Goal: Transaction & Acquisition: Purchase product/service

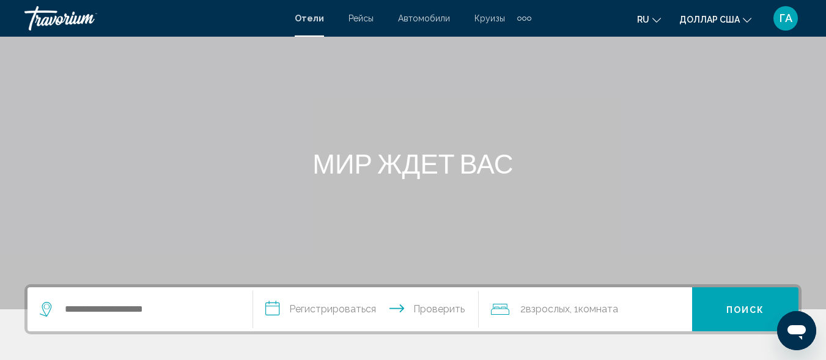
scroll to position [183, 0]
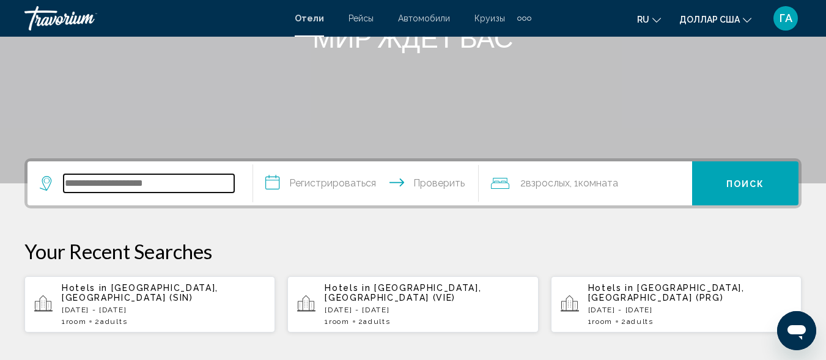
click at [94, 182] on input "Виджет поиска" at bounding box center [149, 183] width 171 height 18
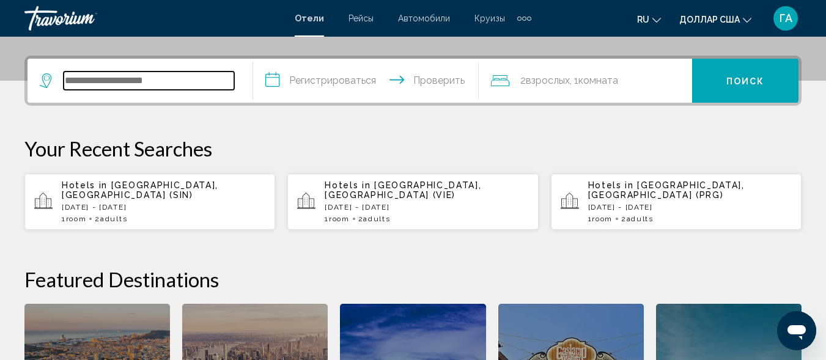
scroll to position [302, 0]
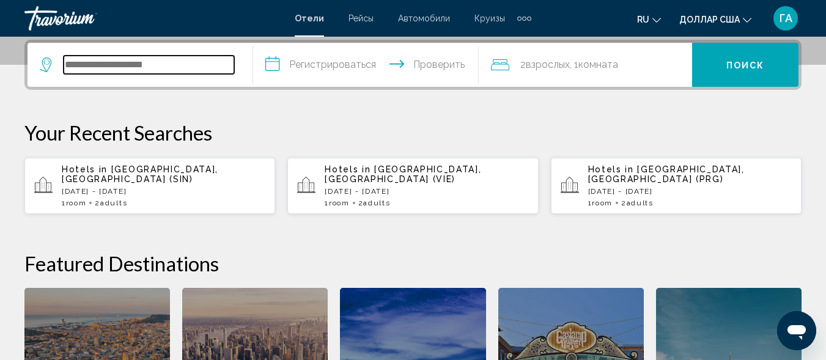
click at [89, 61] on input "Виджет поиска" at bounding box center [149, 65] width 171 height 18
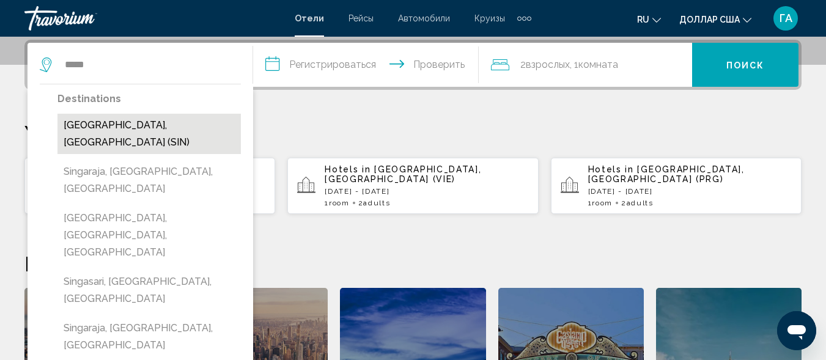
click at [135, 122] on button "[GEOGRAPHIC_DATA], [GEOGRAPHIC_DATA] (SIN)" at bounding box center [148, 134] width 183 height 40
type input "**********"
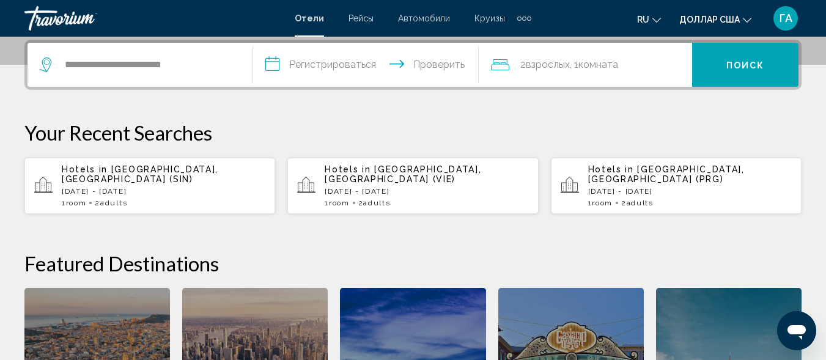
click at [271, 66] on input "**********" at bounding box center [368, 67] width 231 height 48
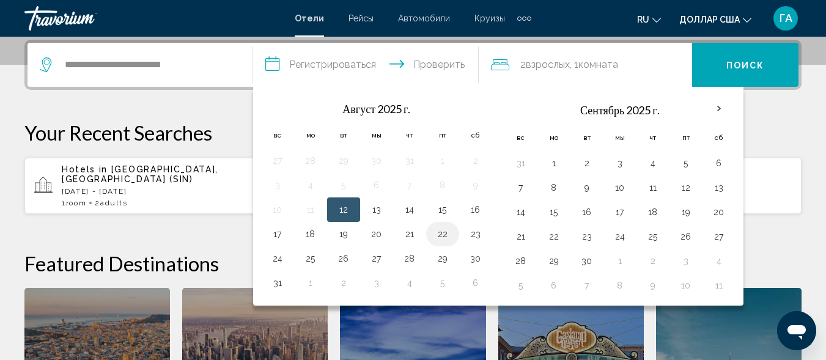
click at [443, 238] on button "22" at bounding box center [443, 234] width 20 height 17
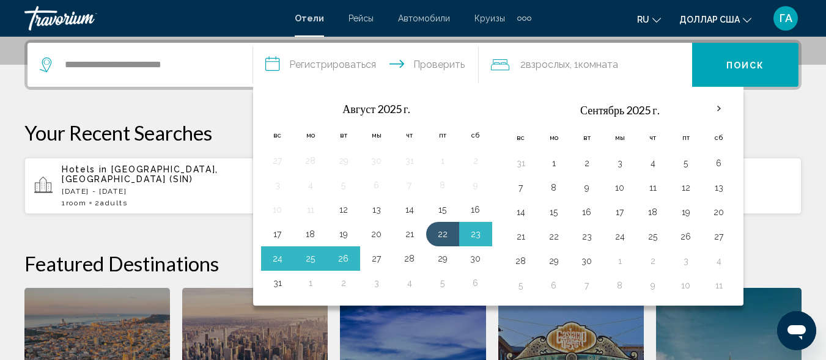
click at [376, 260] on button "27" at bounding box center [377, 258] width 20 height 17
type input "**********"
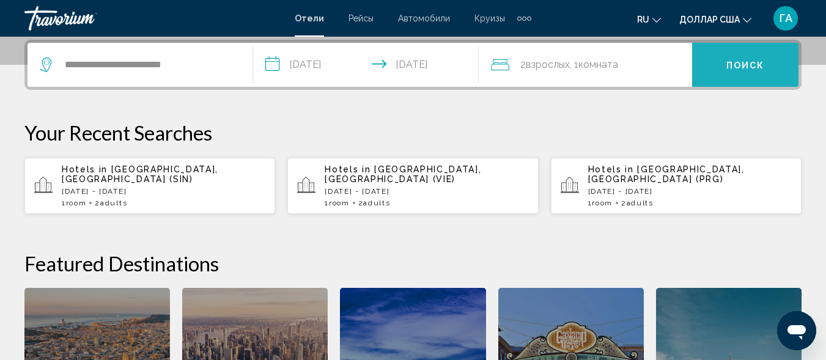
click at [756, 56] on button "Поиск" at bounding box center [745, 65] width 106 height 44
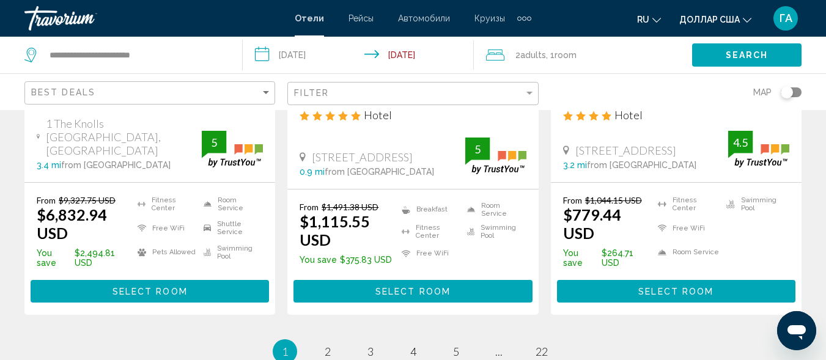
scroll to position [1712, 0]
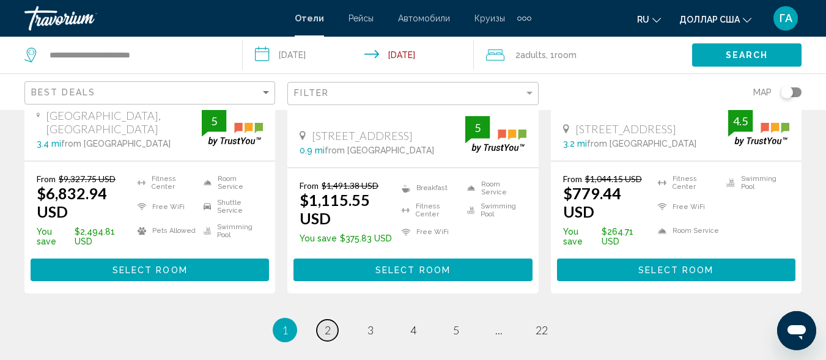
click at [329, 323] on span "2" at bounding box center [328, 329] width 6 height 13
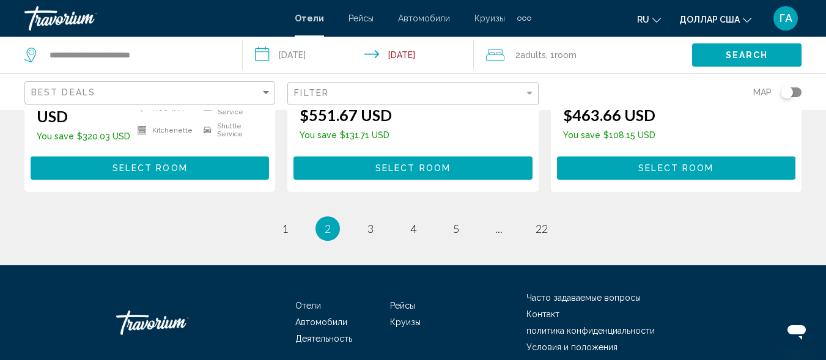
scroll to position [1862, 0]
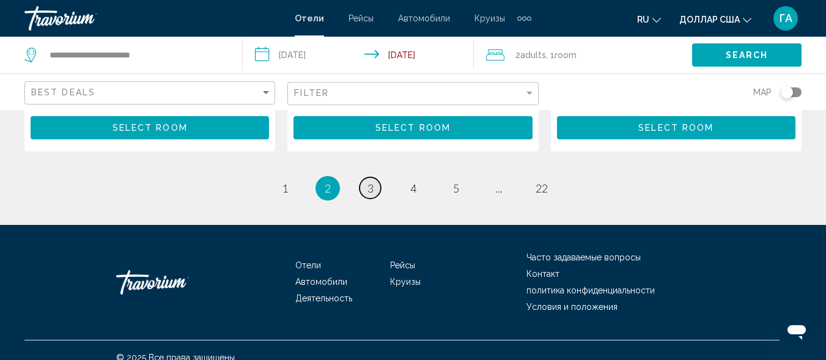
click at [373, 182] on span "3" at bounding box center [371, 188] width 6 height 13
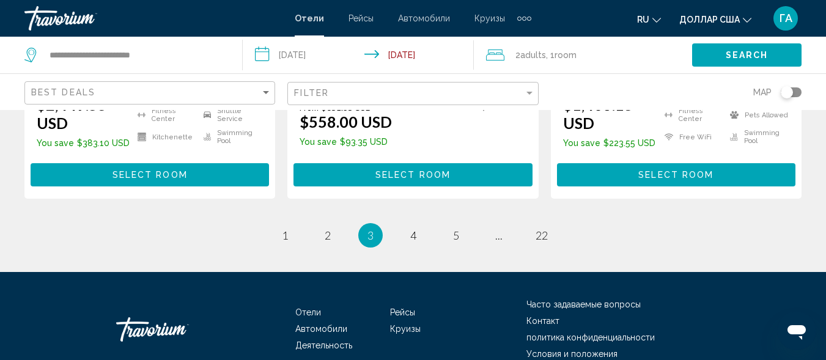
scroll to position [1851, 0]
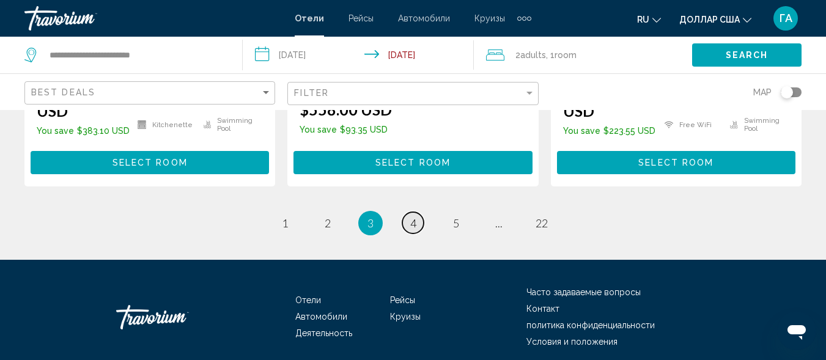
click at [417, 212] on link "page 4" at bounding box center [412, 222] width 21 height 21
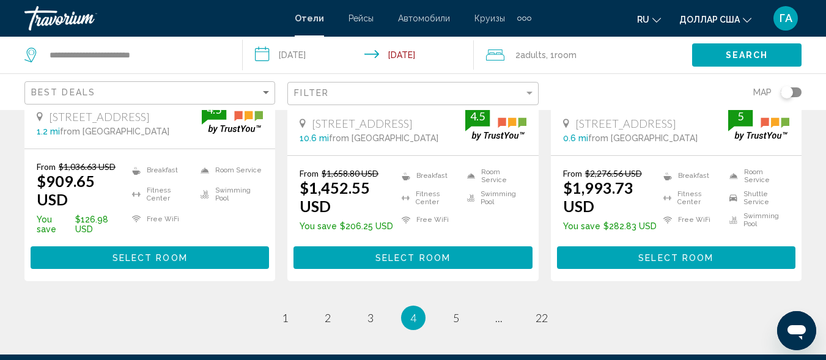
scroll to position [1834, 0]
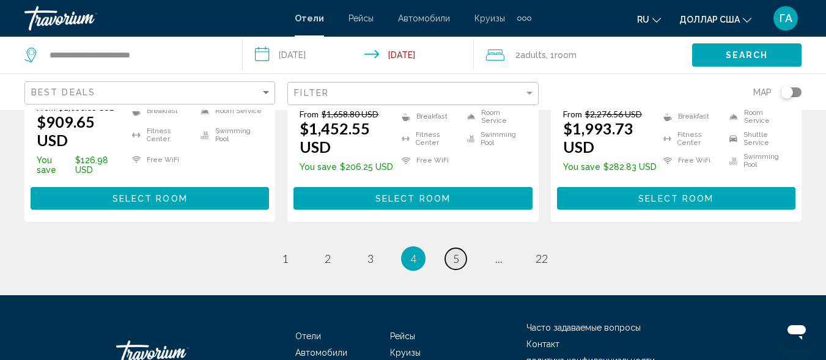
click at [460, 248] on link "page 5" at bounding box center [455, 258] width 21 height 21
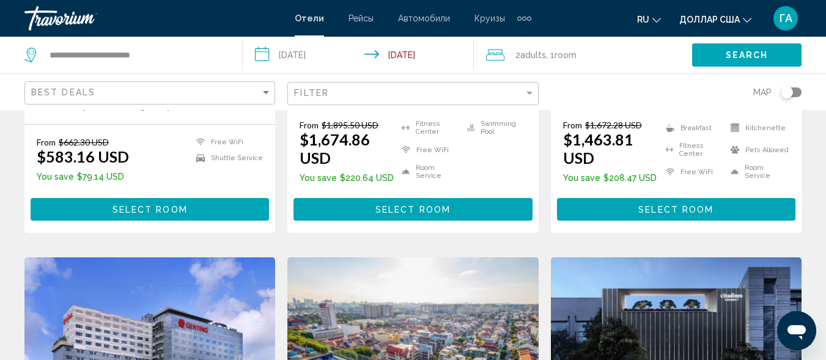
scroll to position [350, 0]
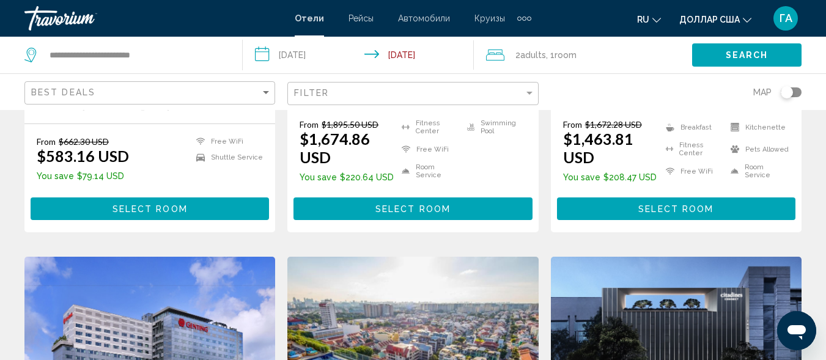
click at [137, 216] on button "Select Room" at bounding box center [150, 209] width 238 height 23
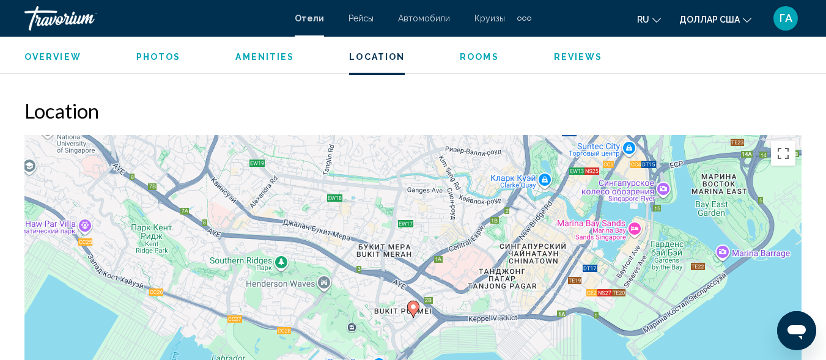
scroll to position [1432, 0]
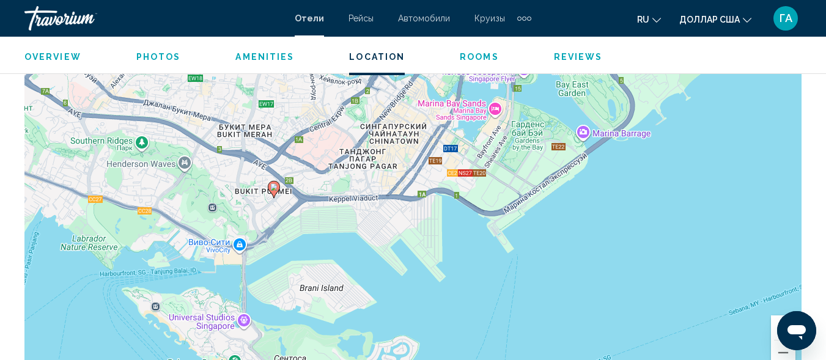
drag, startPoint x: 520, startPoint y: 248, endPoint x: 380, endPoint y: 251, distance: 140.7
click at [380, 251] on div "Чтобы активировать перетаскивание с помощью клавиатуры, нажмите Alt + Ввод. Пос…" at bounding box center [412, 196] width 777 height 367
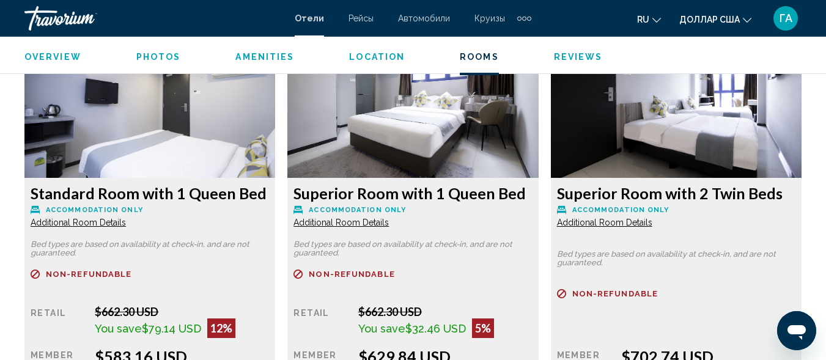
scroll to position [2043, 0]
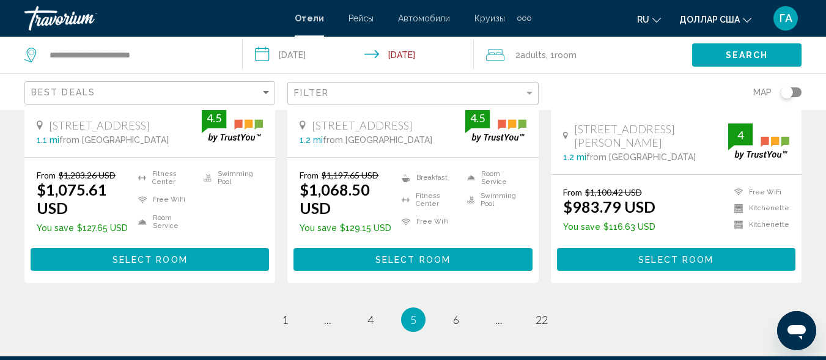
scroll to position [1773, 0]
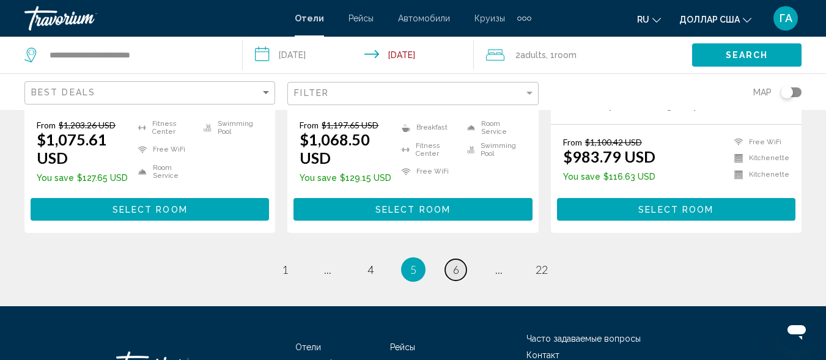
click at [453, 276] on span "6" at bounding box center [456, 269] width 6 height 13
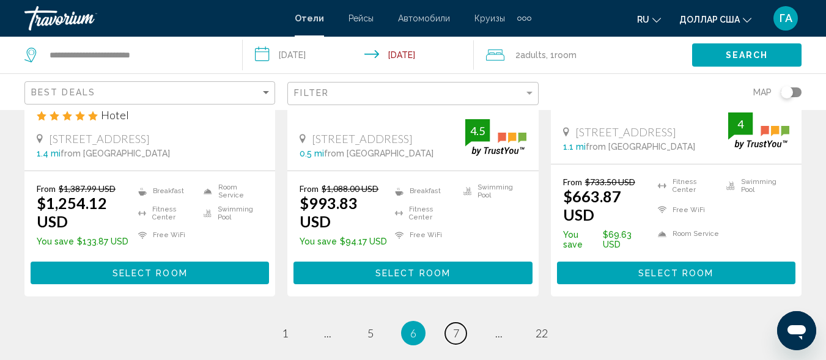
scroll to position [1651, 0]
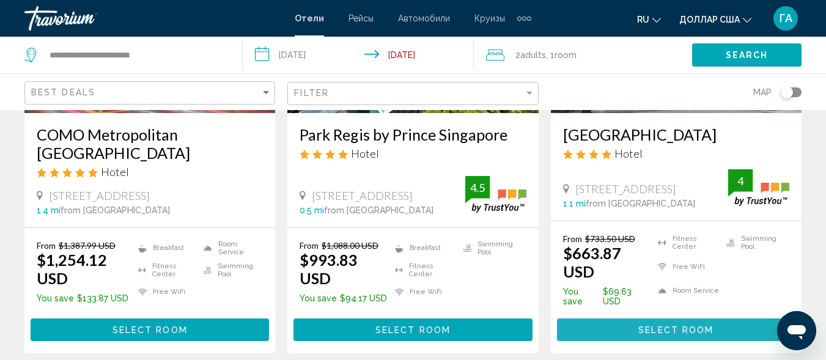
click at [635, 321] on button "Select Room" at bounding box center [676, 330] width 238 height 23
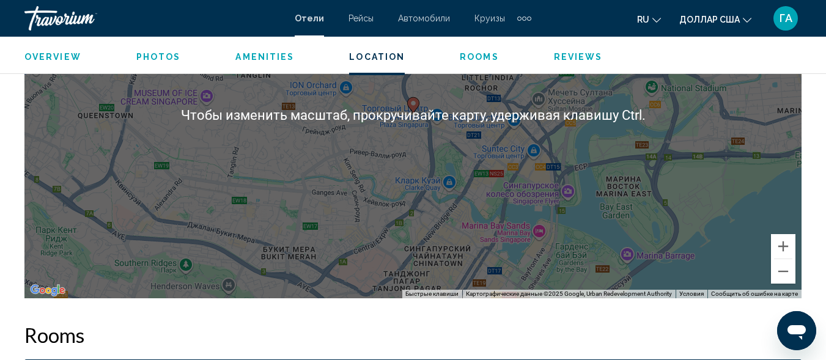
scroll to position [1493, 0]
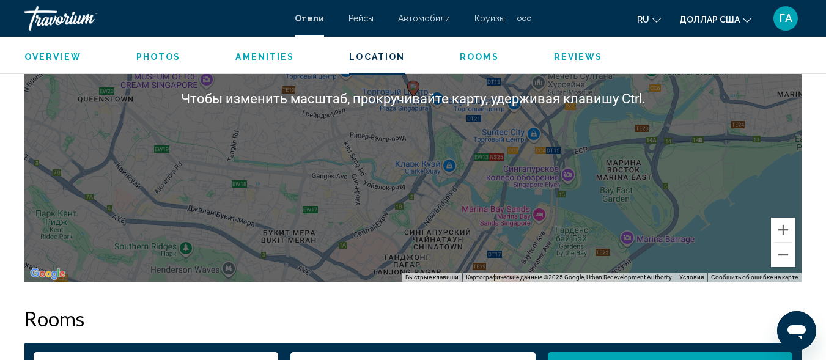
click at [463, 224] on div "Чтобы активировать перетаскивание с помощью клавиатуры, нажмите Alt + Ввод. Пос…" at bounding box center [412, 98] width 777 height 367
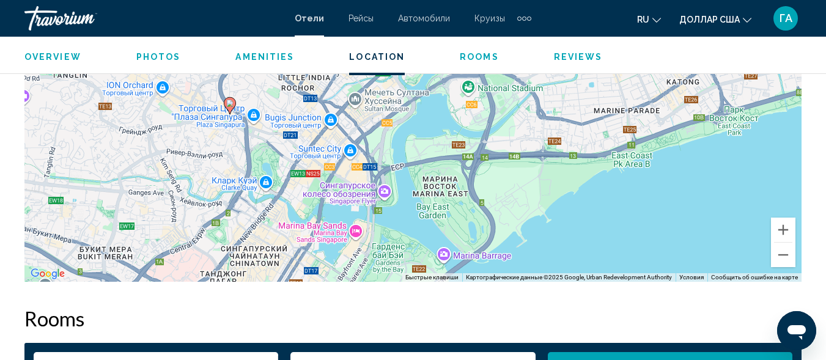
drag, startPoint x: 448, startPoint y: 224, endPoint x: 264, endPoint y: 240, distance: 185.4
click at [264, 240] on div "Чтобы активировать перетаскивание с помощью клавиатуры, нажмите Alt + Ввод. Пос…" at bounding box center [412, 98] width 777 height 367
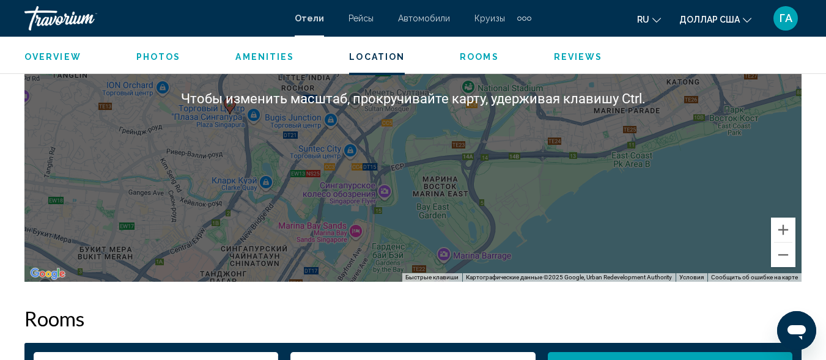
click at [320, 208] on div "Чтобы активировать перетаскивание с помощью клавиатуры, нажмите Alt + Ввод. Пос…" at bounding box center [412, 98] width 777 height 367
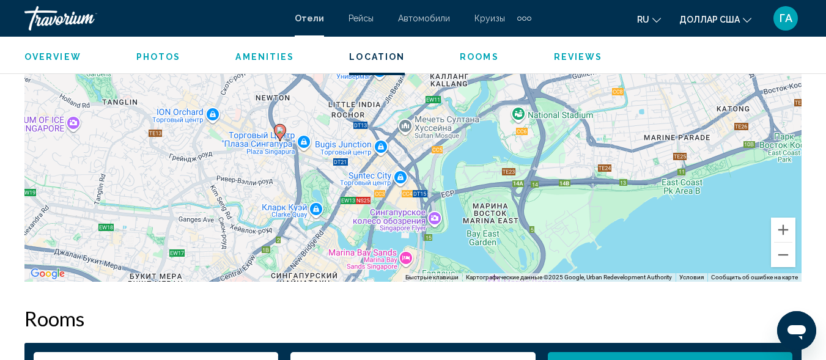
drag, startPoint x: 383, startPoint y: 221, endPoint x: 433, endPoint y: 245, distance: 55.5
click at [433, 245] on div "Чтобы активировать перетаскивание с помощью клавиатуры, нажмите Alt + Ввод. Пос…" at bounding box center [412, 98] width 777 height 367
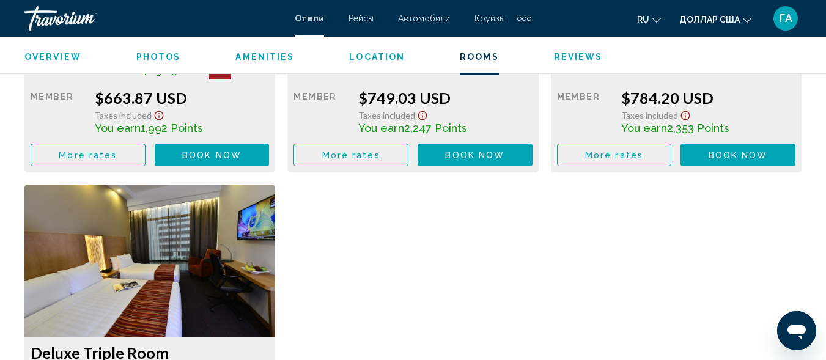
scroll to position [2165, 0]
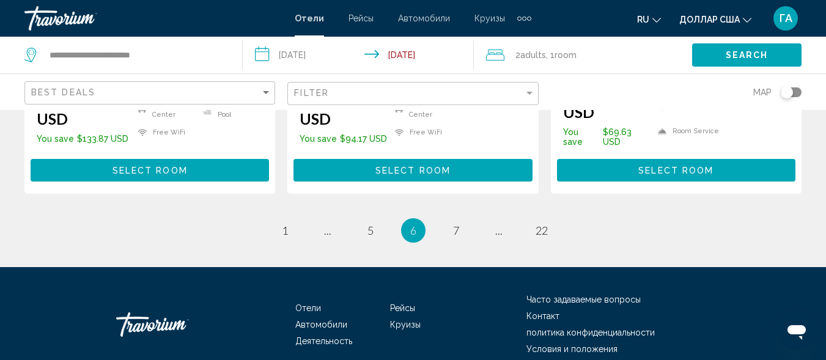
scroll to position [1863, 0]
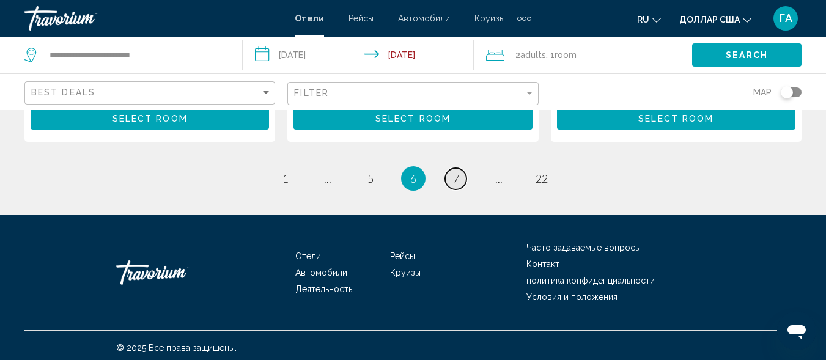
click at [453, 177] on span "7" at bounding box center [456, 178] width 6 height 13
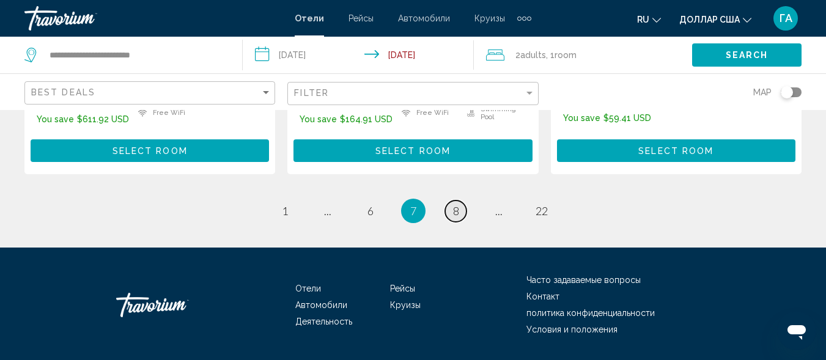
scroll to position [1844, 0]
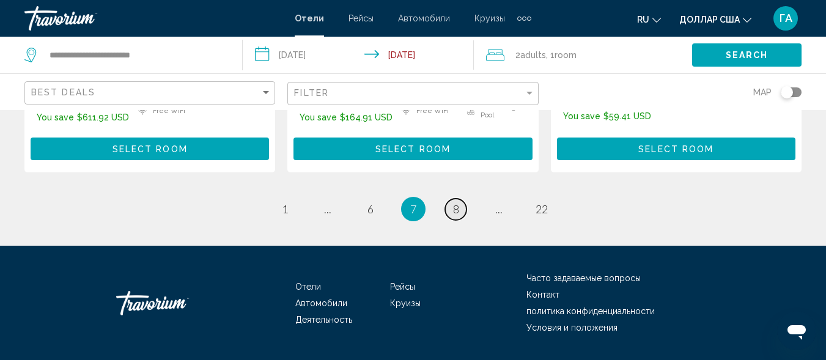
click at [460, 199] on link "page 8" at bounding box center [455, 209] width 21 height 21
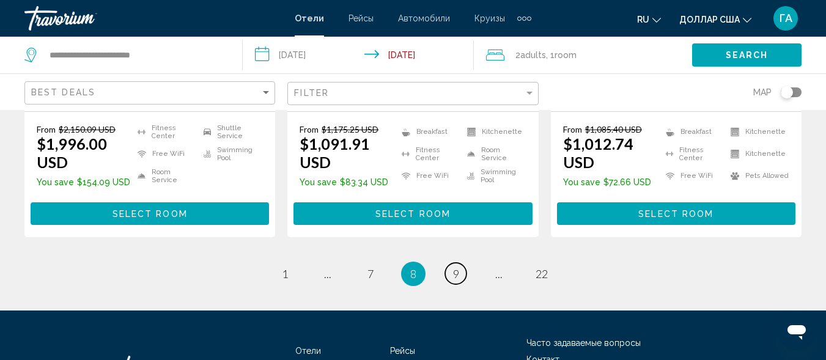
scroll to position [1834, 0]
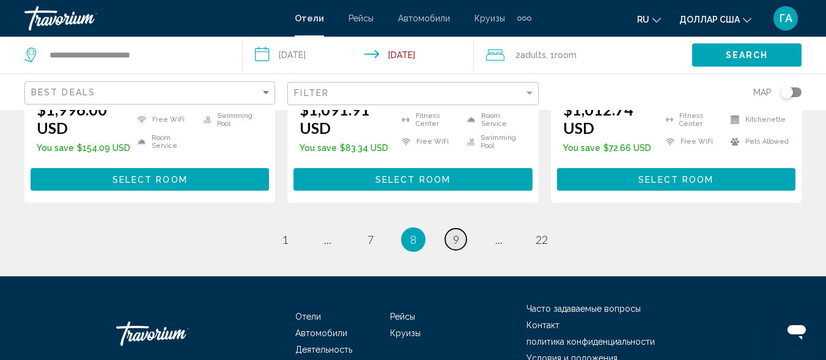
click at [456, 233] on span "9" at bounding box center [456, 239] width 6 height 13
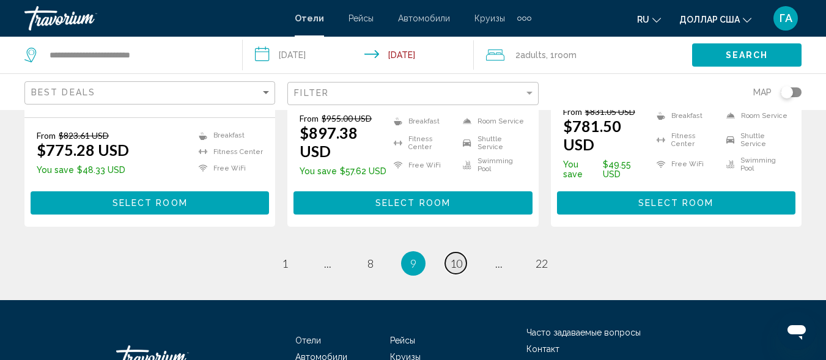
scroll to position [1827, 0]
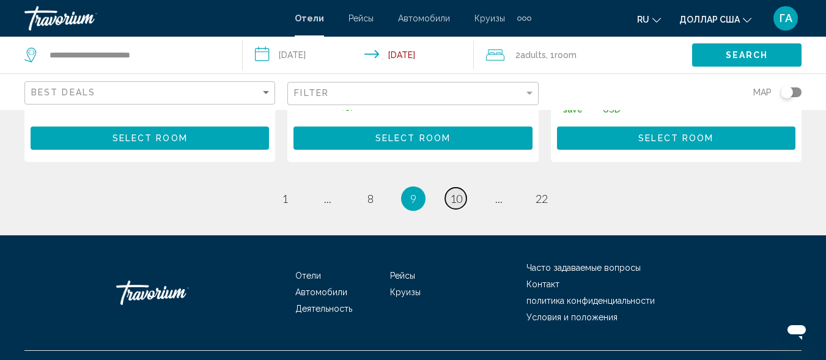
click at [462, 192] on span "10" at bounding box center [456, 198] width 12 height 13
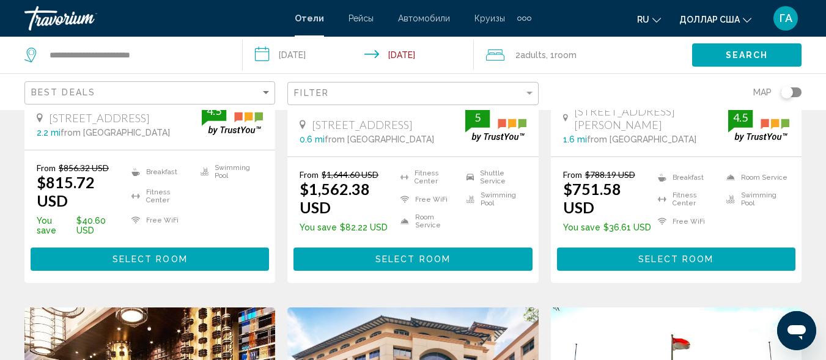
scroll to position [795, 0]
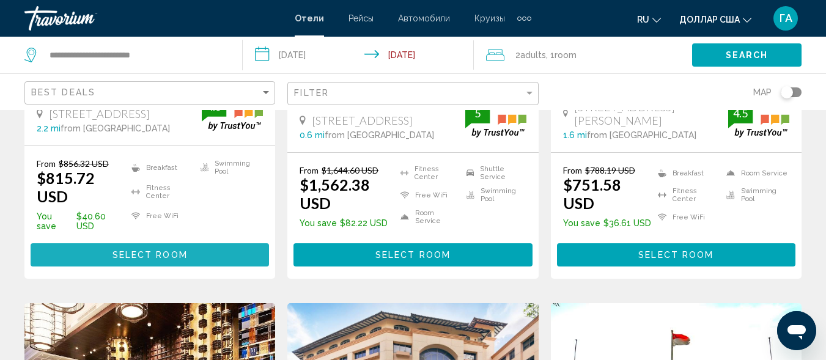
click at [139, 251] on span "Select Room" at bounding box center [150, 256] width 75 height 10
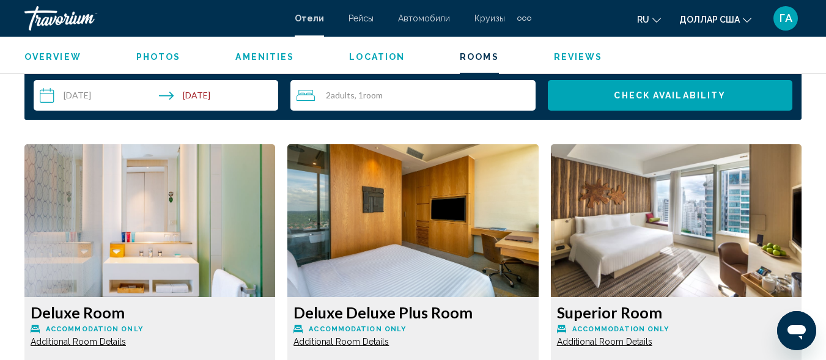
scroll to position [1798, 0]
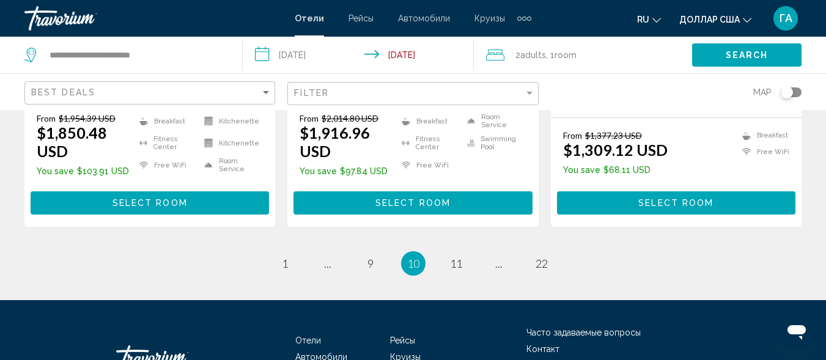
scroll to position [1834, 0]
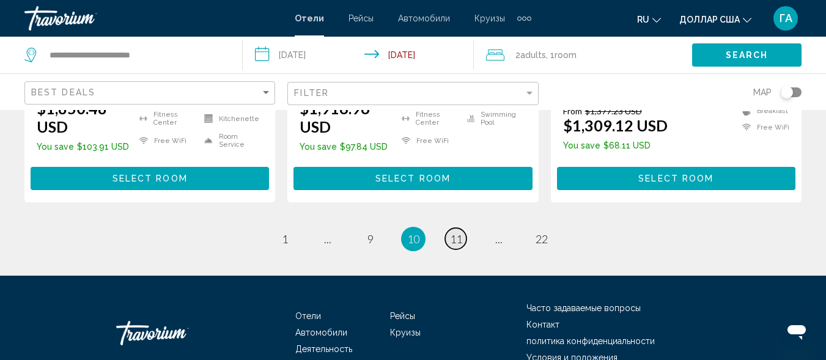
click at [457, 232] on span "11" at bounding box center [456, 238] width 12 height 13
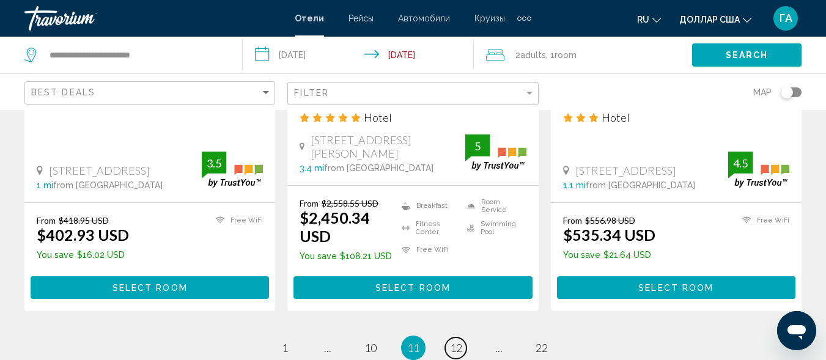
scroll to position [1712, 0]
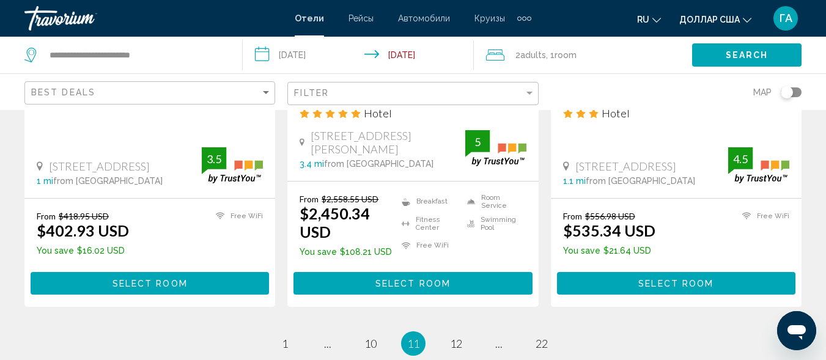
click at [649, 279] on span "Select Room" at bounding box center [675, 284] width 75 height 10
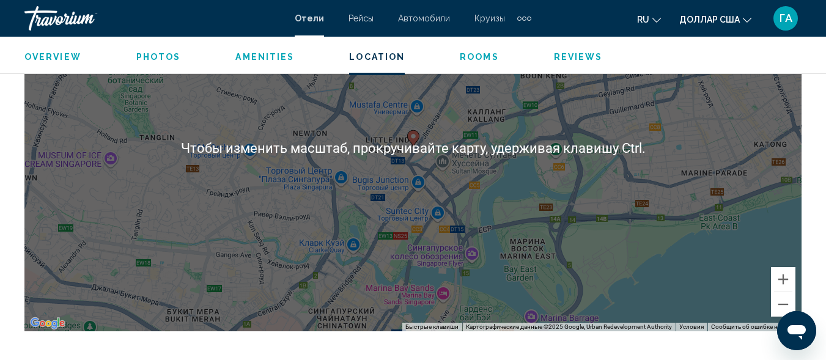
scroll to position [1468, 0]
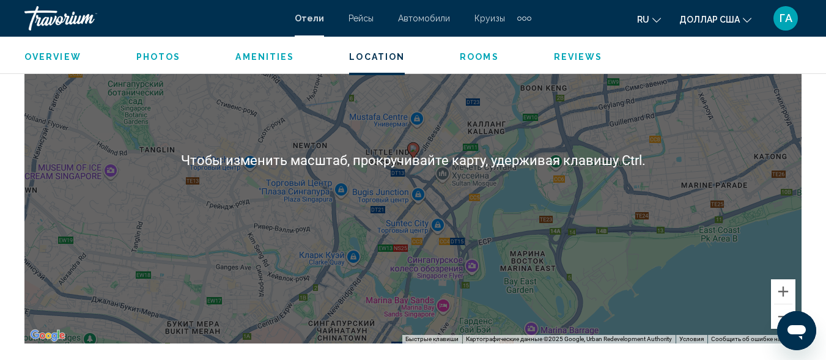
click at [376, 231] on div "Чтобы активировать перетаскивание с помощью клавиатуры, нажмите Alt + Ввод. Пос…" at bounding box center [412, 160] width 777 height 367
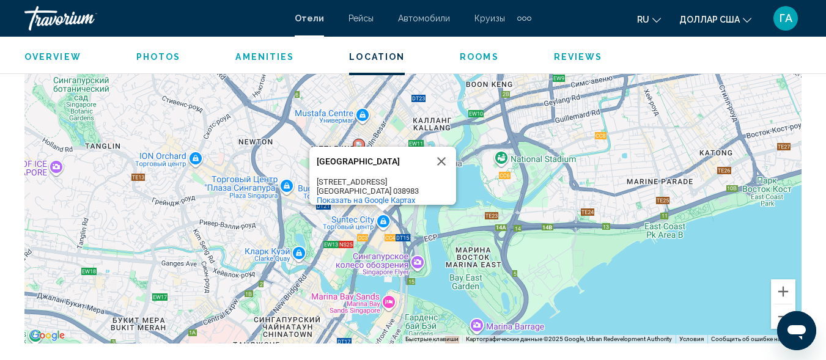
drag, startPoint x: 509, startPoint y: 217, endPoint x: 462, endPoint y: 213, distance: 47.2
click at [462, 213] on div "Чтобы активировать перетаскивание с помощью клавиатуры, нажмите Alt + Ввод. Пос…" at bounding box center [412, 160] width 777 height 367
click at [442, 278] on div "Чтобы активировать перетаскивание с помощью клавиатуры, нажмите Alt + Ввод. Пос…" at bounding box center [412, 160] width 777 height 367
click at [442, 153] on button "Закрыть" at bounding box center [441, 161] width 29 height 29
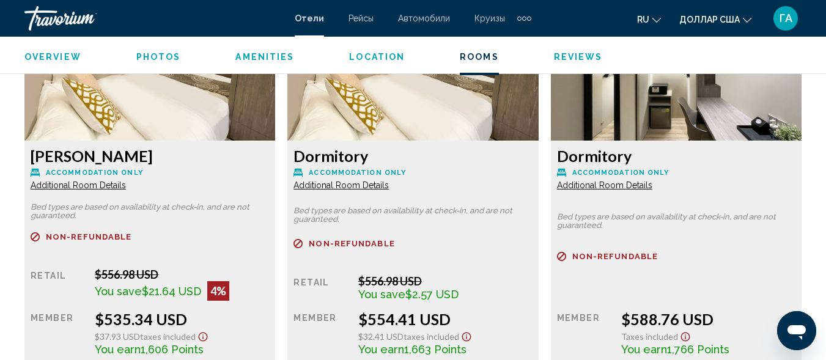
scroll to position [1957, 0]
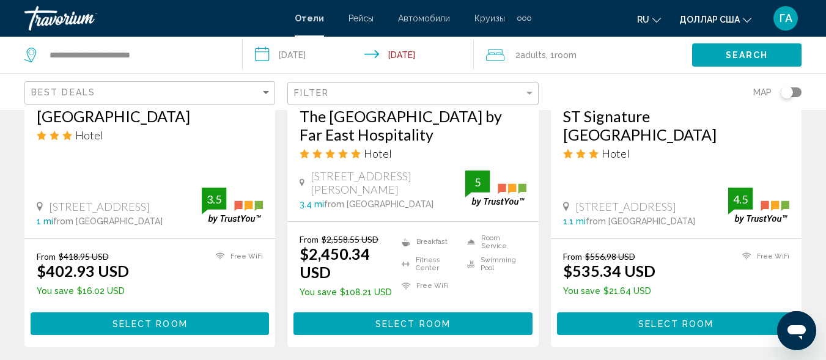
scroll to position [1712, 0]
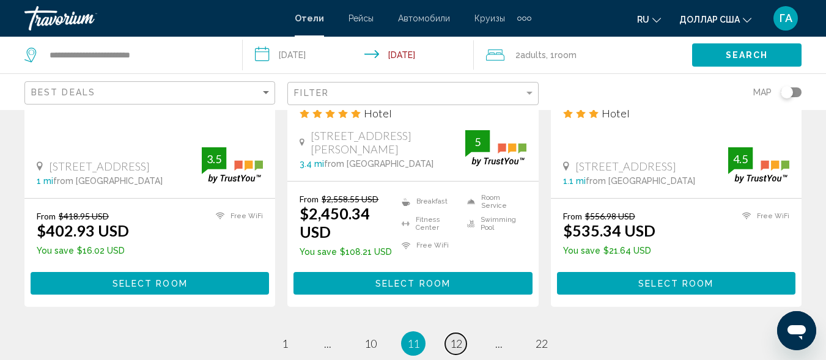
click at [458, 337] on span "12" at bounding box center [456, 343] width 12 height 13
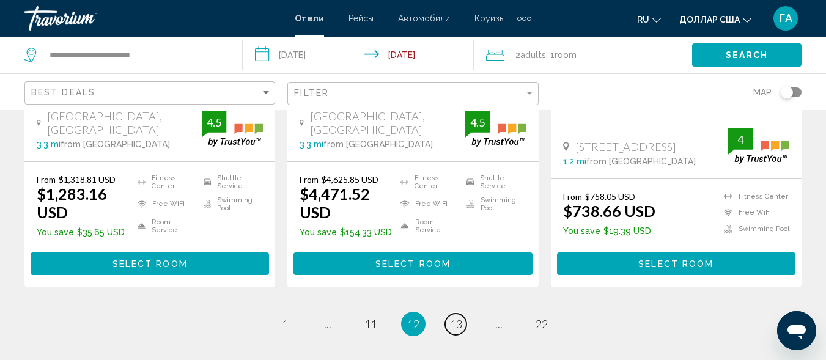
scroll to position [1704, 0]
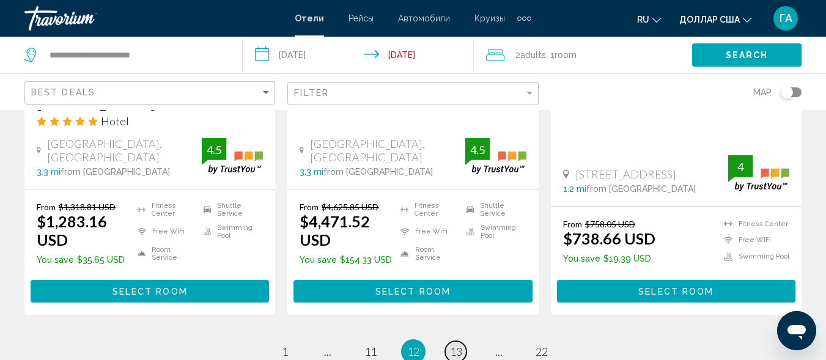
click at [454, 345] on span "13" at bounding box center [456, 351] width 12 height 13
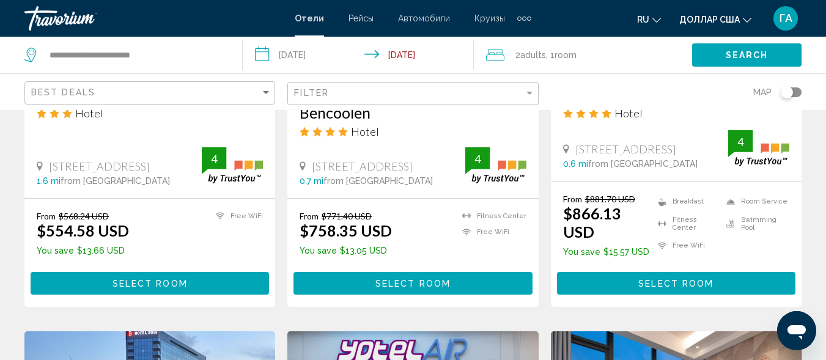
scroll to position [1223, 0]
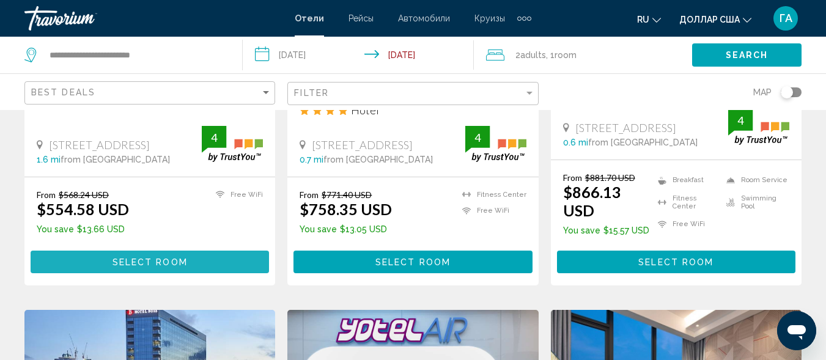
click at [179, 263] on span "Select Room" at bounding box center [150, 262] width 75 height 10
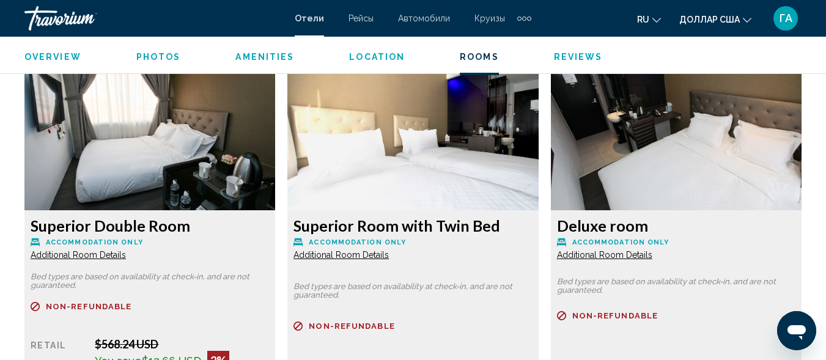
scroll to position [1982, 0]
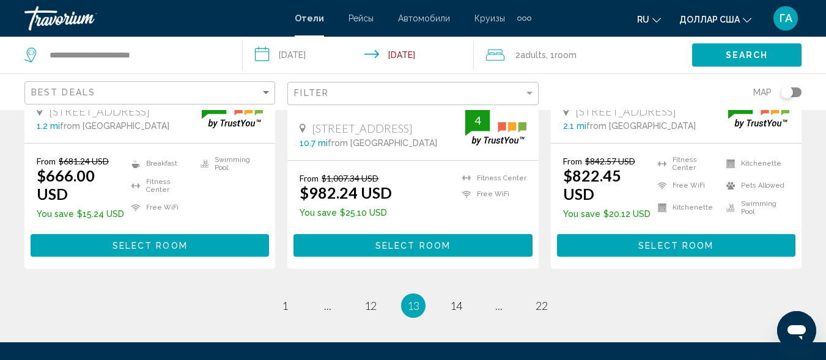
scroll to position [1712, 0]
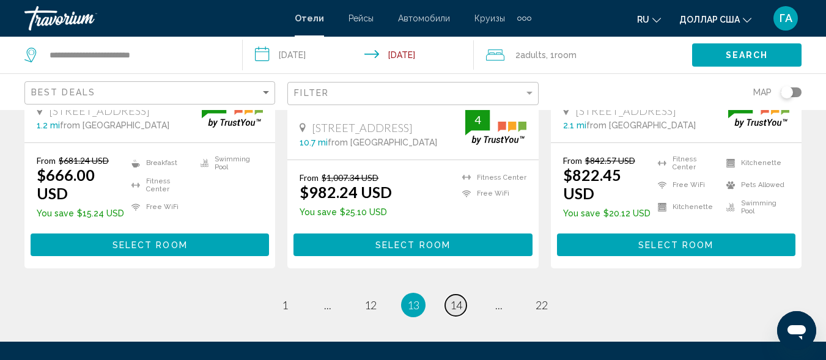
click at [452, 298] on span "14" at bounding box center [456, 304] width 12 height 13
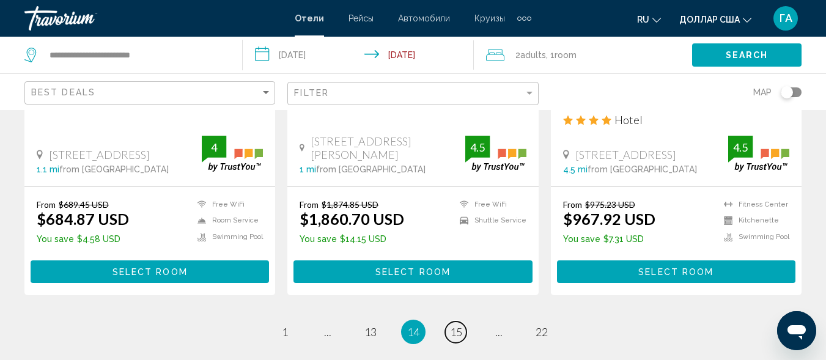
scroll to position [1712, 0]
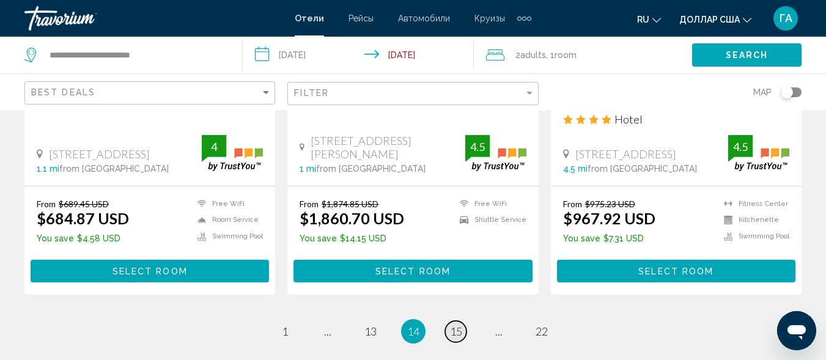
click at [463, 321] on link "page 15" at bounding box center [455, 331] width 21 height 21
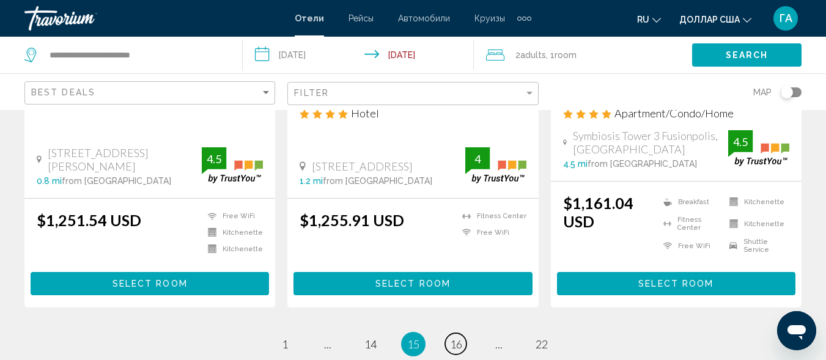
scroll to position [1827, 0]
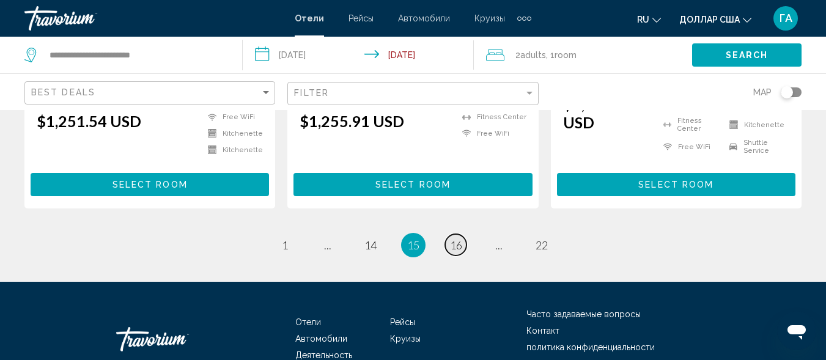
click at [461, 238] on span "16" at bounding box center [456, 244] width 12 height 13
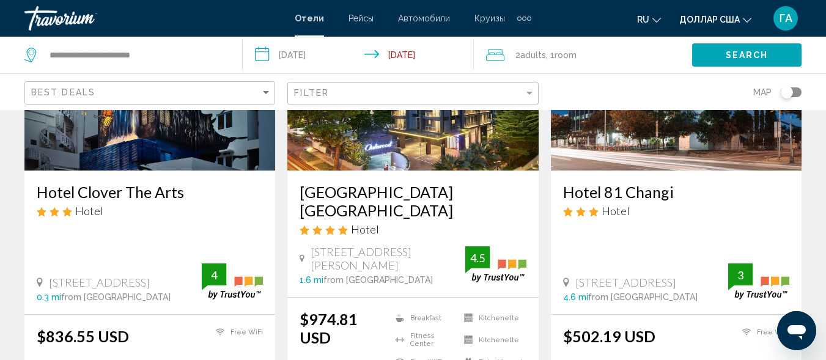
scroll to position [183, 0]
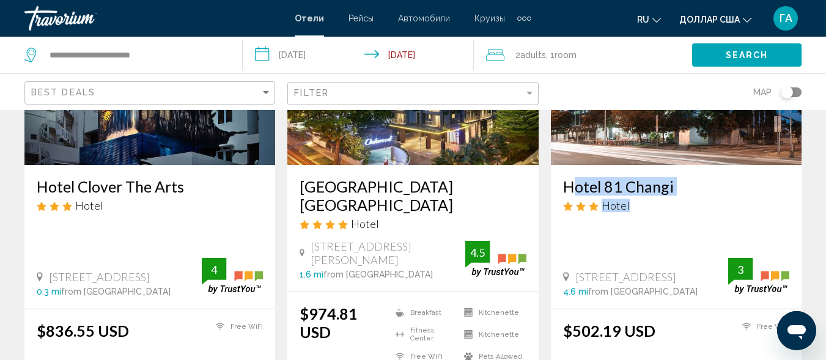
drag, startPoint x: 560, startPoint y: 183, endPoint x: 684, endPoint y: 196, distance: 124.2
click at [684, 196] on div "Hotel 81 Changi Hotel 428 Changi Road, Singapore 4.6 mi from Singapore city cen…" at bounding box center [676, 237] width 251 height 144
copy div "Hotel 81 Changi Hotel"
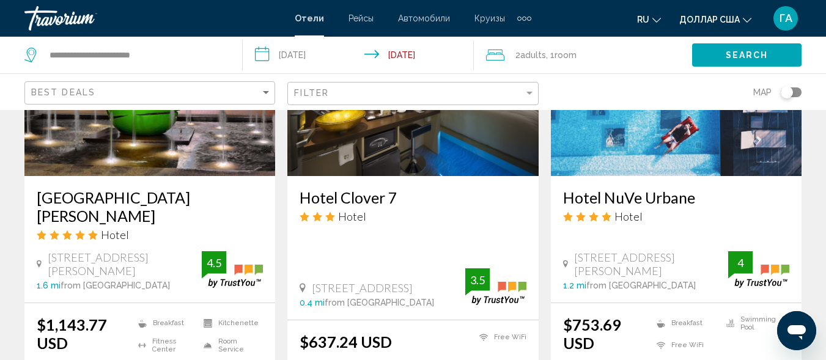
scroll to position [1712, 0]
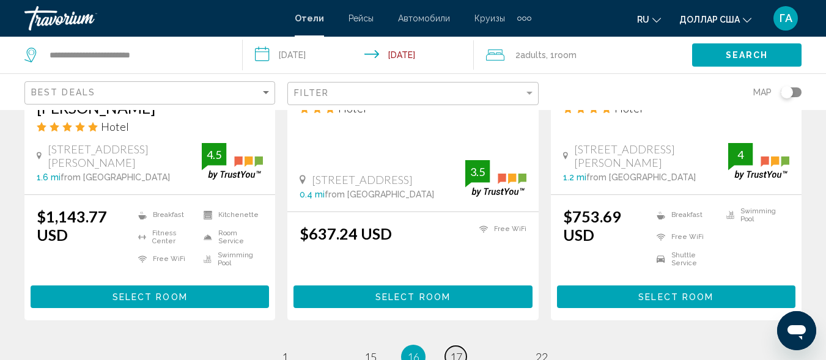
click at [456, 350] on span "17" at bounding box center [456, 356] width 12 height 13
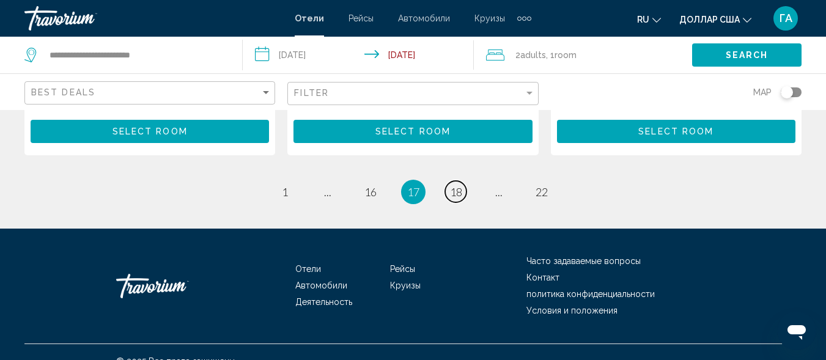
scroll to position [1834, 0]
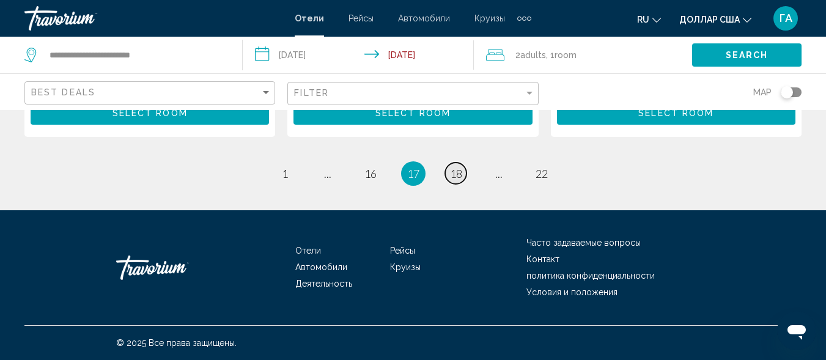
click at [448, 183] on link "page 18" at bounding box center [455, 173] width 21 height 21
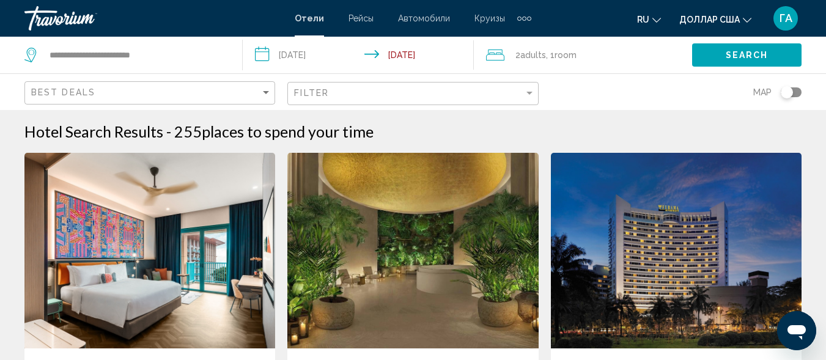
click at [401, 99] on div "Filter" at bounding box center [414, 94] width 240 height 23
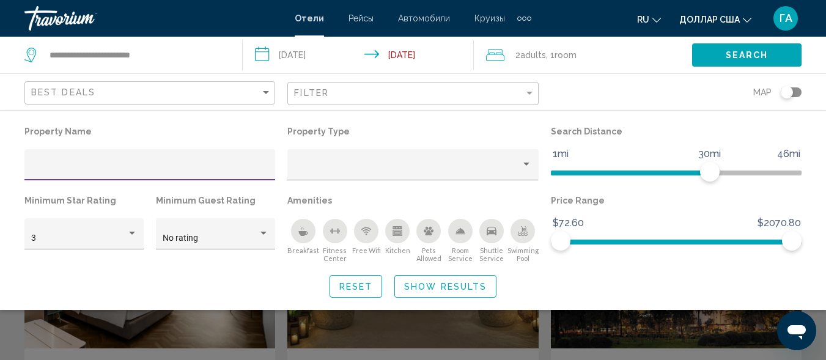
click at [51, 172] on input "Hotel Filters" at bounding box center [150, 169] width 238 height 10
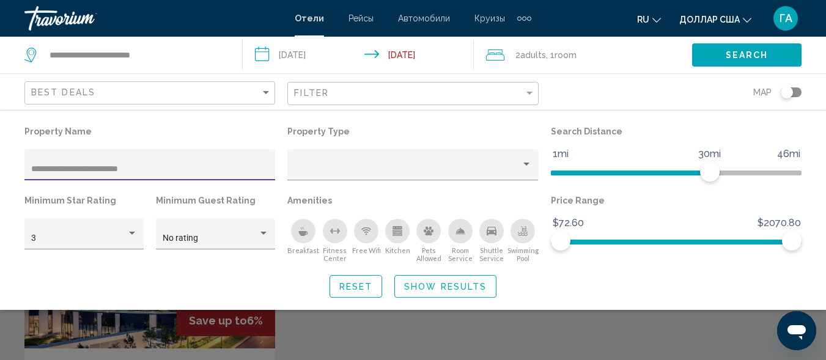
type input "**********"
click at [448, 290] on span "Show Results" at bounding box center [445, 287] width 83 height 10
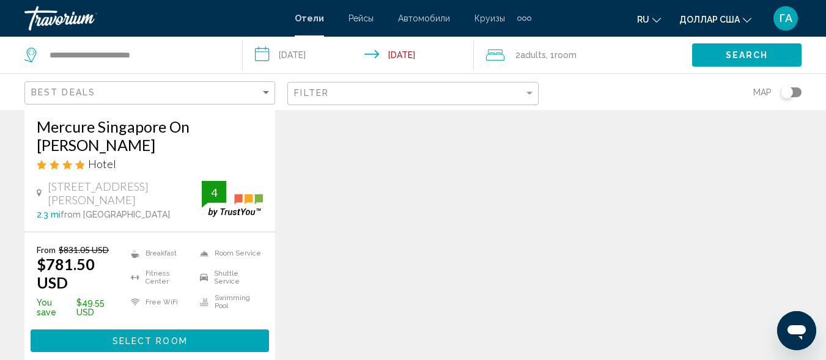
scroll to position [245, 0]
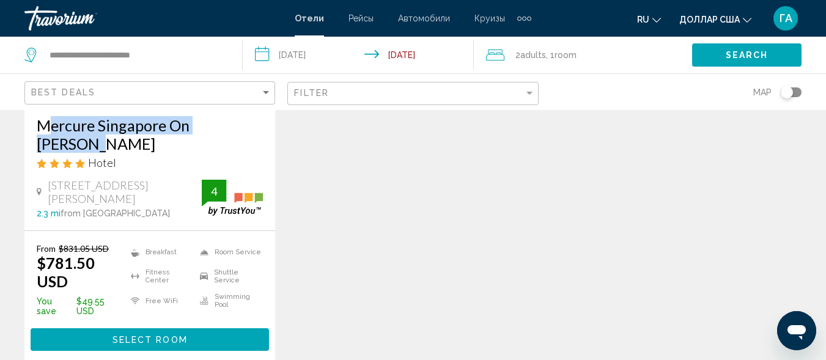
drag, startPoint x: 30, startPoint y: 117, endPoint x: 262, endPoint y: 127, distance: 232.6
click at [262, 127] on div "Mercure Singapore On Stevens Hotel 28 Stevens Road #01 02, Singapore 2.3 mi fro…" at bounding box center [149, 167] width 251 height 127
copy h3 "Mercure Singapore On Stevens"
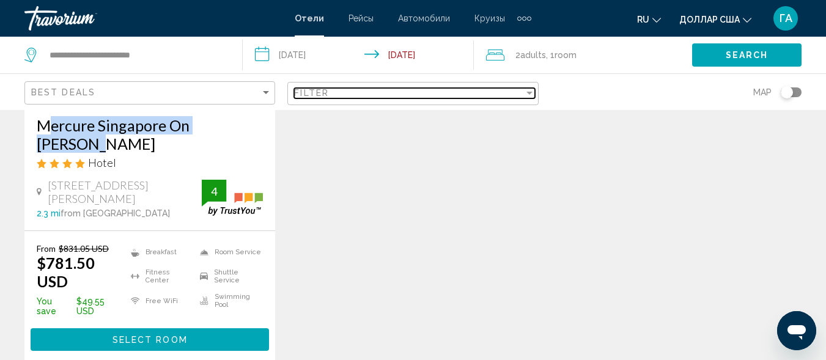
click at [527, 95] on div "Filter" at bounding box center [529, 93] width 11 height 10
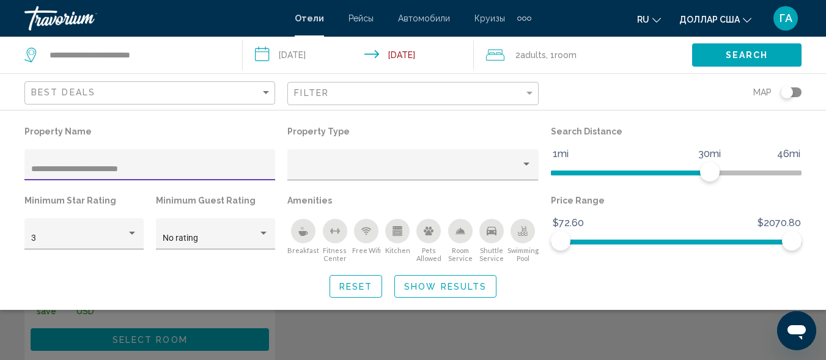
drag, startPoint x: 158, startPoint y: 173, endPoint x: 14, endPoint y: 163, distance: 144.1
click at [14, 163] on div "**********" at bounding box center [413, 210] width 826 height 175
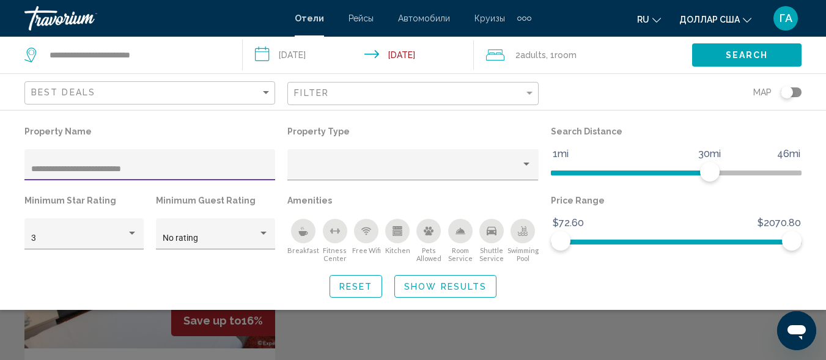
type input "**********"
click at [425, 289] on span "Show Results" at bounding box center [445, 287] width 83 height 10
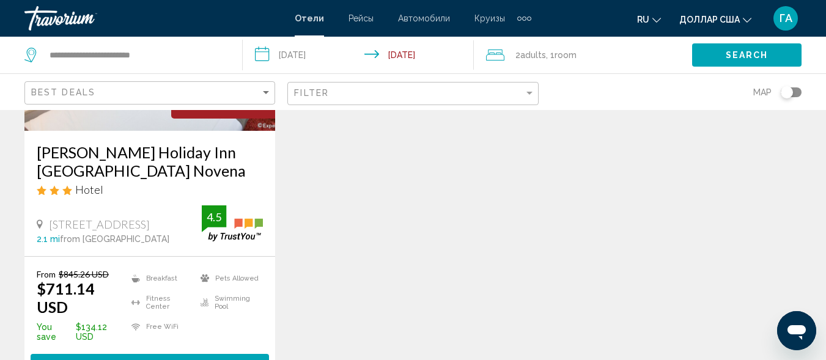
scroll to position [245, 0]
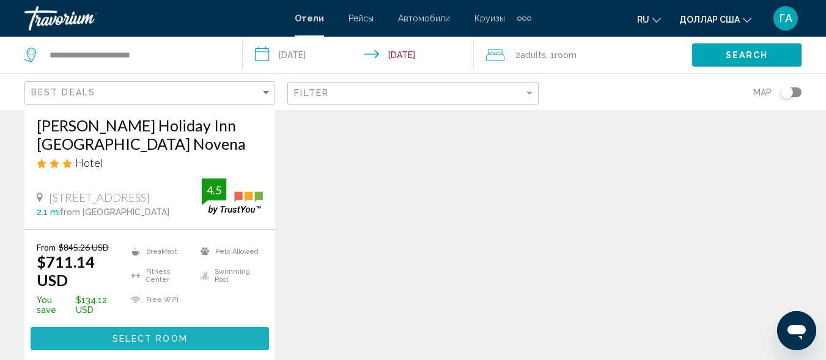
click at [156, 336] on span "Select Room" at bounding box center [150, 339] width 75 height 10
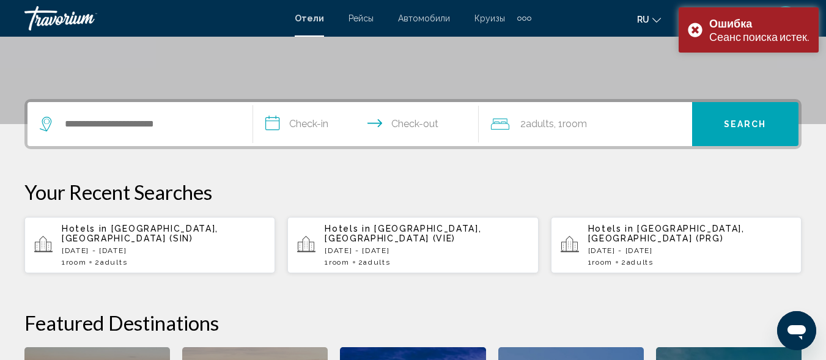
scroll to position [245, 0]
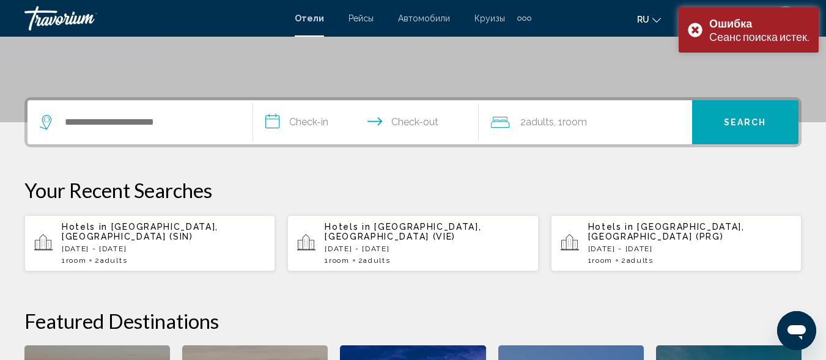
click at [156, 244] on div "Hotels in Singapore, Singapore (SIN) Fri, 22 Aug - Tue, 26 Aug 1 Room rooms 2 A…" at bounding box center [164, 243] width 204 height 43
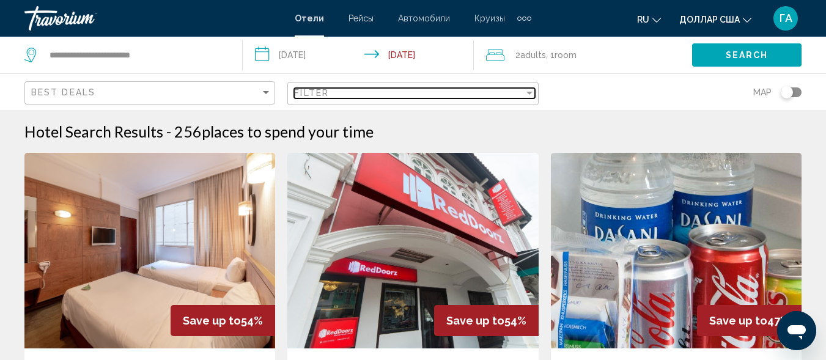
click at [352, 95] on div "Filter" at bounding box center [408, 93] width 229 height 10
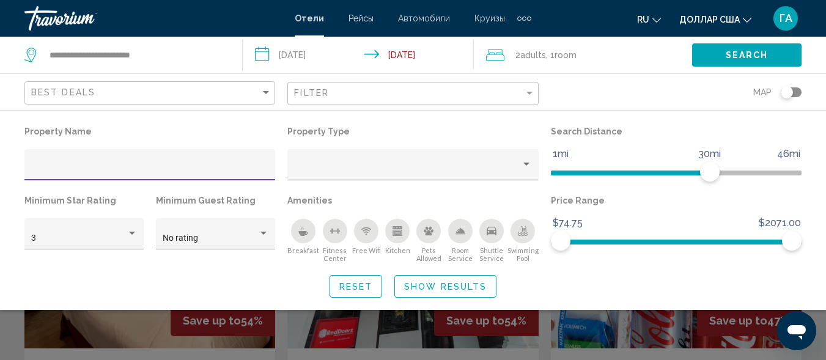
click at [51, 166] on input "Hotel Filters" at bounding box center [150, 169] width 238 height 10
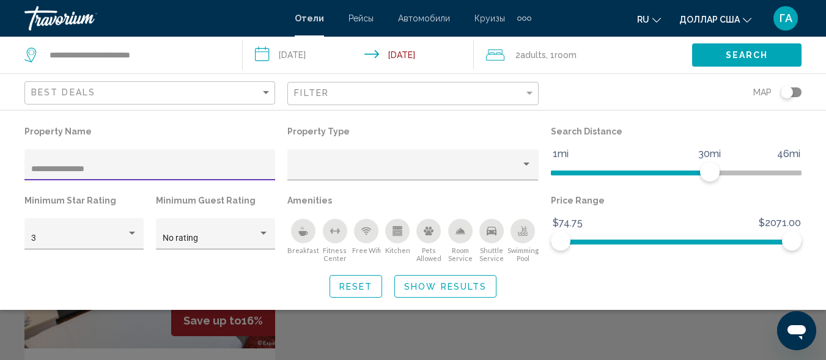
type input "**********"
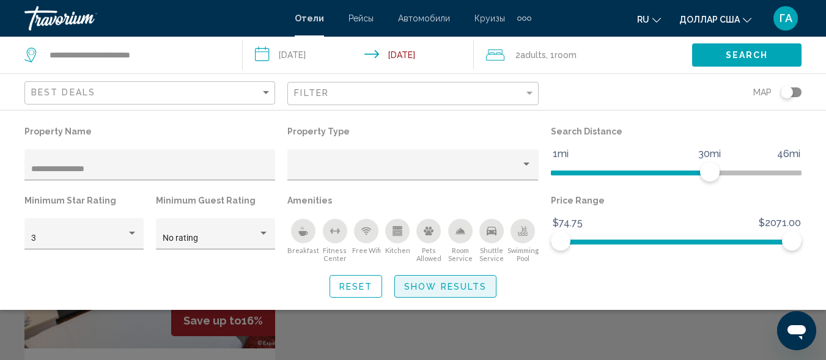
click at [427, 290] on span "Show Results" at bounding box center [445, 287] width 83 height 10
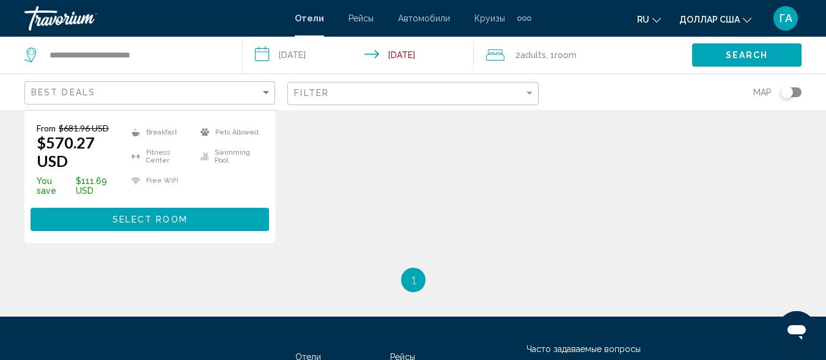
scroll to position [367, 0]
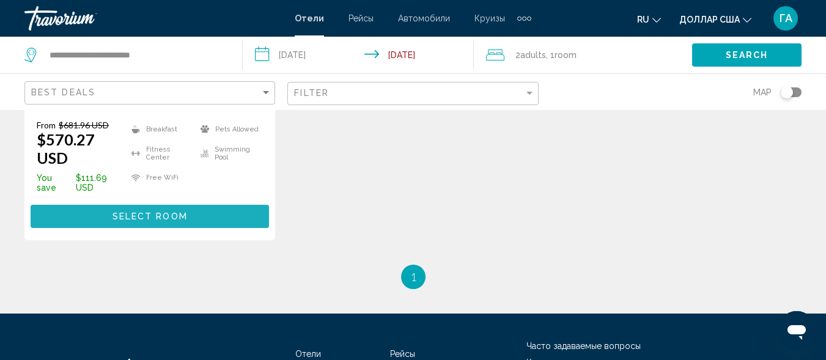
click at [164, 212] on span "Select Room" at bounding box center [150, 217] width 75 height 10
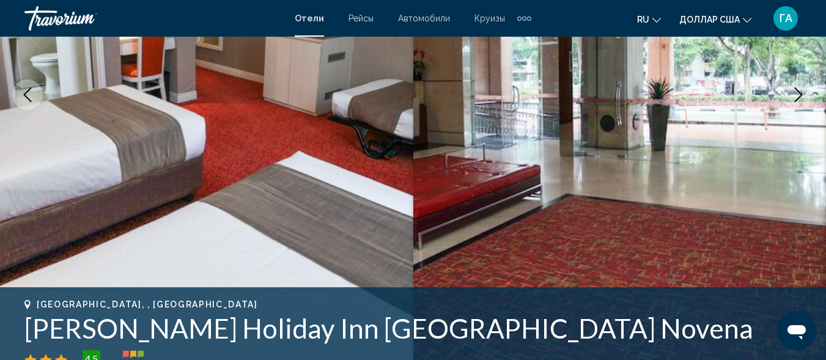
scroll to position [428, 0]
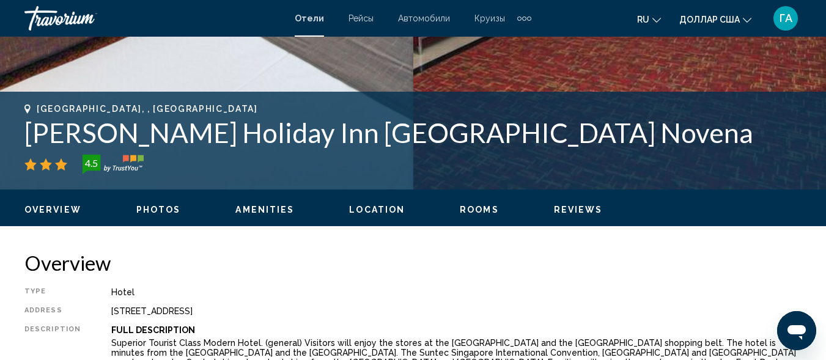
drag, startPoint x: 28, startPoint y: 128, endPoint x: 692, endPoint y: 130, distance: 663.5
click at [692, 130] on h1 "Sinov Holiday Inn Express And Suites Singapore Novena" at bounding box center [412, 133] width 777 height 32
copy h1 "Sinov Holiday Inn Express And Suites Singapore Novena"
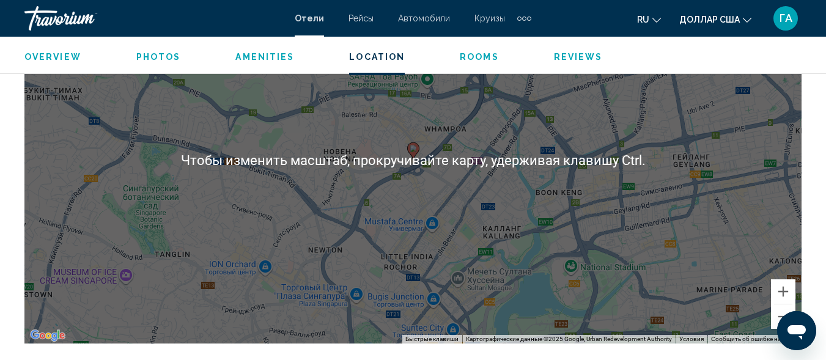
scroll to position [1529, 0]
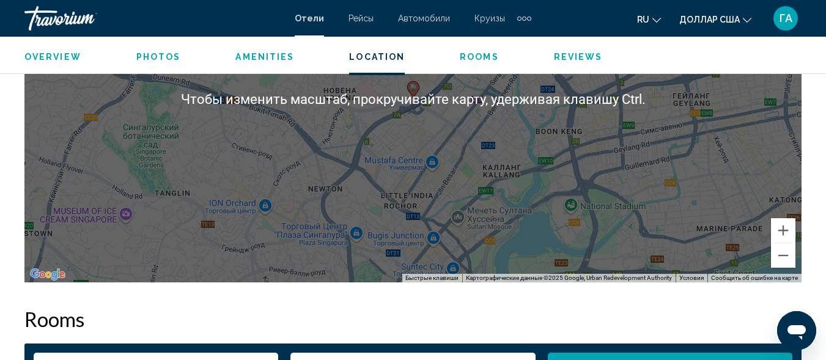
click at [519, 315] on h2 "Rooms" at bounding box center [412, 319] width 777 height 24
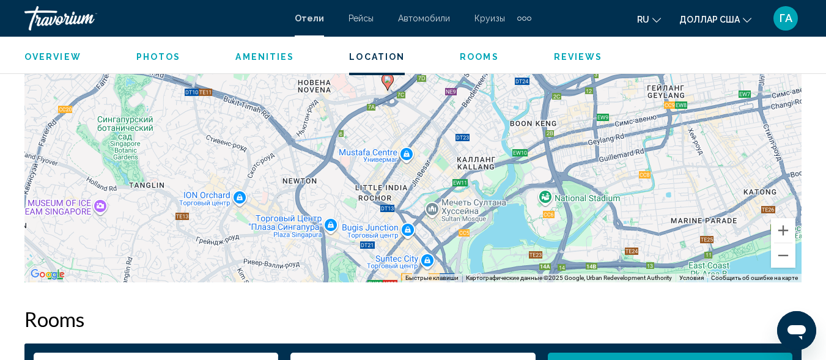
drag, startPoint x: 517, startPoint y: 241, endPoint x: 490, endPoint y: 232, distance: 28.2
click at [490, 232] on div "Чтобы активировать перетаскивание с помощью клавиатуры, нажмите Alt + Ввод. Пос…" at bounding box center [412, 99] width 777 height 367
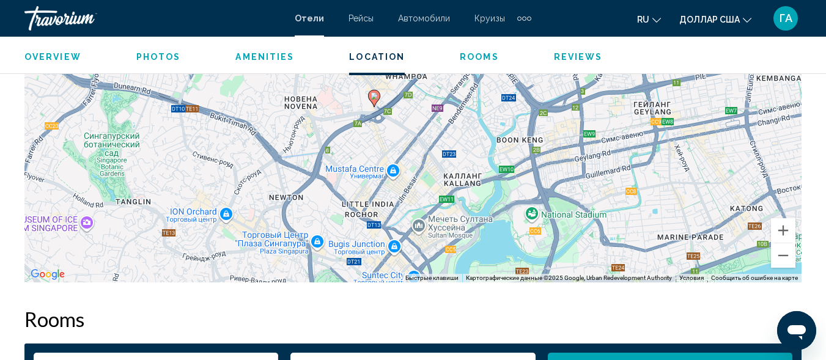
drag, startPoint x: 410, startPoint y: 165, endPoint x: 396, endPoint y: 179, distance: 19.5
click at [396, 179] on div "Чтобы активировать перетаскивание с помощью клавиатуры, нажмите Alt + Ввод. Пос…" at bounding box center [412, 99] width 777 height 367
click at [788, 257] on button "Уменьшить" at bounding box center [783, 255] width 24 height 24
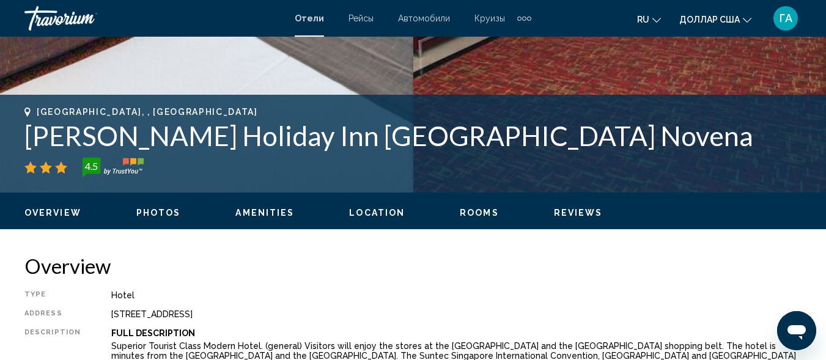
scroll to position [245, 0]
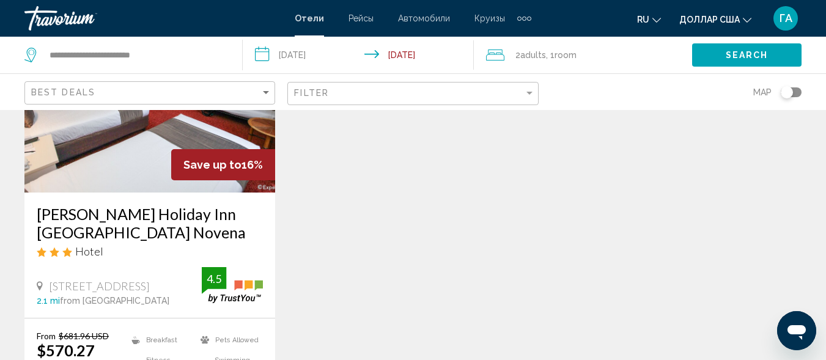
scroll to position [122, 0]
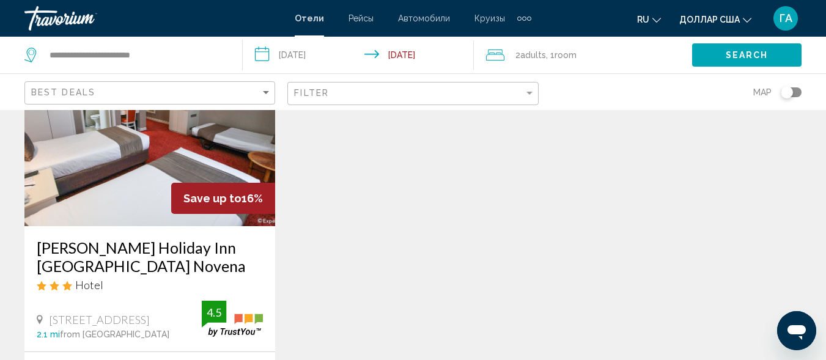
drag, startPoint x: 30, startPoint y: 242, endPoint x: 221, endPoint y: 263, distance: 191.9
click at [221, 263] on div "Sinov Holiday Inn Express And Suites Singapore Novena Hotel 201 Balestier Road,…" at bounding box center [149, 288] width 251 height 125
copy h3 "Sinov Holiday Inn Express And Suites Singapore Novena"
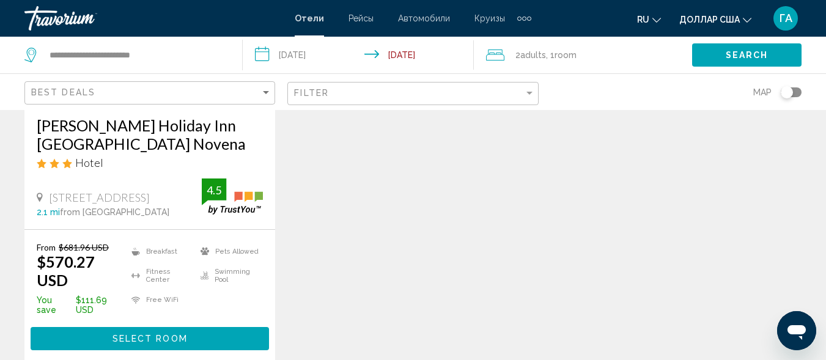
scroll to position [306, 0]
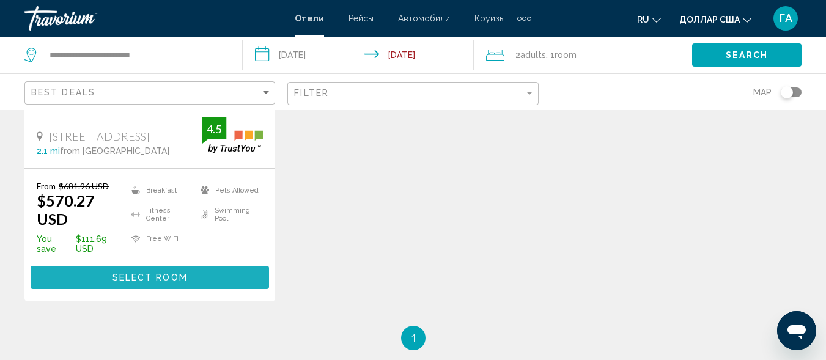
click at [182, 273] on span "Select Room" at bounding box center [150, 278] width 75 height 10
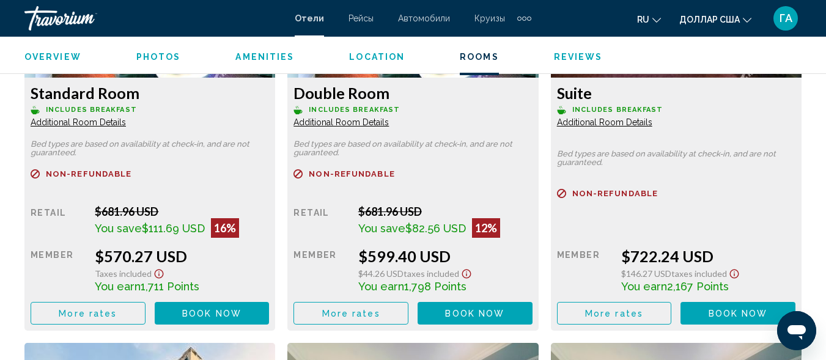
scroll to position [2165, 0]
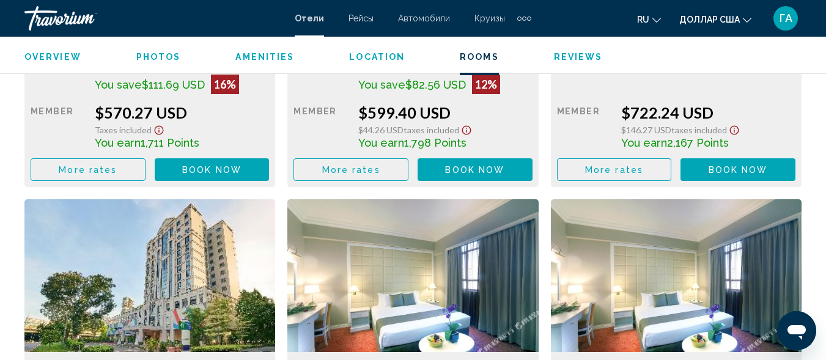
click at [208, 173] on span "Book now" at bounding box center [211, 170] width 59 height 10
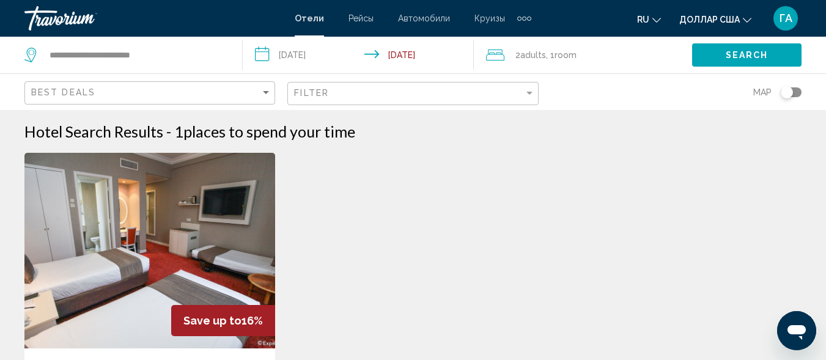
click at [264, 54] on input "**********" at bounding box center [360, 57] width 235 height 40
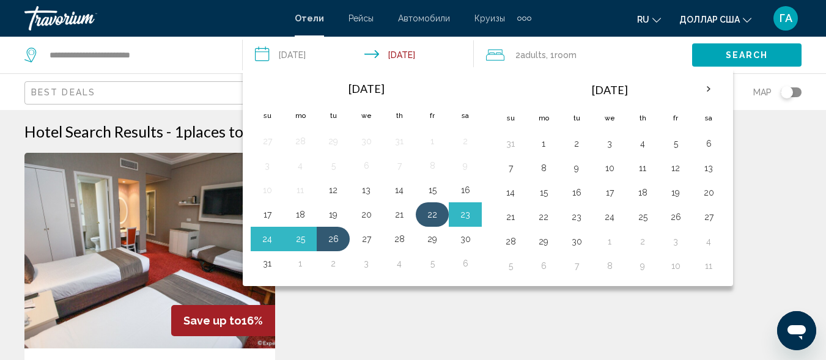
click at [433, 215] on button "22" at bounding box center [433, 214] width 20 height 17
click at [369, 244] on button "27" at bounding box center [367, 239] width 20 height 17
type input "**********"
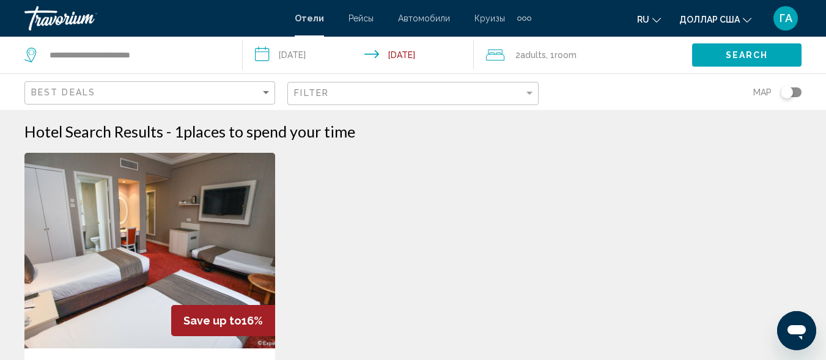
click at [720, 53] on button "Search" at bounding box center [746, 54] width 109 height 23
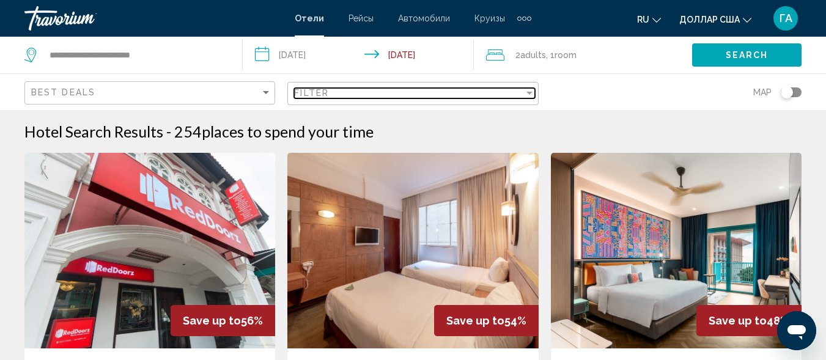
click at [328, 96] on span "Filter" at bounding box center [311, 93] width 35 height 10
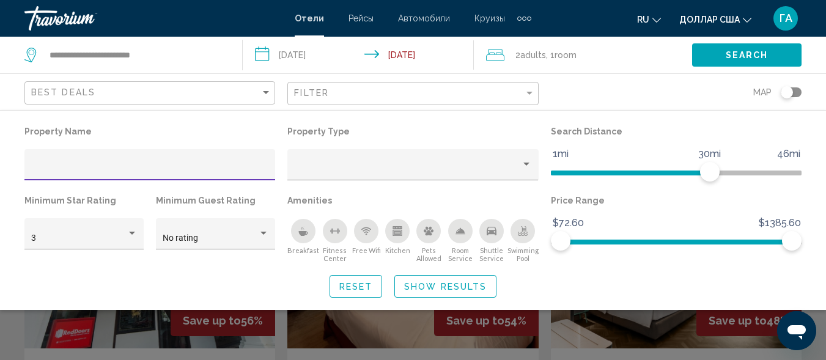
click at [43, 166] on input "Hotel Filters" at bounding box center [150, 169] width 238 height 10
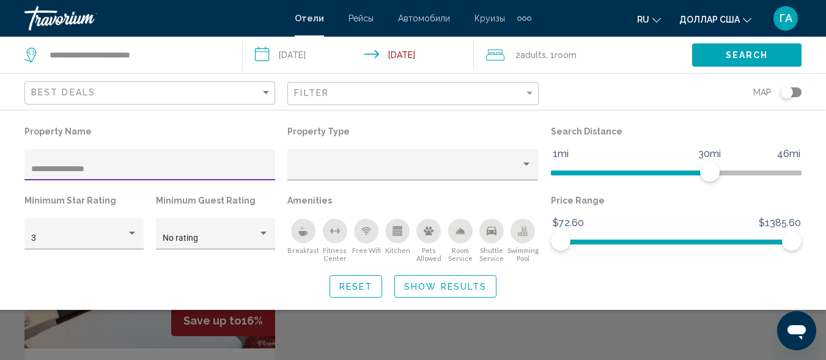
type input "**********"
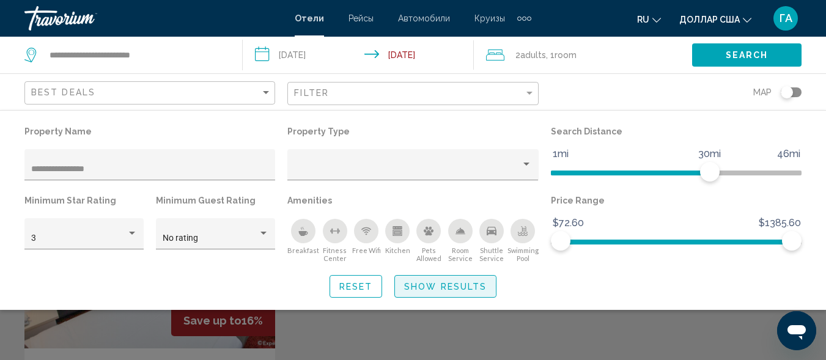
click at [422, 286] on span "Show Results" at bounding box center [445, 287] width 83 height 10
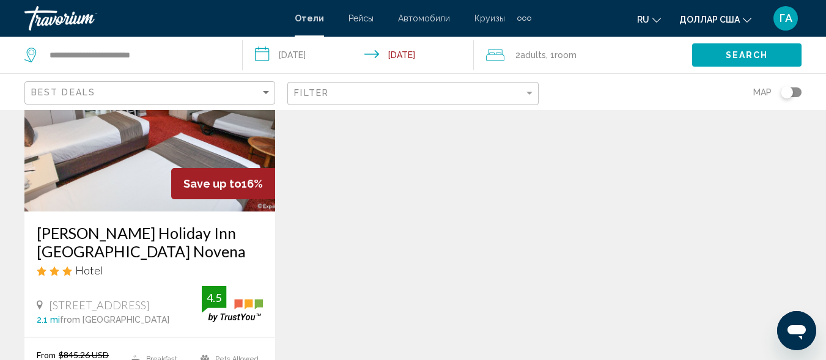
scroll to position [245, 0]
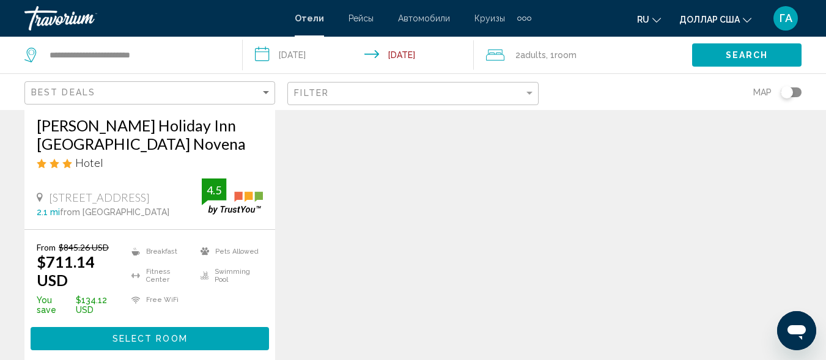
click at [138, 334] on span "Select Room" at bounding box center [150, 339] width 75 height 10
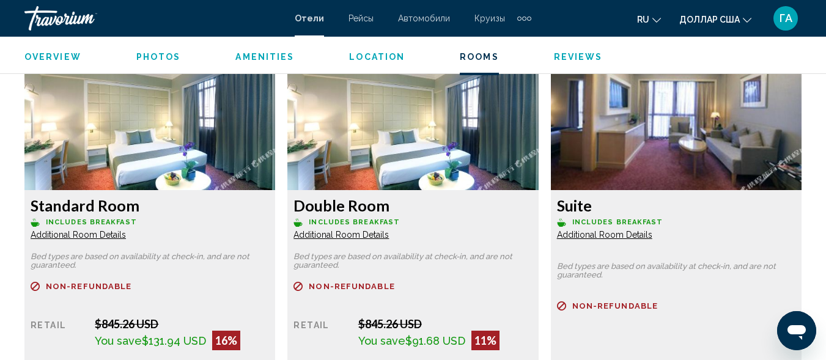
scroll to position [2042, 0]
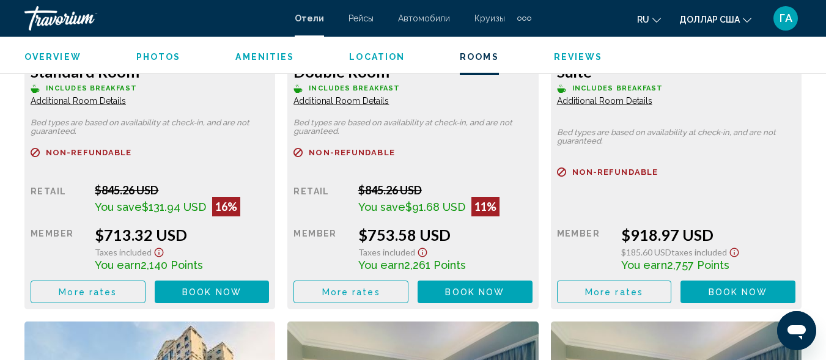
click at [185, 292] on span "Book now" at bounding box center [211, 292] width 59 height 10
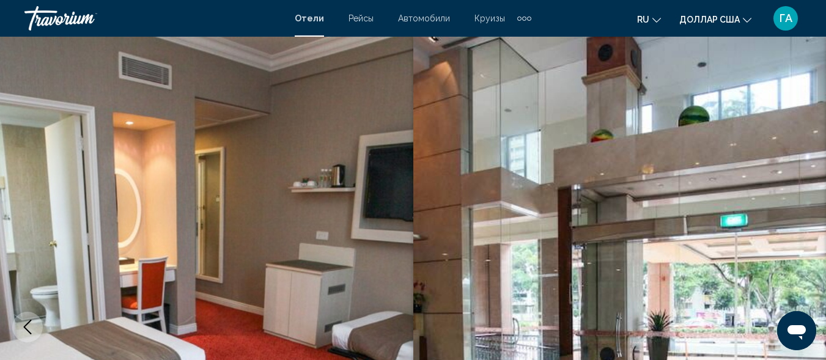
scroll to position [147, 0]
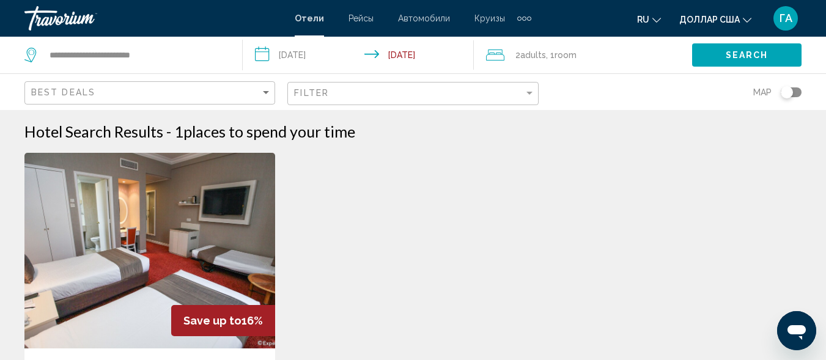
click at [316, 100] on div "Filter" at bounding box center [414, 94] width 240 height 23
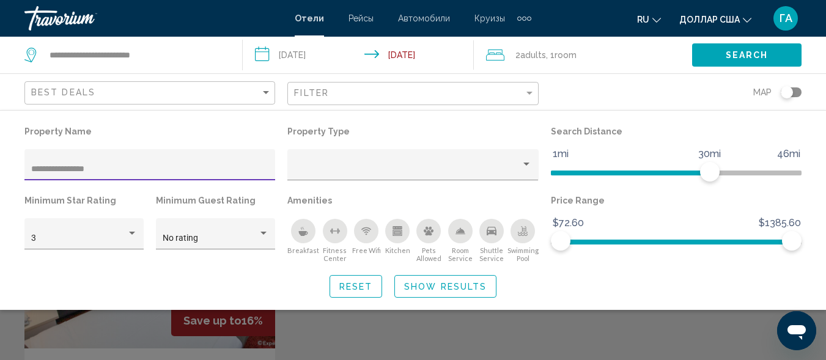
click at [45, 169] on input "**********" at bounding box center [150, 169] width 238 height 10
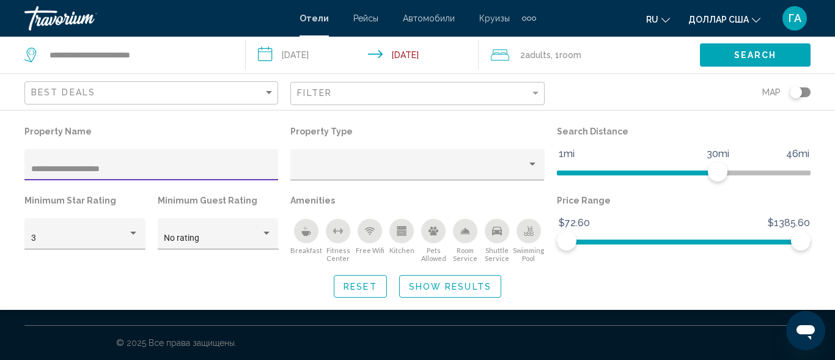
drag, startPoint x: 120, startPoint y: 169, endPoint x: 0, endPoint y: 168, distance: 120.5
click at [0, 168] on div "**********" at bounding box center [417, 210] width 835 height 175
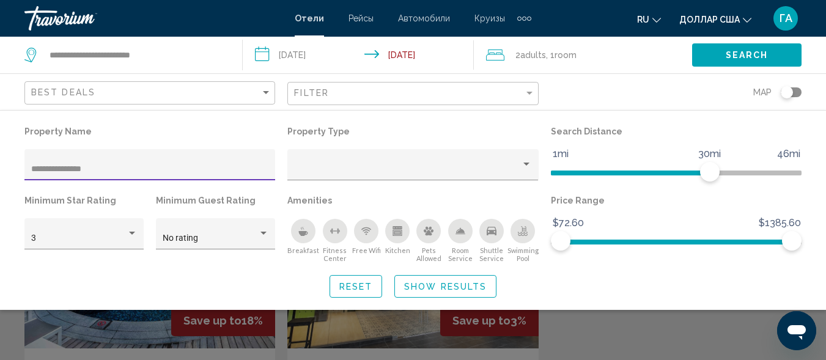
type input "**********"
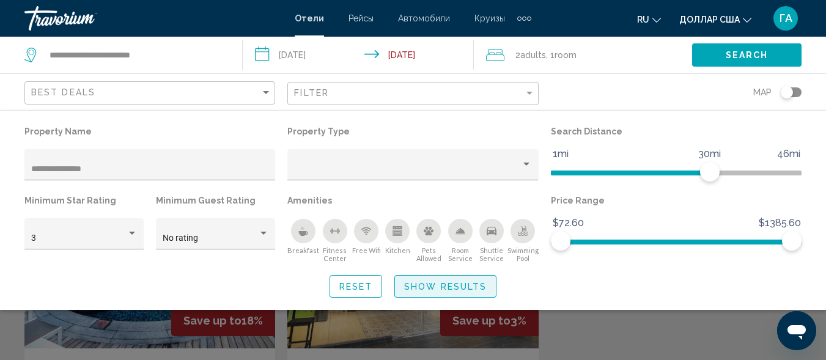
click at [428, 285] on span "Show Results" at bounding box center [445, 287] width 83 height 10
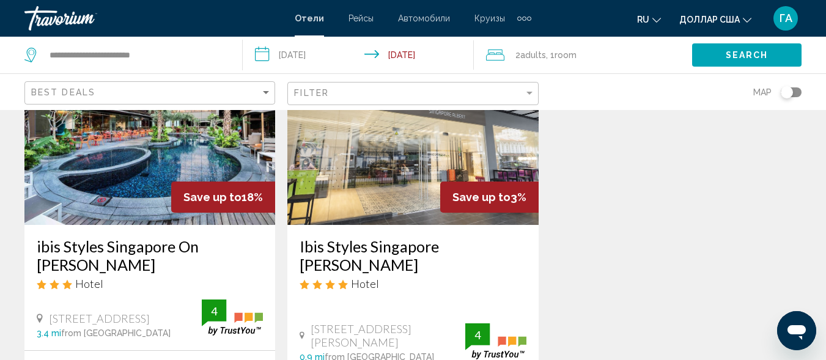
scroll to position [122, 0]
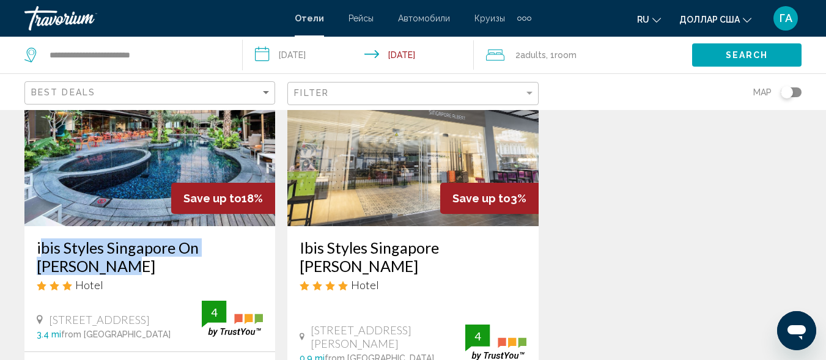
drag, startPoint x: 35, startPoint y: 245, endPoint x: 136, endPoint y: 258, distance: 101.7
click at [145, 263] on div "ibis Styles Singapore On Macpherson Hotel 401 Macpherson Road, Singapore 3.4 mi…" at bounding box center [149, 288] width 251 height 125
copy h3 "ibis Styles Singapore On Macpherson"
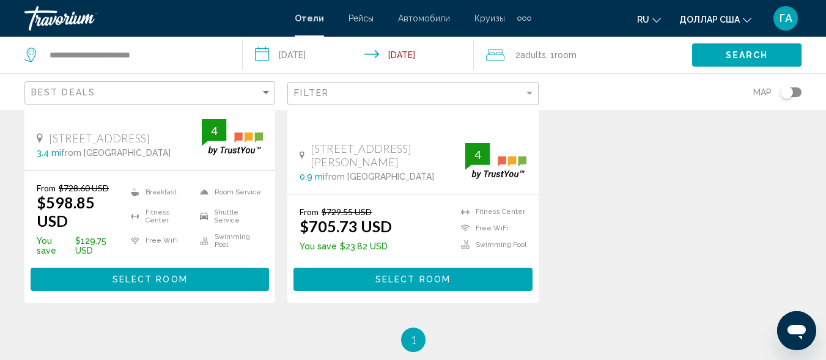
scroll to position [306, 0]
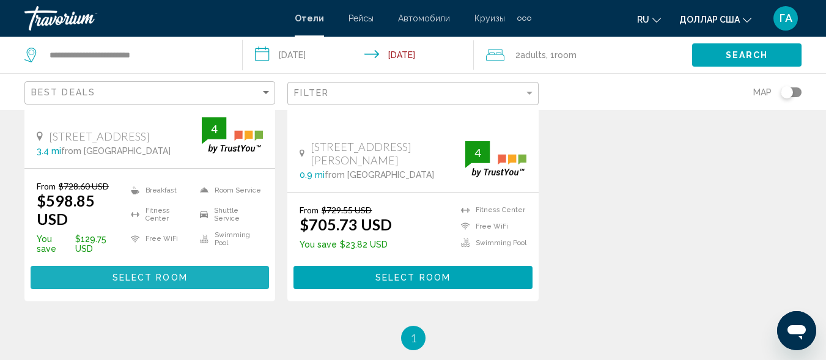
click at [158, 273] on span "Select Room" at bounding box center [150, 278] width 75 height 10
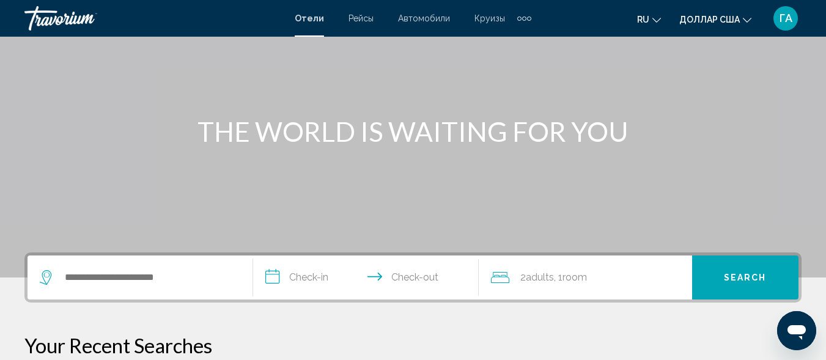
scroll to position [245, 0]
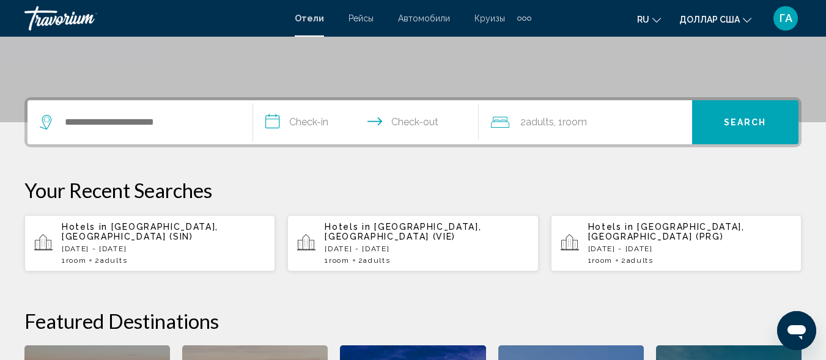
click at [166, 246] on div "Hotels in Singapore, Singapore (SIN) Fri, 22 Aug - Tue, 26 Aug 1 Room rooms 2 A…" at bounding box center [164, 243] width 204 height 43
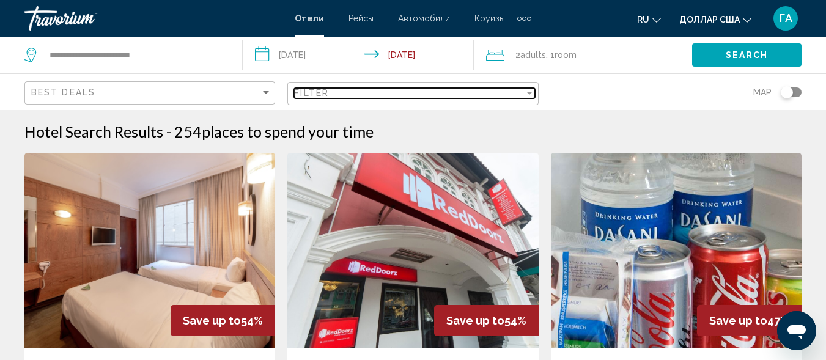
click at [366, 89] on div "Filter" at bounding box center [408, 93] width 229 height 10
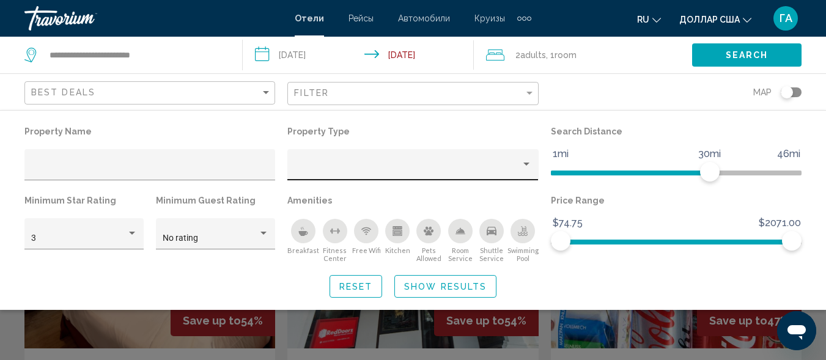
click at [320, 174] on div "Hotel Filters" at bounding box center [413, 168] width 238 height 25
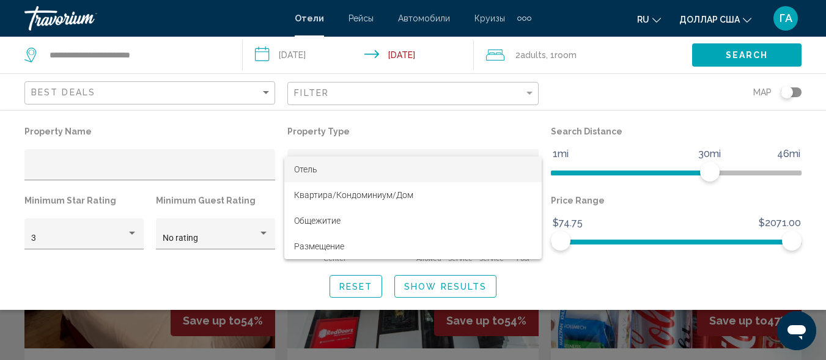
click at [179, 165] on div at bounding box center [413, 180] width 826 height 360
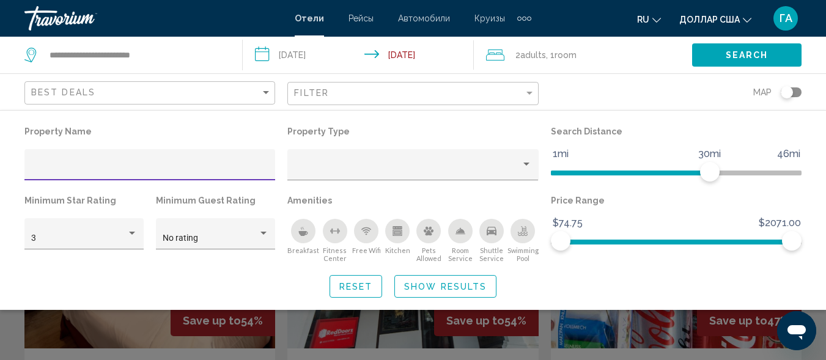
paste input "**********"
type input "**********"
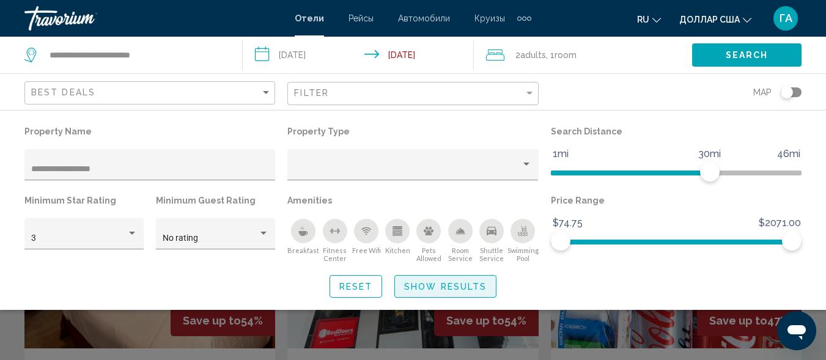
click at [434, 289] on span "Show Results" at bounding box center [445, 287] width 83 height 10
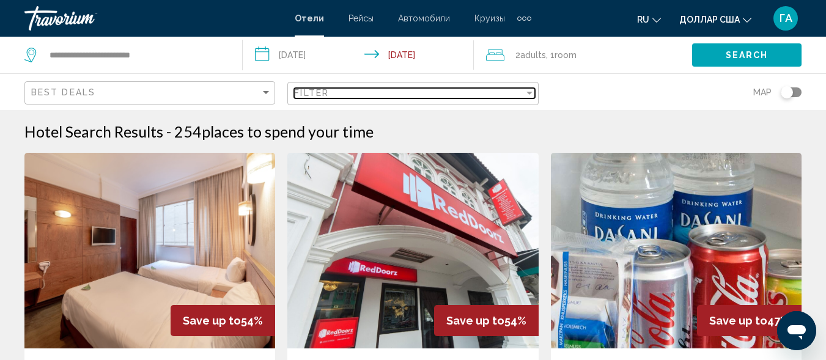
click at [351, 95] on div "Filter" at bounding box center [408, 93] width 229 height 10
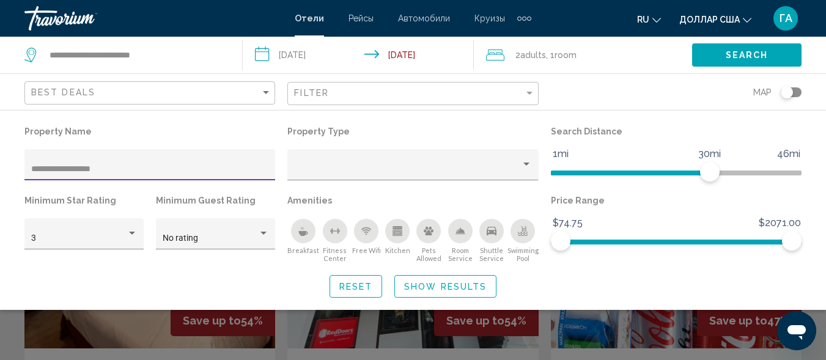
click at [31, 166] on input "**********" at bounding box center [150, 169] width 238 height 10
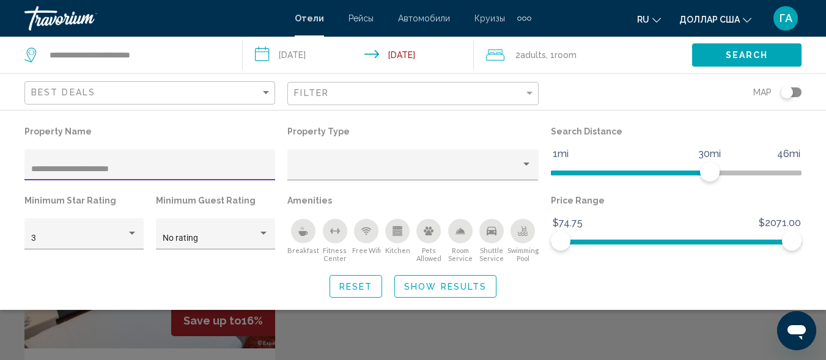
type input "**********"
click at [434, 288] on span "Show Results" at bounding box center [445, 287] width 83 height 10
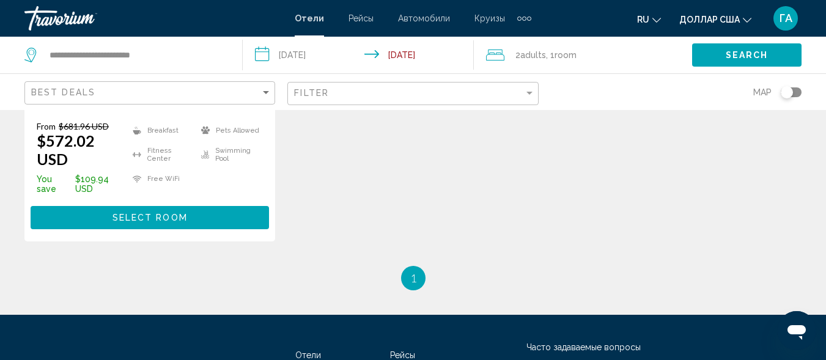
scroll to position [367, 0]
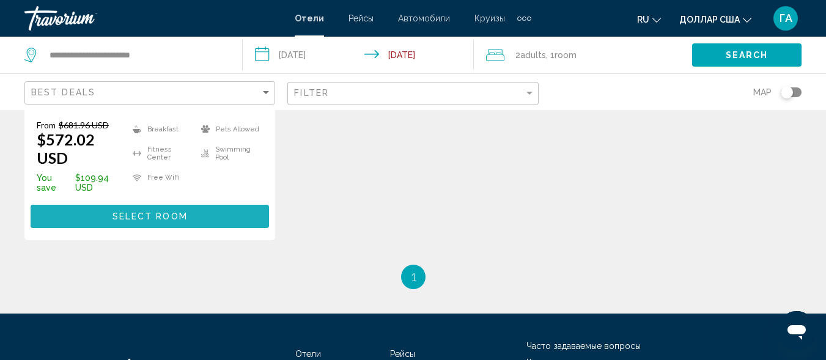
click at [167, 217] on span "Select Room" at bounding box center [150, 217] width 75 height 10
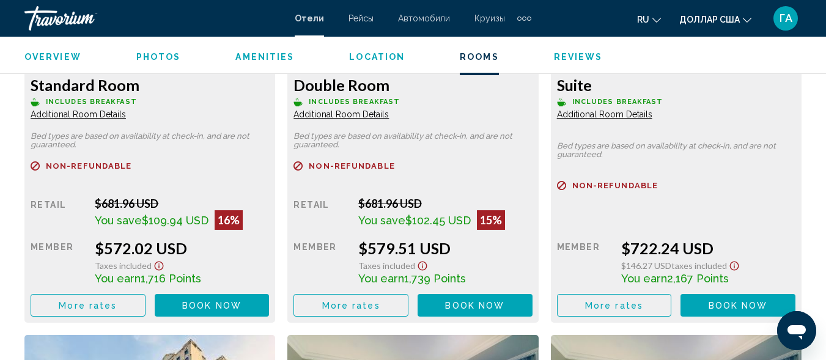
scroll to position [2042, 0]
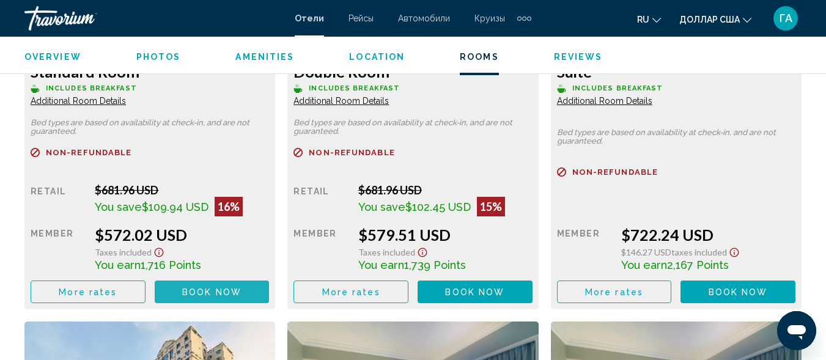
click at [222, 291] on span "Book now" at bounding box center [211, 292] width 59 height 10
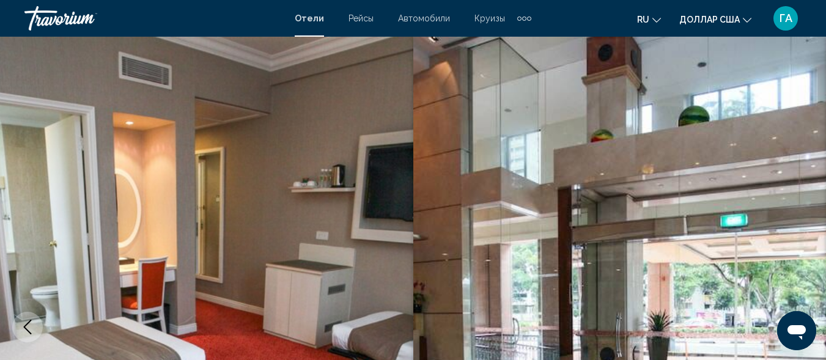
scroll to position [147, 0]
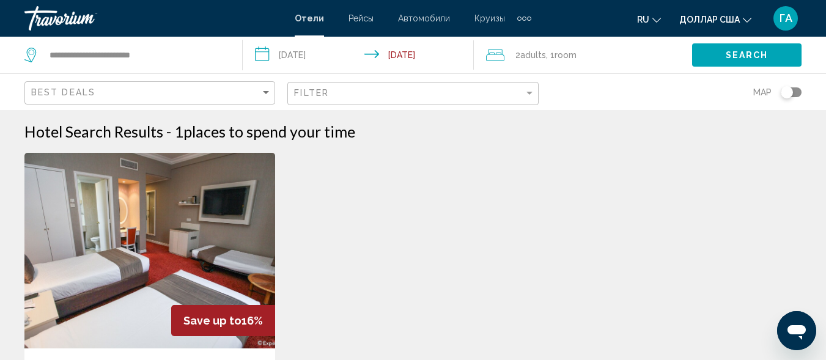
click at [404, 57] on input "**********" at bounding box center [360, 57] width 235 height 40
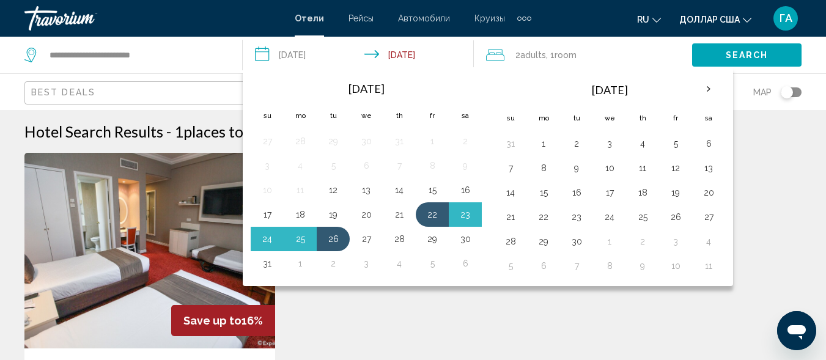
click at [252, 46] on input "**********" at bounding box center [360, 57] width 235 height 40
click at [265, 57] on input "**********" at bounding box center [360, 57] width 235 height 40
click at [436, 213] on button "22" at bounding box center [433, 214] width 20 height 17
click at [368, 240] on button "27" at bounding box center [367, 239] width 20 height 17
type input "**********"
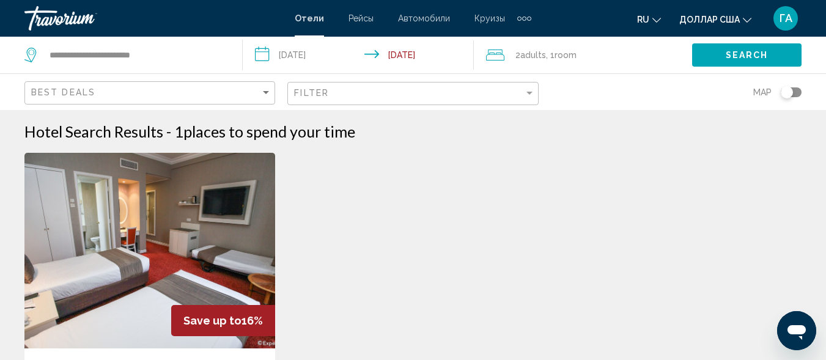
click at [742, 57] on span "Search" at bounding box center [747, 56] width 43 height 10
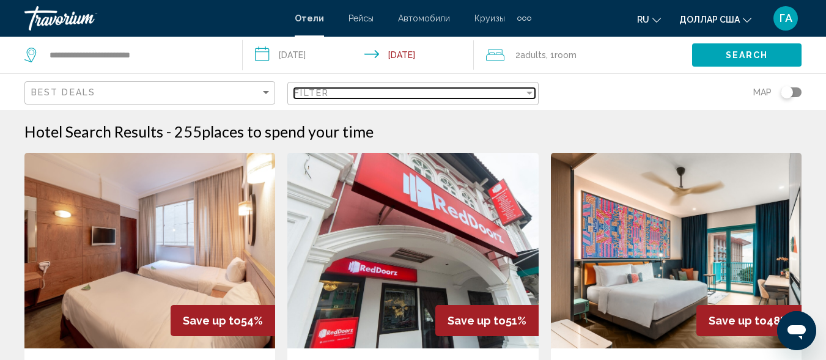
click at [378, 98] on mat-select "Filter" at bounding box center [414, 94] width 240 height 10
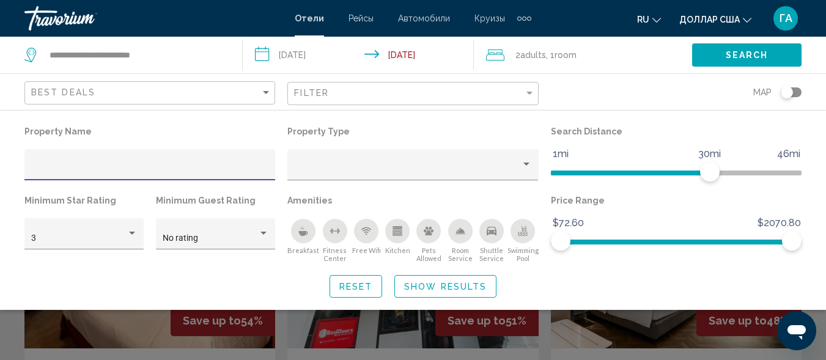
click at [69, 170] on input "Hotel Filters" at bounding box center [150, 169] width 238 height 10
click at [31, 168] on input "**********" at bounding box center [150, 169] width 238 height 10
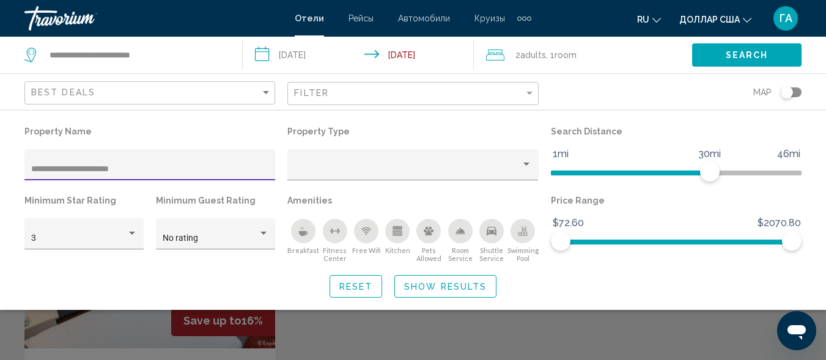
drag, startPoint x: 133, startPoint y: 171, endPoint x: 12, endPoint y: 169, distance: 121.1
click at [6, 167] on div "**********" at bounding box center [413, 210] width 826 height 175
type input "**********"
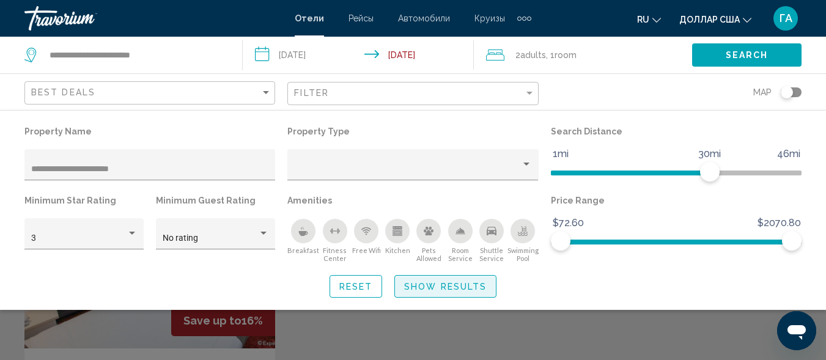
click at [442, 294] on button "Show Results" at bounding box center [445, 286] width 102 height 23
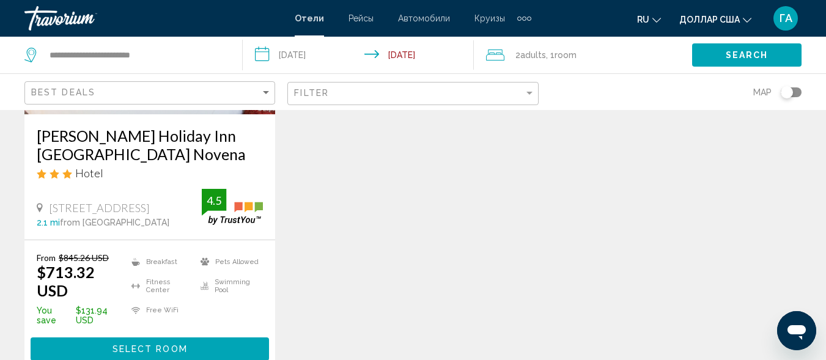
scroll to position [306, 0]
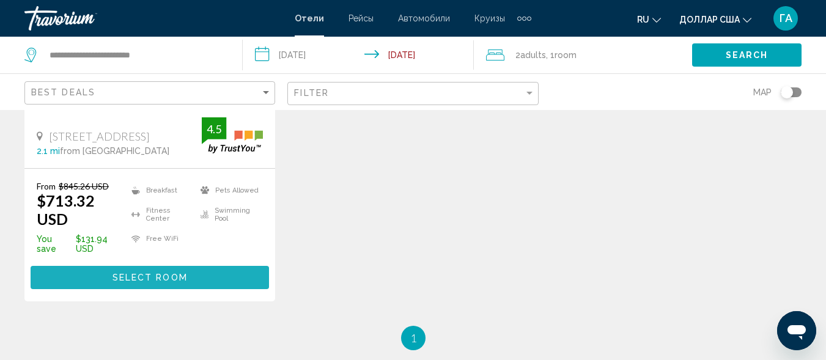
click at [121, 274] on span "Select Room" at bounding box center [150, 278] width 75 height 10
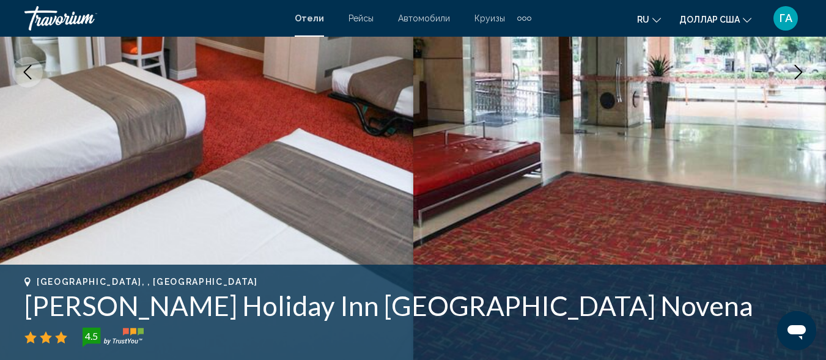
scroll to position [391, 0]
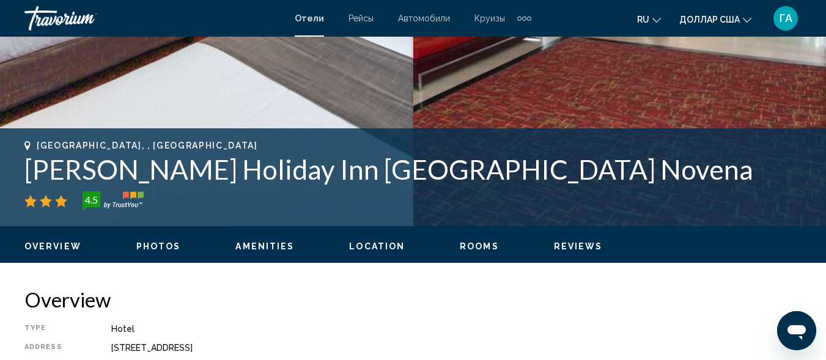
drag, startPoint x: 25, startPoint y: 168, endPoint x: 622, endPoint y: 180, distance: 597.0
click at [681, 173] on h1 "Sinov Holiday Inn Express And Suites Singapore Novena" at bounding box center [412, 169] width 777 height 32
copy h1 "Sinov Holiday Inn Express And Suites Singapore Novena"
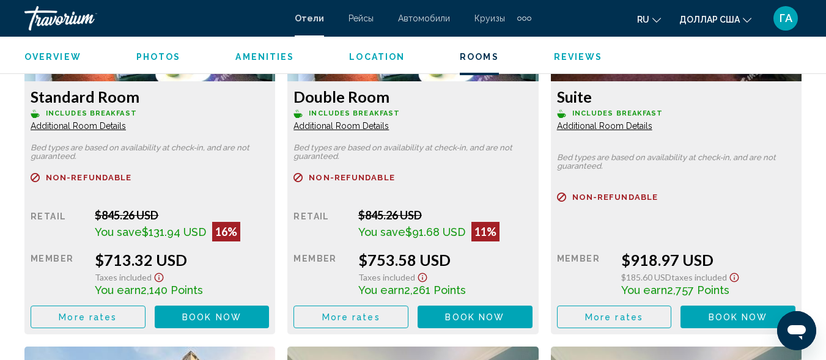
scroll to position [2042, 0]
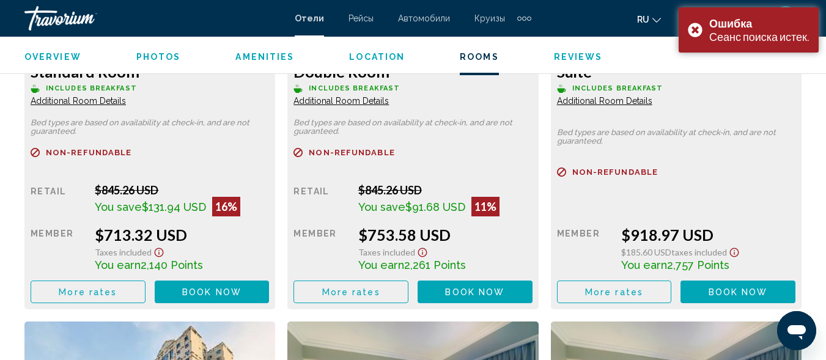
click at [196, 294] on span "Book now" at bounding box center [211, 292] width 59 height 10
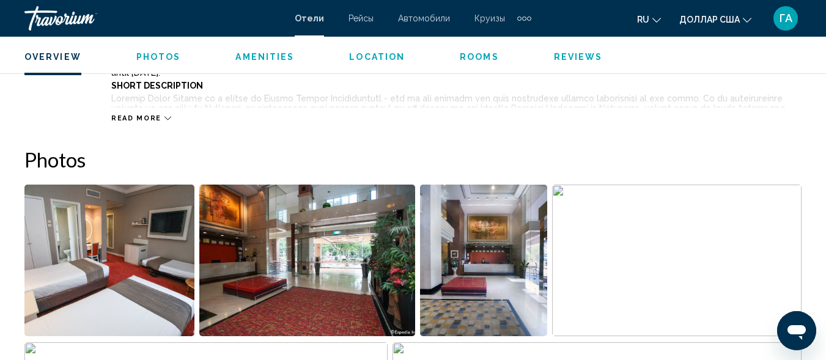
scroll to position [636, 0]
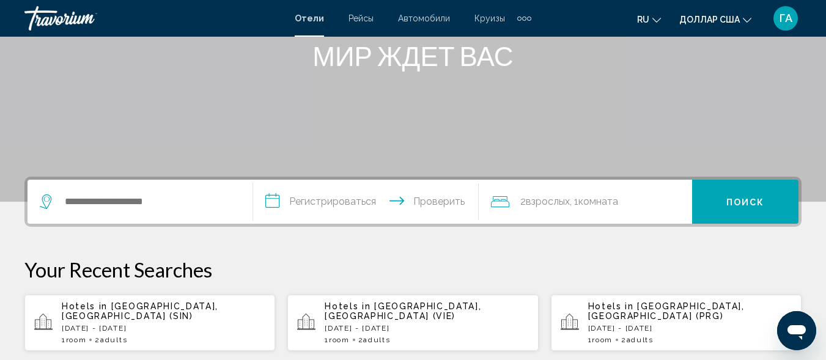
scroll to position [245, 0]
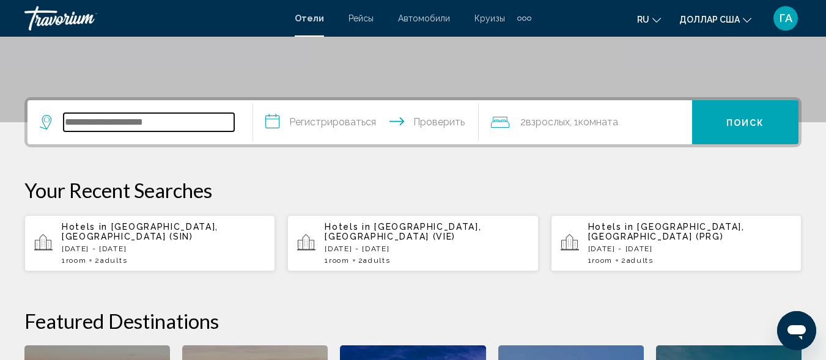
click at [102, 118] on input "Виджет поиска" at bounding box center [149, 122] width 171 height 18
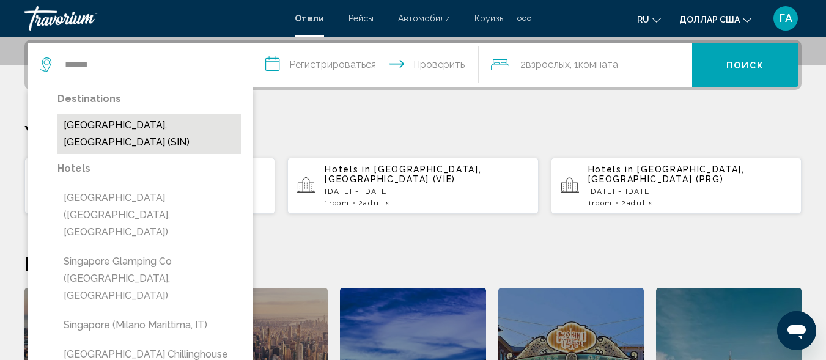
click at [120, 126] on button "[GEOGRAPHIC_DATA], [GEOGRAPHIC_DATA] (SIN)" at bounding box center [148, 134] width 183 height 40
type input "**********"
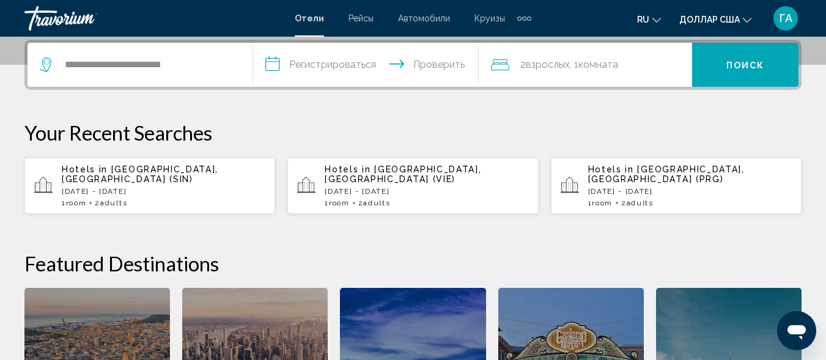
click at [276, 68] on input "**********" at bounding box center [368, 67] width 231 height 48
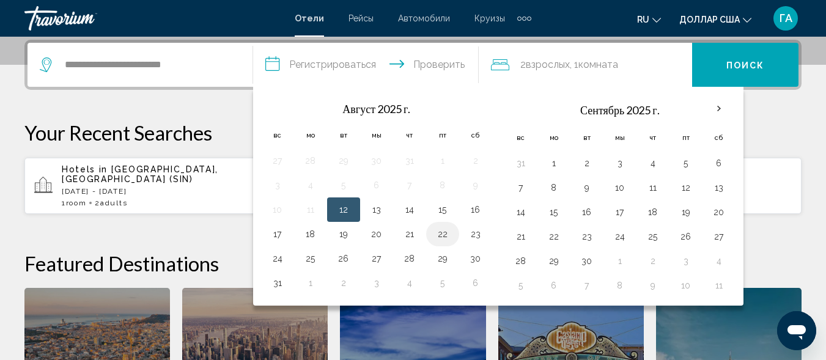
click at [441, 235] on button "22" at bounding box center [443, 234] width 20 height 17
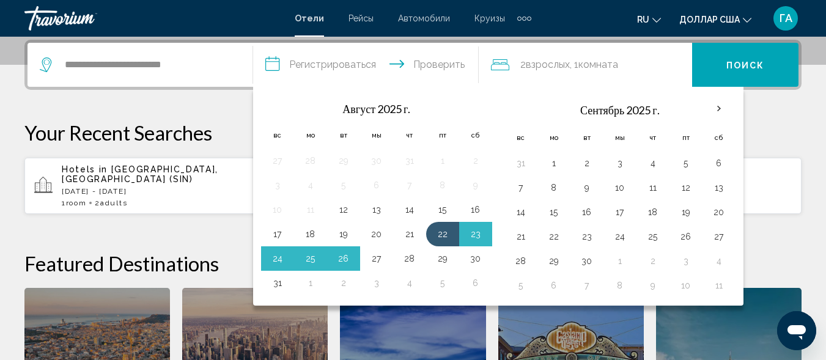
click at [377, 260] on button "27" at bounding box center [377, 258] width 20 height 17
type input "**********"
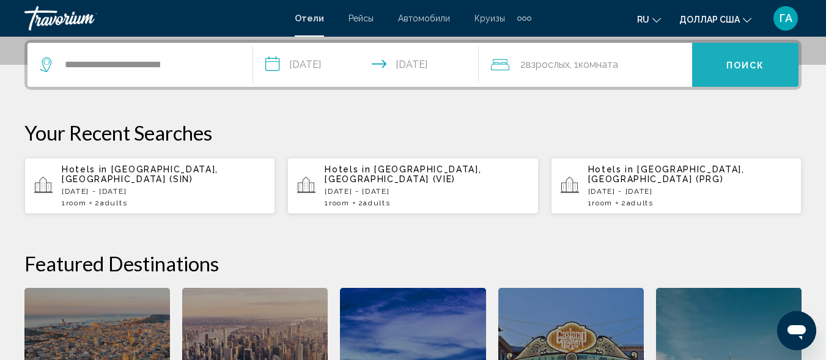
click at [714, 65] on button "Поиск" at bounding box center [745, 65] width 106 height 44
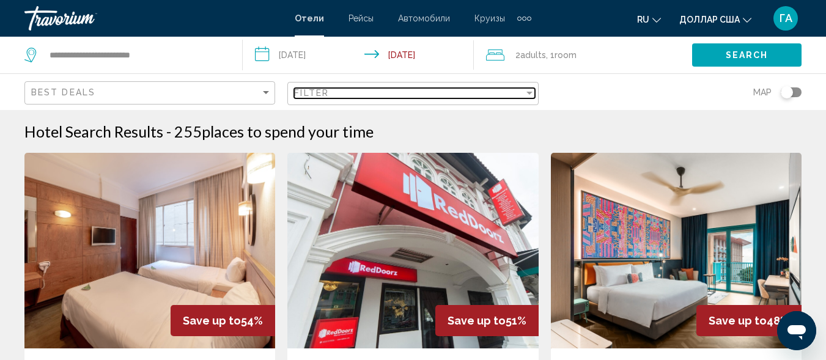
click at [404, 97] on div "Filter" at bounding box center [408, 93] width 229 height 10
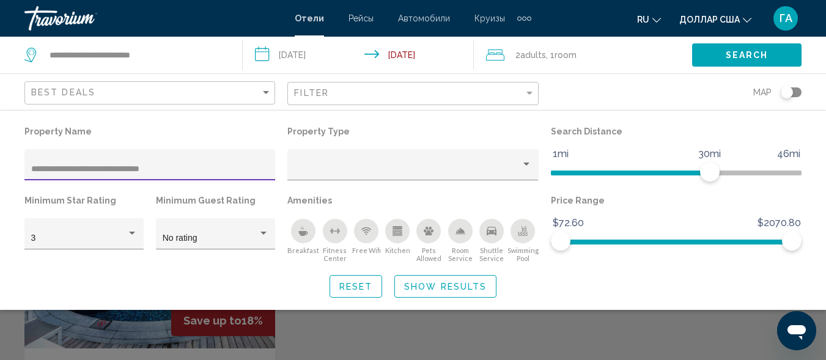
type input "**********"
click at [447, 290] on span "Show Results" at bounding box center [445, 287] width 83 height 10
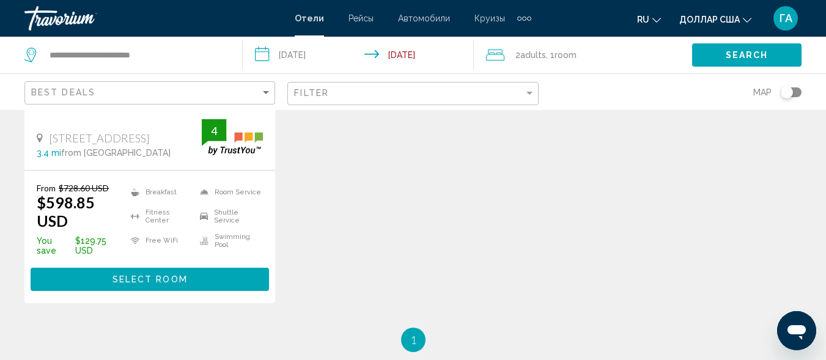
scroll to position [306, 0]
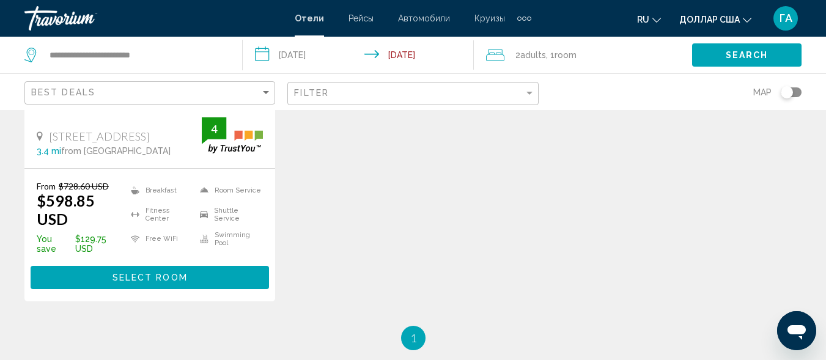
click at [156, 273] on span "Select Room" at bounding box center [150, 278] width 75 height 10
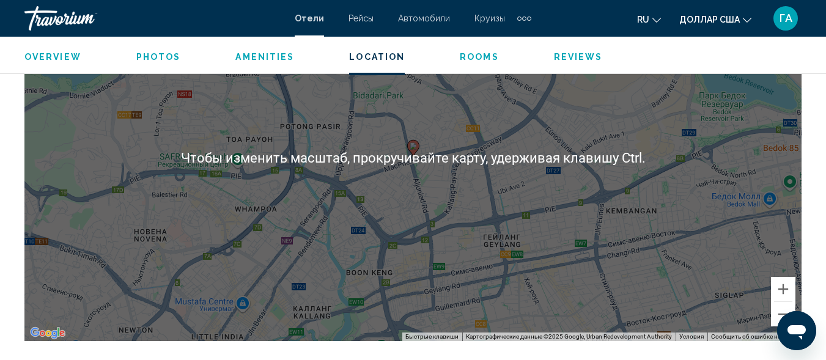
scroll to position [1493, 0]
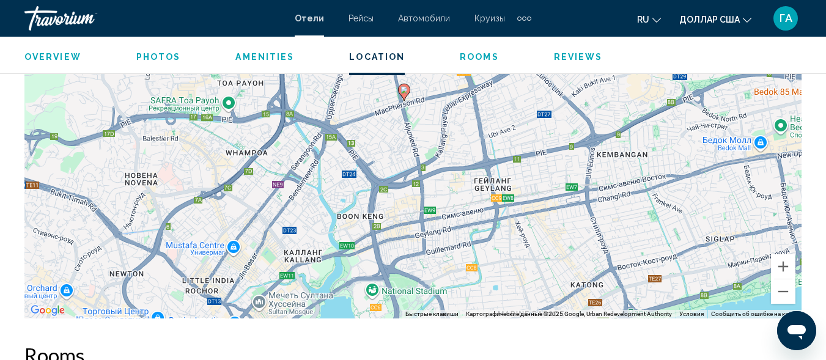
drag, startPoint x: 471, startPoint y: 244, endPoint x: 460, endPoint y: 209, distance: 36.4
click at [460, 209] on div "Чтобы активировать перетаскивание с помощью клавиатуры, нажмите Alt + Ввод. Пос…" at bounding box center [412, 135] width 777 height 367
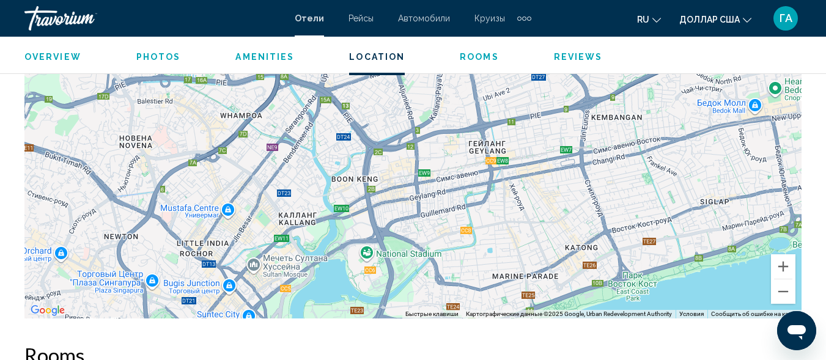
drag, startPoint x: 408, startPoint y: 259, endPoint x: 402, endPoint y: 220, distance: 39.0
click at [402, 220] on div "Чтобы активировать перетаскивание с помощью клавиатуры, нажмите Alt + Ввод. Пос…" at bounding box center [412, 135] width 777 height 367
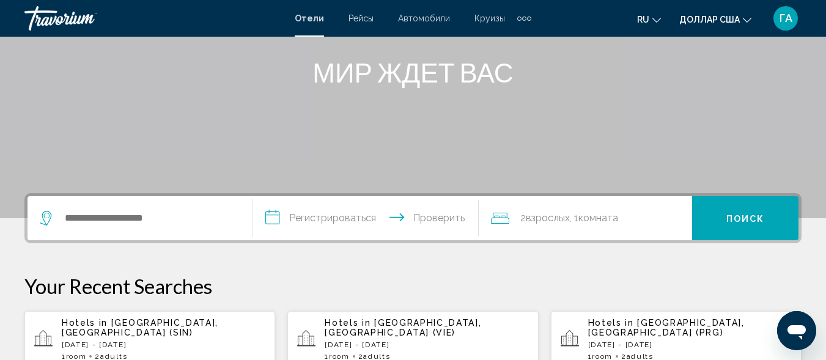
scroll to position [183, 0]
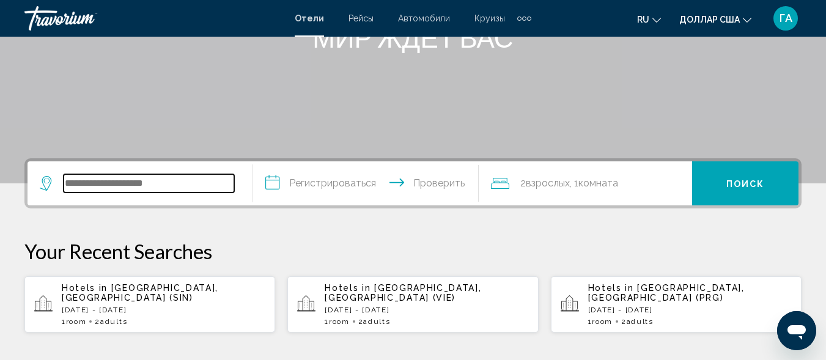
click at [99, 187] on input "Виджет поиска" at bounding box center [149, 183] width 171 height 18
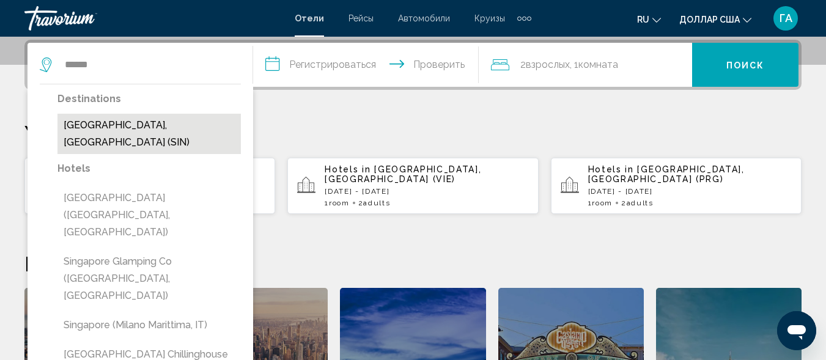
click at [127, 127] on button "[GEOGRAPHIC_DATA], [GEOGRAPHIC_DATA] (SIN)" at bounding box center [148, 134] width 183 height 40
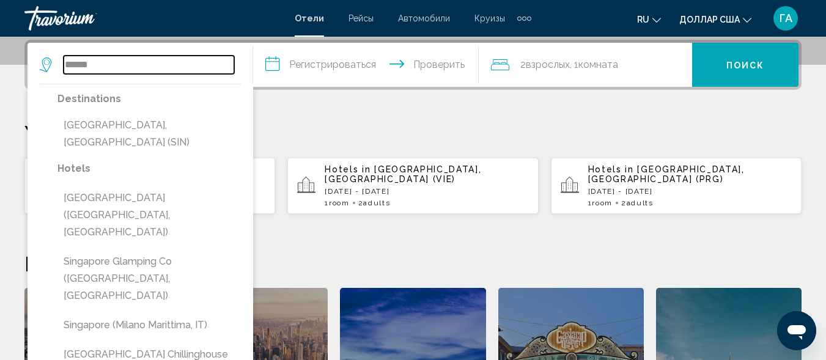
type input "**********"
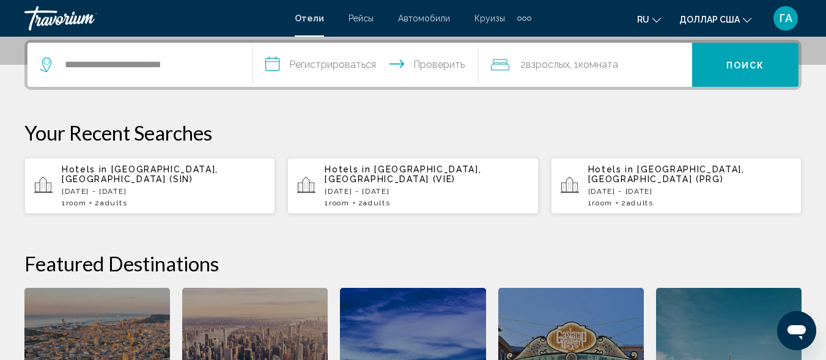
click at [275, 65] on input "**********" at bounding box center [368, 67] width 231 height 48
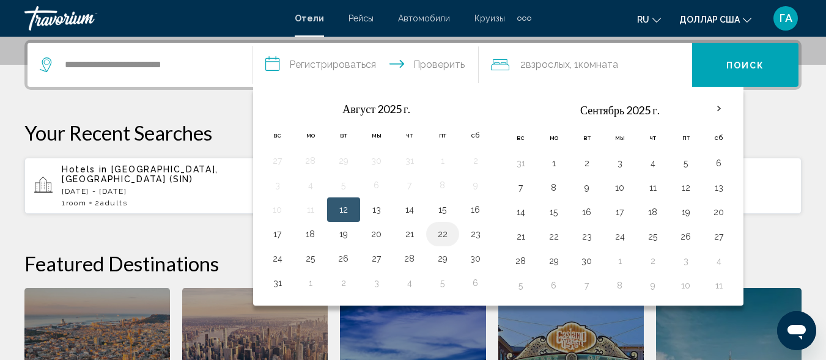
click at [446, 237] on button "22" at bounding box center [443, 234] width 20 height 17
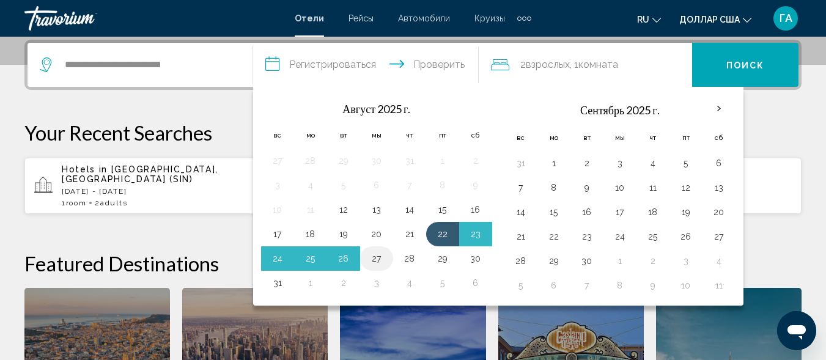
click at [375, 259] on button "27" at bounding box center [377, 258] width 20 height 17
type input "**********"
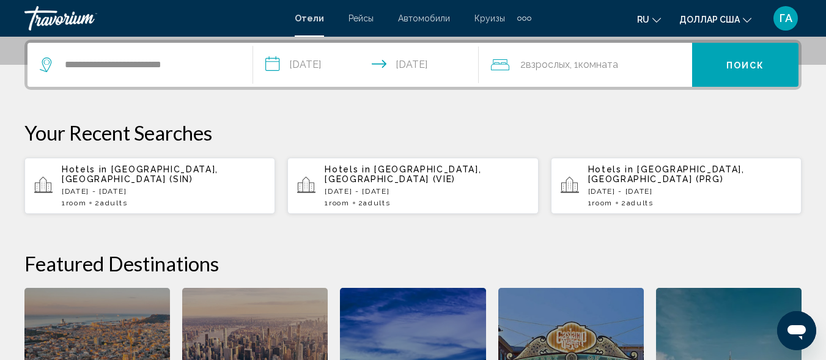
click at [737, 67] on font "Поиск" at bounding box center [745, 66] width 39 height 10
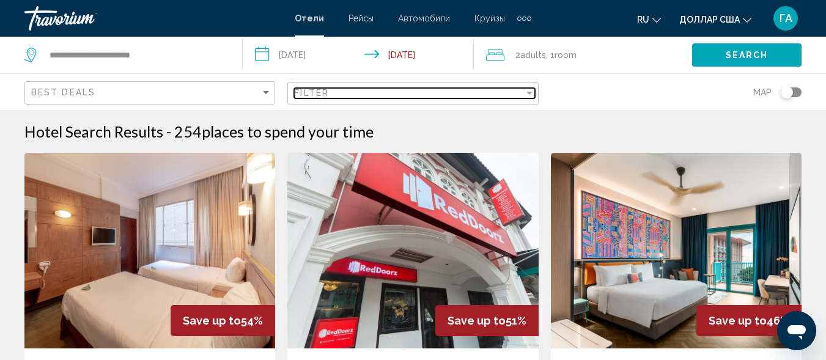
click at [351, 95] on div "Filter" at bounding box center [408, 93] width 229 height 10
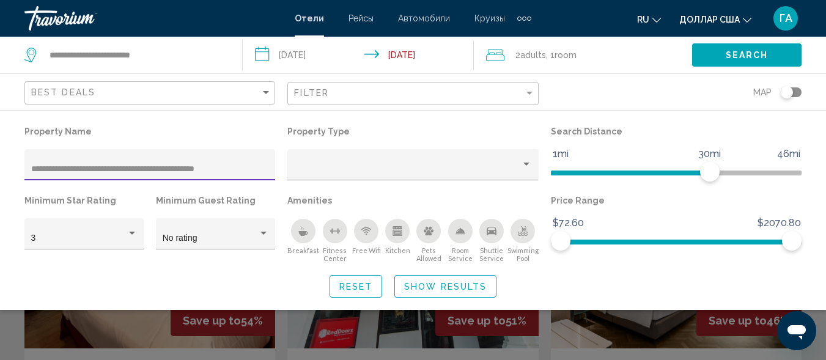
type input "**********"
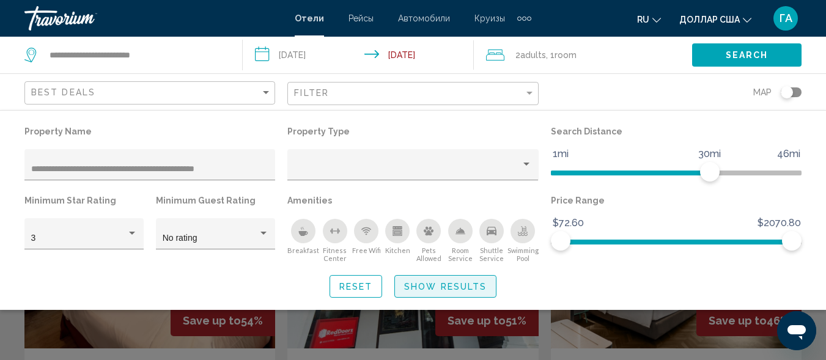
click at [434, 288] on span "Show Results" at bounding box center [445, 287] width 83 height 10
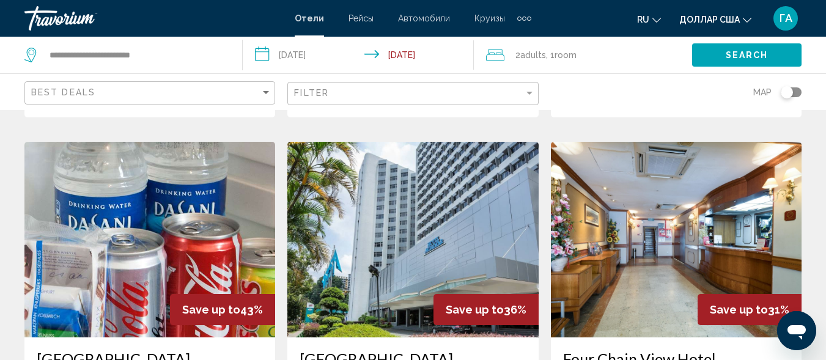
scroll to position [306, 0]
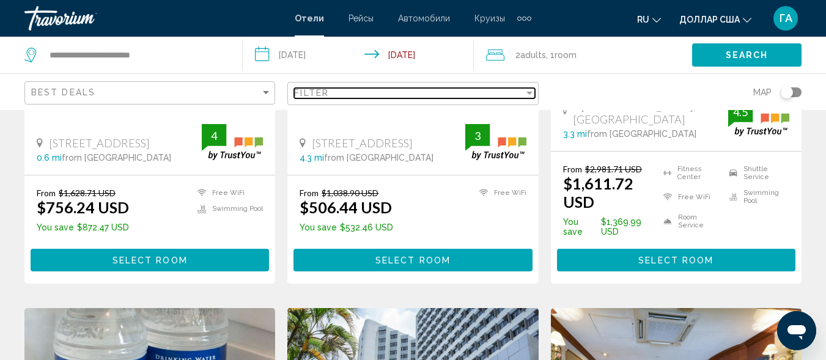
click at [402, 94] on div "Filter" at bounding box center [408, 93] width 229 height 10
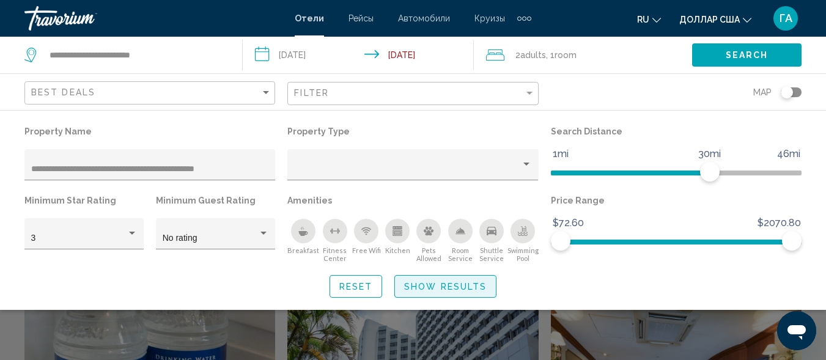
click at [427, 292] on button "Show Results" at bounding box center [445, 286] width 102 height 23
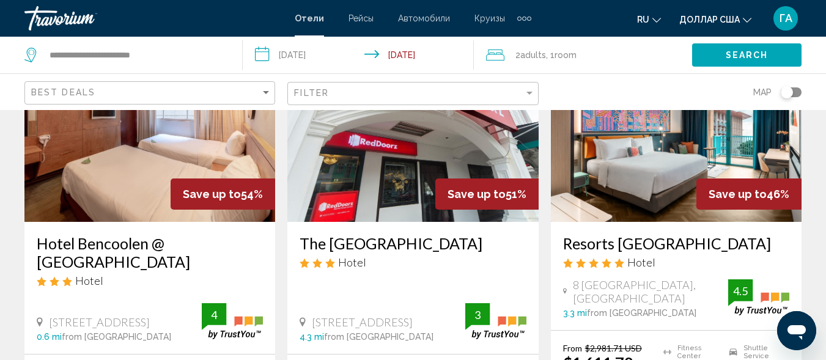
scroll to position [122, 0]
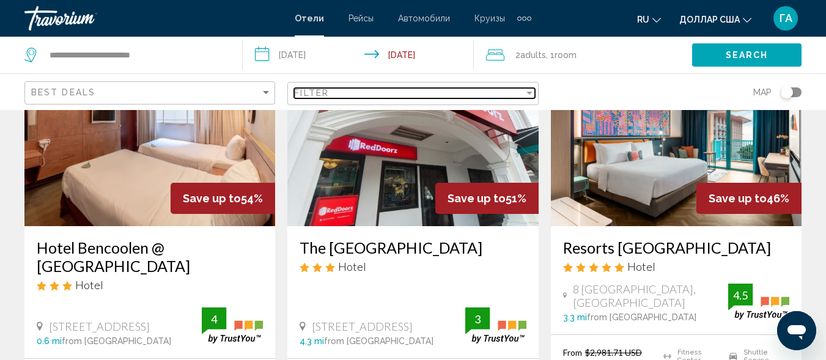
click at [370, 92] on div "Filter" at bounding box center [408, 93] width 229 height 10
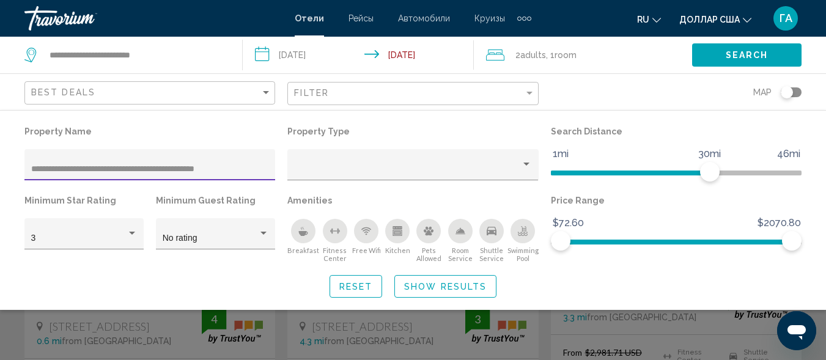
drag, startPoint x: 248, startPoint y: 168, endPoint x: 152, endPoint y: 165, distance: 96.6
click at [152, 165] on input "**********" at bounding box center [150, 169] width 238 height 10
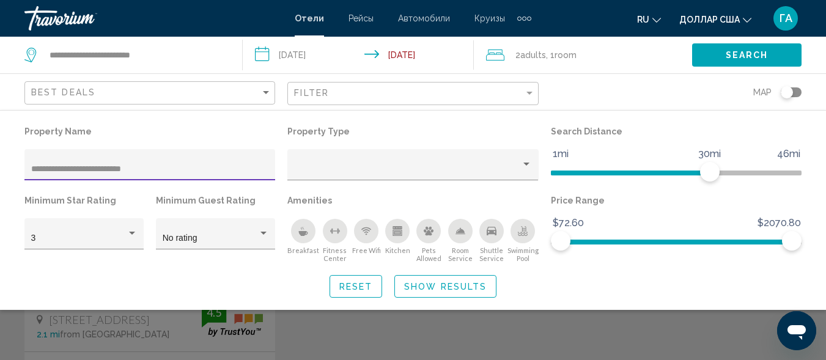
type input "**********"
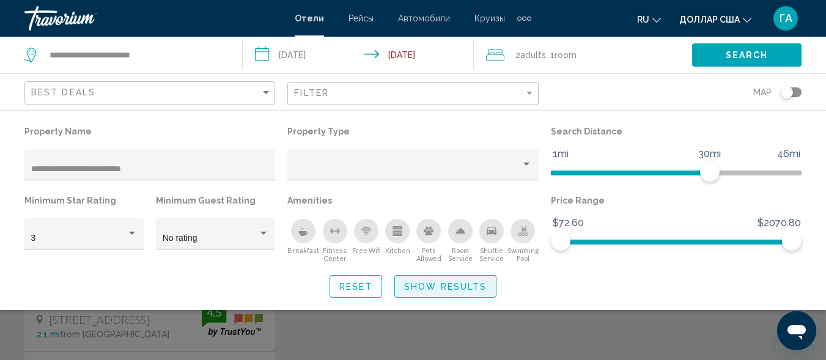
click at [451, 287] on span "Show Results" at bounding box center [445, 287] width 83 height 10
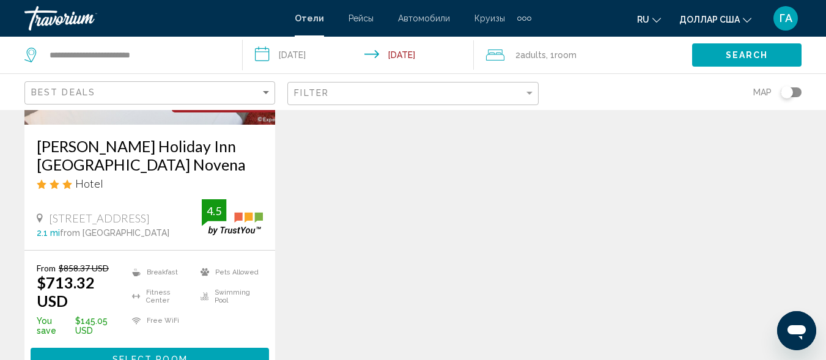
scroll to position [306, 0]
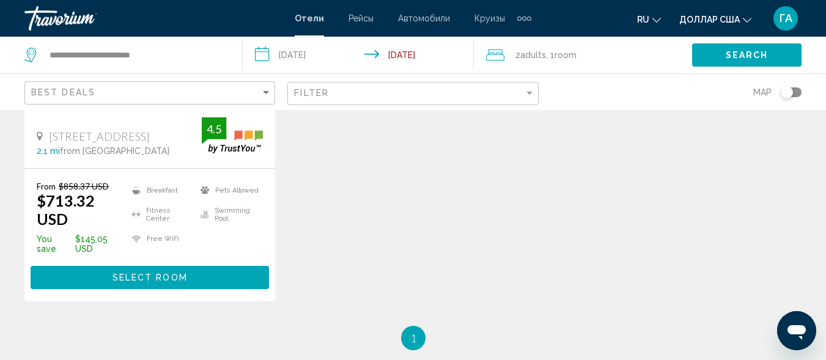
click at [256, 54] on input "**********" at bounding box center [360, 57] width 235 height 40
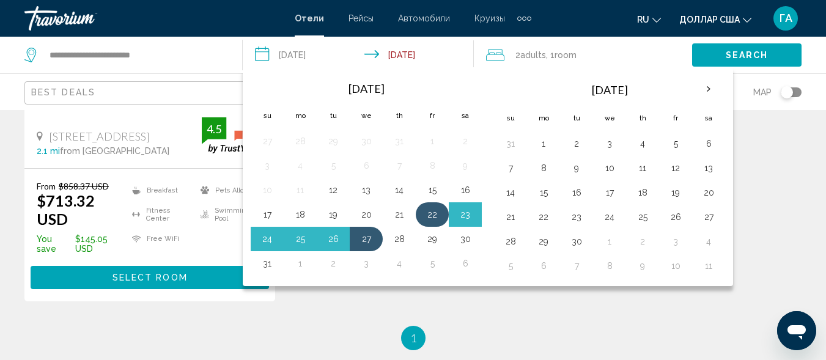
click at [434, 215] on button "22" at bounding box center [433, 214] width 20 height 17
click at [334, 240] on button "26" at bounding box center [333, 239] width 20 height 17
type input "**********"
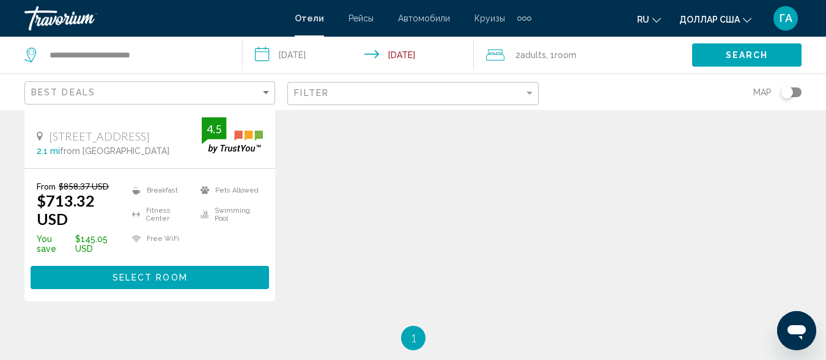
click at [755, 59] on span "Search" at bounding box center [747, 56] width 43 height 10
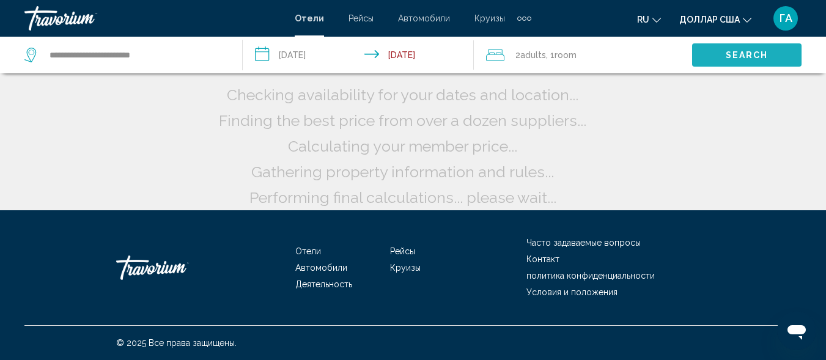
scroll to position [42, 0]
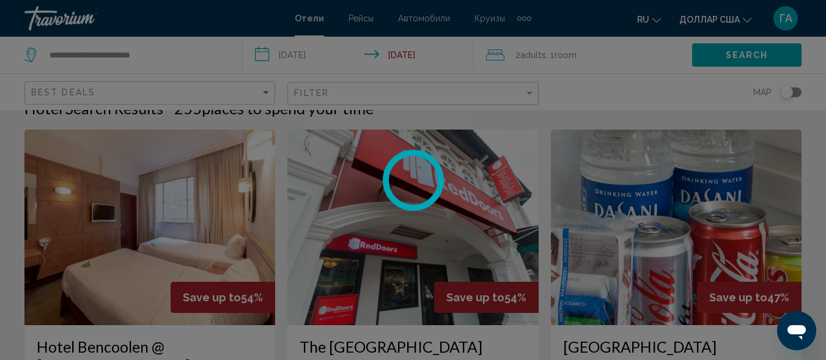
scroll to position [306, 0]
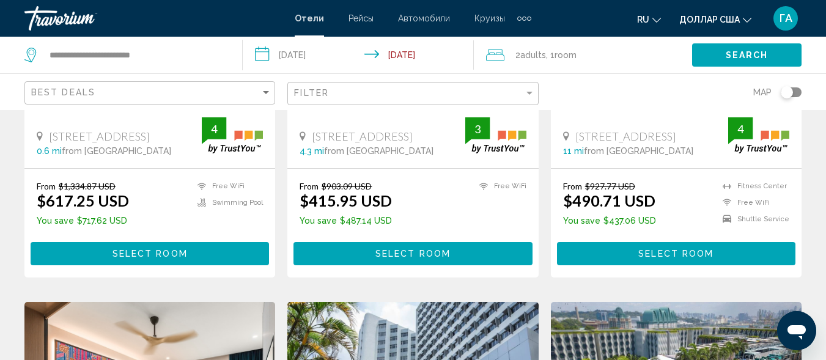
click at [371, 99] on div "Filter" at bounding box center [414, 94] width 240 height 23
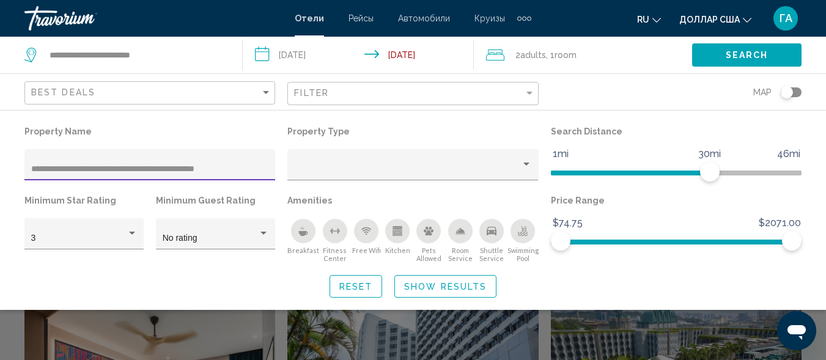
drag, startPoint x: 258, startPoint y: 168, endPoint x: 151, endPoint y: 169, distance: 107.0
click at [151, 169] on input "**********" at bounding box center [150, 169] width 238 height 10
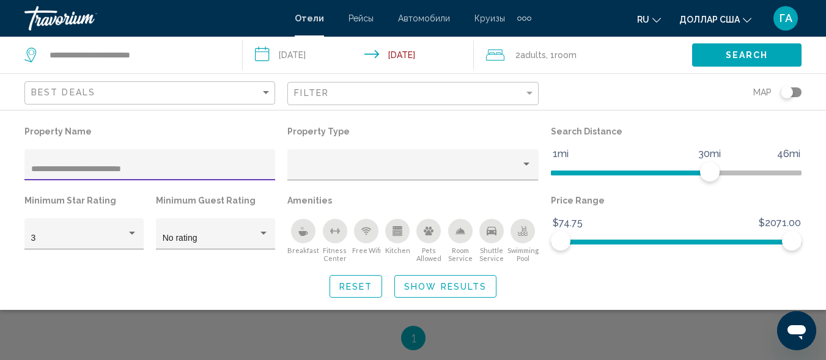
type input "**********"
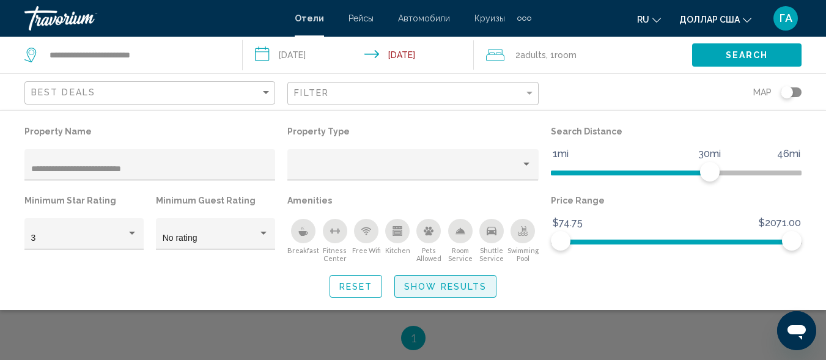
click at [424, 290] on span "Show Results" at bounding box center [445, 287] width 83 height 10
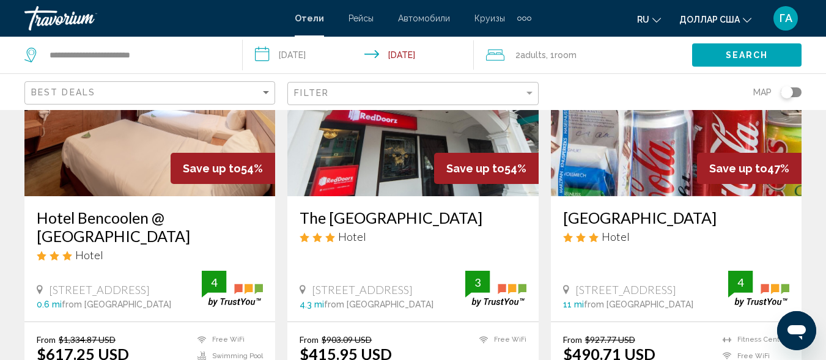
scroll to position [183, 0]
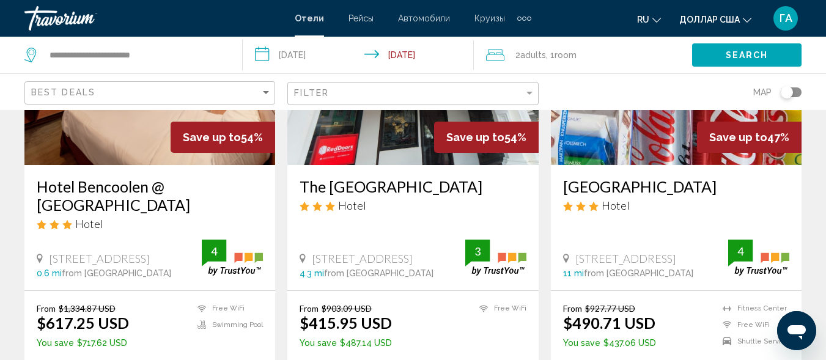
click at [258, 53] on input "**********" at bounding box center [360, 57] width 235 height 40
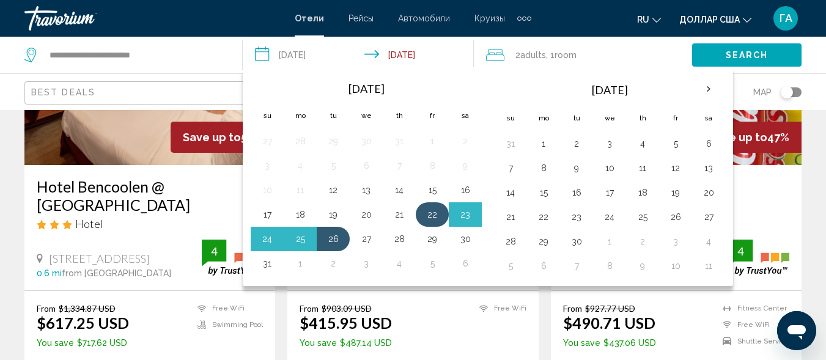
click at [435, 215] on button "22" at bounding box center [433, 214] width 20 height 17
click at [364, 243] on button "27" at bounding box center [367, 239] width 20 height 17
type input "**********"
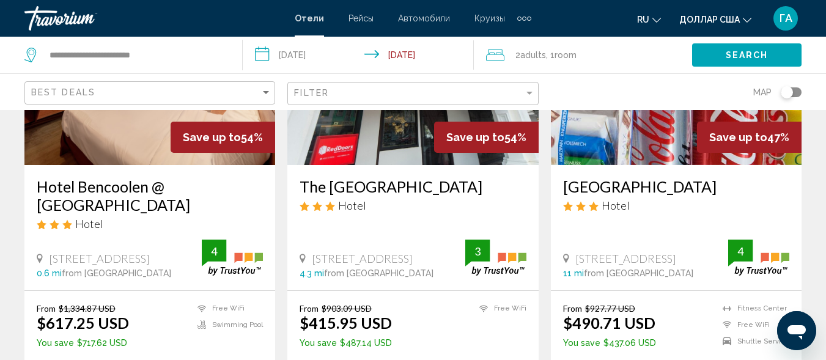
click at [734, 58] on span "Search" at bounding box center [747, 56] width 43 height 10
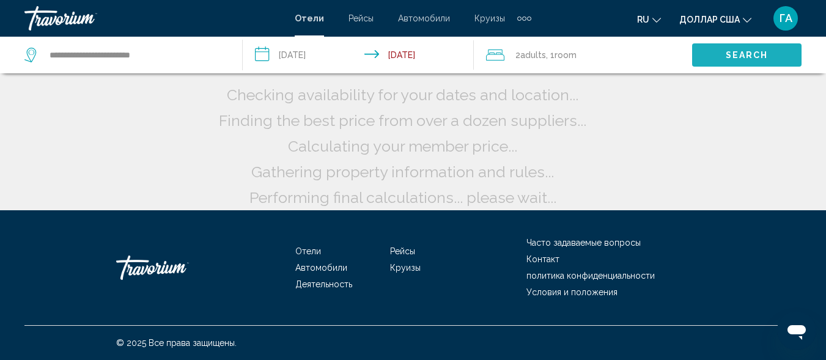
scroll to position [42, 0]
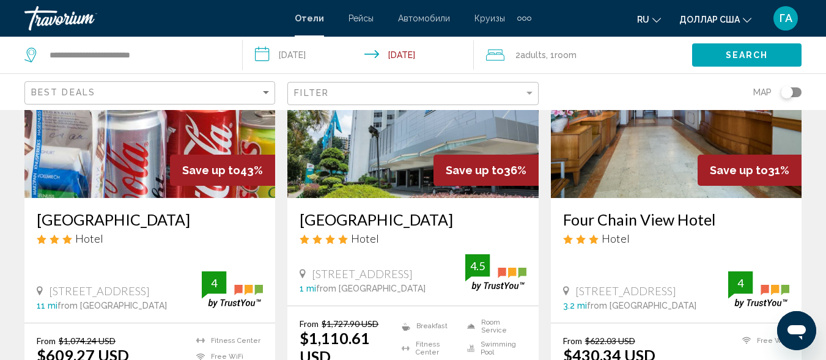
scroll to position [673, 0]
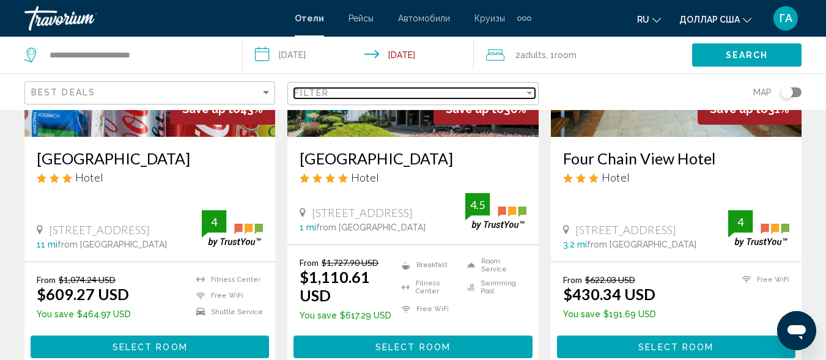
click at [411, 97] on div "Filter" at bounding box center [408, 93] width 229 height 10
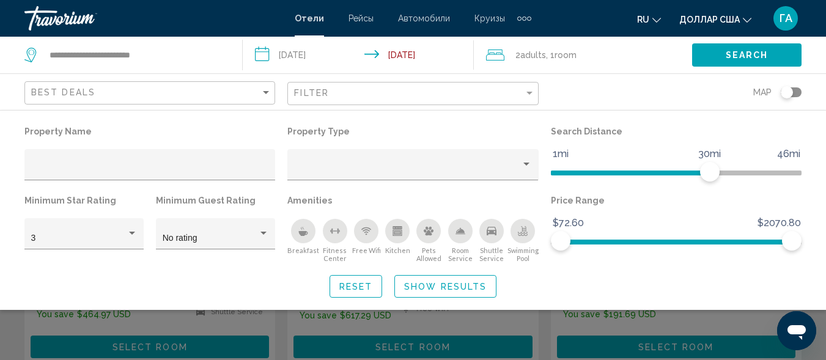
click at [305, 237] on div "Breakfast" at bounding box center [303, 231] width 24 height 24
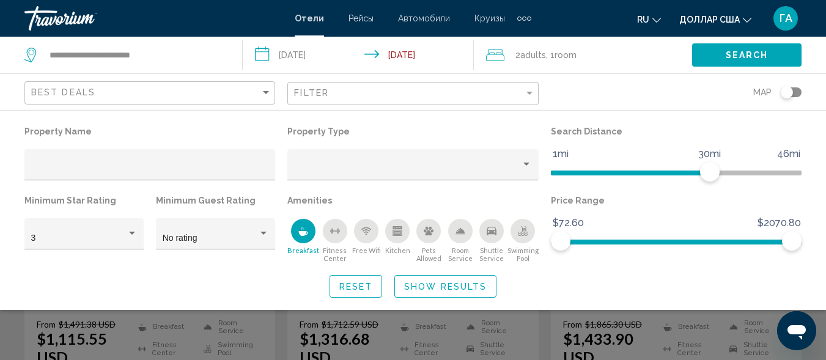
scroll to position [212, 0]
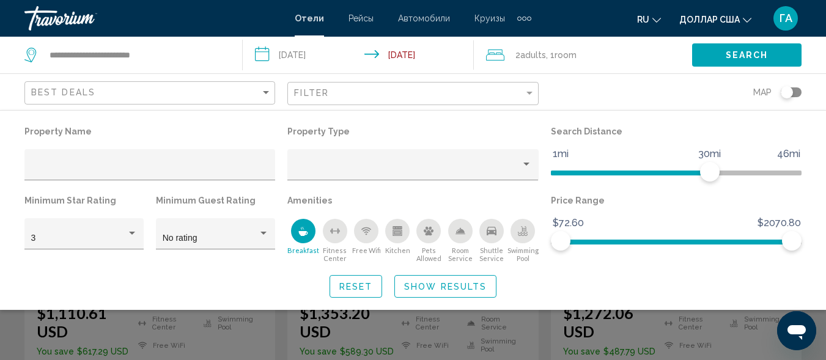
click at [449, 287] on span "Show Results" at bounding box center [445, 287] width 83 height 10
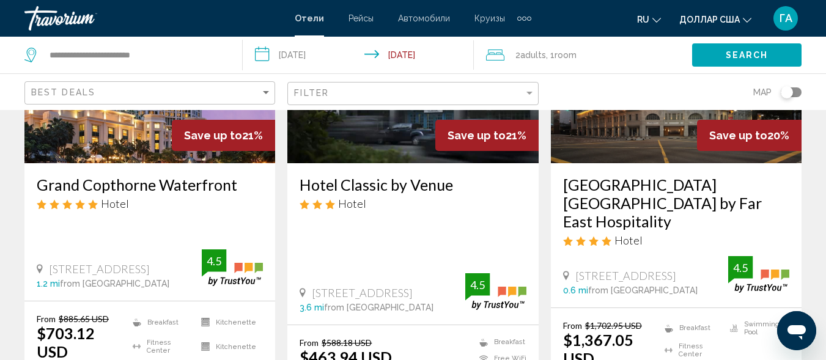
scroll to position [1223, 0]
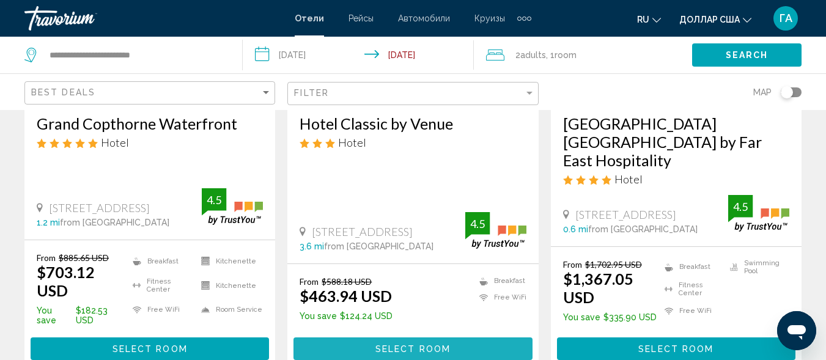
click at [404, 344] on span "Select Room" at bounding box center [412, 349] width 75 height 10
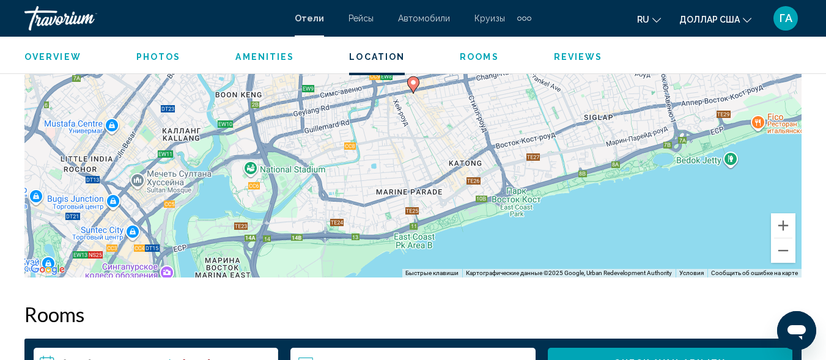
scroll to position [1492, 0]
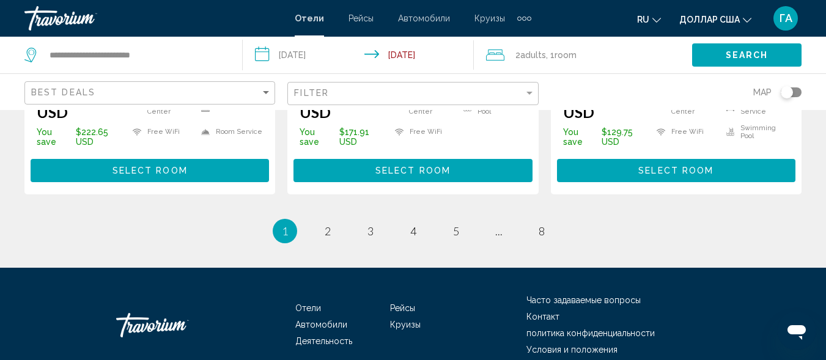
scroll to position [1882, 0]
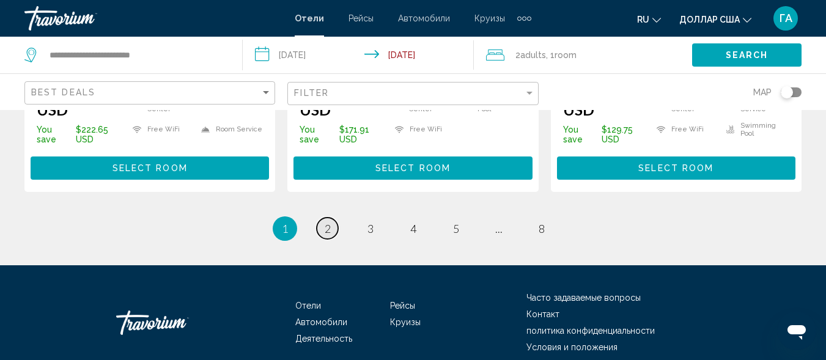
click at [328, 222] on span "2" at bounding box center [328, 228] width 6 height 13
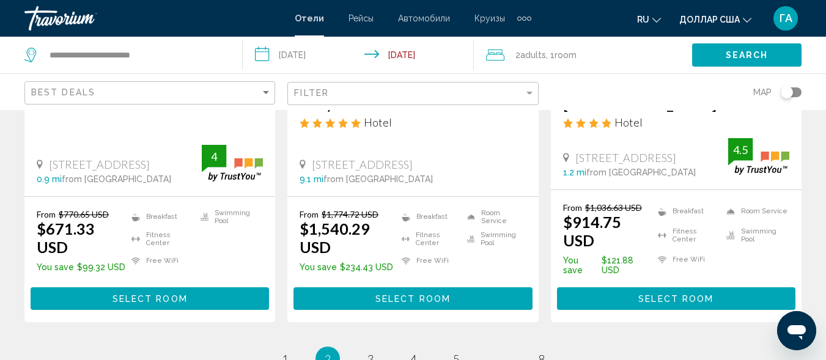
scroll to position [1712, 0]
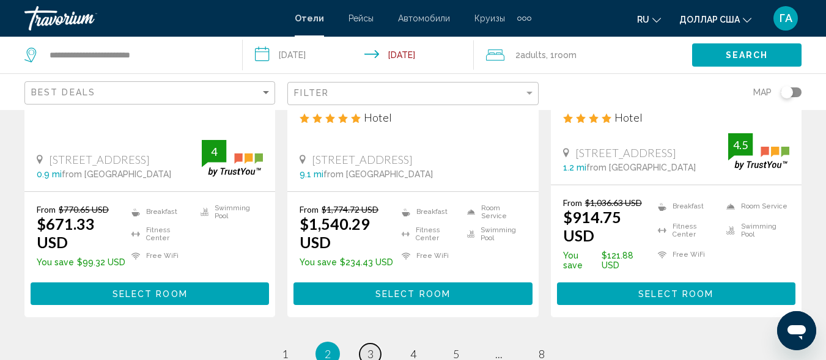
click at [374, 344] on link "page 3" at bounding box center [370, 354] width 21 height 21
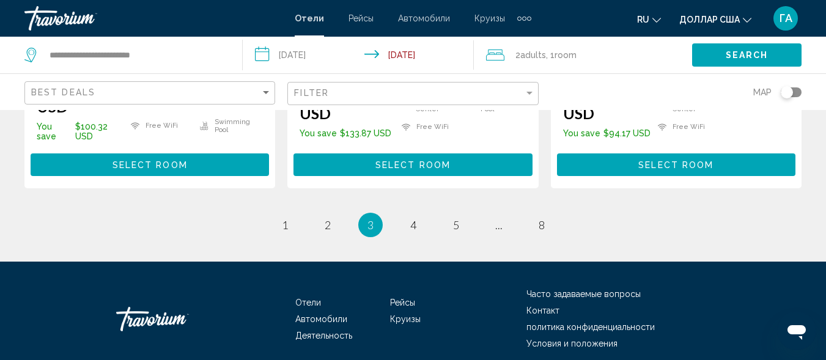
scroll to position [1850, 0]
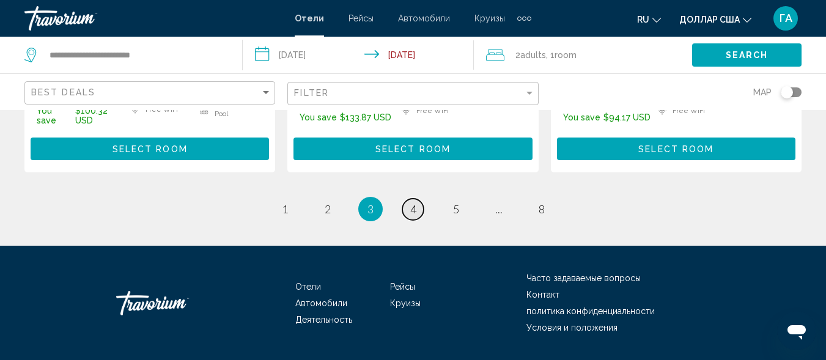
click at [419, 199] on link "page 4" at bounding box center [412, 209] width 21 height 21
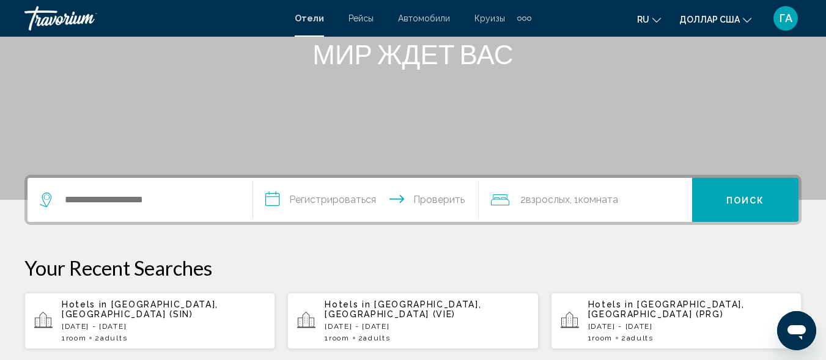
scroll to position [183, 0]
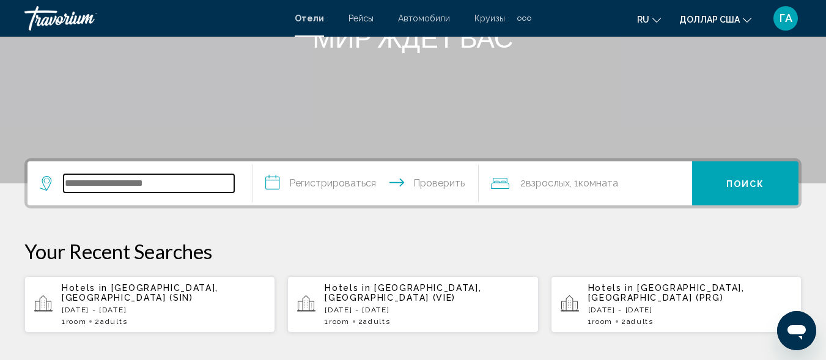
click at [106, 187] on input "Виджет поиска" at bounding box center [149, 183] width 171 height 18
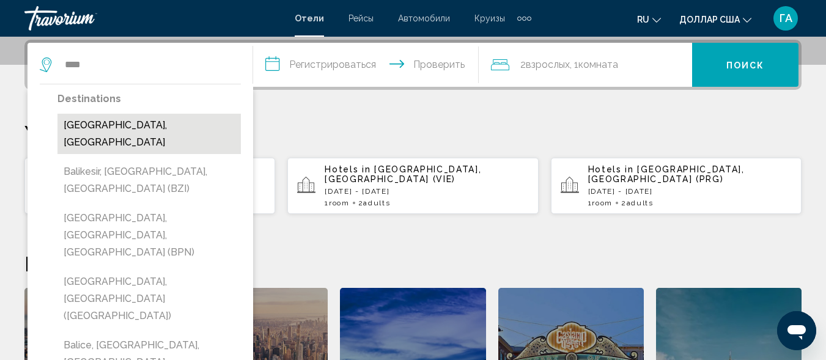
click at [130, 127] on button "Bali Island, Indonesia" at bounding box center [148, 134] width 183 height 40
type input "**********"
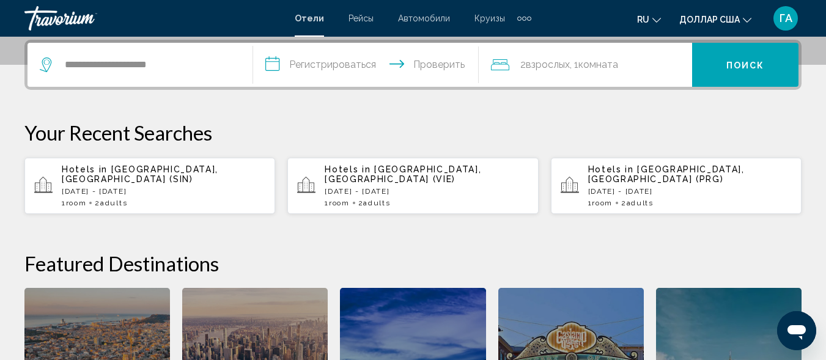
click at [279, 64] on input "**********" at bounding box center [368, 67] width 231 height 48
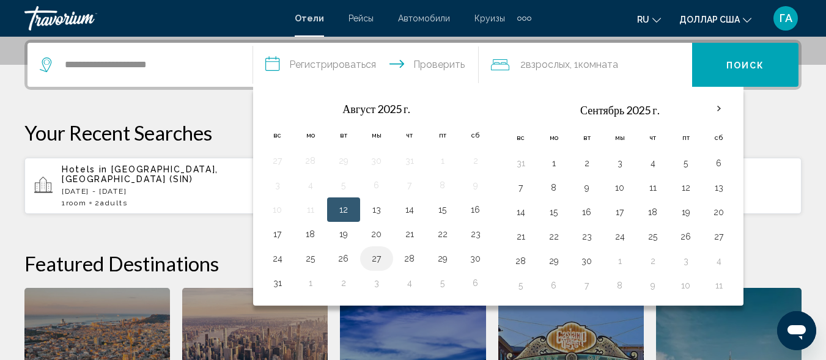
click at [378, 257] on button "27" at bounding box center [377, 258] width 20 height 17
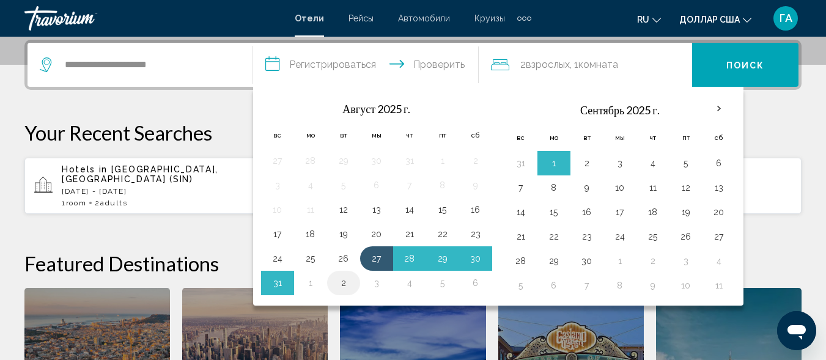
click at [347, 287] on button "2" at bounding box center [344, 283] width 20 height 17
type input "**********"
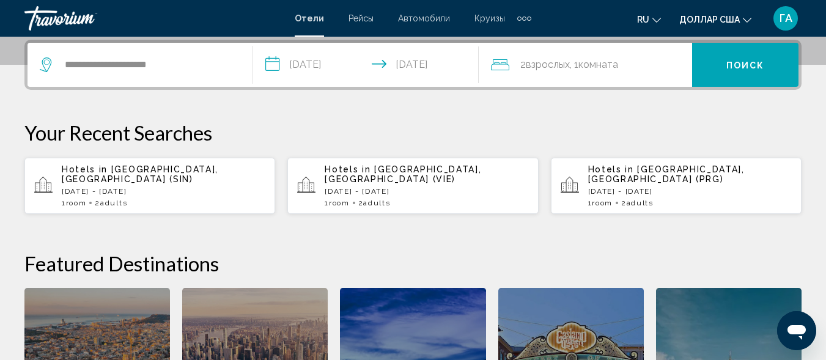
click at [506, 68] on icon "Путешественники: 2 взрослых, 0 детей" at bounding box center [500, 64] width 18 height 15
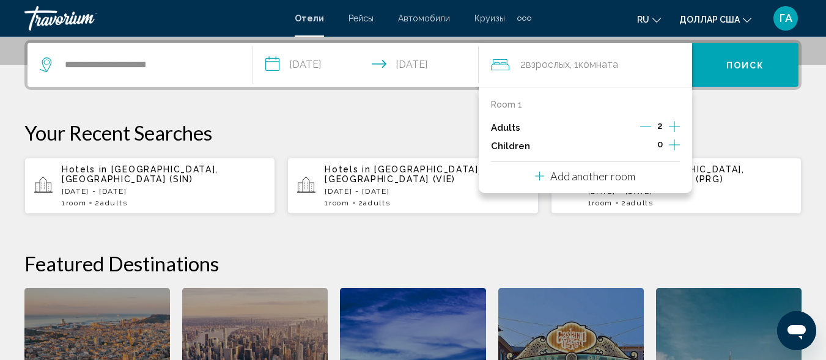
click at [581, 177] on p "Add another room" at bounding box center [592, 175] width 85 height 13
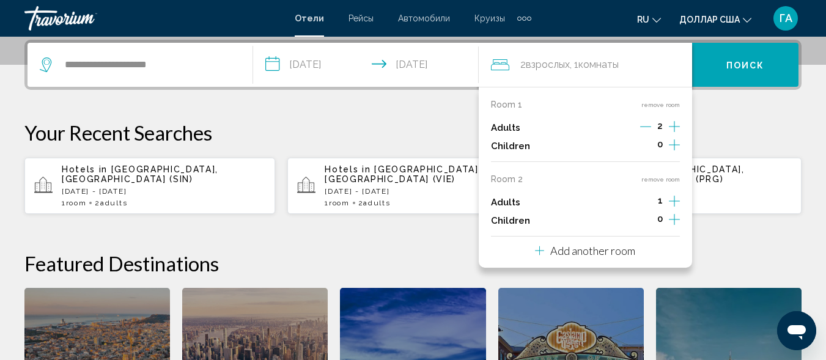
click at [676, 134] on icon "Increment adults" at bounding box center [674, 126] width 11 height 15
click at [741, 65] on font "Поиск" at bounding box center [745, 66] width 39 height 10
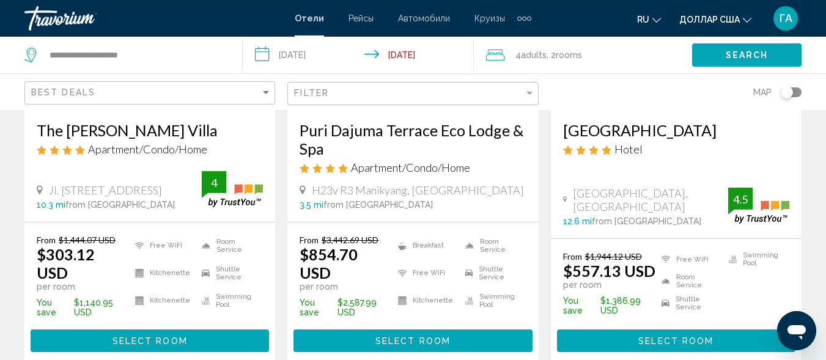
scroll to position [245, 0]
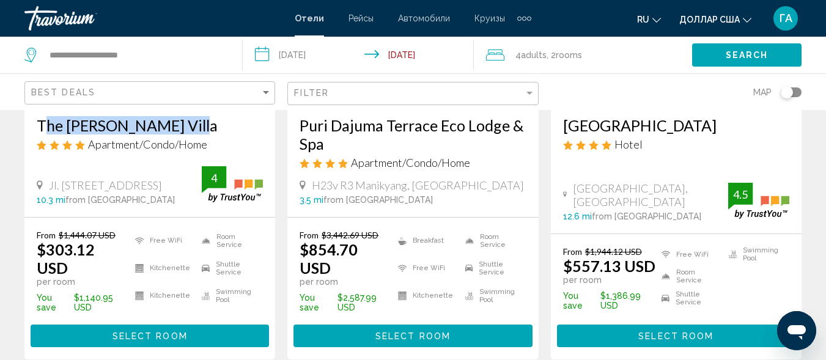
drag, startPoint x: 31, startPoint y: 119, endPoint x: 187, endPoint y: 116, distance: 156.0
click at [187, 116] on div "The Dewi Canggu Villa Apartment/Condo/Home Jl. Raya Tumbakbayuh No. 77, Canggu …" at bounding box center [149, 160] width 251 height 113
copy h3 "The Dewi Canggu Villa"
click at [130, 331] on span "Select Room" at bounding box center [150, 336] width 75 height 10
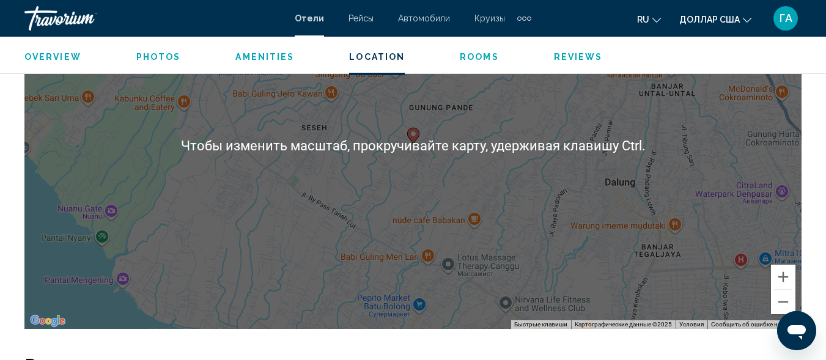
scroll to position [1493, 0]
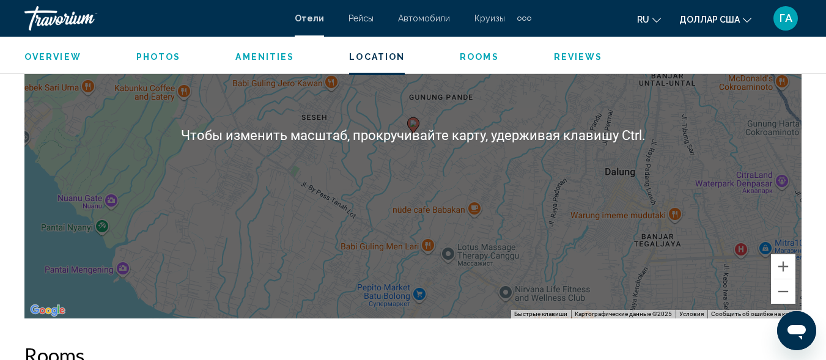
click at [270, 260] on div "Чтобы активировать перетаскивание с помощью клавиатуры, нажмите Alt + Ввод. Пос…" at bounding box center [412, 135] width 777 height 367
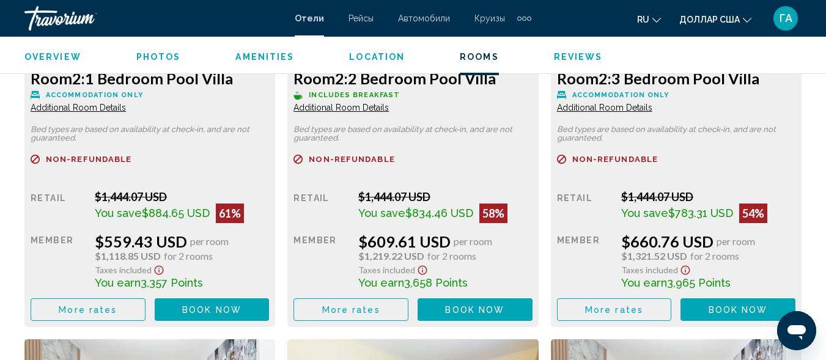
scroll to position [3144, 0]
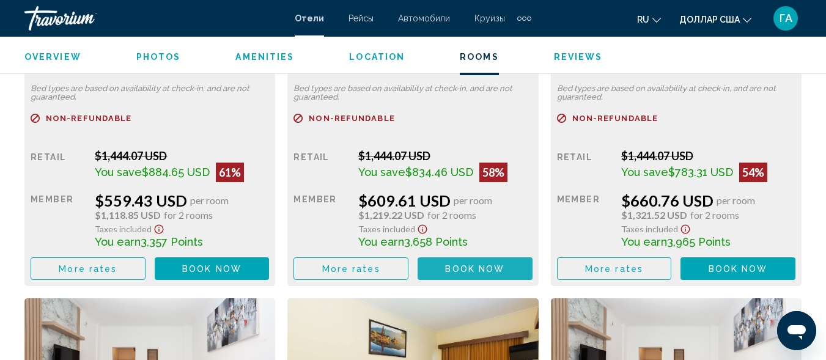
click at [454, 271] on span "Book now" at bounding box center [474, 269] width 59 height 10
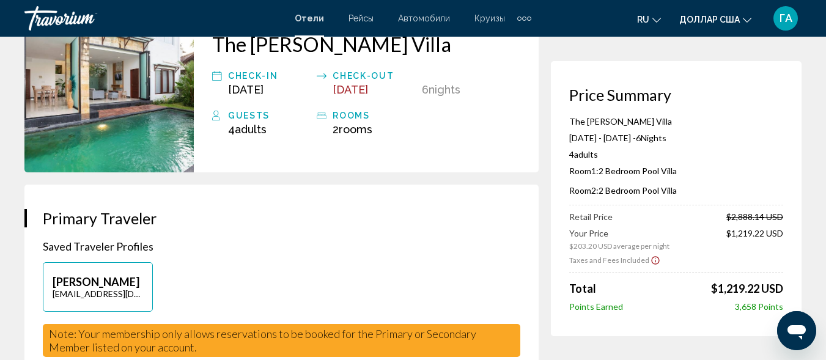
scroll to position [61, 0]
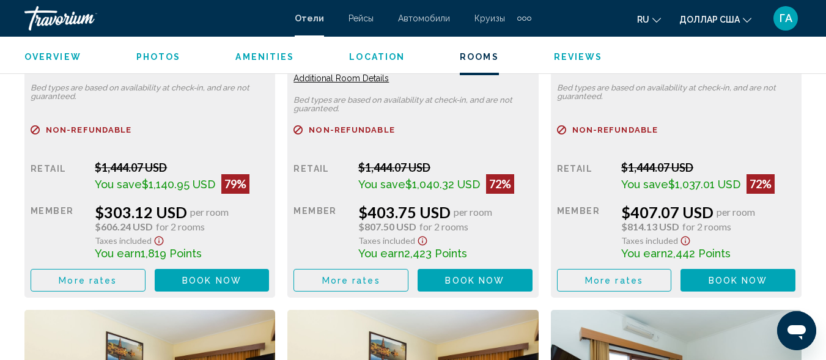
scroll to position [2165, 0]
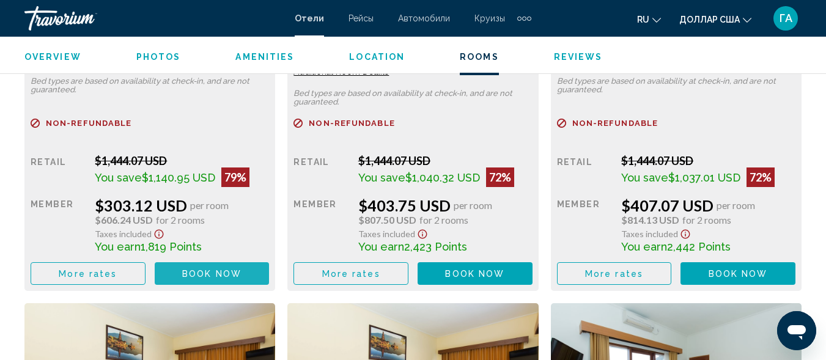
click at [188, 270] on span "Book now" at bounding box center [211, 274] width 59 height 10
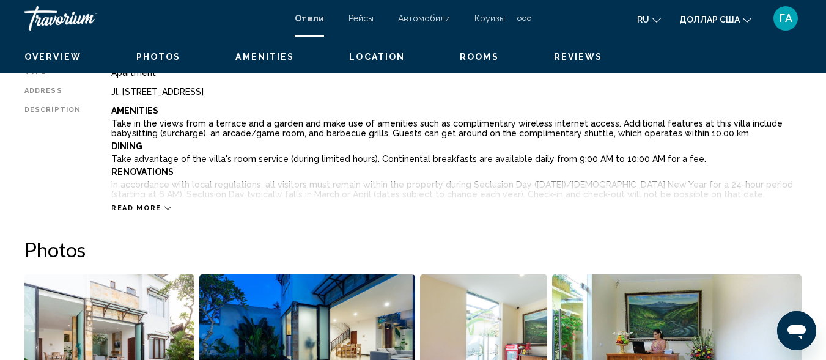
scroll to position [391, 0]
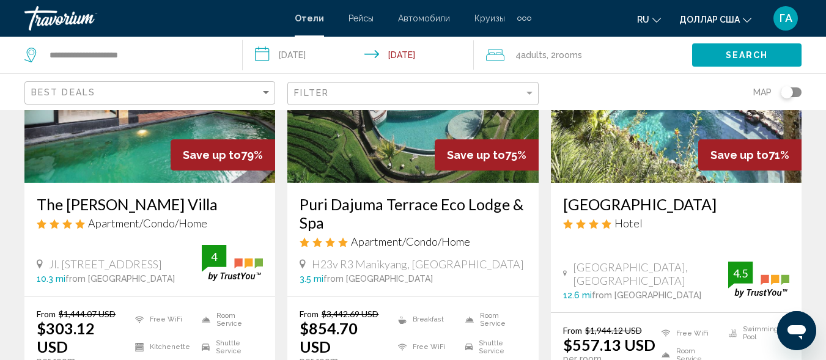
scroll to position [122, 0]
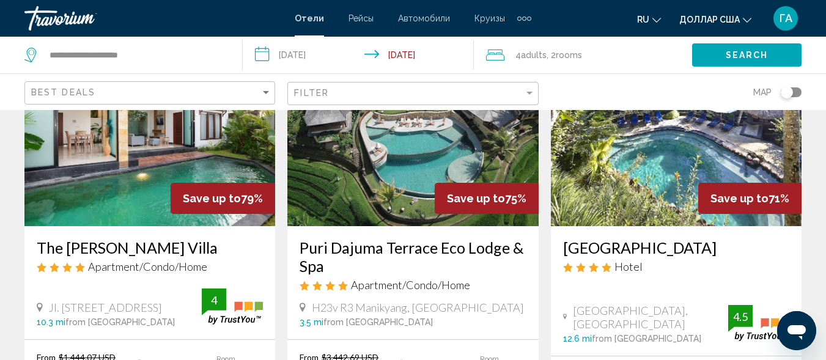
click at [628, 172] on img "Основное содержание" at bounding box center [676, 129] width 251 height 196
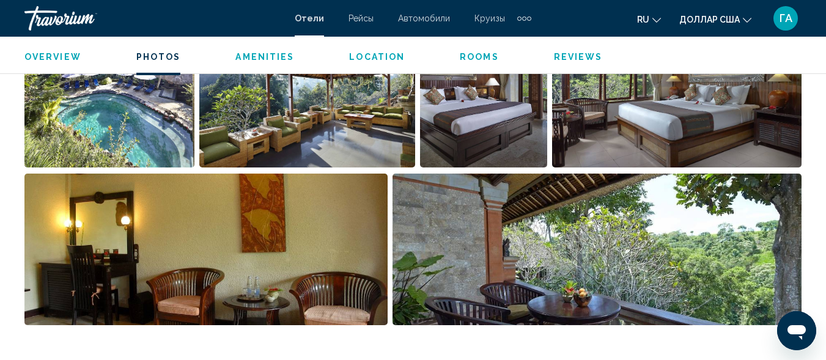
scroll to position [942, 0]
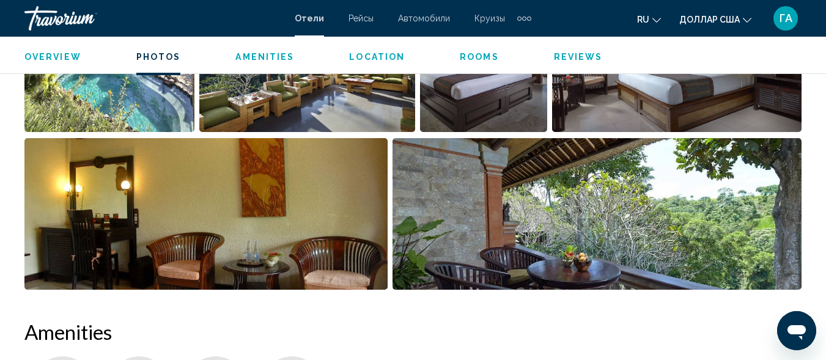
click at [122, 95] on img "Open full-screen image slider" at bounding box center [109, 56] width 170 height 152
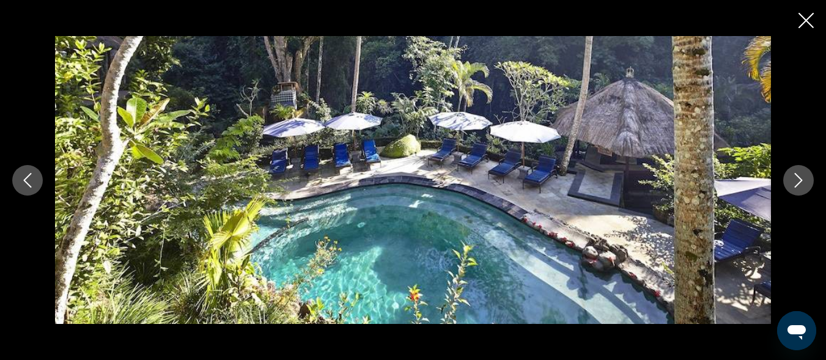
click at [799, 178] on icon "Next image" at bounding box center [799, 180] width 8 height 15
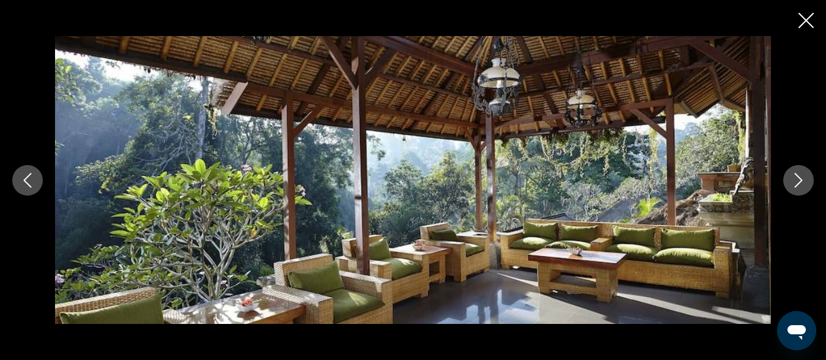
click at [797, 178] on icon "Next image" at bounding box center [798, 180] width 15 height 15
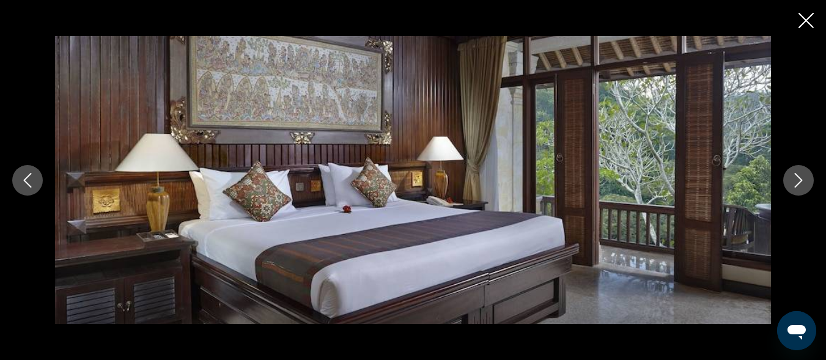
click at [797, 178] on icon "Next image" at bounding box center [798, 180] width 15 height 15
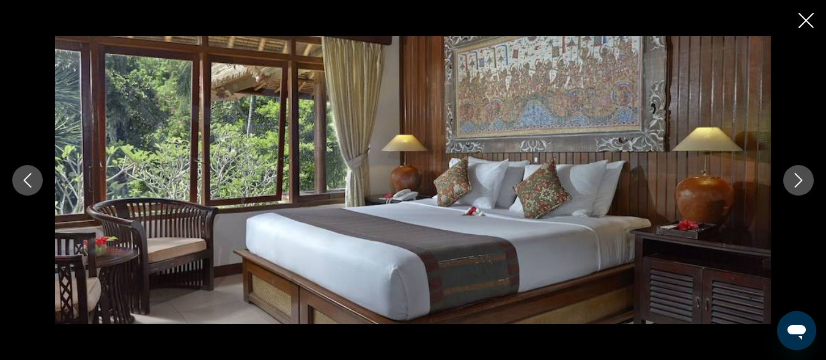
click at [797, 178] on icon "Next image" at bounding box center [798, 180] width 15 height 15
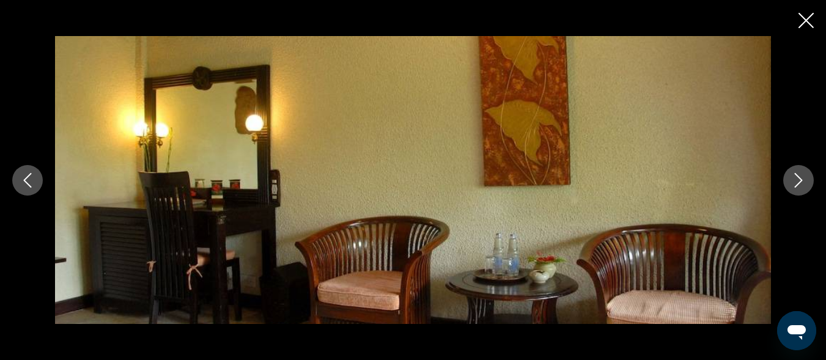
click at [797, 178] on icon "Next image" at bounding box center [798, 180] width 15 height 15
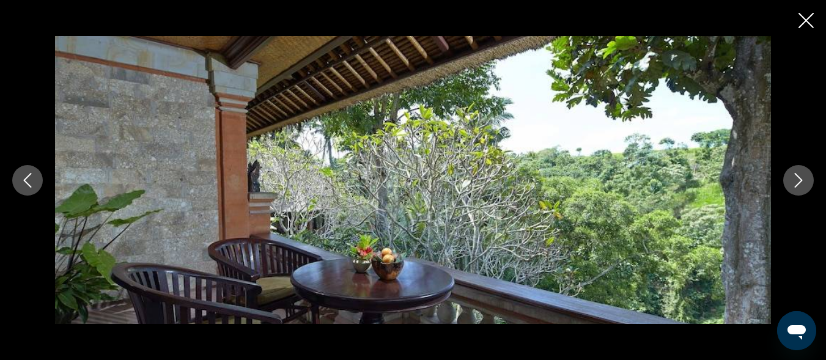
click at [797, 178] on icon "Next image" at bounding box center [798, 180] width 15 height 15
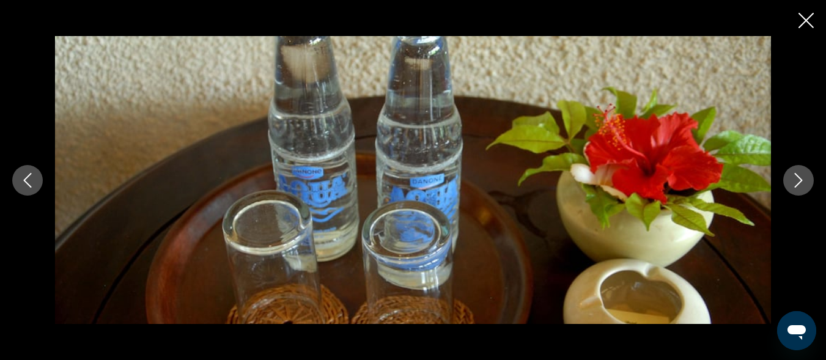
click at [797, 178] on icon "Next image" at bounding box center [798, 180] width 15 height 15
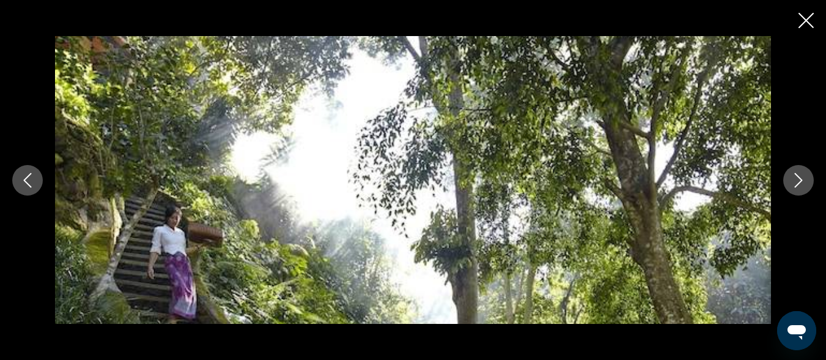
click at [797, 178] on icon "Next image" at bounding box center [798, 180] width 15 height 15
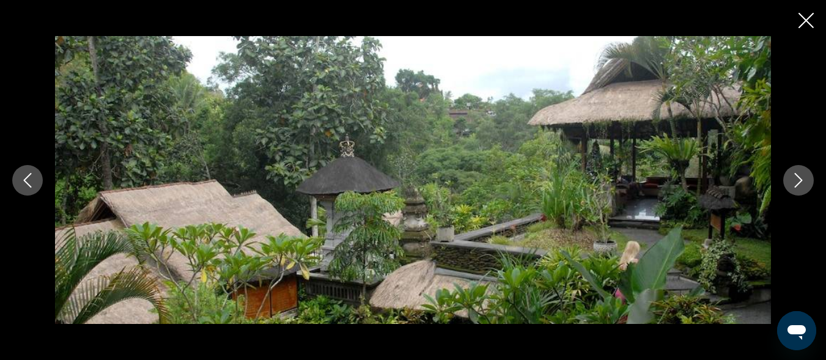
click at [797, 178] on icon "Next image" at bounding box center [798, 180] width 15 height 15
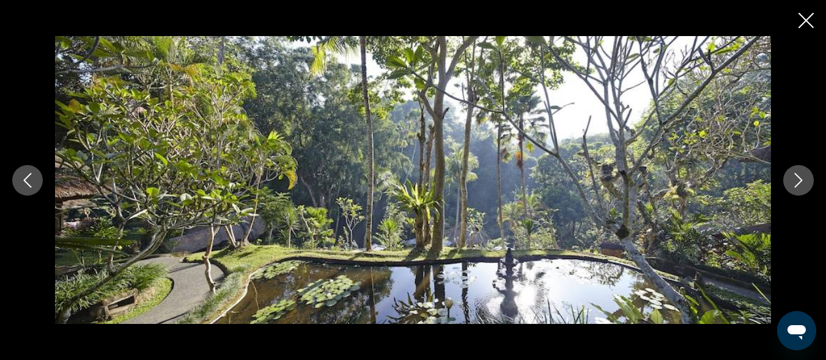
click at [797, 178] on icon "Next image" at bounding box center [798, 180] width 15 height 15
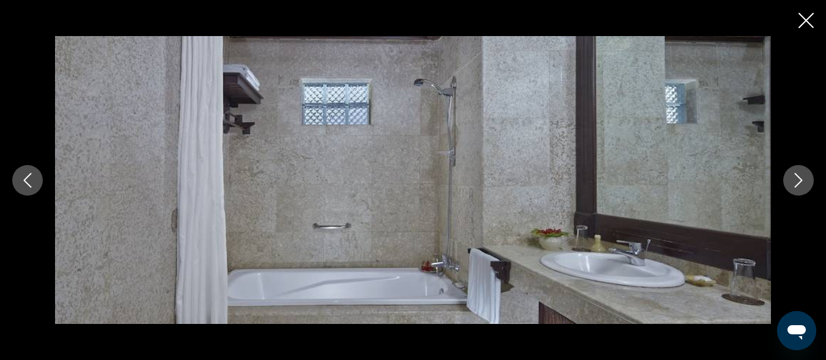
click at [797, 178] on icon "Next image" at bounding box center [798, 180] width 15 height 15
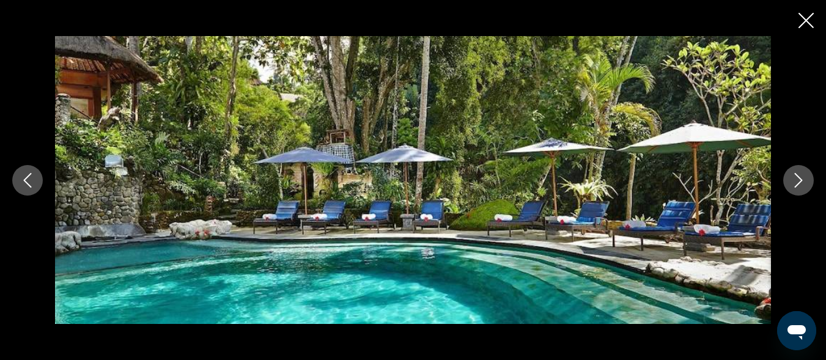
click at [797, 178] on icon "Next image" at bounding box center [798, 180] width 15 height 15
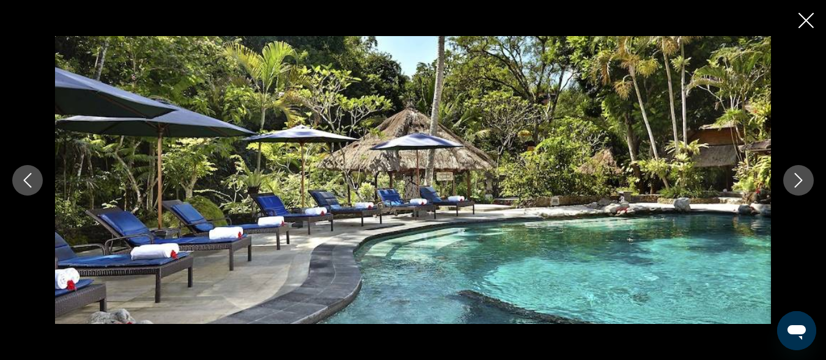
click at [797, 178] on icon "Next image" at bounding box center [798, 180] width 15 height 15
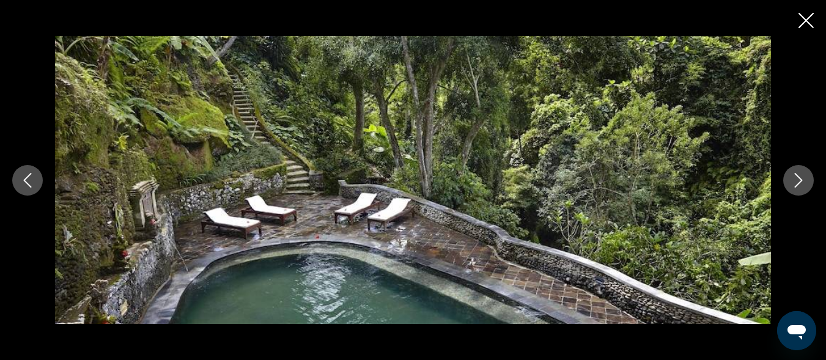
click at [797, 178] on icon "Next image" at bounding box center [798, 180] width 15 height 15
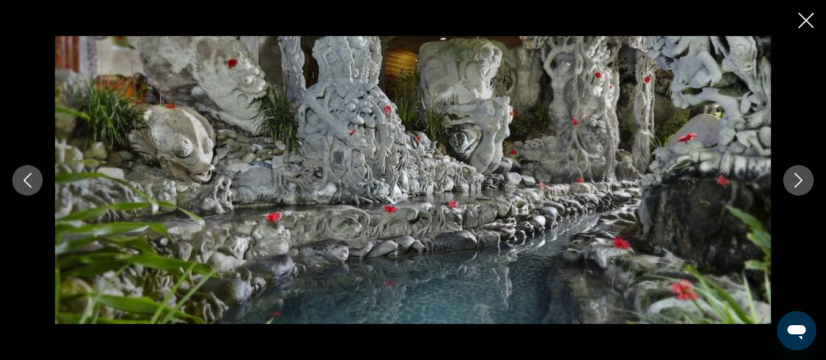
click at [797, 178] on icon "Next image" at bounding box center [798, 180] width 15 height 15
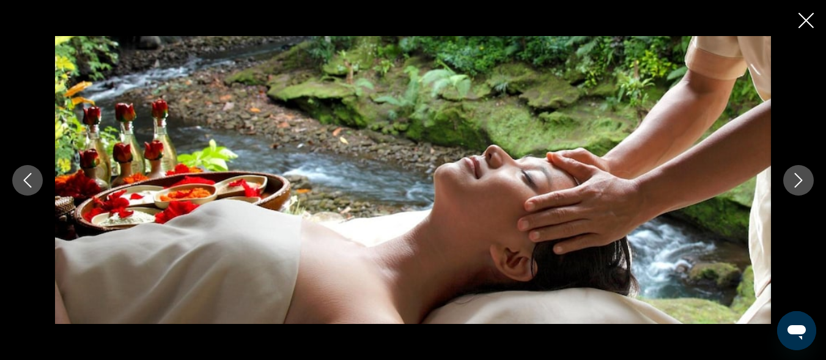
click at [797, 178] on icon "Next image" at bounding box center [798, 180] width 15 height 15
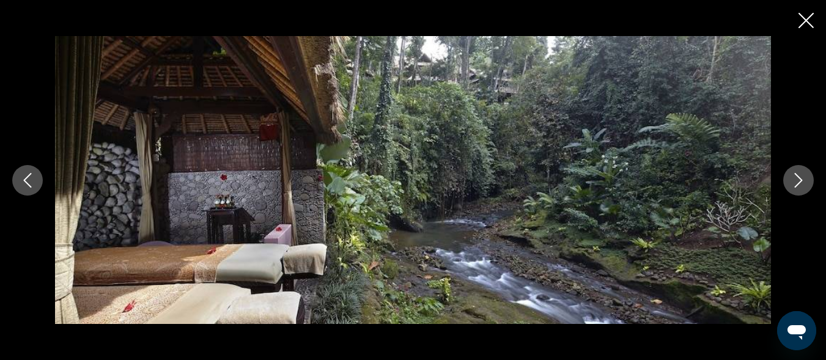
click at [797, 178] on icon "Next image" at bounding box center [798, 180] width 15 height 15
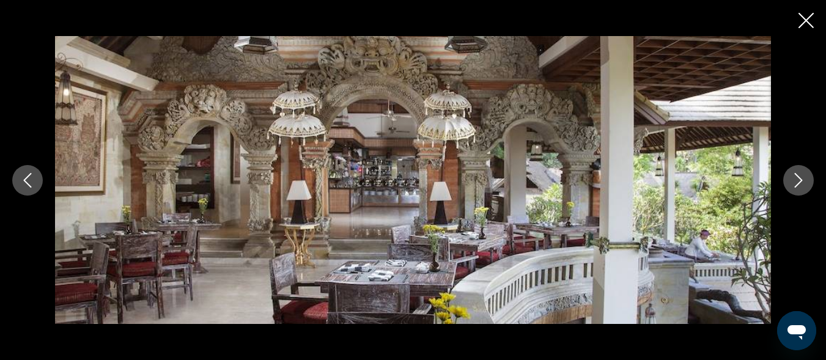
click at [799, 176] on icon "Next image" at bounding box center [798, 180] width 15 height 15
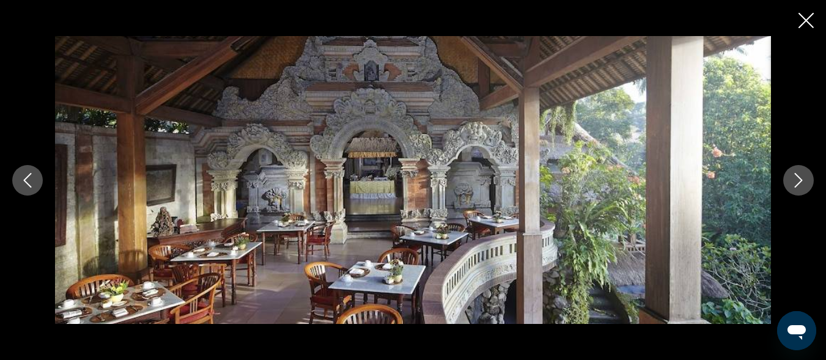
click at [799, 176] on icon "Next image" at bounding box center [798, 180] width 15 height 15
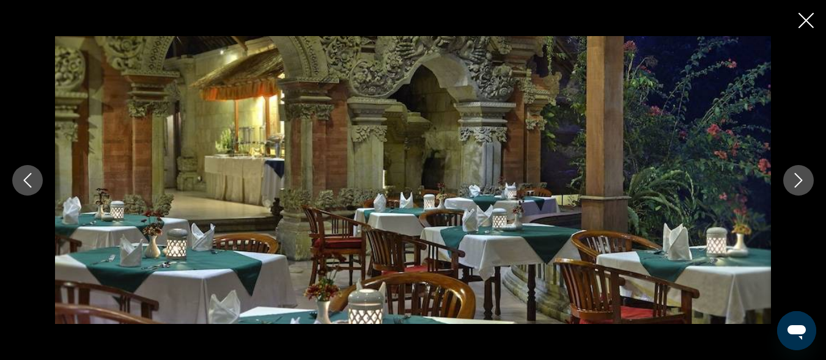
click at [803, 17] on icon "Close slideshow" at bounding box center [806, 20] width 15 height 15
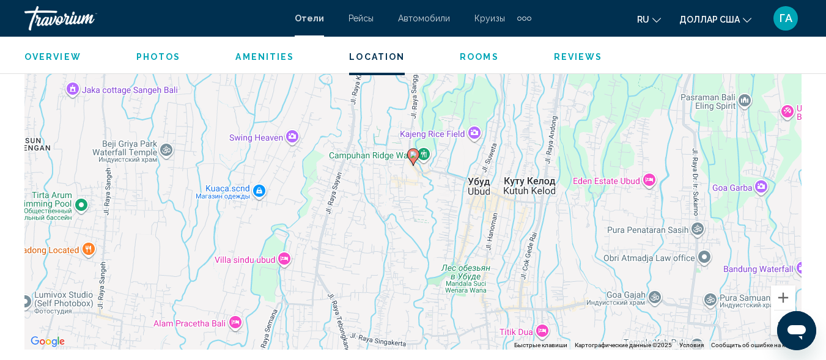
scroll to position [1432, 0]
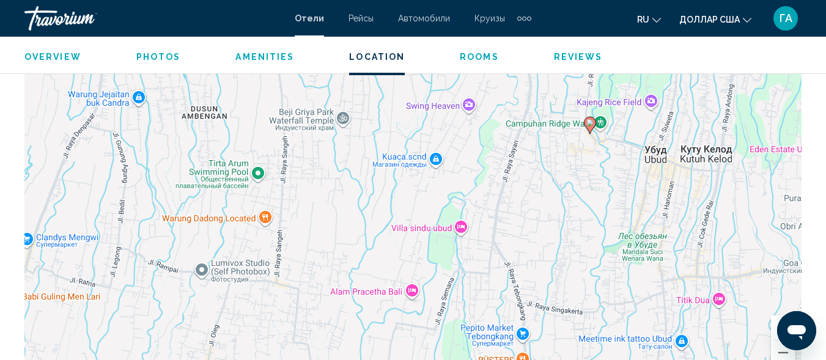
drag, startPoint x: 322, startPoint y: 259, endPoint x: 552, endPoint y: 248, distance: 230.2
click at [498, 198] on div "Чтобы активировать перетаскивание с помощью клавиатуры, нажмите Alt + Ввод. Пос…" at bounding box center [412, 196] width 777 height 367
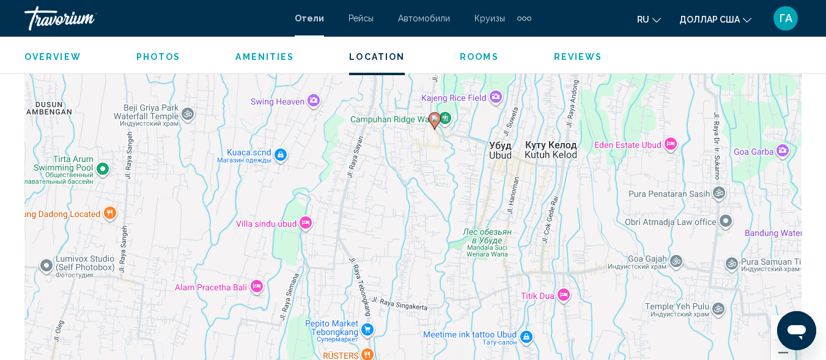
drag, startPoint x: 679, startPoint y: 270, endPoint x: 525, endPoint y: 264, distance: 153.6
click at [525, 264] on div "Чтобы активировать перетаскивание с помощью клавиатуры, нажмите Alt + Ввод. Пос…" at bounding box center [412, 196] width 777 height 367
click at [784, 350] on button "Уменьшить" at bounding box center [783, 353] width 24 height 24
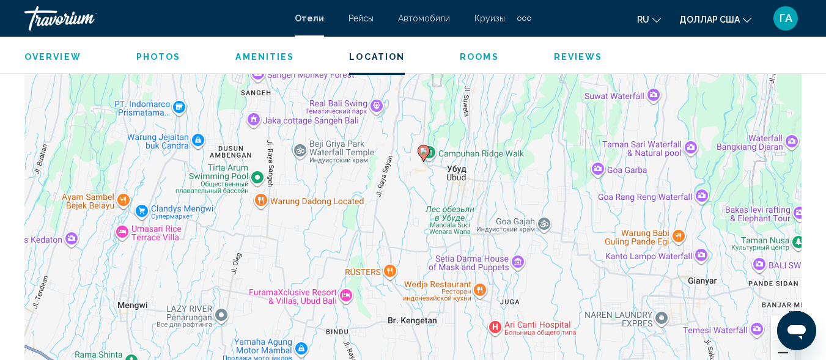
click at [783, 349] on button "Уменьшить" at bounding box center [783, 353] width 24 height 24
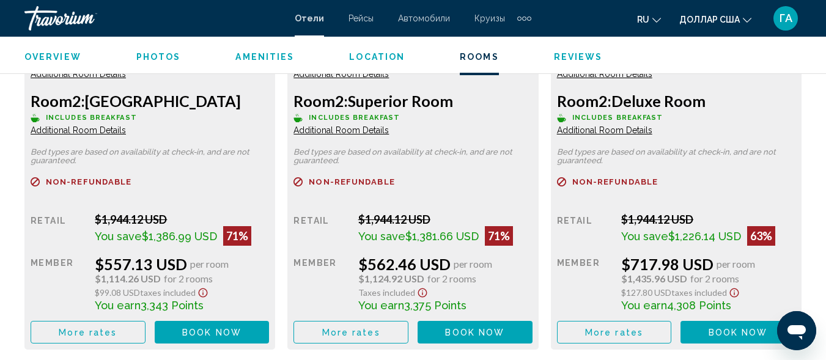
scroll to position [2165, 0]
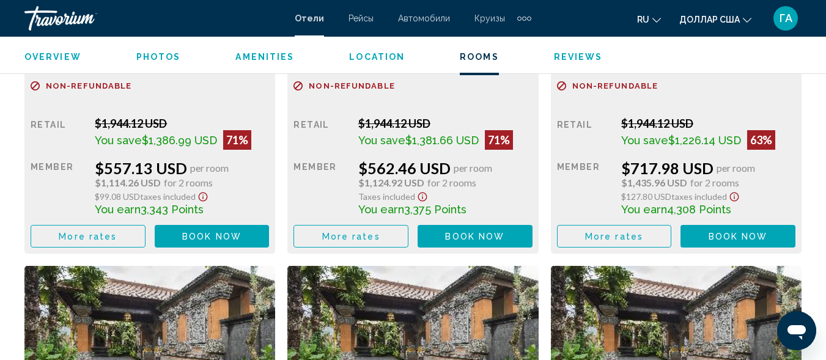
click at [220, 237] on span "Book now" at bounding box center [211, 237] width 59 height 10
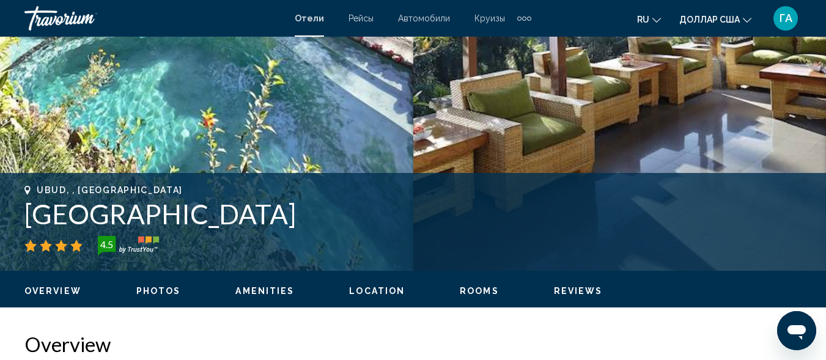
scroll to position [330, 0]
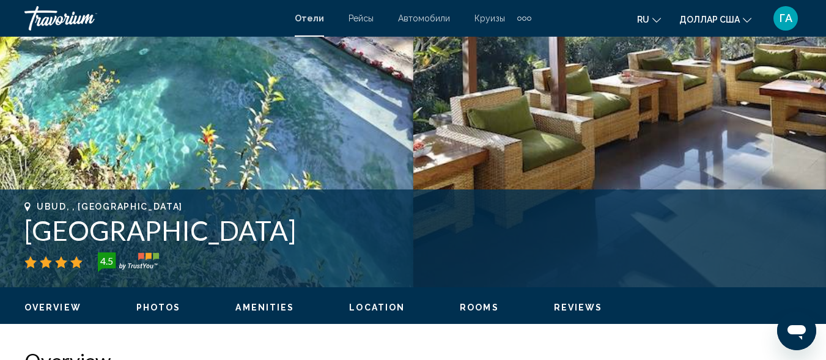
drag, startPoint x: 27, startPoint y: 229, endPoint x: 289, endPoint y: 239, distance: 262.5
click at [289, 239] on h1 "[GEOGRAPHIC_DATA]" at bounding box center [412, 231] width 777 height 32
copy h1 "[GEOGRAPHIC_DATA]"
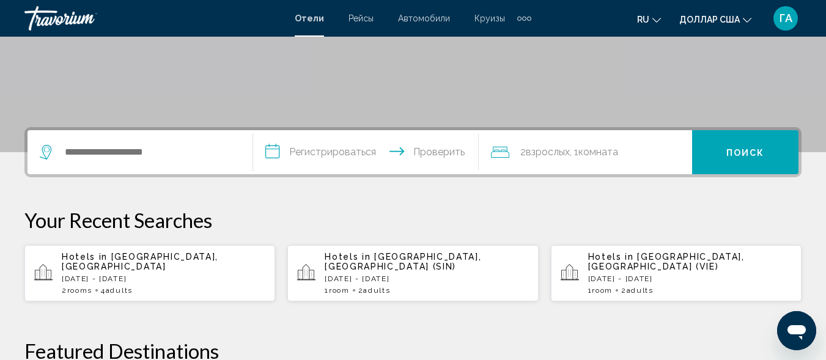
scroll to position [245, 0]
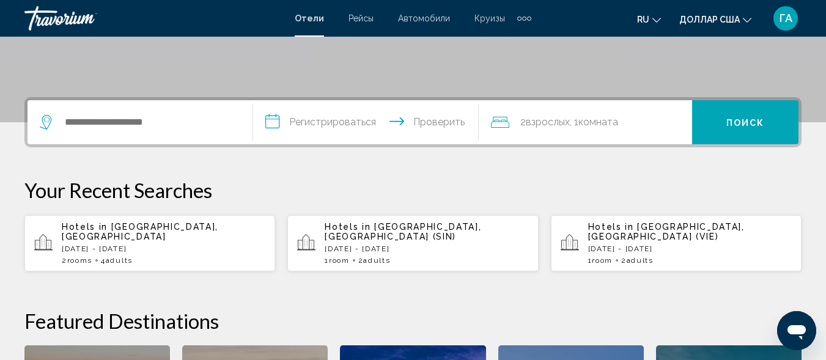
click at [104, 245] on div "Hotels in [GEOGRAPHIC_DATA], [GEOGRAPHIC_DATA] [DATE] - [DATE] 2 Room rooms 4 A…" at bounding box center [164, 243] width 204 height 43
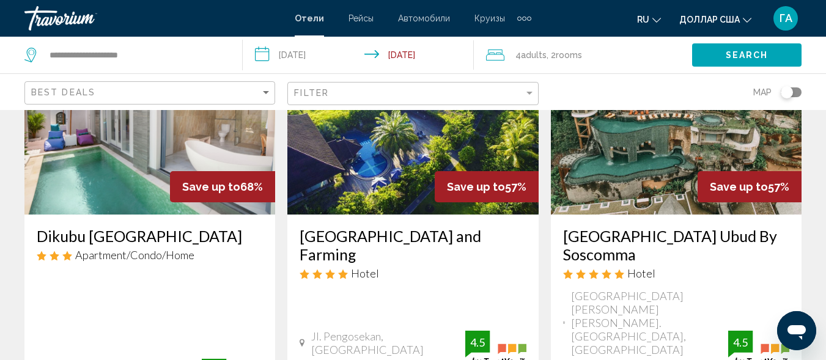
scroll to position [734, 0]
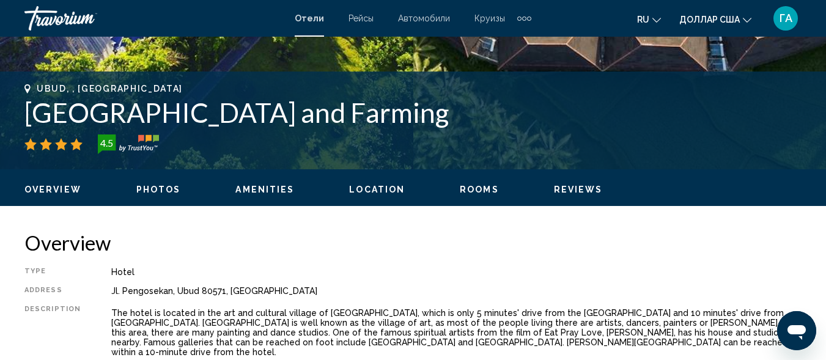
scroll to position [453, 0]
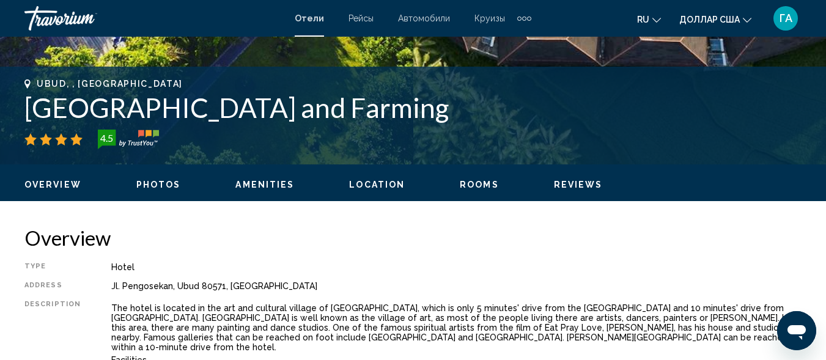
drag, startPoint x: 29, startPoint y: 104, endPoint x: 434, endPoint y: 117, distance: 404.4
click at [434, 117] on h1 "[GEOGRAPHIC_DATA] and Farming" at bounding box center [412, 108] width 777 height 32
copy h1 "[GEOGRAPHIC_DATA] and Farming"
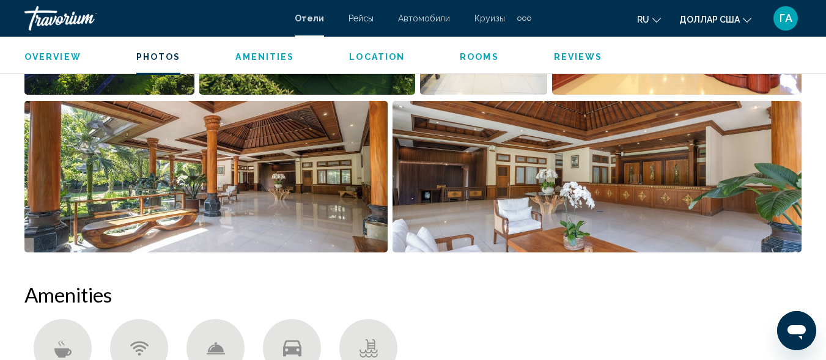
scroll to position [820, 0]
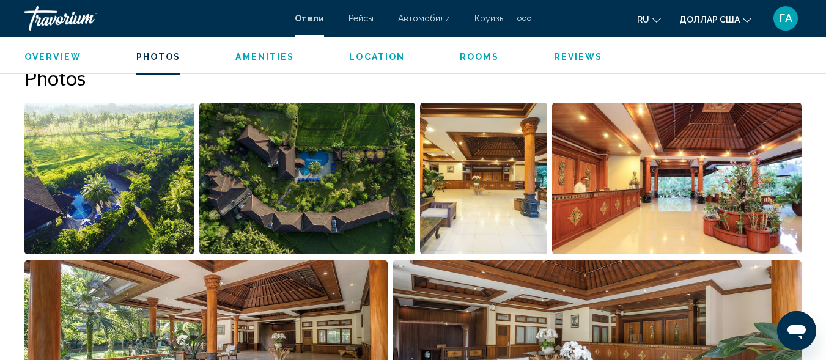
click at [140, 198] on img "Open full-screen image slider" at bounding box center [109, 179] width 170 height 152
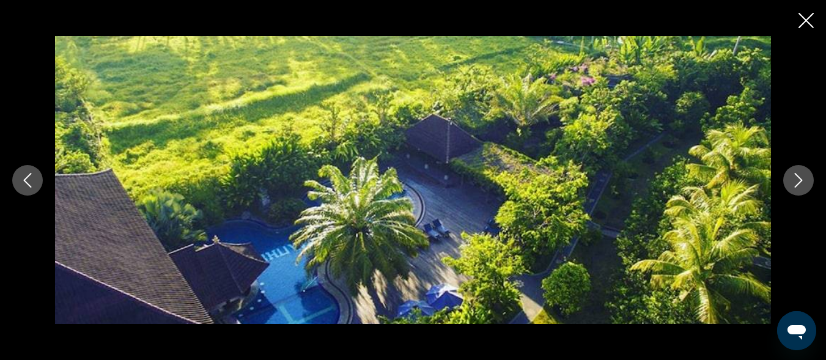
click at [801, 175] on icon "Next image" at bounding box center [798, 180] width 15 height 15
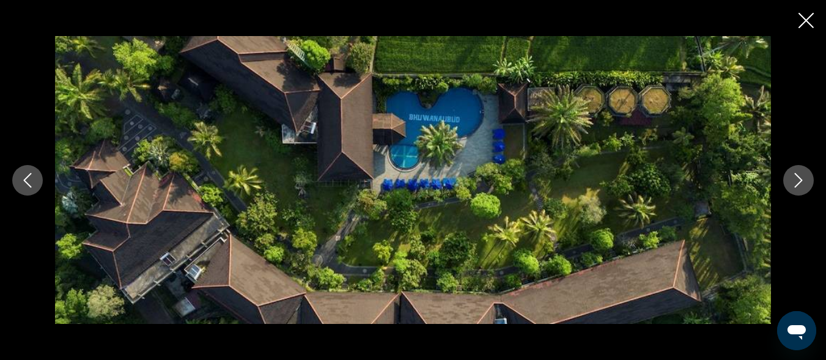
click at [801, 175] on icon "Next image" at bounding box center [798, 180] width 15 height 15
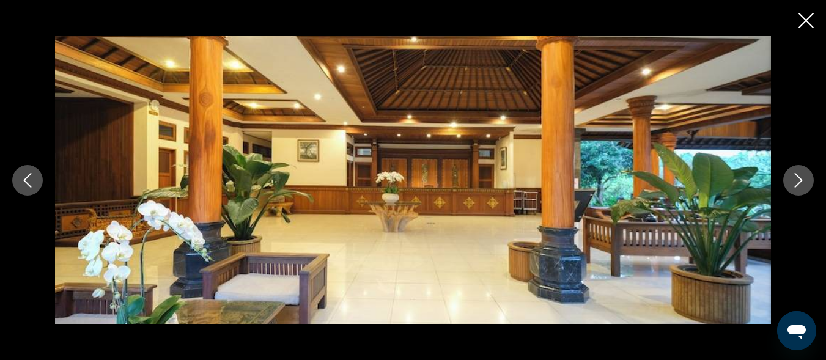
click at [801, 175] on icon "Next image" at bounding box center [798, 180] width 15 height 15
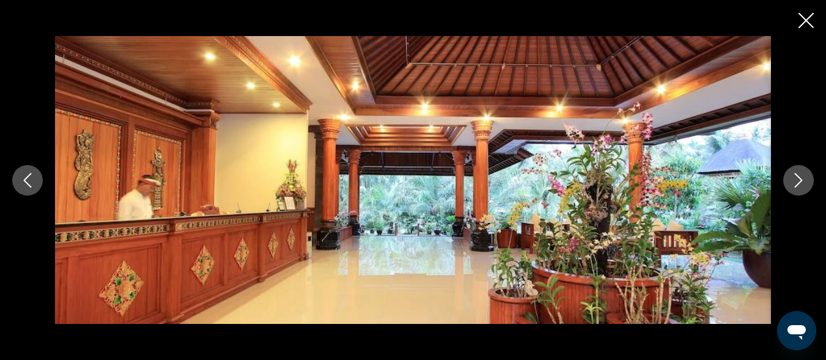
click at [801, 175] on icon "Next image" at bounding box center [798, 180] width 15 height 15
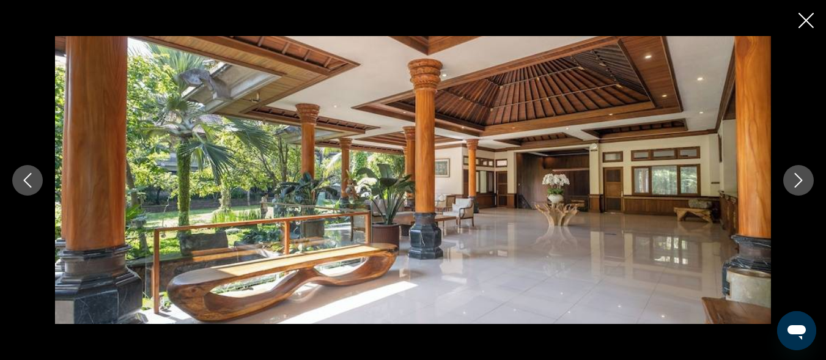
click at [801, 175] on icon "Next image" at bounding box center [798, 180] width 15 height 15
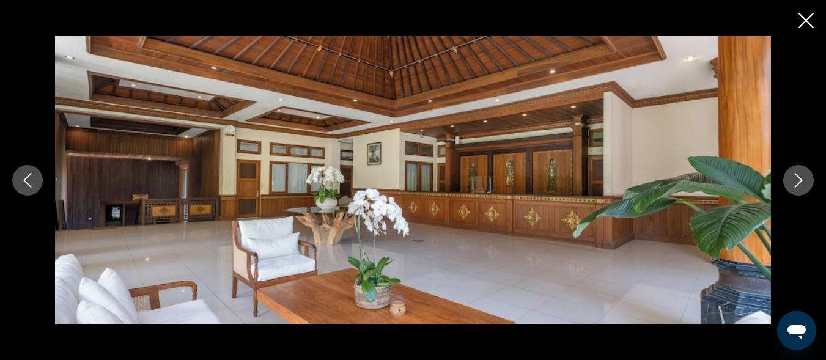
click at [801, 175] on icon "Next image" at bounding box center [798, 180] width 15 height 15
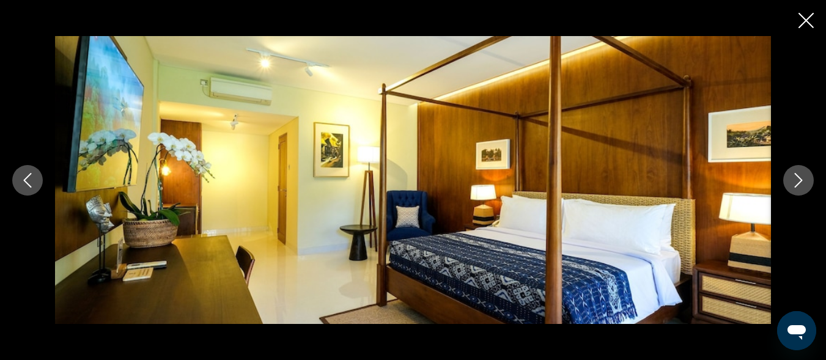
click at [801, 175] on icon "Next image" at bounding box center [798, 180] width 15 height 15
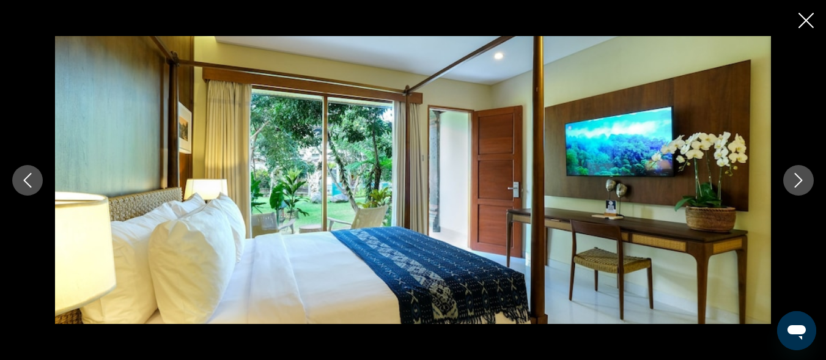
click at [801, 175] on icon "Next image" at bounding box center [798, 180] width 15 height 15
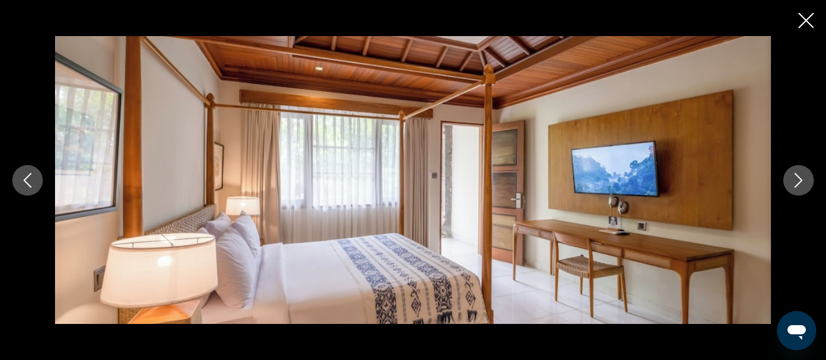
click at [801, 175] on icon "Next image" at bounding box center [798, 180] width 15 height 15
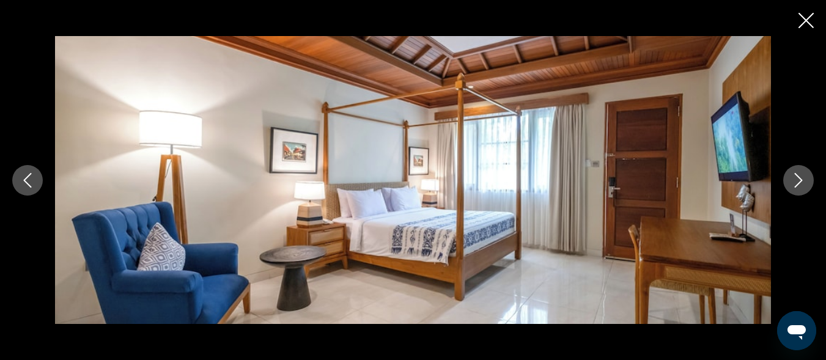
click at [801, 175] on icon "Next image" at bounding box center [798, 180] width 15 height 15
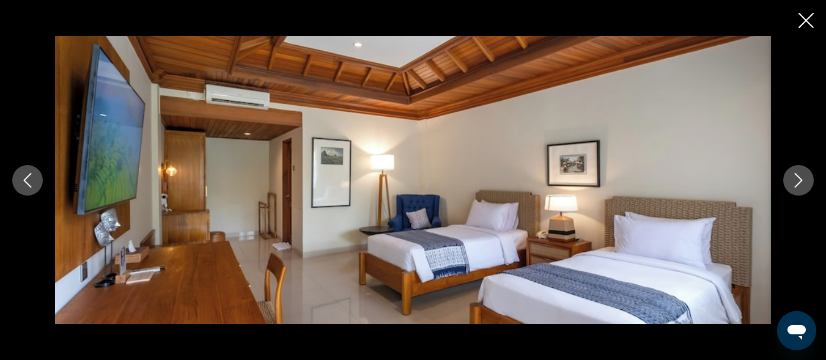
click at [801, 175] on icon "Next image" at bounding box center [798, 180] width 15 height 15
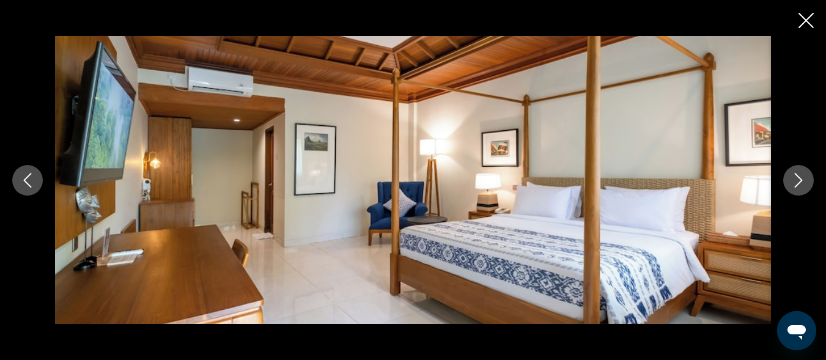
click at [801, 175] on icon "Next image" at bounding box center [798, 180] width 15 height 15
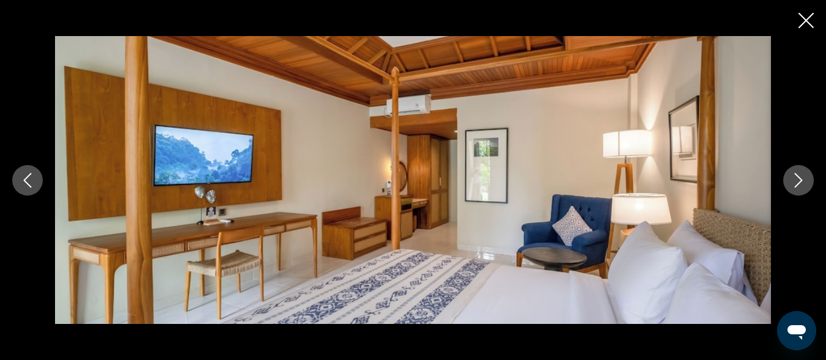
click at [801, 175] on icon "Next image" at bounding box center [798, 180] width 15 height 15
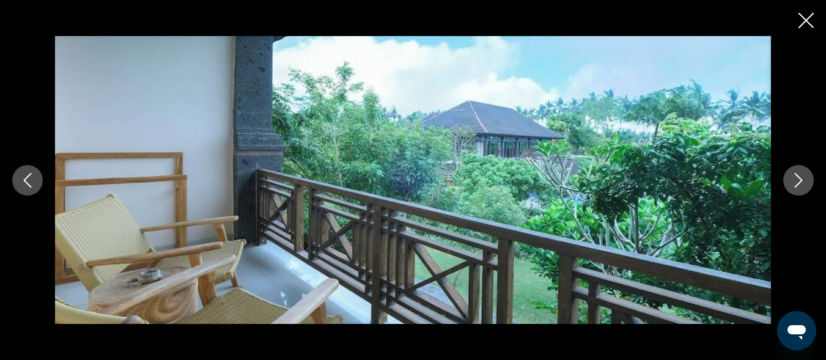
click at [801, 175] on icon "Next image" at bounding box center [798, 180] width 15 height 15
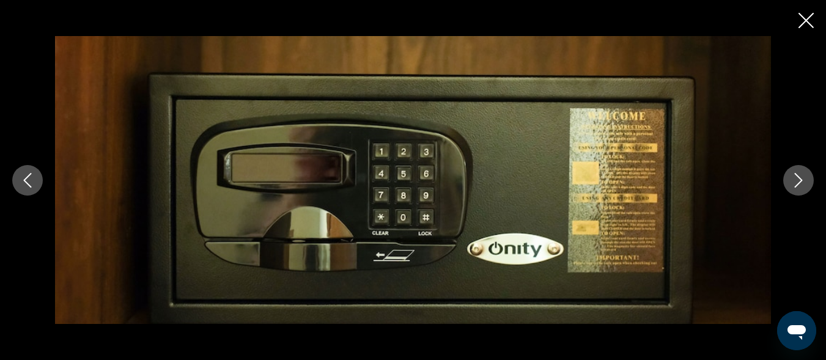
click at [801, 175] on icon "Next image" at bounding box center [798, 180] width 15 height 15
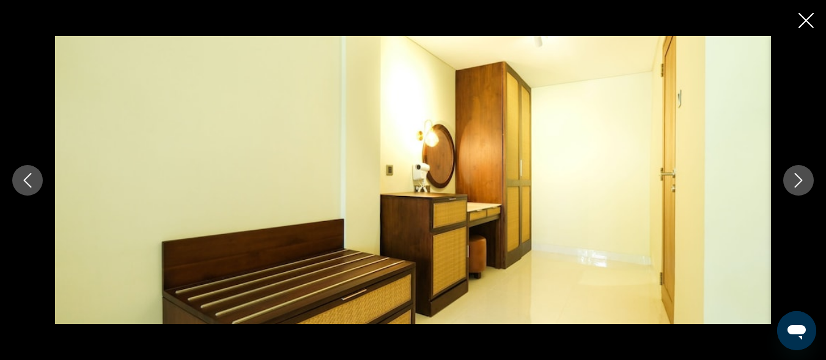
click at [801, 175] on icon "Next image" at bounding box center [798, 180] width 15 height 15
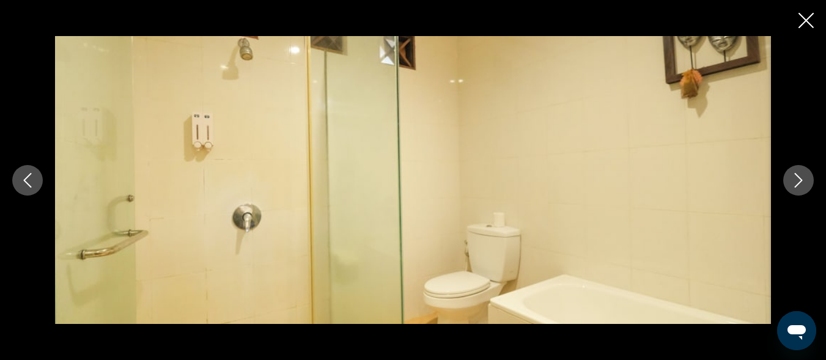
click at [801, 175] on icon "Next image" at bounding box center [798, 180] width 15 height 15
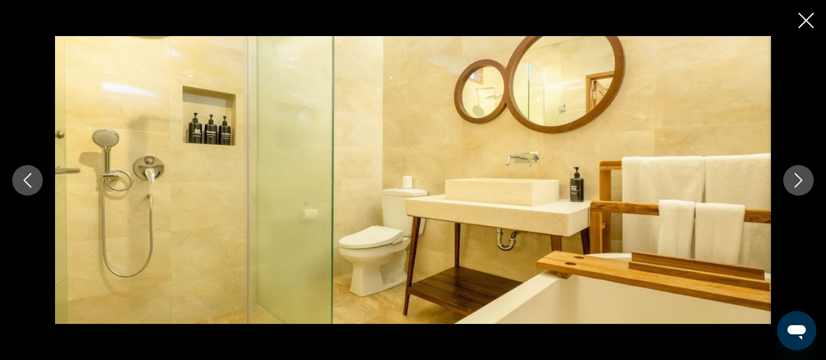
click at [801, 175] on icon "Next image" at bounding box center [798, 180] width 15 height 15
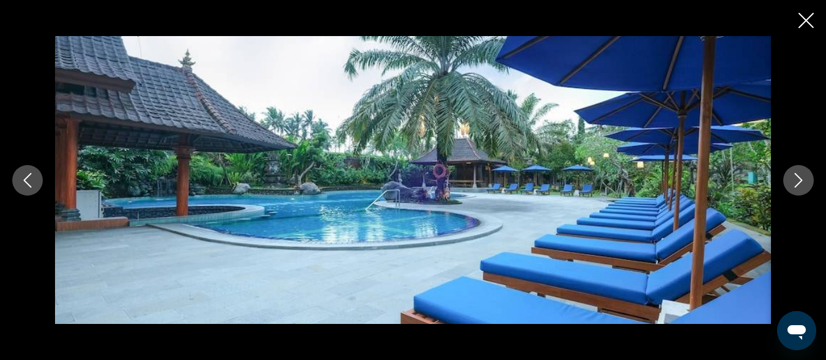
click at [801, 175] on icon "Next image" at bounding box center [798, 180] width 15 height 15
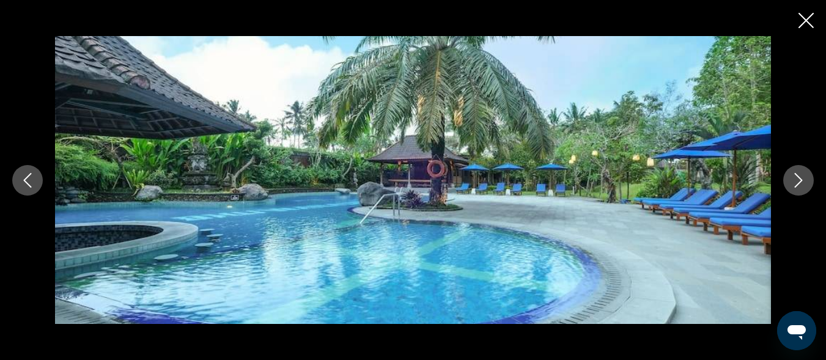
click at [801, 175] on icon "Next image" at bounding box center [798, 180] width 15 height 15
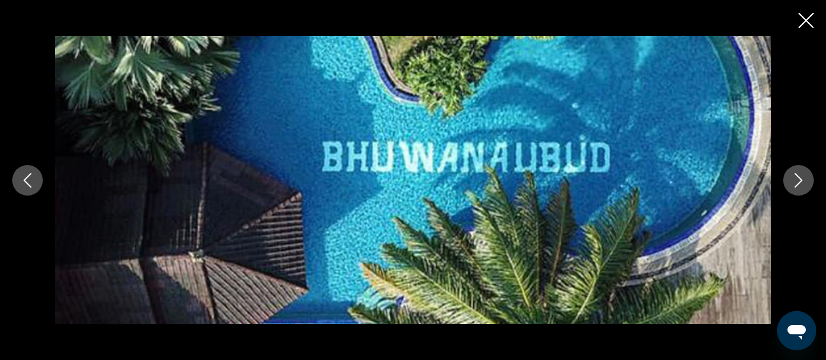
click at [801, 175] on icon "Next image" at bounding box center [798, 180] width 15 height 15
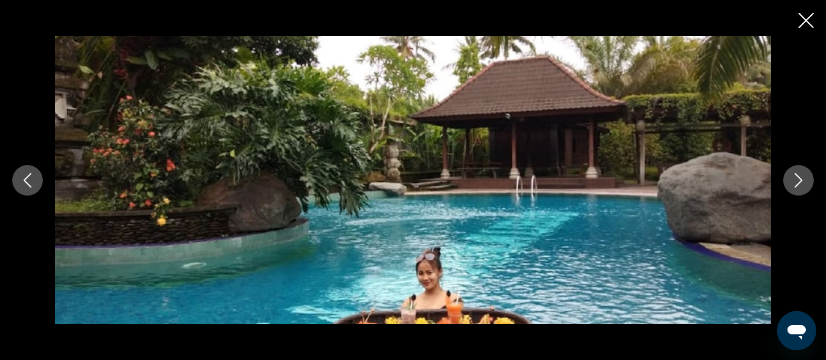
click at [801, 175] on icon "Next image" at bounding box center [798, 180] width 15 height 15
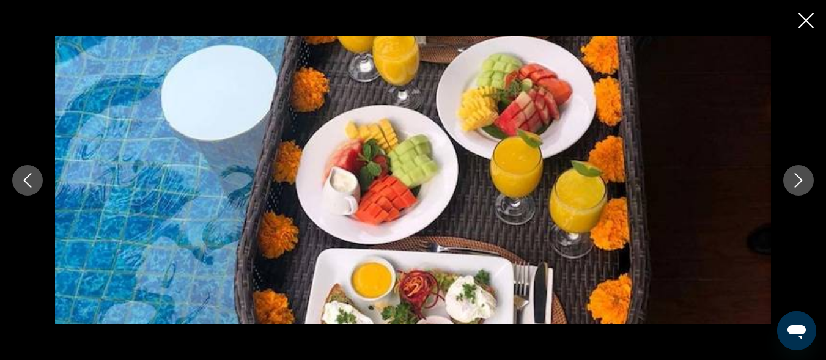
click at [801, 175] on icon "Next image" at bounding box center [798, 180] width 15 height 15
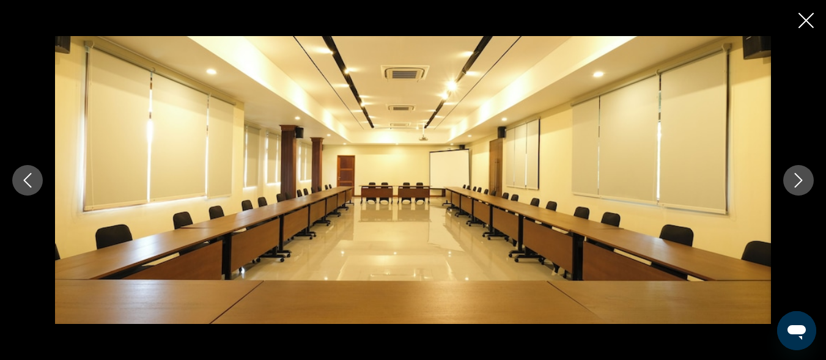
click at [801, 175] on icon "Next image" at bounding box center [798, 180] width 15 height 15
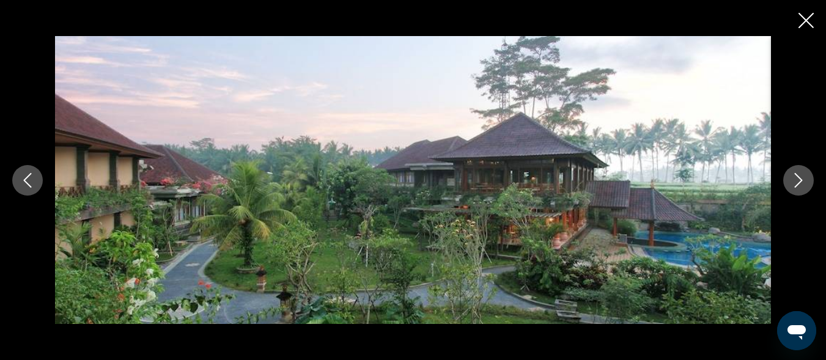
click at [801, 175] on icon "Next image" at bounding box center [798, 180] width 15 height 15
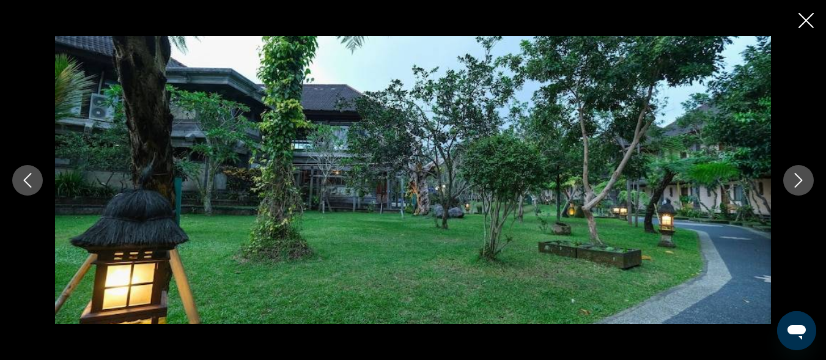
click at [801, 175] on icon "Next image" at bounding box center [798, 180] width 15 height 15
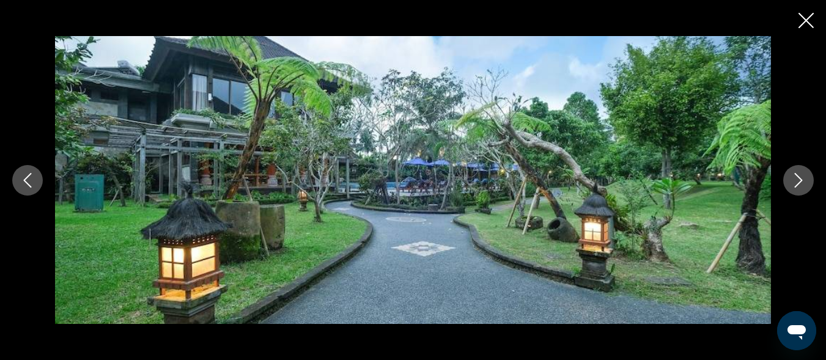
click at [801, 175] on icon "Next image" at bounding box center [798, 180] width 15 height 15
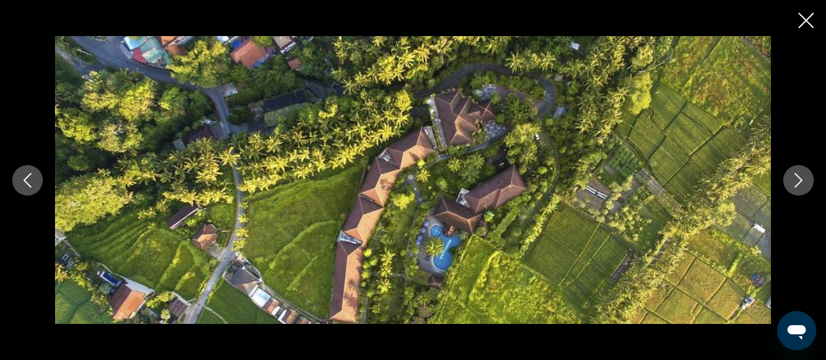
click at [801, 175] on icon "Next image" at bounding box center [798, 180] width 15 height 15
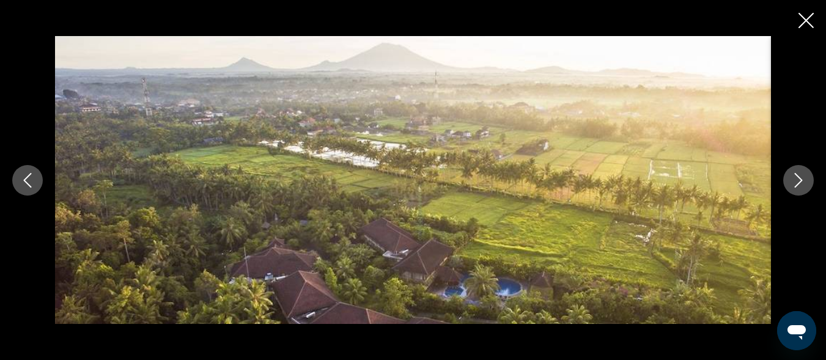
click at [794, 179] on icon "Next image" at bounding box center [798, 180] width 15 height 15
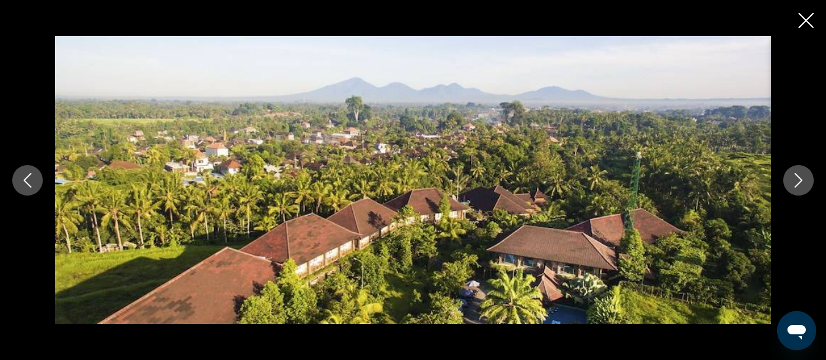
click at [794, 179] on icon "Next image" at bounding box center [798, 180] width 15 height 15
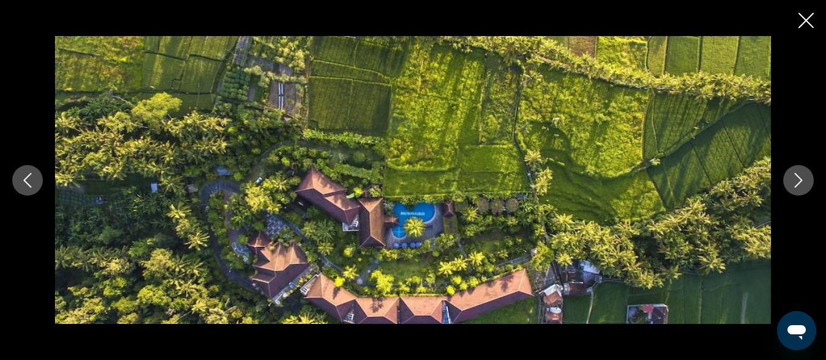
click at [794, 179] on icon "Next image" at bounding box center [798, 180] width 15 height 15
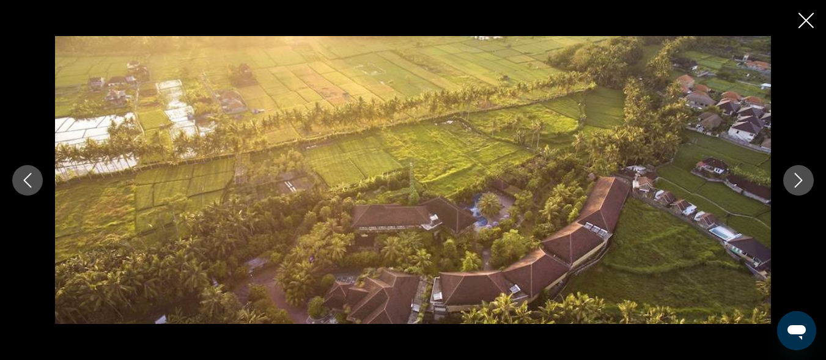
click at [794, 179] on icon "Next image" at bounding box center [798, 180] width 15 height 15
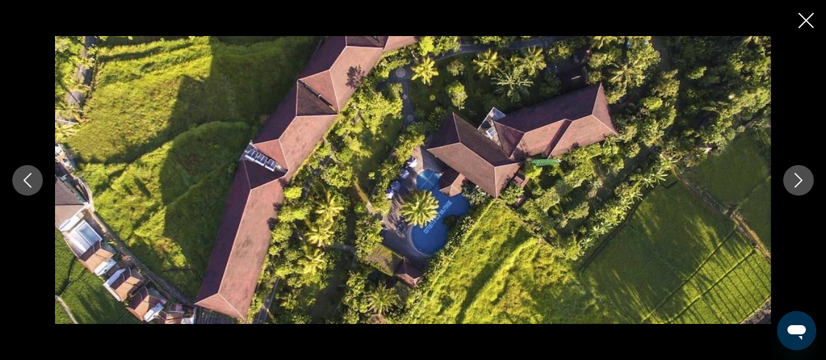
click at [794, 179] on icon "Next image" at bounding box center [798, 180] width 15 height 15
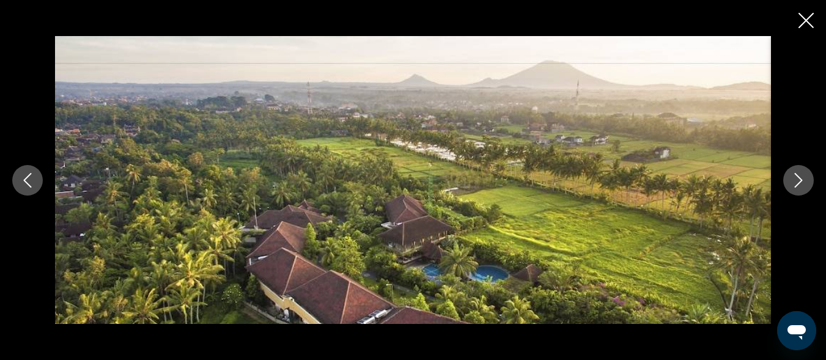
click at [794, 179] on icon "Next image" at bounding box center [798, 180] width 15 height 15
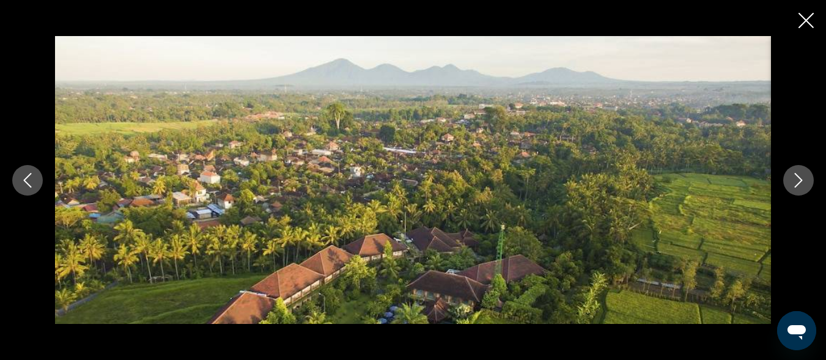
click at [794, 179] on icon "Next image" at bounding box center [798, 180] width 15 height 15
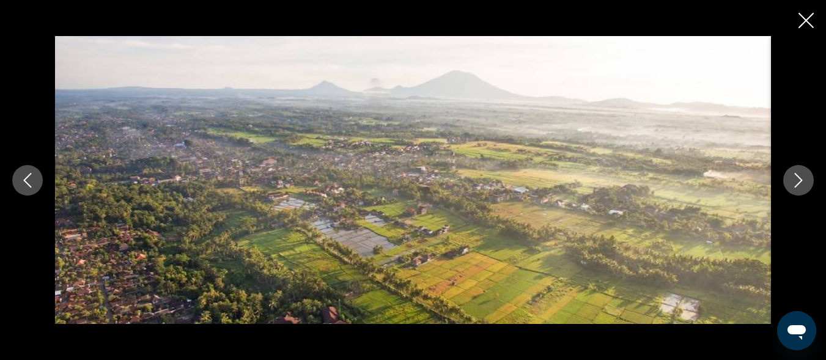
click at [794, 179] on icon "Next image" at bounding box center [798, 180] width 15 height 15
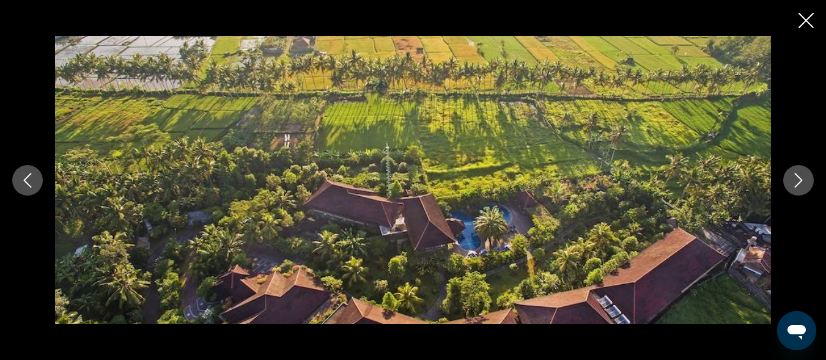
click at [794, 179] on icon "Next image" at bounding box center [798, 180] width 15 height 15
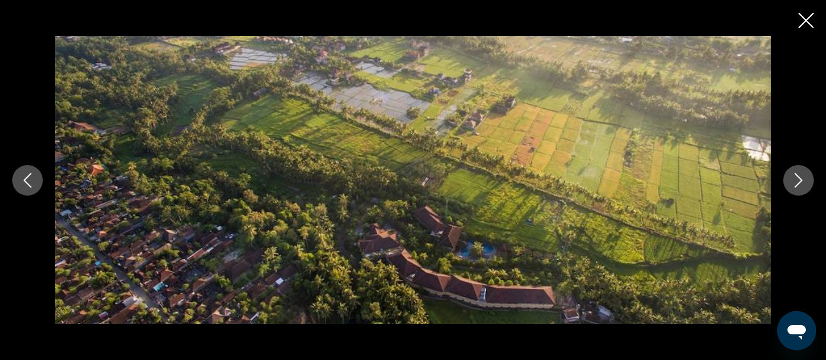
click at [794, 179] on icon "Next image" at bounding box center [798, 180] width 15 height 15
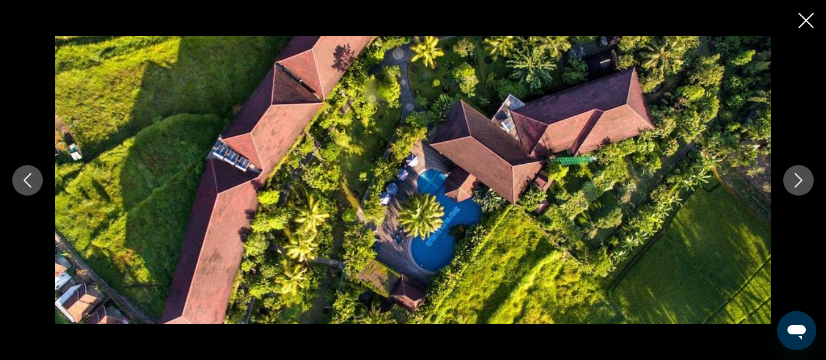
click at [794, 179] on icon "Next image" at bounding box center [798, 180] width 15 height 15
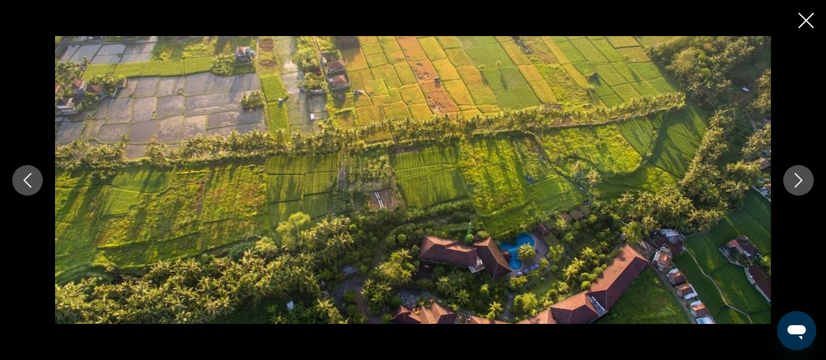
click at [794, 179] on icon "Next image" at bounding box center [798, 180] width 15 height 15
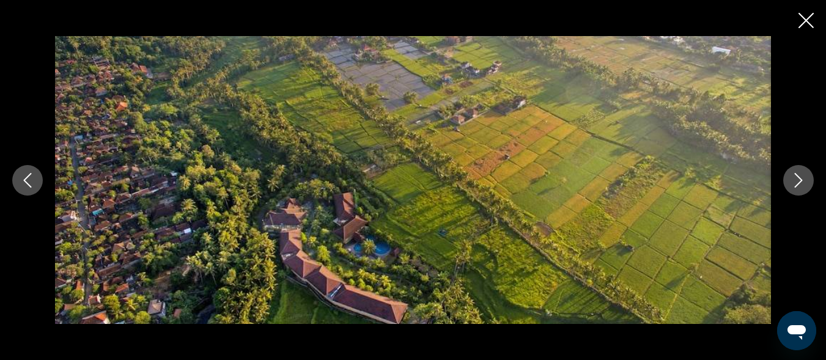
click at [794, 179] on icon "Next image" at bounding box center [798, 180] width 15 height 15
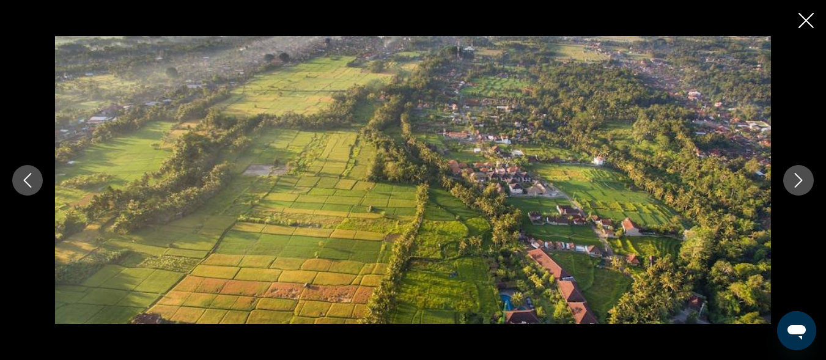
click at [794, 179] on icon "Next image" at bounding box center [798, 180] width 15 height 15
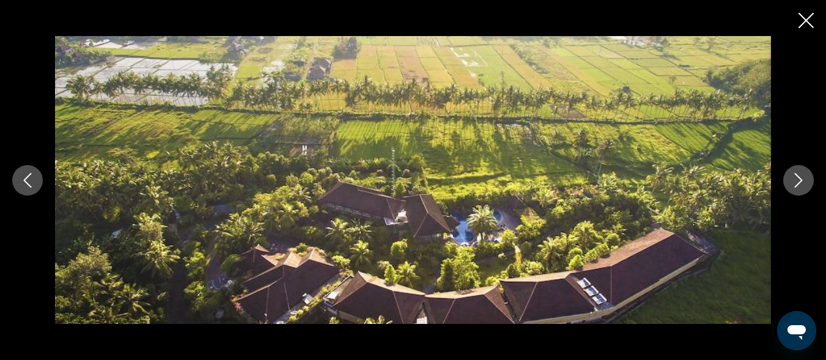
click at [794, 179] on icon "Next image" at bounding box center [798, 180] width 15 height 15
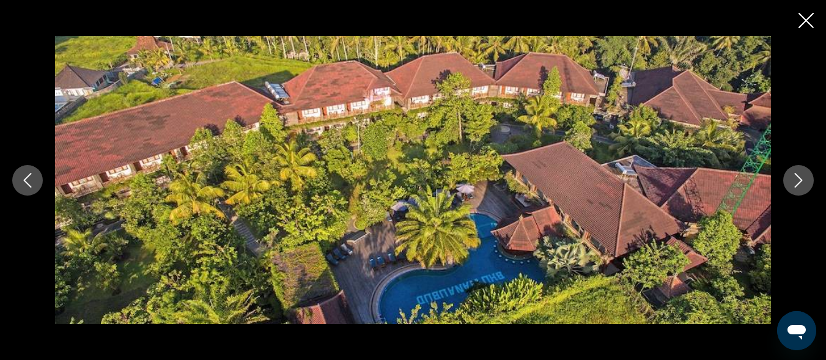
click at [794, 179] on icon "Next image" at bounding box center [798, 180] width 15 height 15
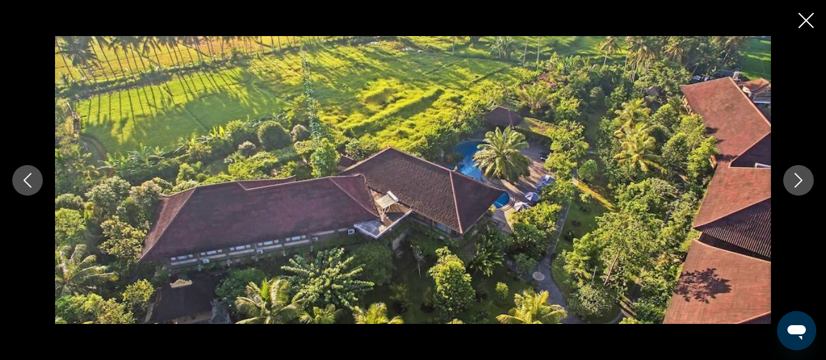
click at [808, 20] on icon "Close slideshow" at bounding box center [806, 20] width 15 height 15
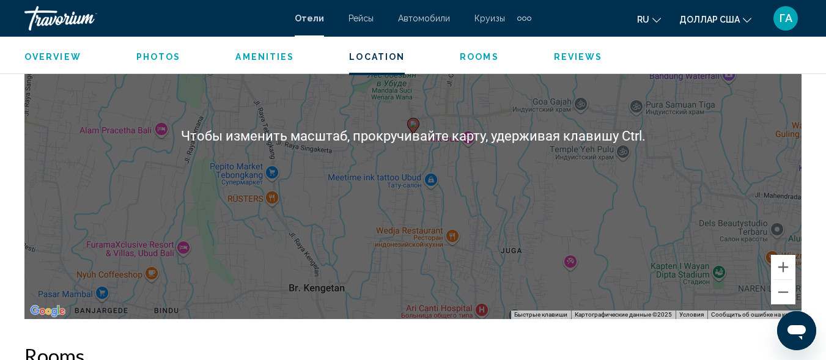
scroll to position [1493, 0]
click at [785, 290] on button "Уменьшить" at bounding box center [783, 291] width 24 height 24
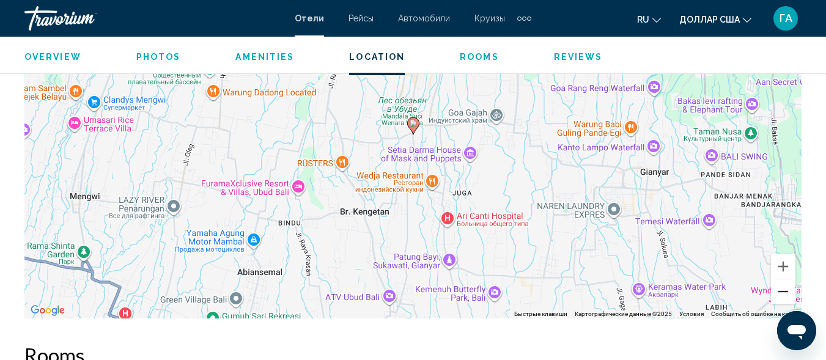
click at [785, 290] on button "Уменьшить" at bounding box center [783, 291] width 24 height 24
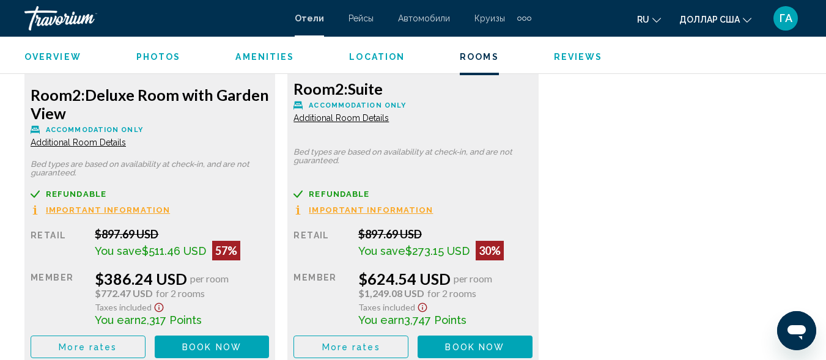
scroll to position [2104, 0]
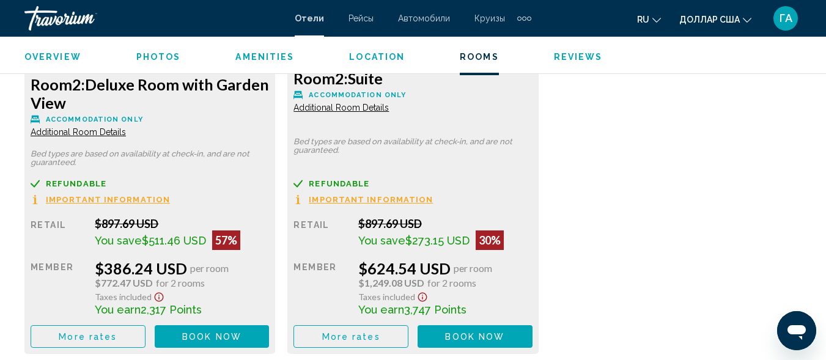
click at [198, 341] on span "Book now" at bounding box center [211, 337] width 59 height 10
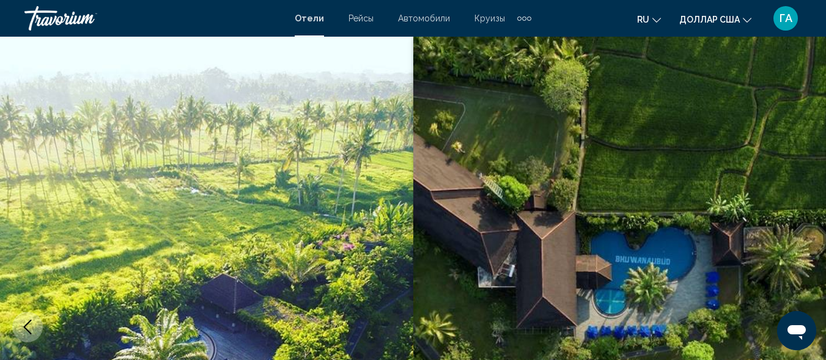
scroll to position [147, 0]
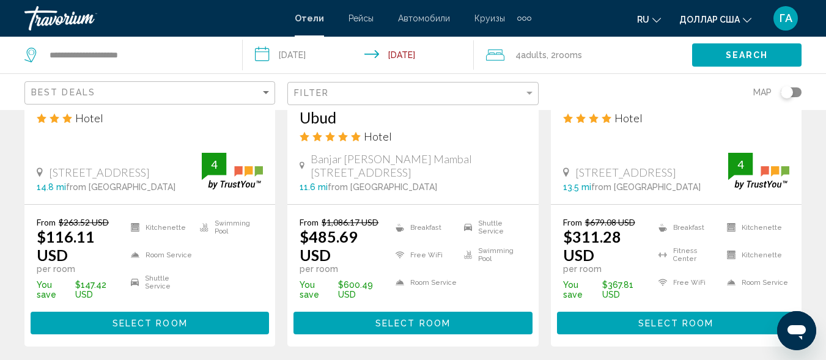
scroll to position [1284, 0]
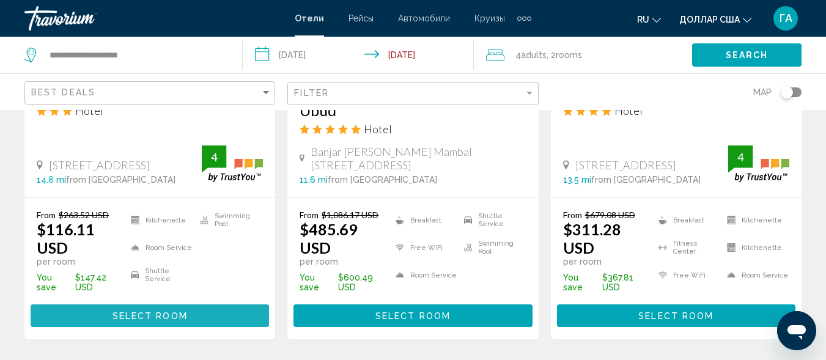
click at [152, 311] on span "Select Room" at bounding box center [150, 316] width 75 height 10
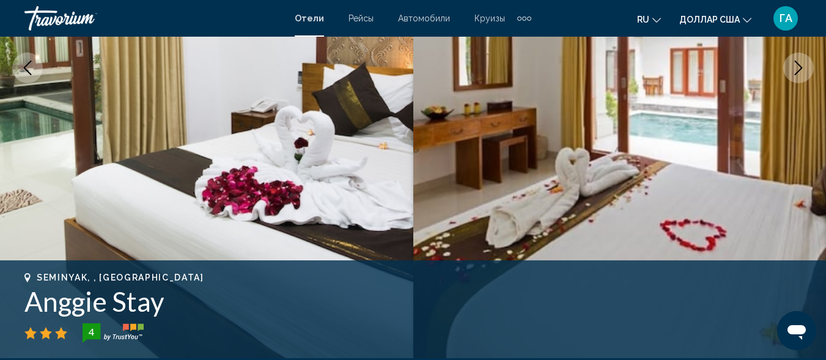
scroll to position [86, 0]
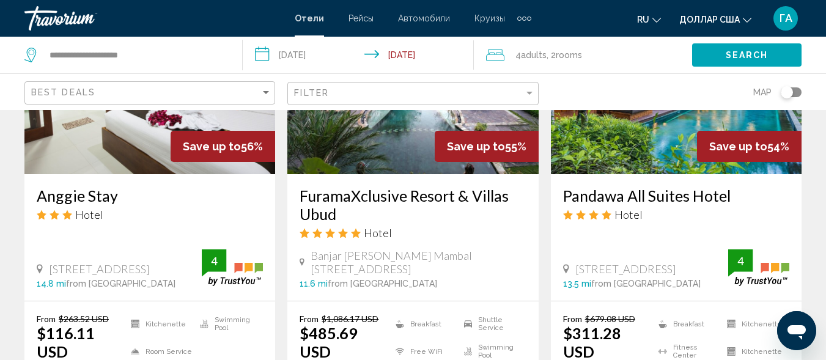
scroll to position [1162, 0]
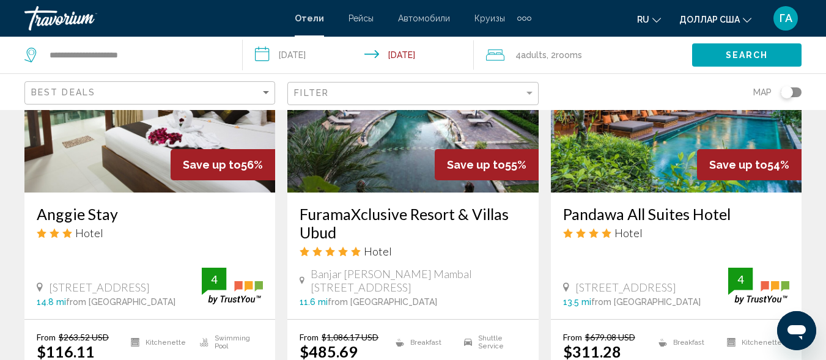
drag, startPoint x: 295, startPoint y: 152, endPoint x: 365, endPoint y: 171, distance: 72.1
click at [365, 193] on div "FuramaXclusive Resort & Villas Ubud Hotel [GEOGRAPHIC_DATA][PERSON_NAME] [GEOGR…" at bounding box center [412, 256] width 251 height 127
copy h3 "FuramaXclusive Resort & Villas Ubud"
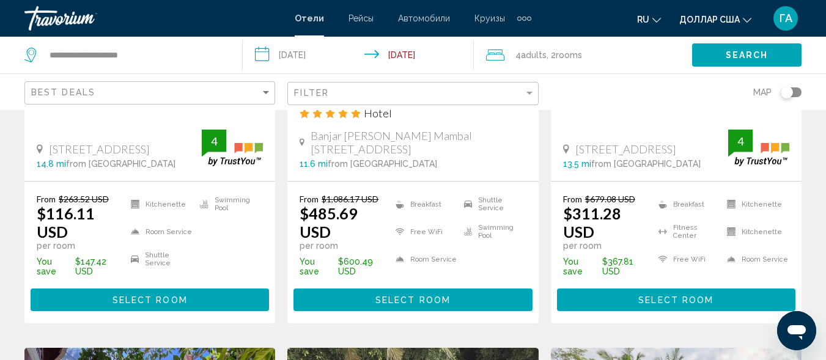
scroll to position [1345, 0]
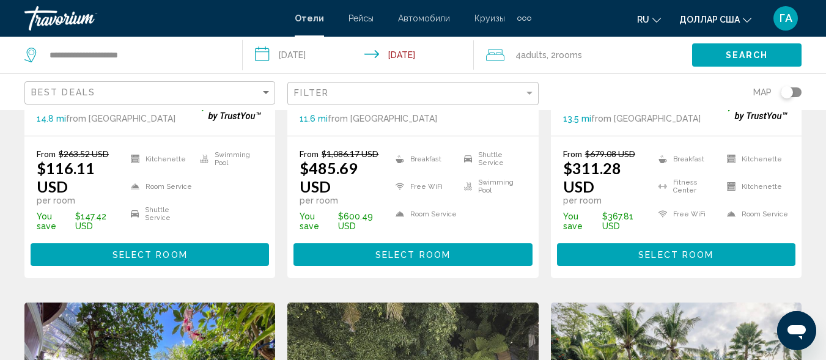
click at [397, 243] on button "Select Room" at bounding box center [413, 254] width 238 height 23
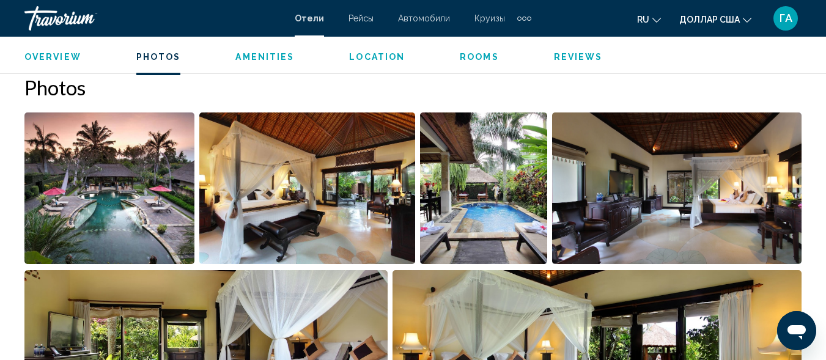
scroll to position [820, 0]
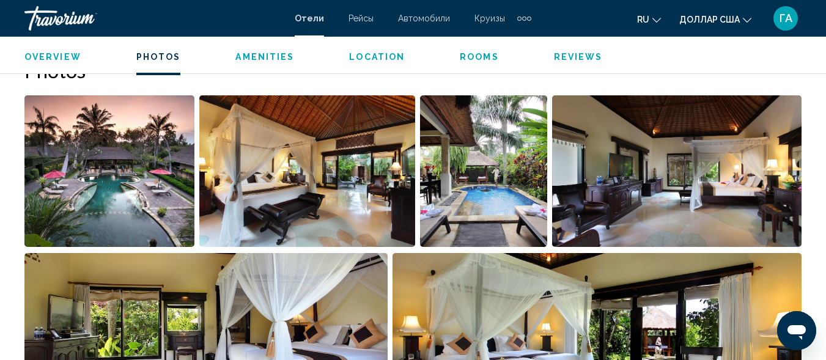
click at [143, 175] on img "Open full-screen image slider" at bounding box center [109, 171] width 170 height 152
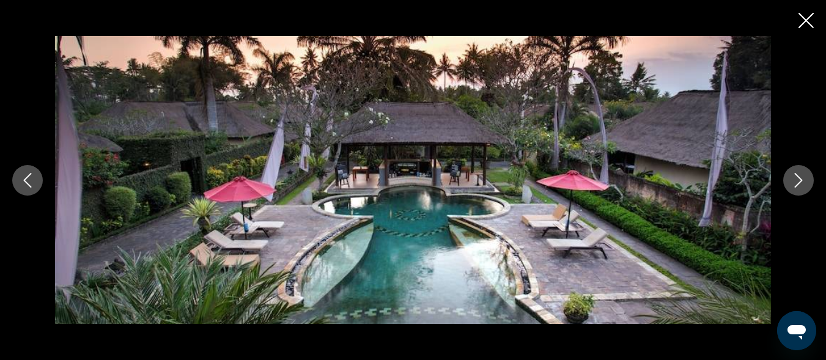
click at [793, 177] on icon "Next image" at bounding box center [798, 180] width 15 height 15
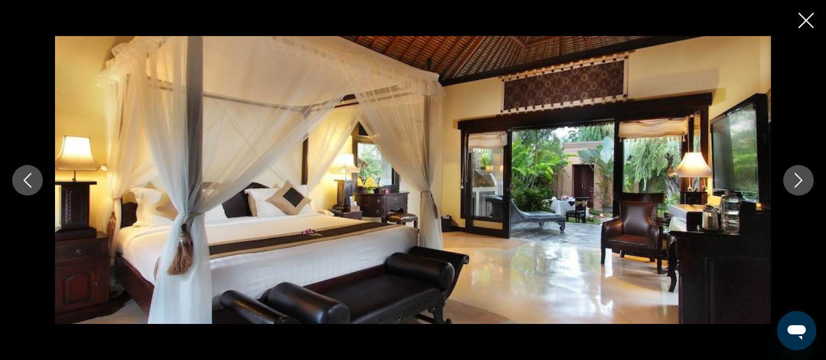
click at [793, 177] on icon "Next image" at bounding box center [798, 180] width 15 height 15
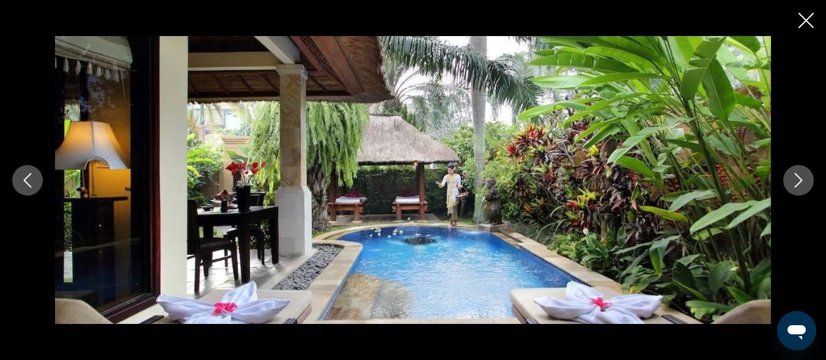
click at [793, 177] on icon "Next image" at bounding box center [798, 180] width 15 height 15
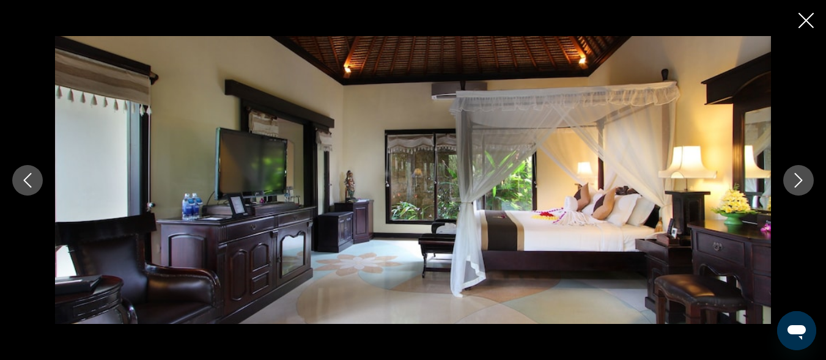
click at [793, 177] on icon "Next image" at bounding box center [798, 180] width 15 height 15
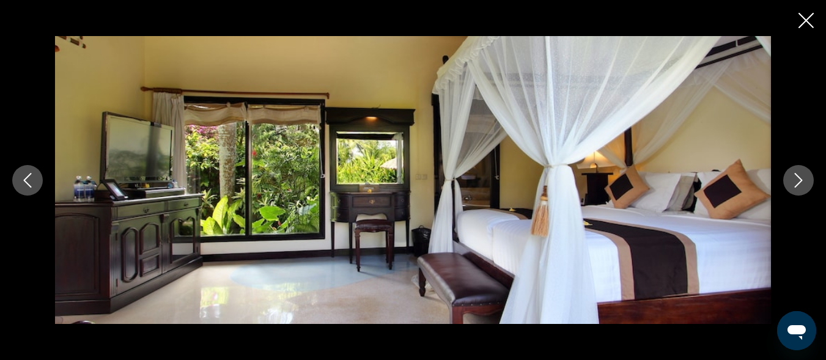
click at [793, 177] on icon "Next image" at bounding box center [798, 180] width 15 height 15
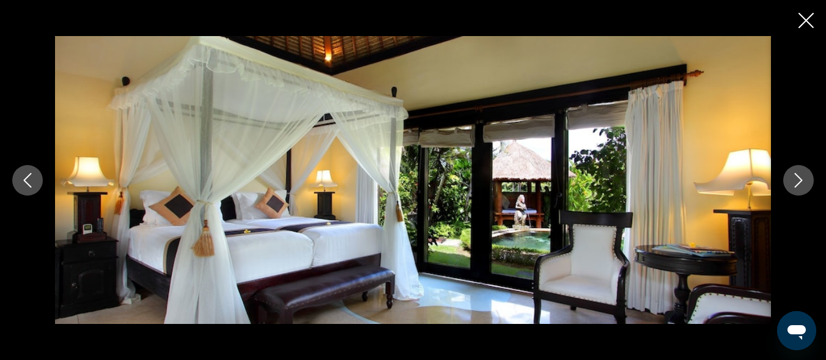
click at [793, 177] on icon "Next image" at bounding box center [798, 180] width 15 height 15
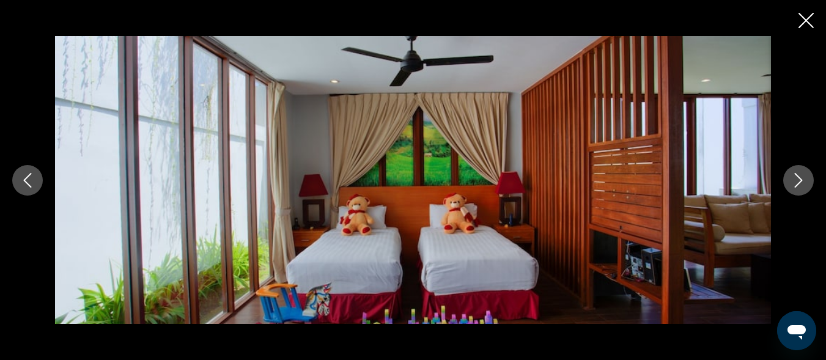
click at [793, 176] on icon "Next image" at bounding box center [798, 180] width 15 height 15
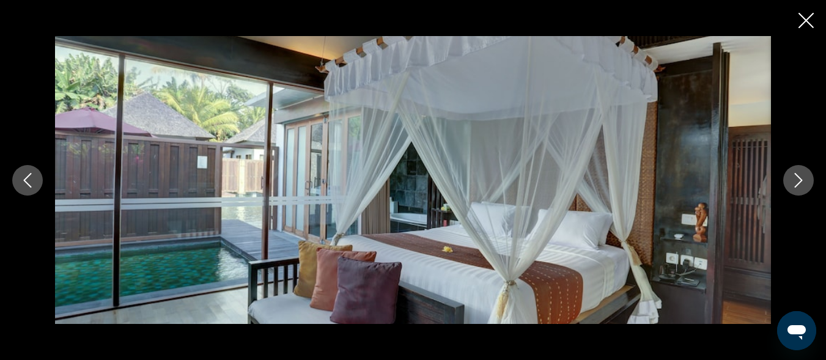
click at [793, 176] on icon "Next image" at bounding box center [798, 180] width 15 height 15
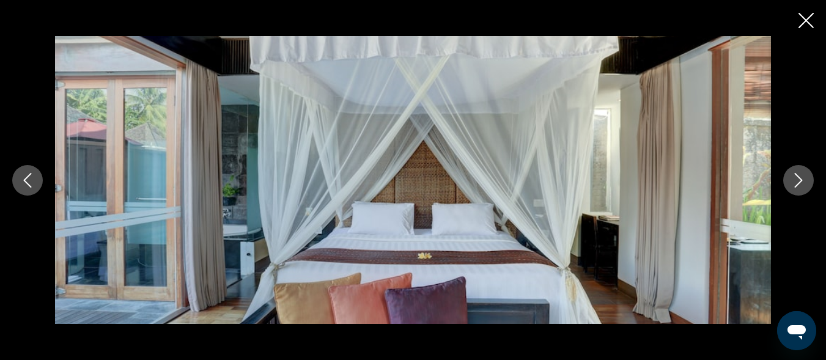
click at [793, 183] on icon "Next image" at bounding box center [798, 180] width 15 height 15
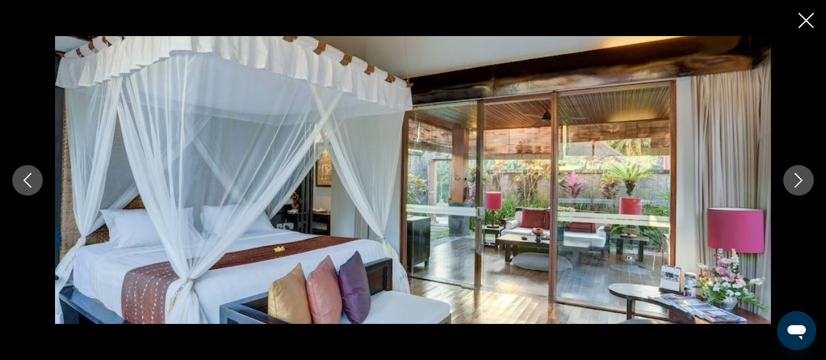
click at [794, 183] on icon "Next image" at bounding box center [798, 180] width 15 height 15
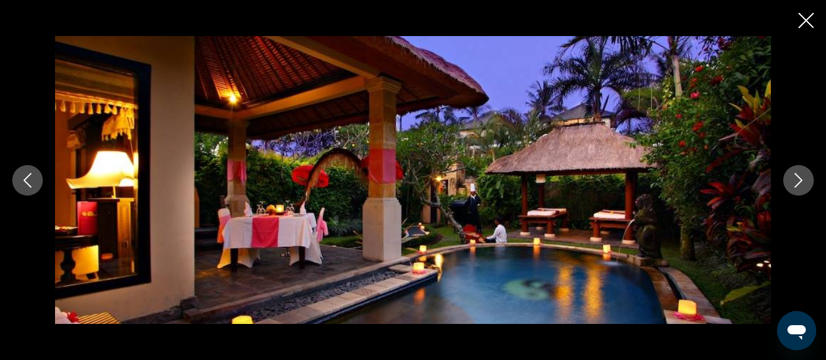
click at [794, 183] on icon "Next image" at bounding box center [798, 180] width 15 height 15
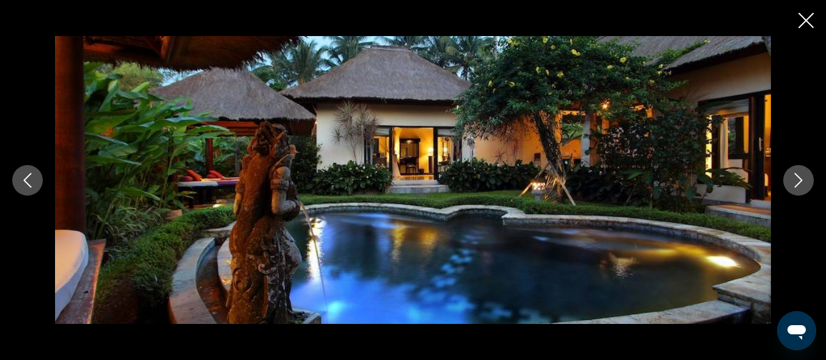
click at [794, 183] on icon "Next image" at bounding box center [798, 180] width 15 height 15
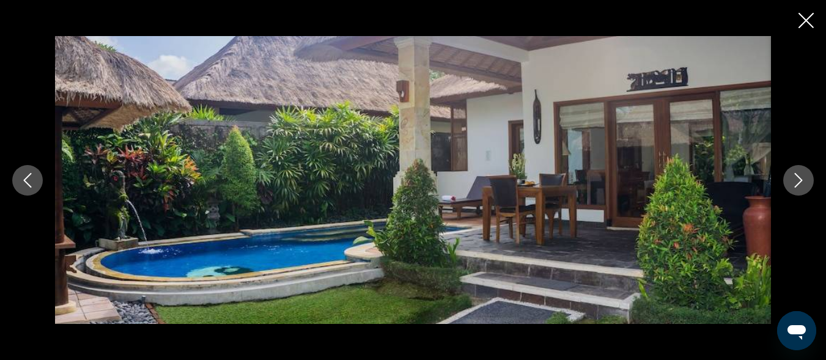
click at [794, 183] on icon "Next image" at bounding box center [798, 180] width 15 height 15
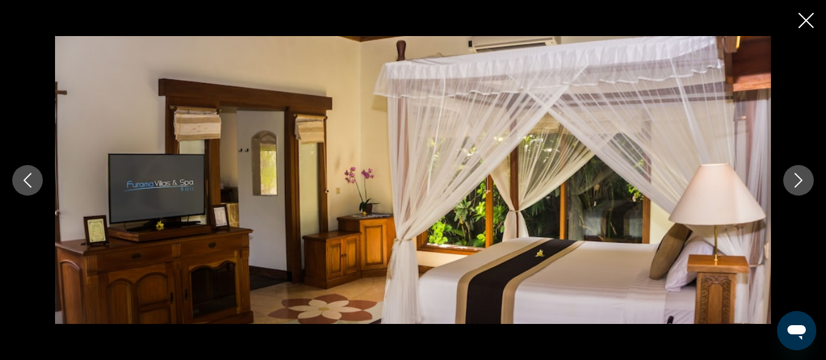
click at [794, 183] on icon "Next image" at bounding box center [798, 180] width 15 height 15
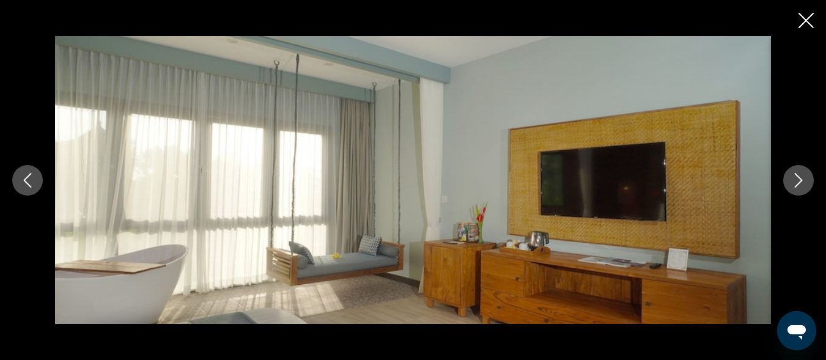
click at [794, 183] on icon "Next image" at bounding box center [798, 180] width 15 height 15
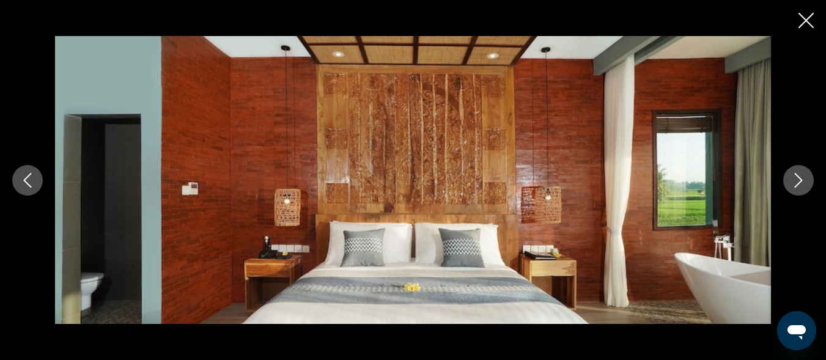
click at [794, 183] on icon "Next image" at bounding box center [798, 180] width 15 height 15
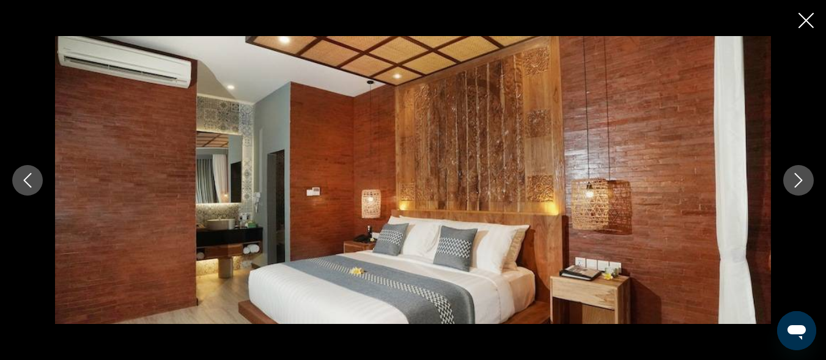
click at [794, 183] on icon "Next image" at bounding box center [798, 180] width 15 height 15
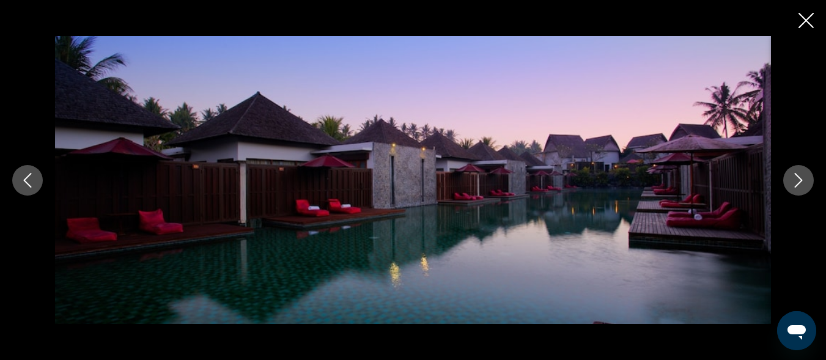
click at [794, 183] on icon "Next image" at bounding box center [798, 180] width 15 height 15
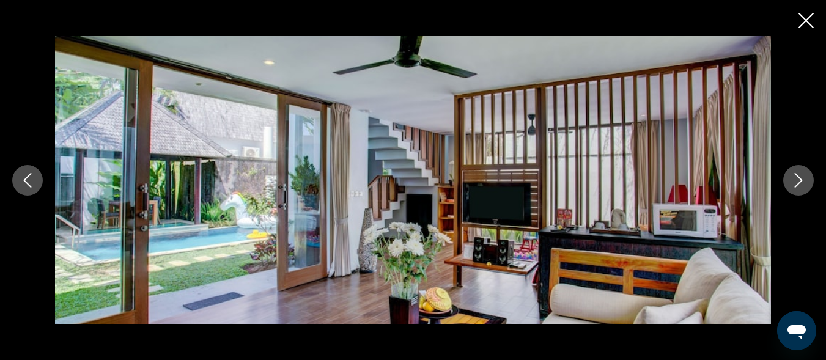
click at [794, 183] on icon "Next image" at bounding box center [798, 180] width 15 height 15
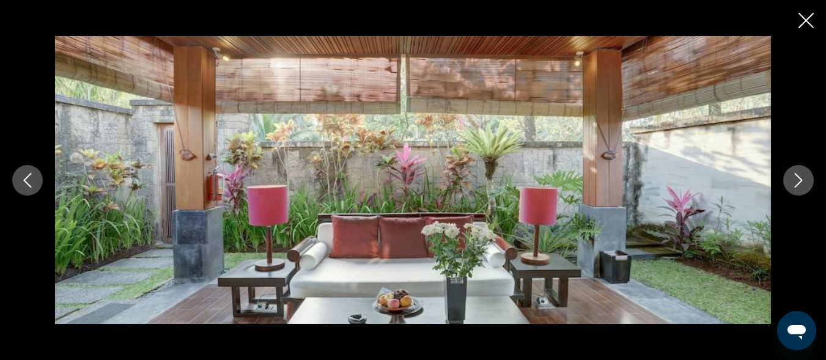
click at [794, 183] on icon "Next image" at bounding box center [798, 180] width 15 height 15
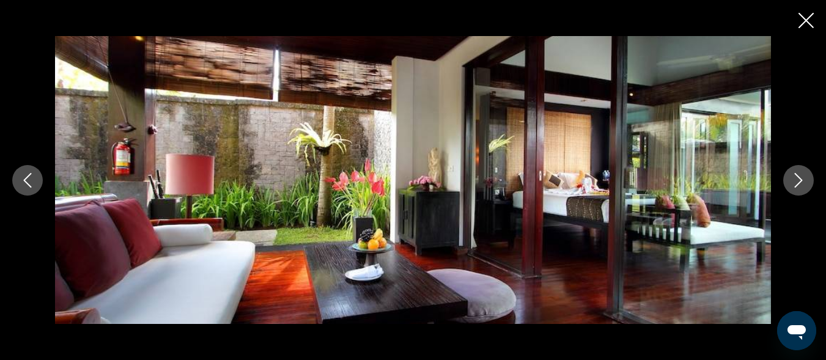
click at [795, 183] on icon "Next image" at bounding box center [798, 180] width 15 height 15
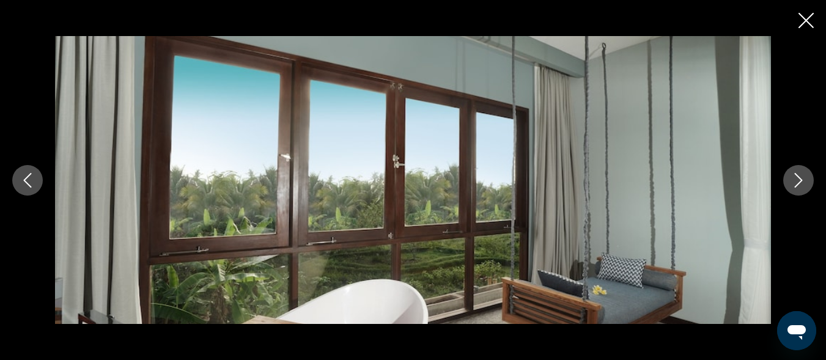
click at [795, 183] on icon "Next image" at bounding box center [798, 180] width 15 height 15
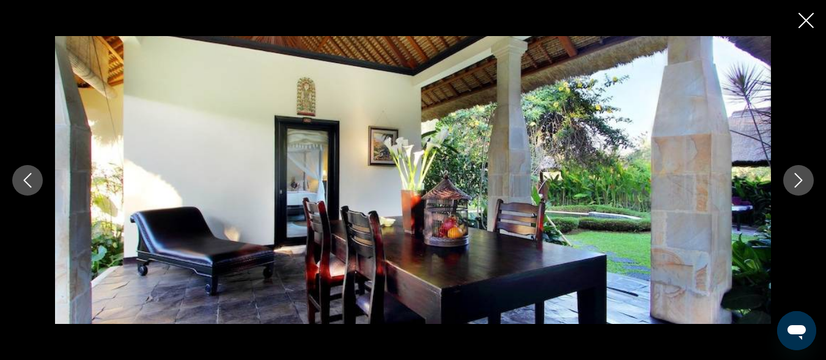
click at [795, 183] on icon "Next image" at bounding box center [798, 180] width 15 height 15
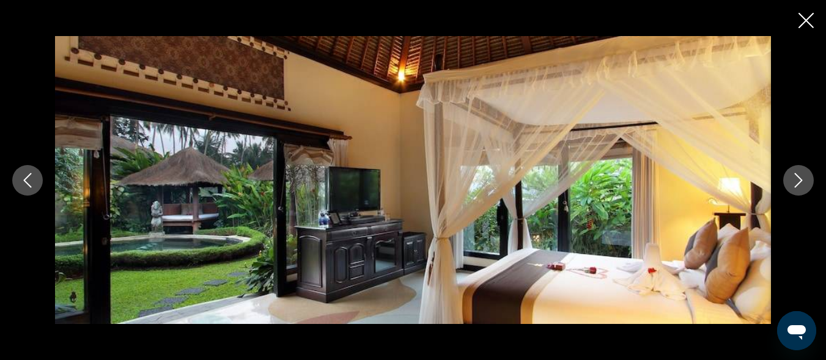
click at [795, 183] on icon "Next image" at bounding box center [798, 180] width 15 height 15
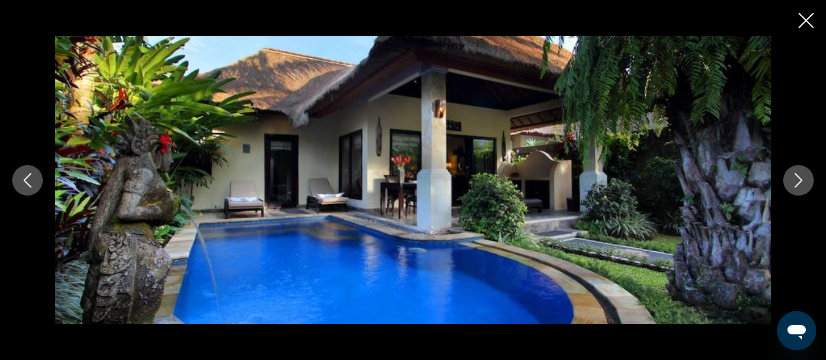
click at [795, 183] on icon "Next image" at bounding box center [798, 180] width 15 height 15
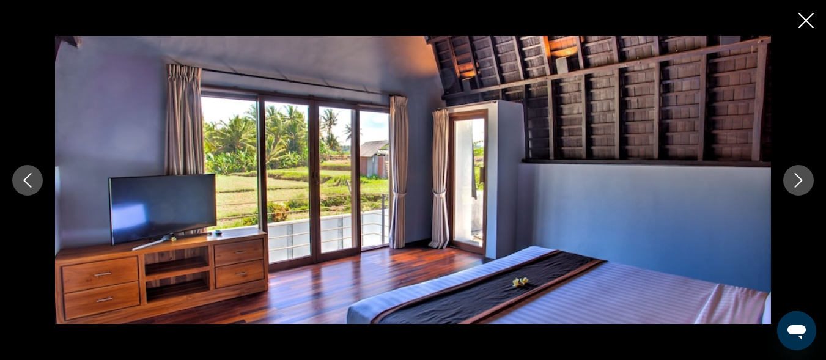
click at [796, 183] on icon "Next image" at bounding box center [798, 180] width 15 height 15
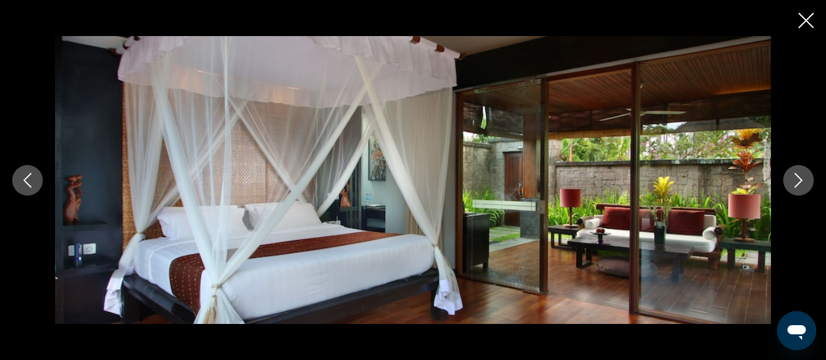
click at [796, 183] on icon "Next image" at bounding box center [798, 180] width 15 height 15
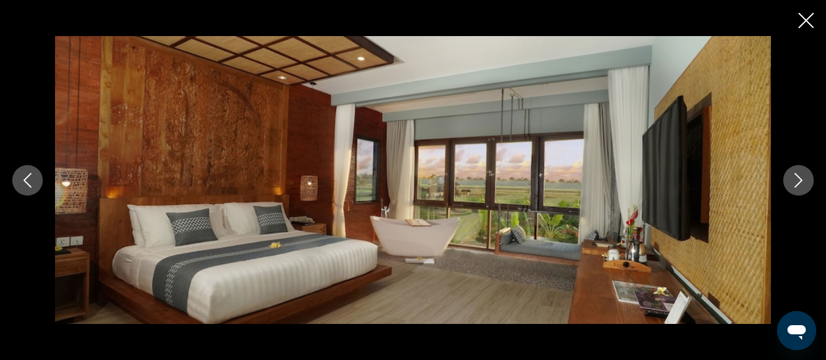
click at [796, 183] on icon "Next image" at bounding box center [798, 180] width 15 height 15
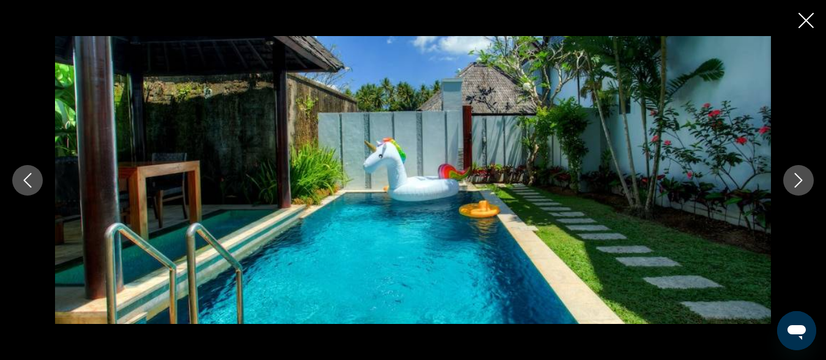
click at [796, 183] on icon "Next image" at bounding box center [798, 180] width 15 height 15
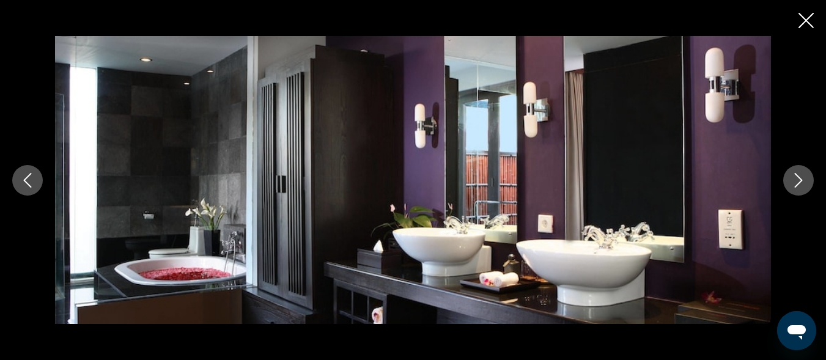
click at [796, 183] on icon "Next image" at bounding box center [798, 180] width 15 height 15
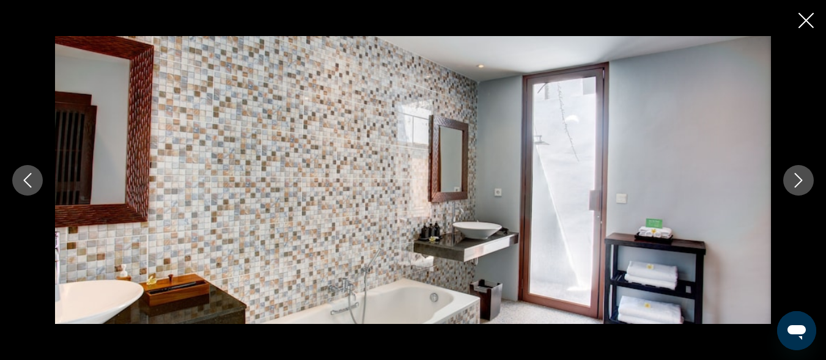
click at [797, 185] on icon "Next image" at bounding box center [799, 180] width 8 height 15
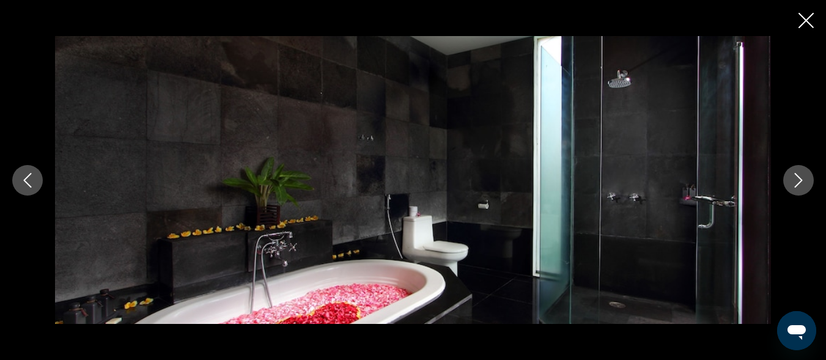
click at [797, 185] on icon "Next image" at bounding box center [799, 180] width 8 height 15
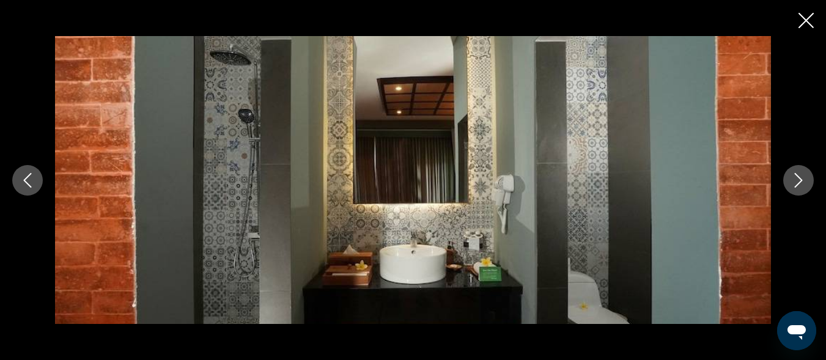
click at [797, 185] on icon "Next image" at bounding box center [799, 180] width 8 height 15
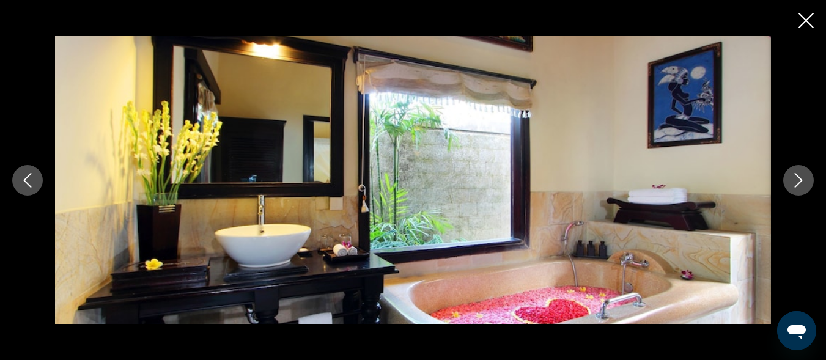
click at [797, 185] on icon "Next image" at bounding box center [799, 180] width 8 height 15
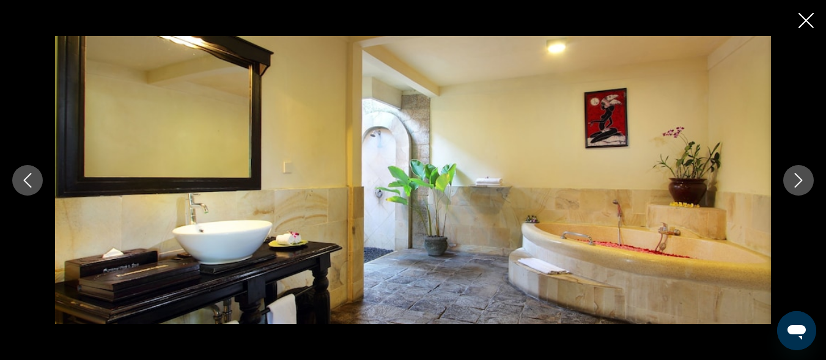
click at [797, 185] on icon "Next image" at bounding box center [799, 180] width 8 height 15
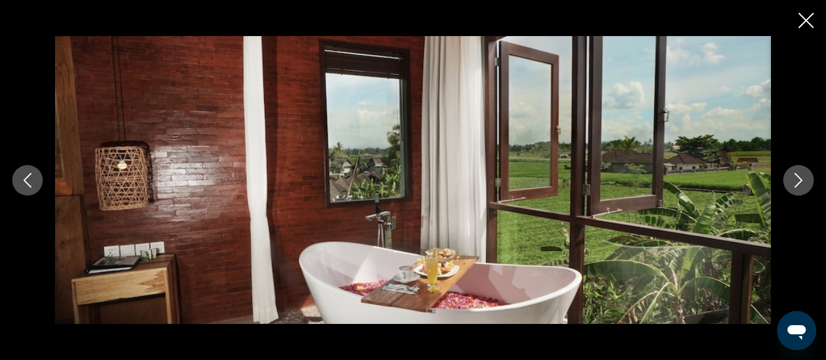
click at [797, 185] on icon "Next image" at bounding box center [799, 180] width 8 height 15
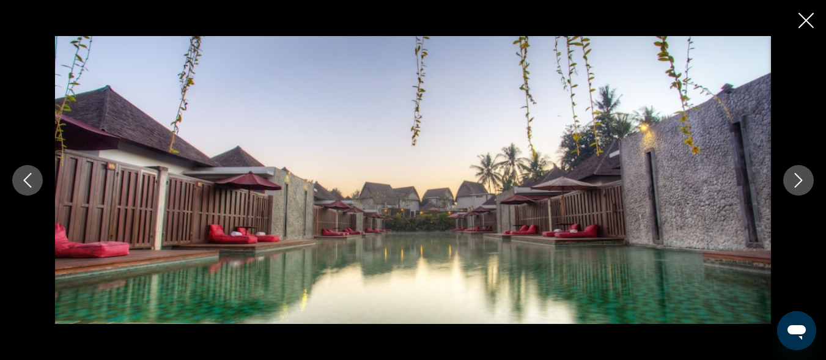
click at [798, 185] on icon "Next image" at bounding box center [799, 180] width 8 height 15
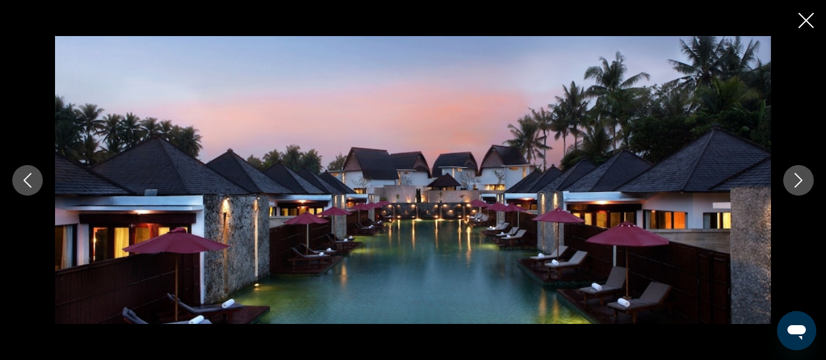
click at [798, 185] on icon "Next image" at bounding box center [799, 180] width 8 height 15
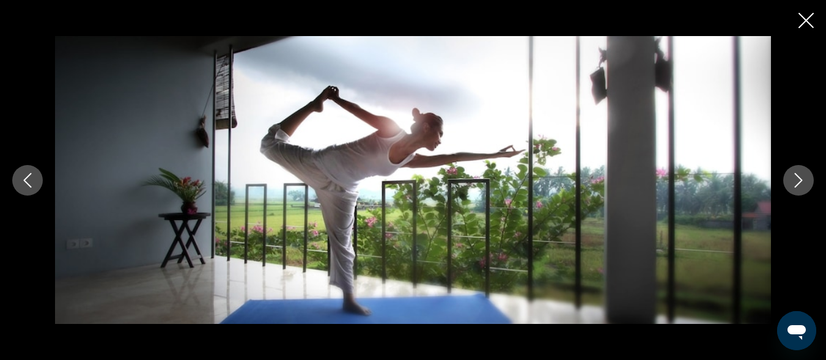
click at [798, 185] on icon "Next image" at bounding box center [799, 180] width 8 height 15
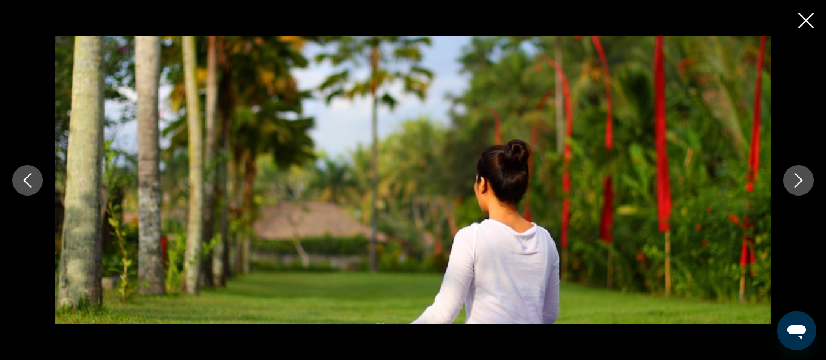
click at [799, 185] on icon "Next image" at bounding box center [798, 180] width 15 height 15
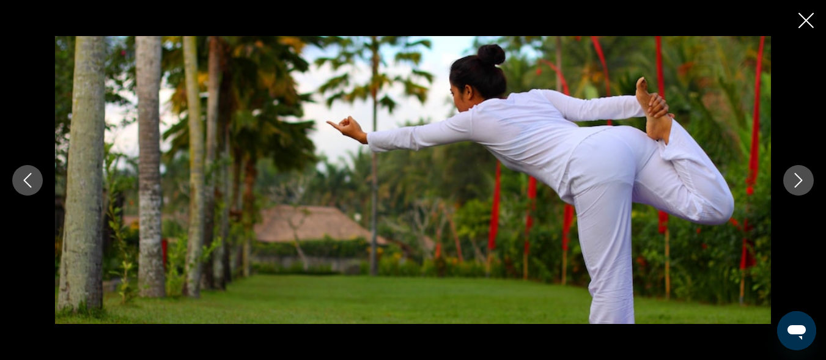
click at [799, 185] on icon "Next image" at bounding box center [798, 180] width 15 height 15
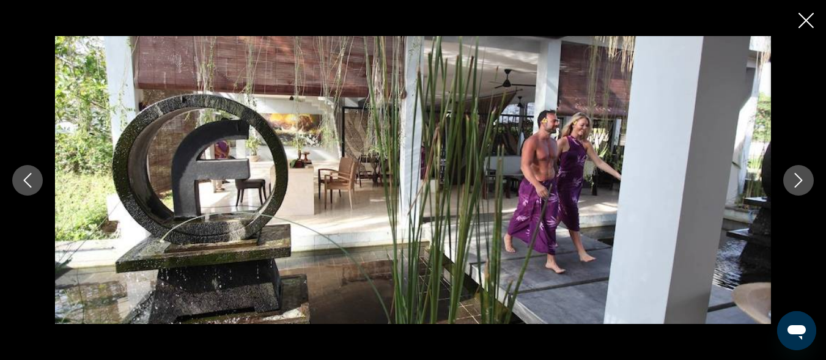
click at [799, 185] on icon "Next image" at bounding box center [798, 180] width 15 height 15
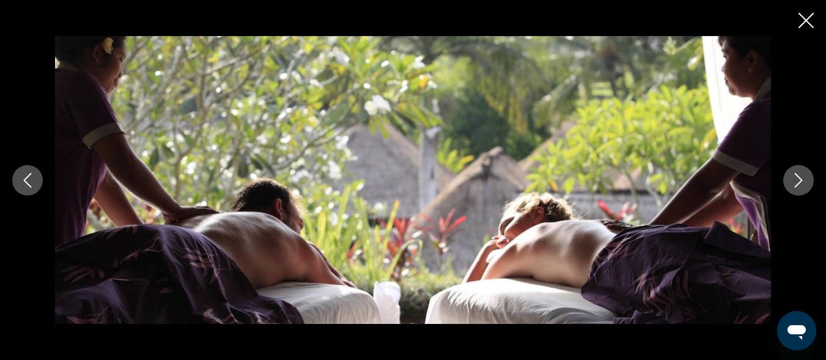
click at [799, 185] on icon "Next image" at bounding box center [798, 180] width 15 height 15
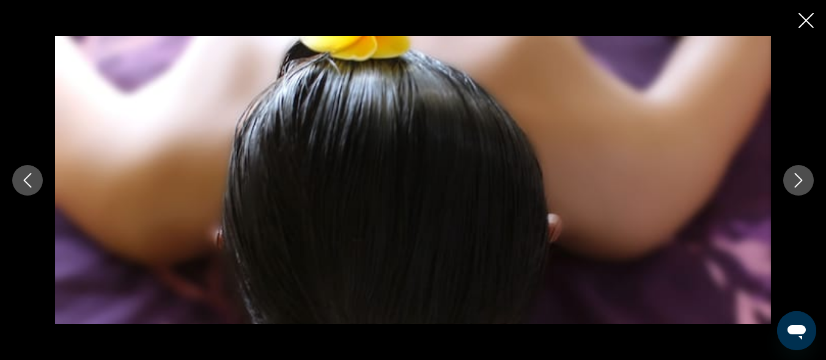
click at [799, 185] on icon "Next image" at bounding box center [798, 180] width 15 height 15
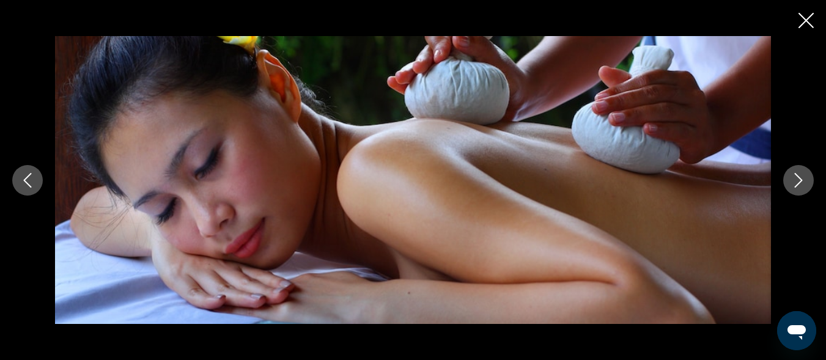
click at [800, 185] on icon "Next image" at bounding box center [798, 180] width 15 height 15
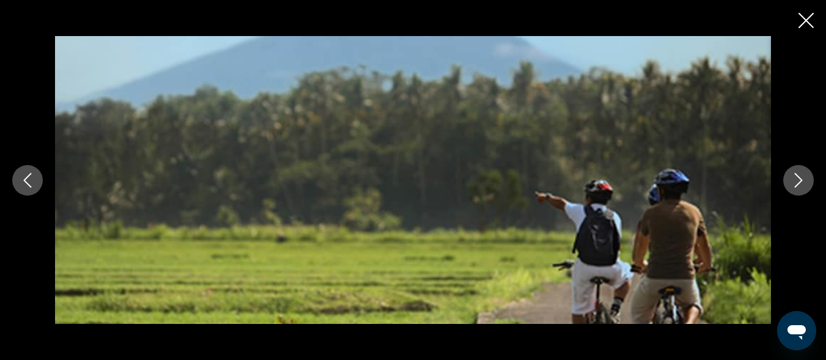
click at [800, 185] on icon "Next image" at bounding box center [798, 180] width 15 height 15
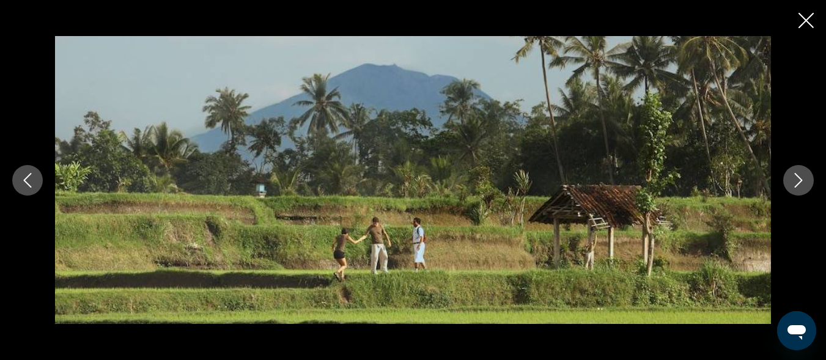
click at [800, 185] on icon "Next image" at bounding box center [798, 180] width 15 height 15
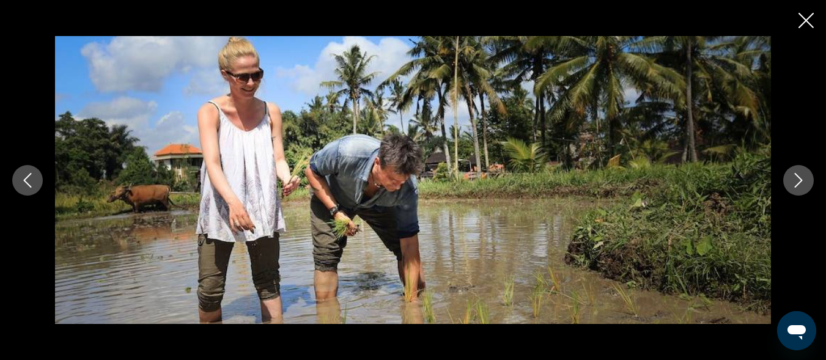
click at [800, 185] on icon "Next image" at bounding box center [798, 180] width 15 height 15
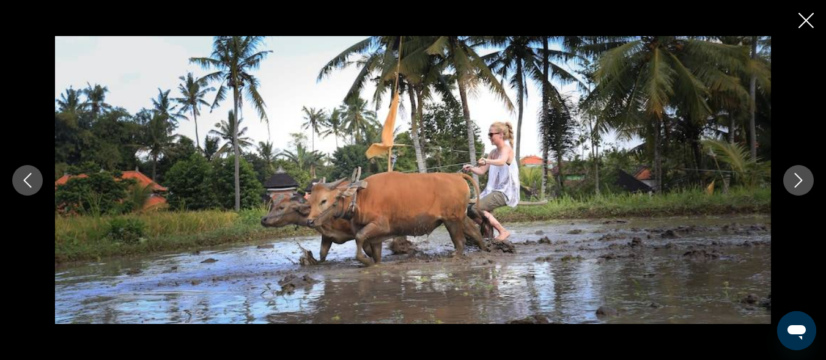
click at [800, 185] on icon "Next image" at bounding box center [798, 180] width 15 height 15
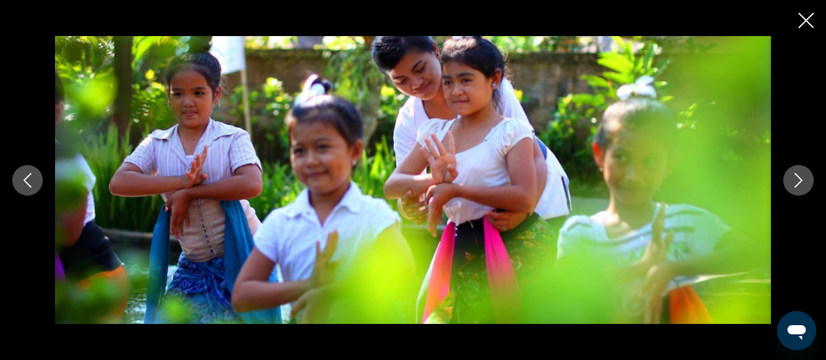
click at [801, 186] on icon "Next image" at bounding box center [798, 180] width 15 height 15
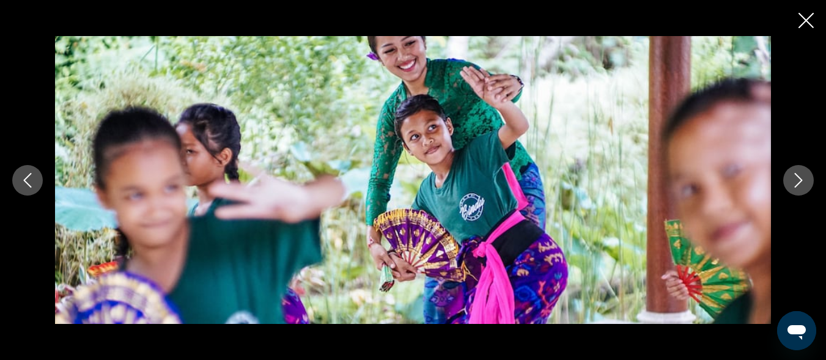
click at [801, 186] on icon "Next image" at bounding box center [798, 180] width 15 height 15
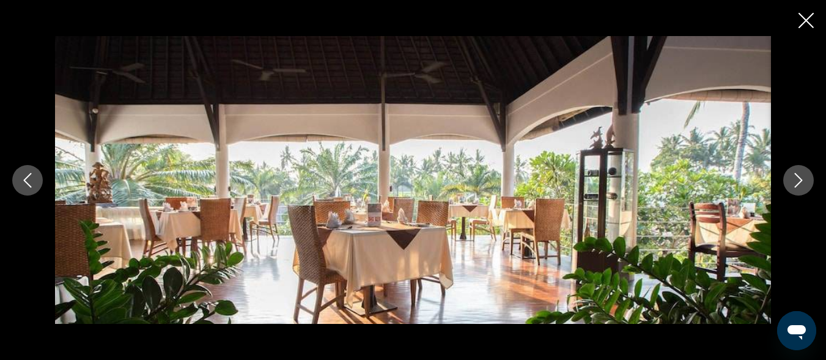
click at [801, 186] on icon "Next image" at bounding box center [798, 180] width 15 height 15
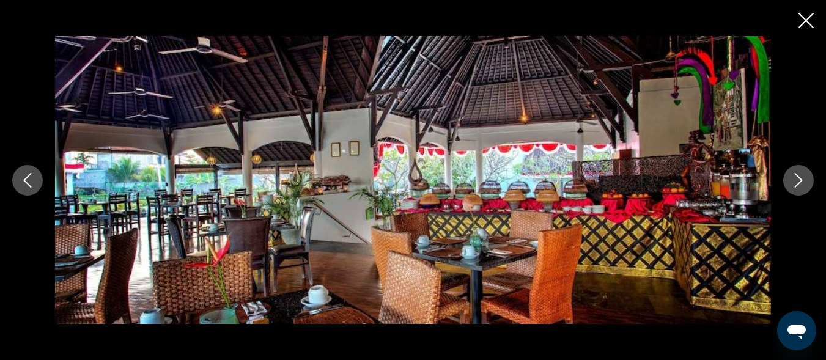
click at [801, 186] on icon "Next image" at bounding box center [798, 180] width 15 height 15
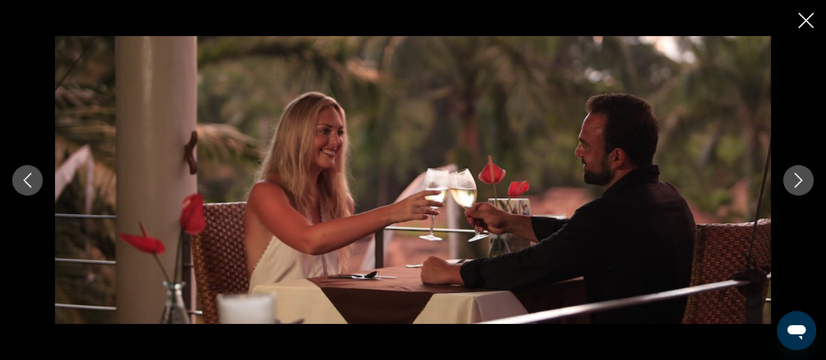
click at [801, 186] on icon "Next image" at bounding box center [798, 180] width 15 height 15
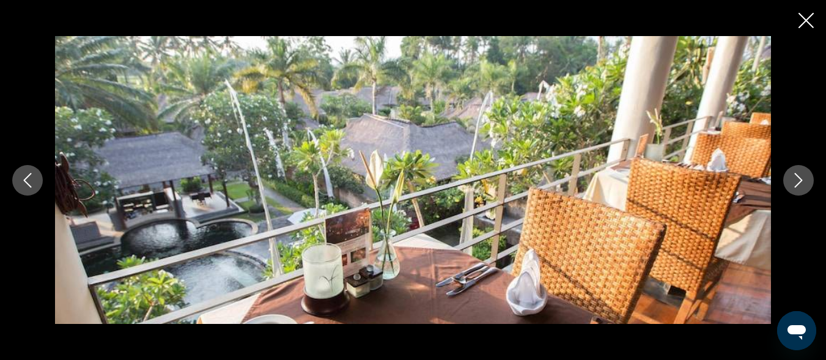
click at [801, 186] on icon "Next image" at bounding box center [798, 180] width 15 height 15
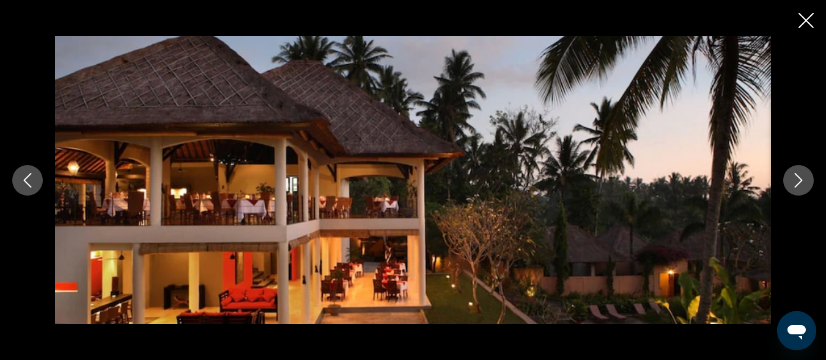
click at [806, 22] on icon "Close slideshow" at bounding box center [806, 20] width 15 height 15
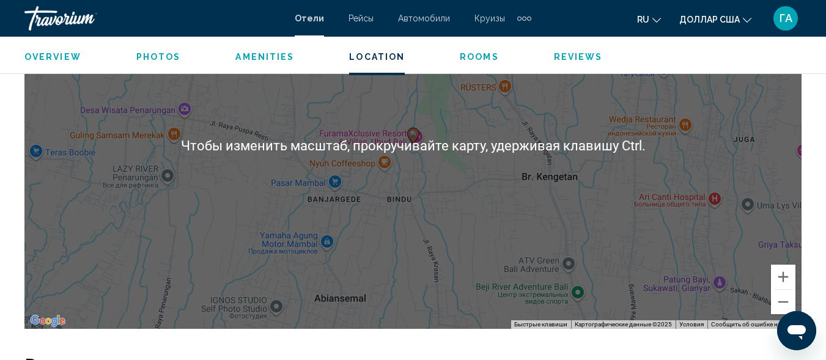
scroll to position [1493, 0]
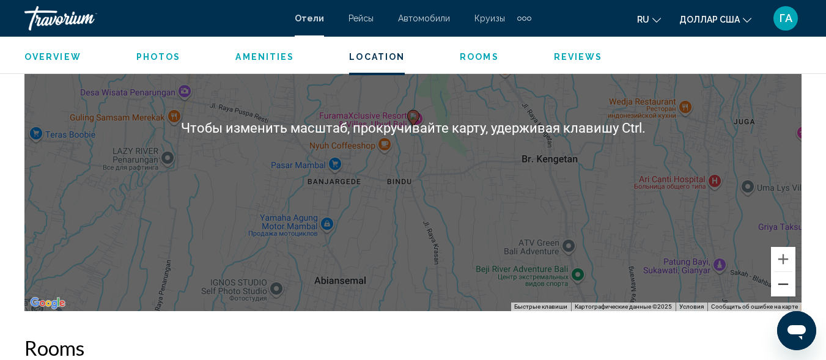
click at [793, 287] on button "Уменьшить" at bounding box center [783, 284] width 24 height 24
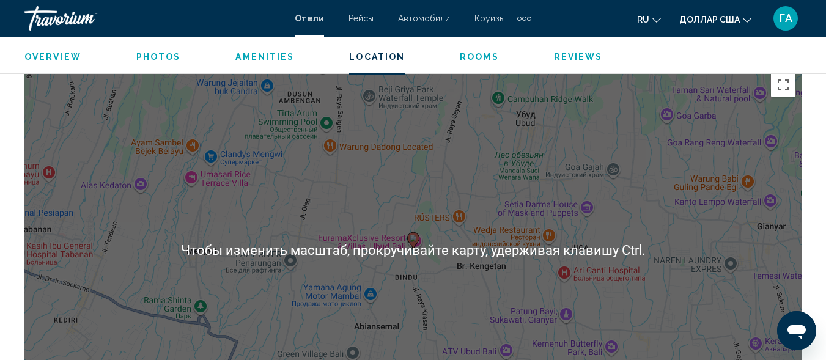
scroll to position [1554, 0]
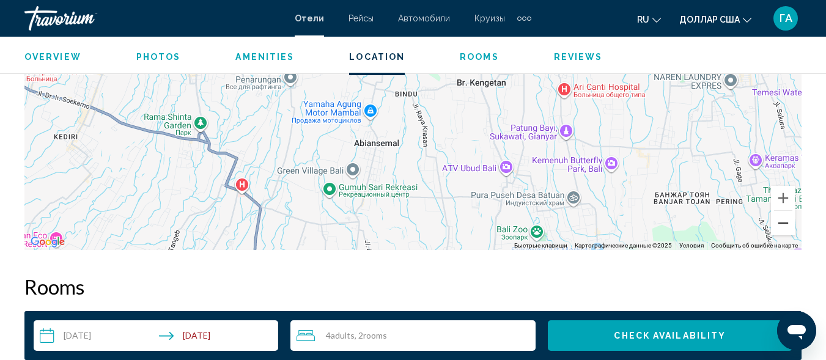
click at [790, 226] on button "Уменьшить" at bounding box center [783, 223] width 24 height 24
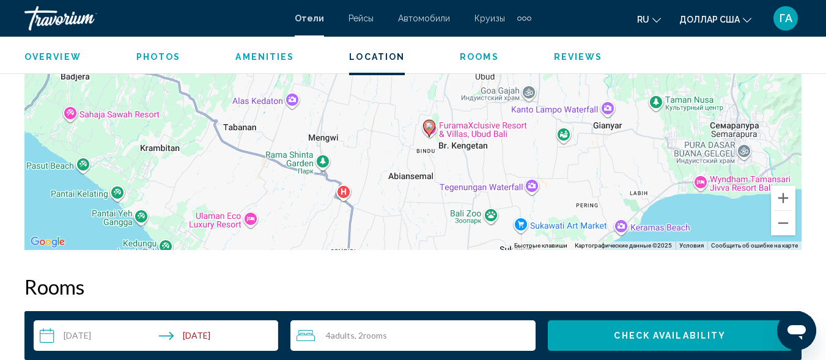
drag, startPoint x: 480, startPoint y: 206, endPoint x: 495, endPoint y: 280, distance: 75.4
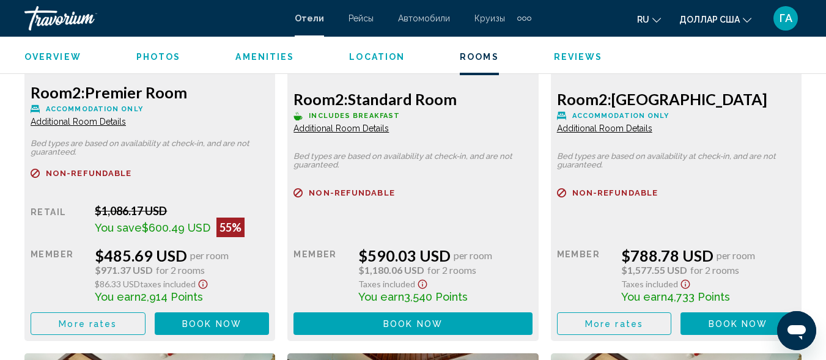
scroll to position [2104, 0]
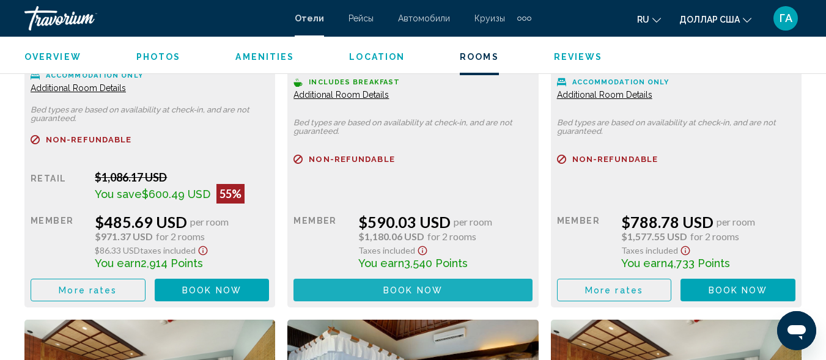
click at [401, 293] on span "Book now" at bounding box center [412, 291] width 59 height 10
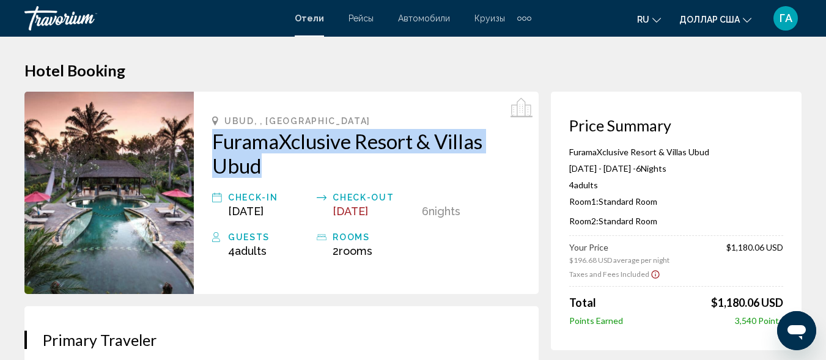
drag, startPoint x: 204, startPoint y: 136, endPoint x: 266, endPoint y: 159, distance: 65.8
click at [266, 159] on div "Ubud, , [GEOGRAPHIC_DATA] FuramaXclusive Resort & [GEOGRAPHIC_DATA] Check-in [D…" at bounding box center [366, 193] width 345 height 202
copy h2 "FuramaXclusive Resort & Villas Ubud"
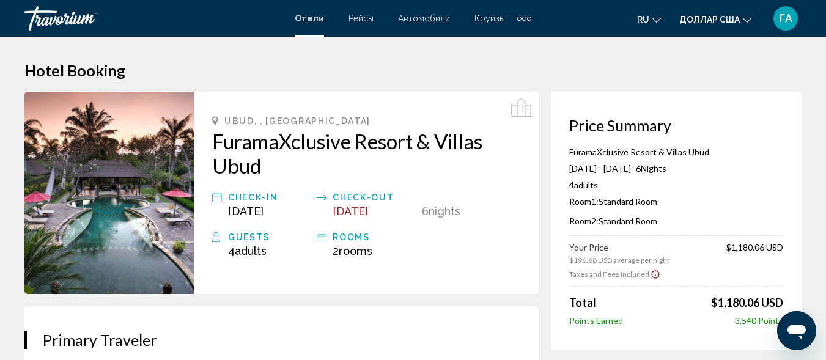
click at [450, 279] on div "Ubud, , [GEOGRAPHIC_DATA] FuramaXclusive Resort & [GEOGRAPHIC_DATA] Check-in [D…" at bounding box center [366, 193] width 345 height 202
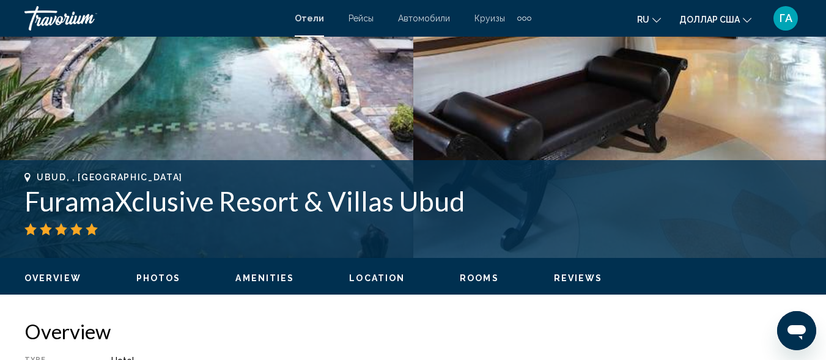
scroll to position [330, 0]
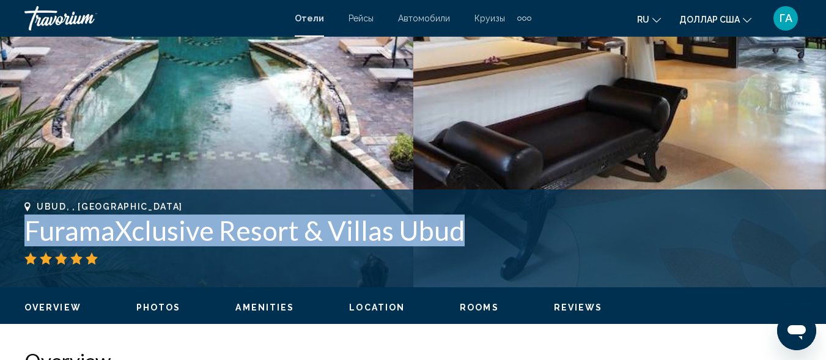
drag, startPoint x: 28, startPoint y: 228, endPoint x: 452, endPoint y: 220, distance: 424.5
click at [452, 220] on h1 "FuramaXclusive Resort & Villas Ubud" at bounding box center [412, 231] width 777 height 32
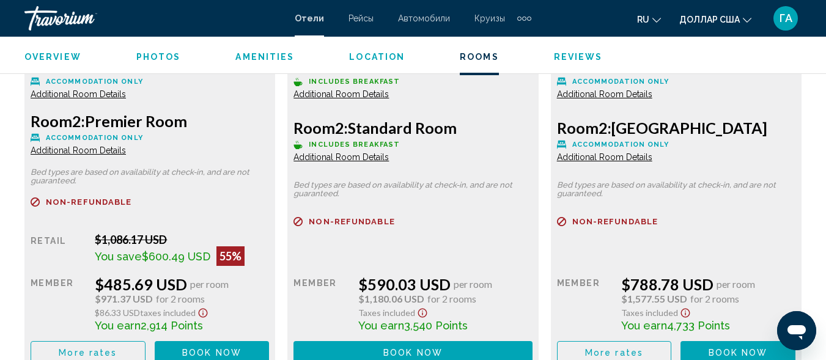
scroll to position [2042, 0]
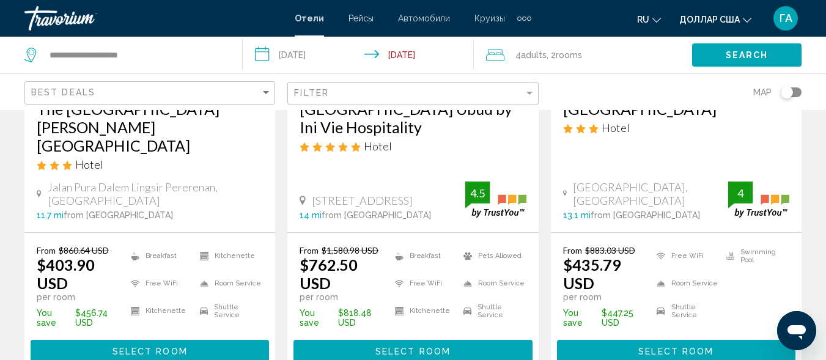
scroll to position [1773, 0]
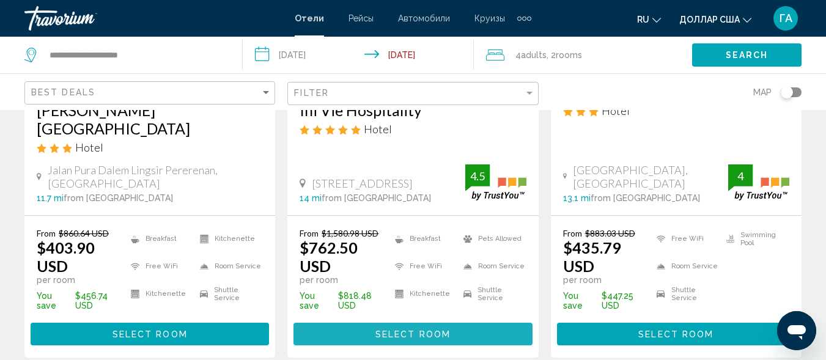
click at [387, 330] on span "Select Room" at bounding box center [412, 335] width 75 height 10
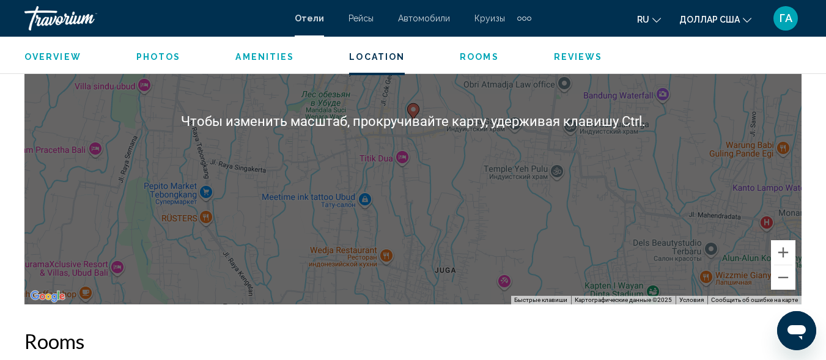
scroll to position [1493, 0]
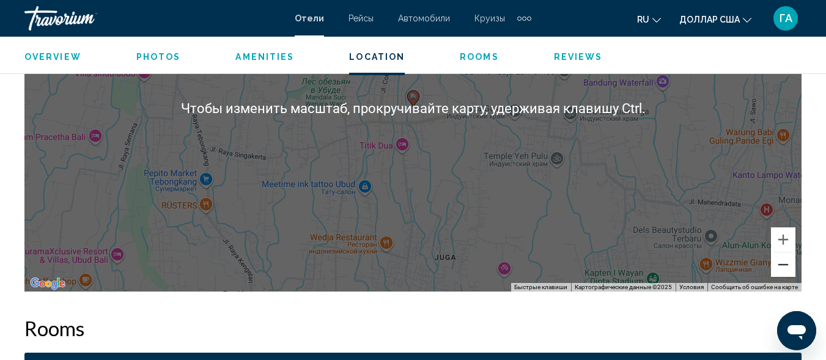
click at [779, 260] on button "Уменьшить" at bounding box center [783, 265] width 24 height 24
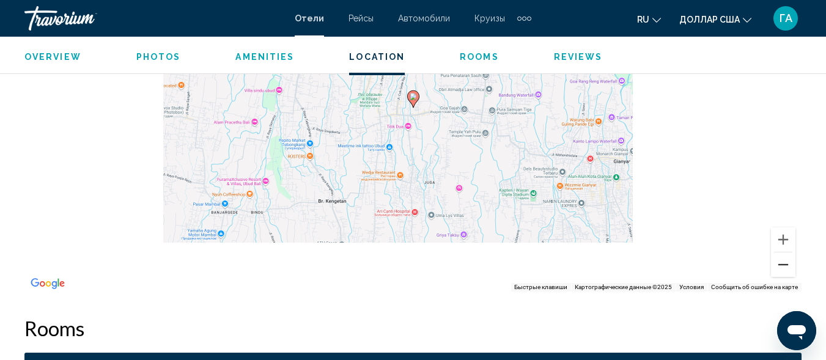
click at [779, 260] on button "Уменьшить" at bounding box center [783, 265] width 24 height 24
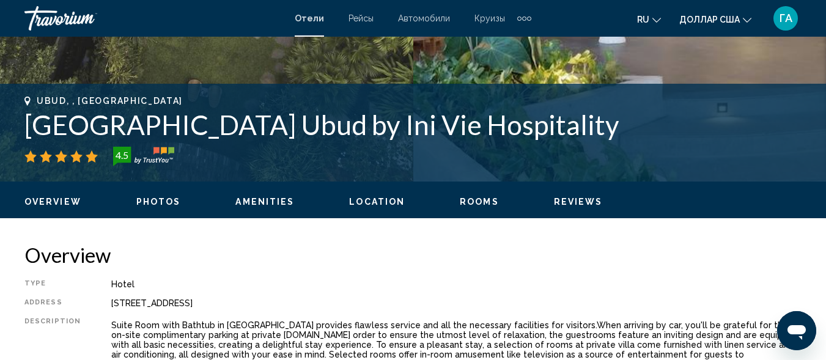
scroll to position [392, 0]
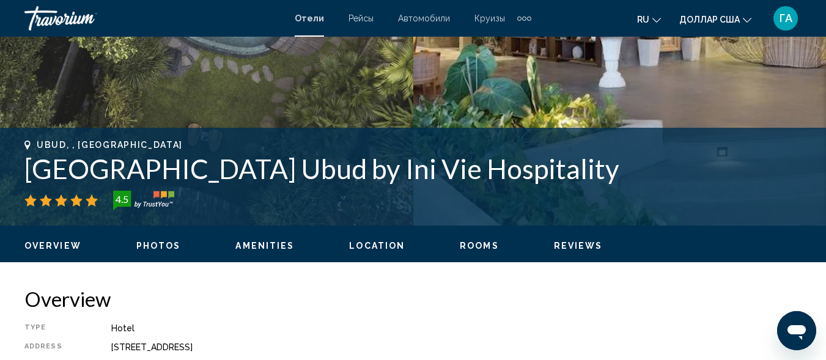
drag, startPoint x: 26, startPoint y: 171, endPoint x: 596, endPoint y: 176, distance: 569.3
click at [596, 176] on h1 "[GEOGRAPHIC_DATA] Ubud by Ini Vie Hospitality" at bounding box center [412, 169] width 777 height 32
copy h1 "[GEOGRAPHIC_DATA] Ubud by Ini Vie Hospitality"
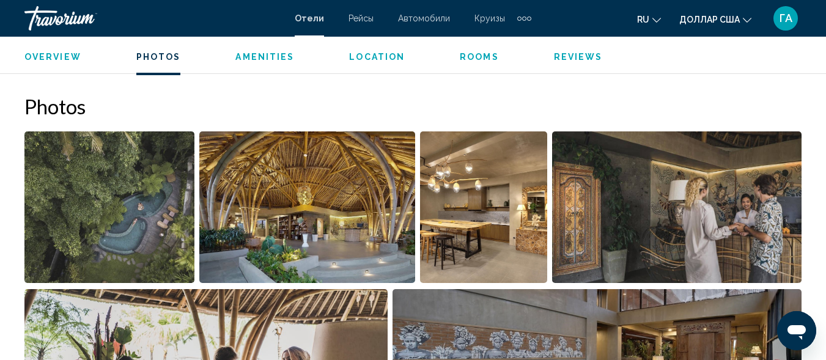
scroll to position [759, 0]
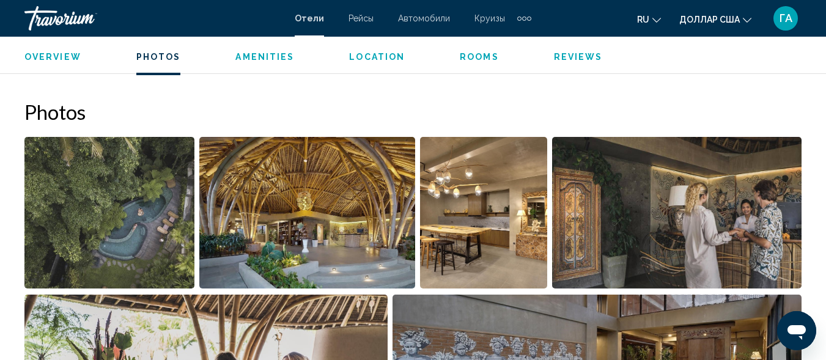
click at [133, 226] on img "Open full-screen image slider" at bounding box center [109, 213] width 170 height 152
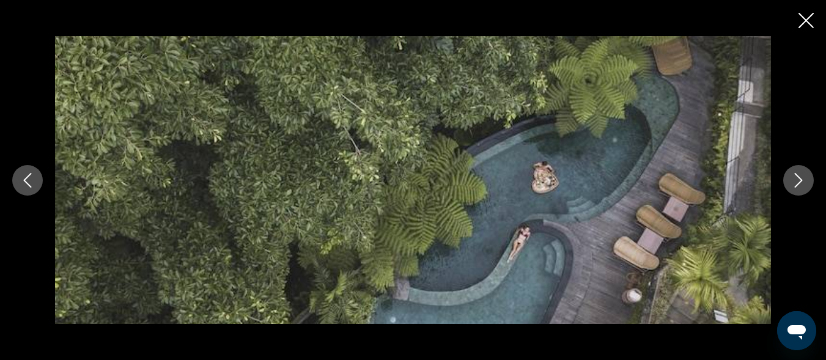
click at [802, 179] on icon "Next image" at bounding box center [799, 180] width 8 height 15
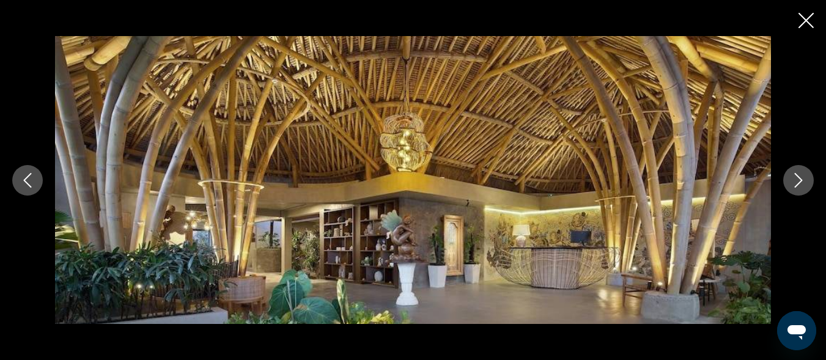
click at [802, 179] on icon "Next image" at bounding box center [799, 180] width 8 height 15
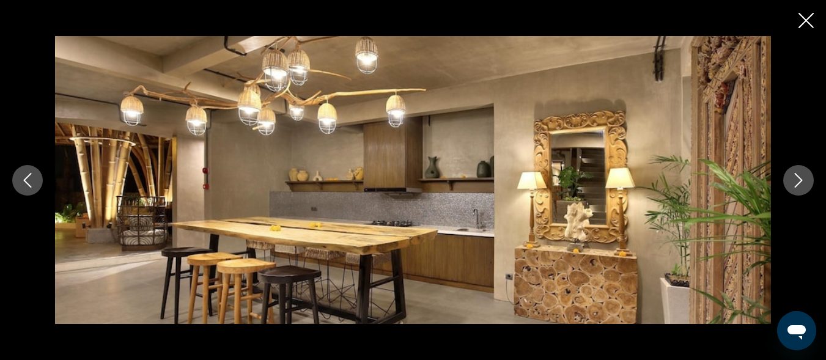
click at [802, 179] on icon "Next image" at bounding box center [799, 180] width 8 height 15
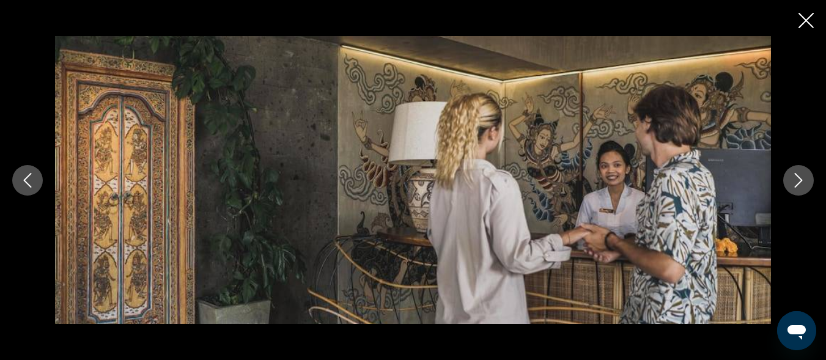
click at [802, 179] on icon "Next image" at bounding box center [799, 180] width 8 height 15
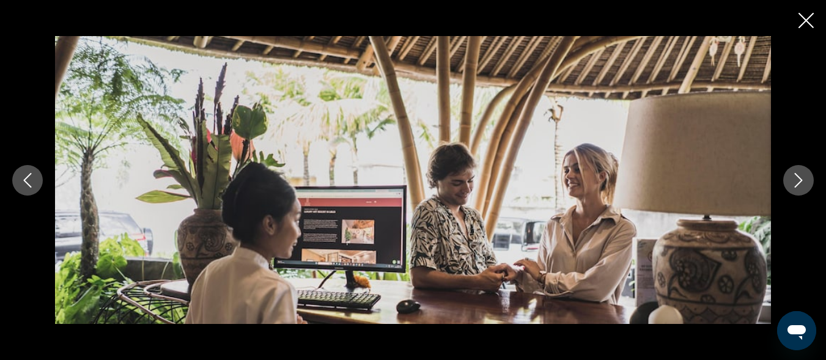
click at [802, 179] on icon "Next image" at bounding box center [799, 180] width 8 height 15
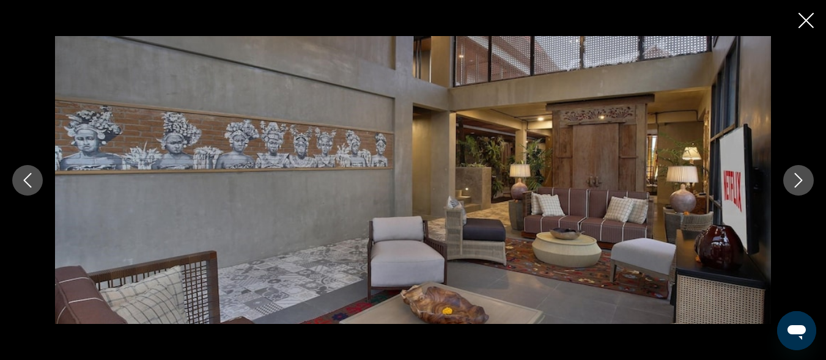
click at [802, 179] on icon "Next image" at bounding box center [799, 180] width 8 height 15
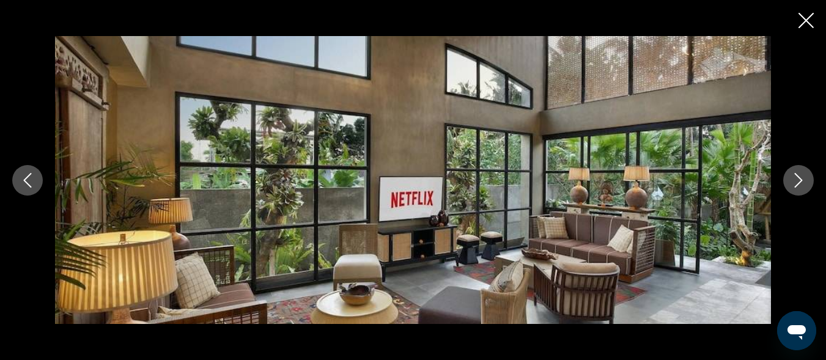
click at [802, 179] on icon "Next image" at bounding box center [799, 180] width 8 height 15
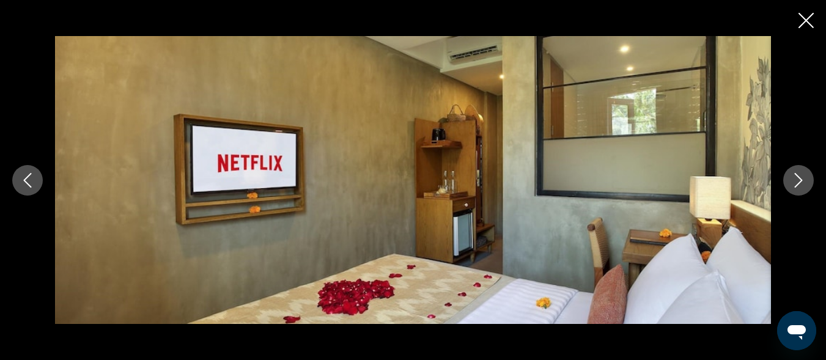
click at [802, 179] on icon "Next image" at bounding box center [799, 180] width 8 height 15
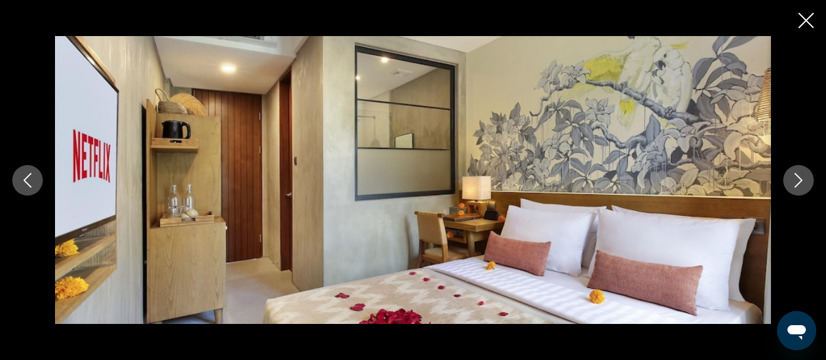
click at [802, 179] on icon "Next image" at bounding box center [799, 180] width 8 height 15
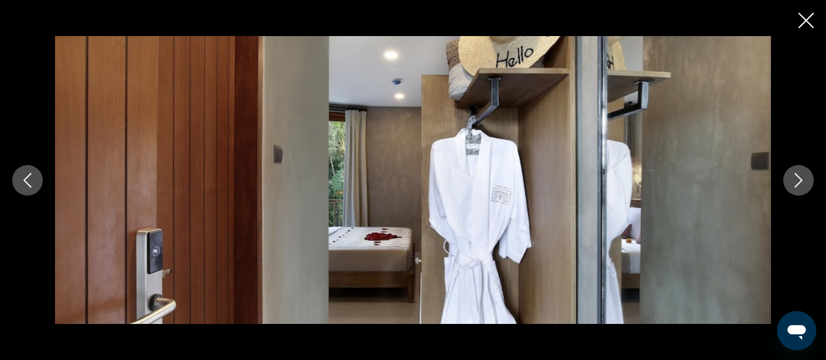
click at [802, 179] on icon "Next image" at bounding box center [799, 180] width 8 height 15
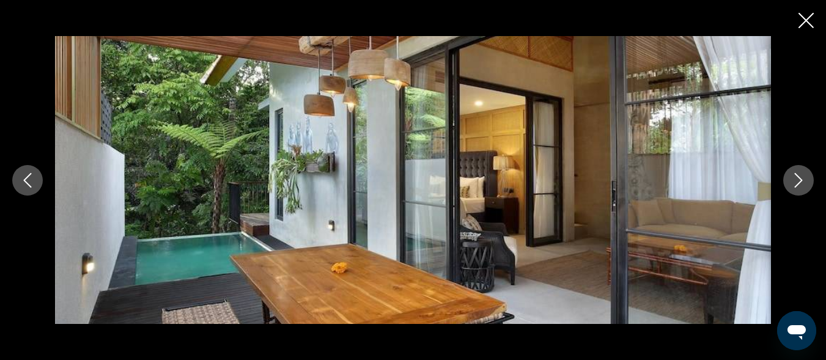
click at [802, 179] on icon "Next image" at bounding box center [799, 180] width 8 height 15
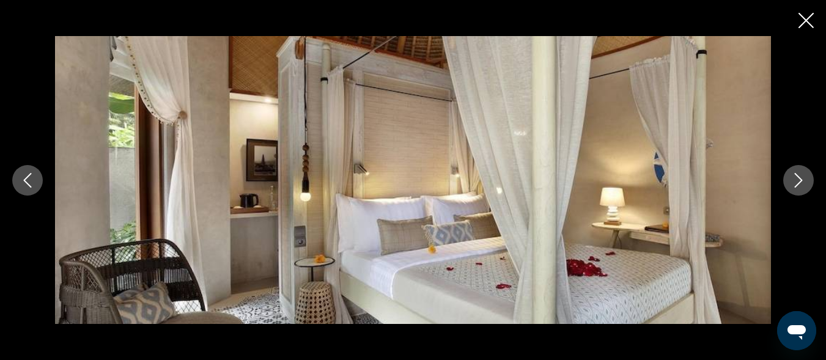
click at [802, 179] on icon "Next image" at bounding box center [799, 180] width 8 height 15
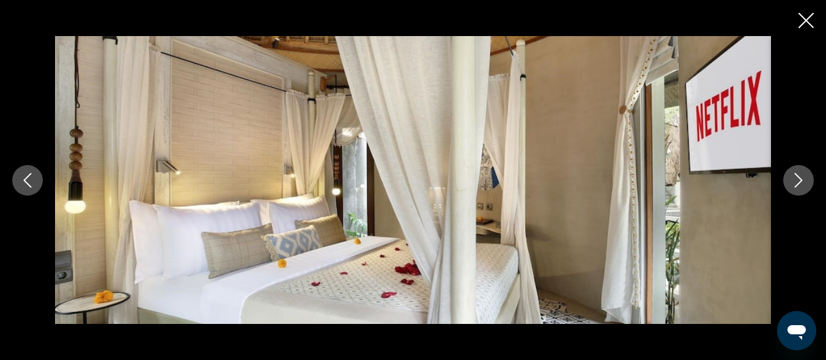
click at [802, 179] on icon "Next image" at bounding box center [799, 180] width 8 height 15
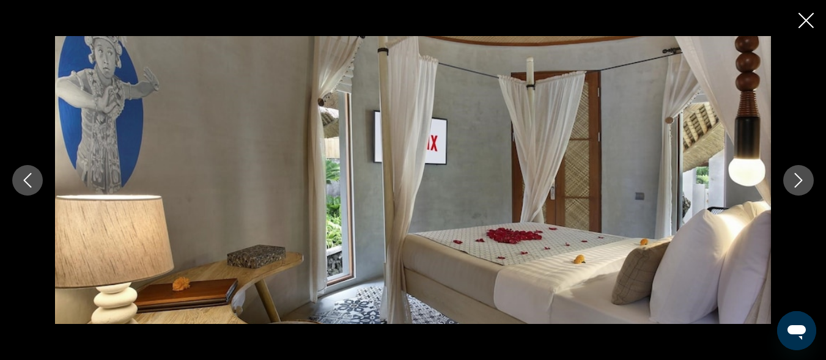
click at [802, 179] on icon "Next image" at bounding box center [799, 180] width 8 height 15
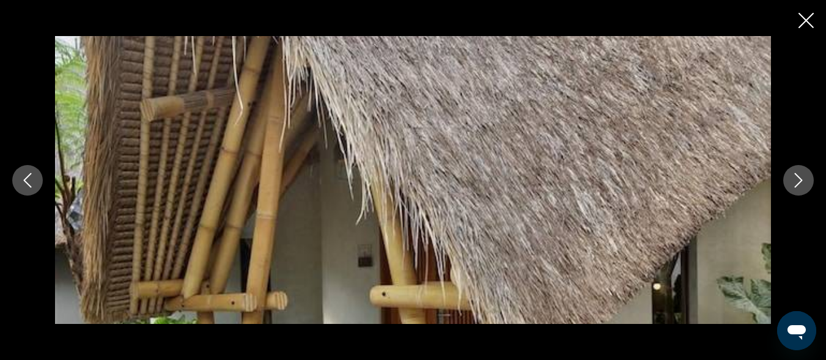
click at [803, 179] on icon "Next image" at bounding box center [798, 180] width 15 height 15
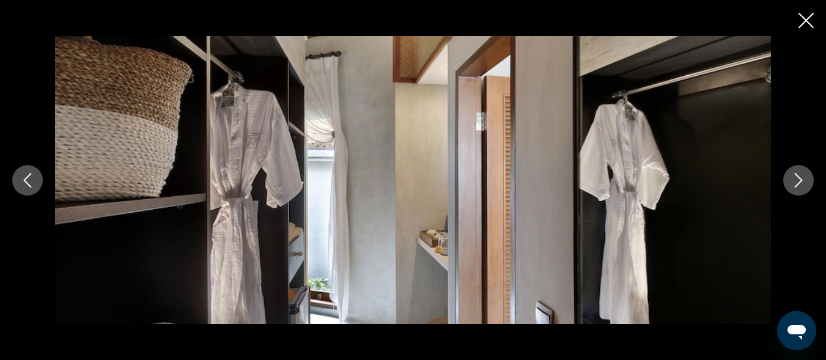
click at [803, 179] on icon "Next image" at bounding box center [798, 180] width 15 height 15
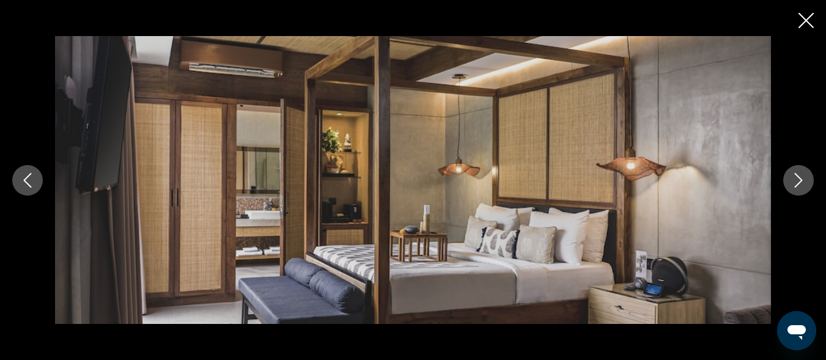
click at [803, 179] on icon "Next image" at bounding box center [798, 180] width 15 height 15
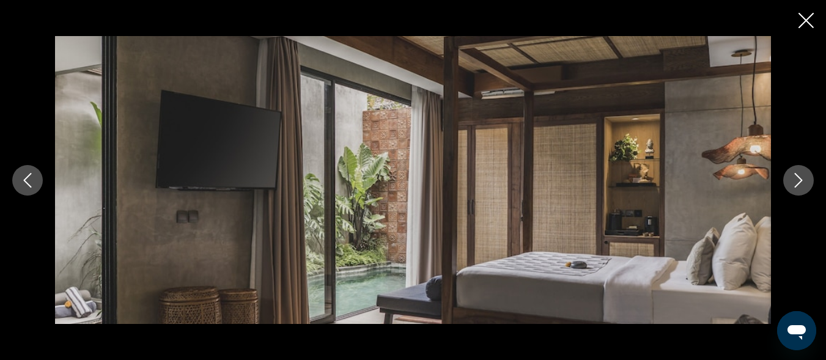
click at [803, 179] on icon "Next image" at bounding box center [798, 180] width 15 height 15
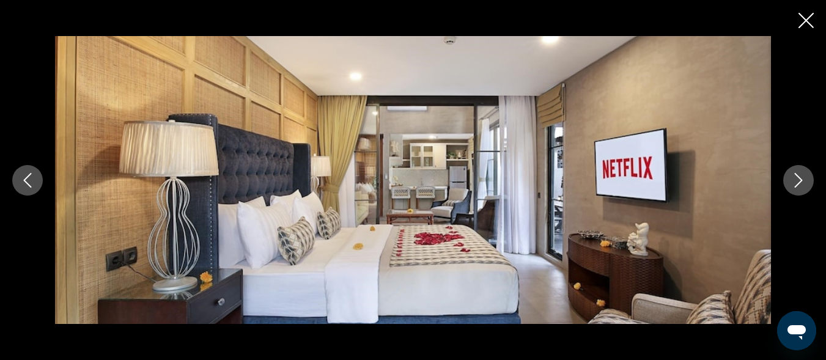
click at [804, 179] on icon "Next image" at bounding box center [798, 180] width 15 height 15
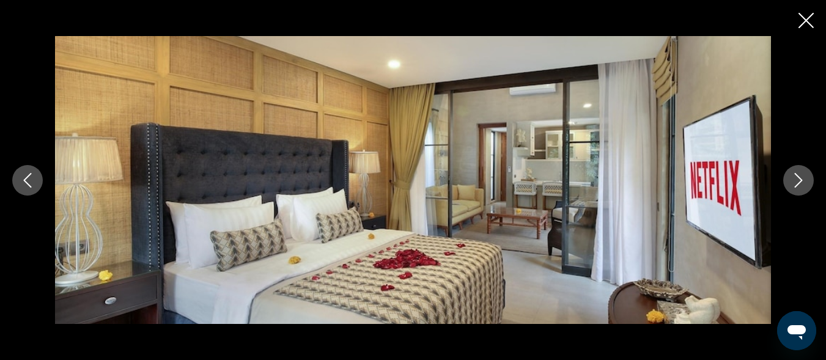
click at [804, 179] on icon "Next image" at bounding box center [798, 180] width 15 height 15
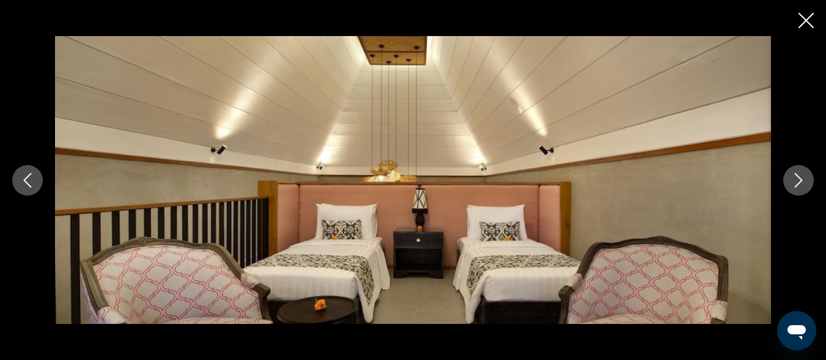
click at [804, 179] on icon "Next image" at bounding box center [798, 180] width 15 height 15
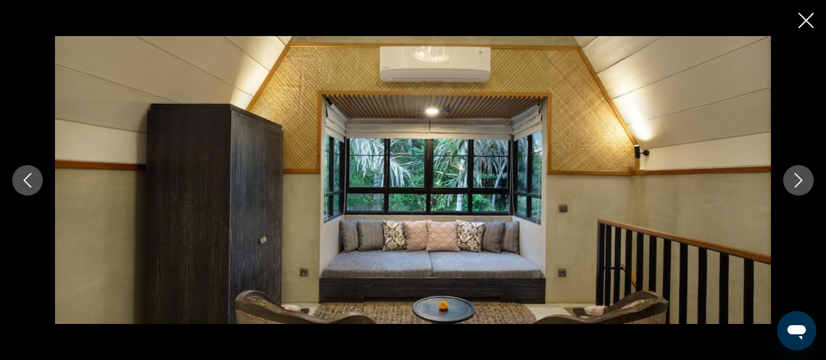
click at [804, 179] on icon "Next image" at bounding box center [798, 180] width 15 height 15
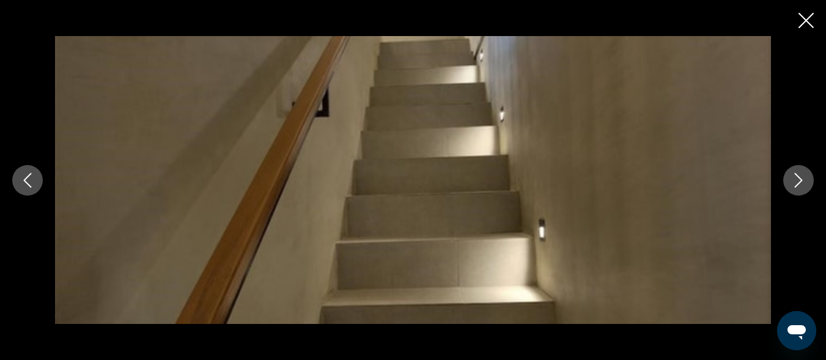
click at [804, 179] on icon "Next image" at bounding box center [798, 180] width 15 height 15
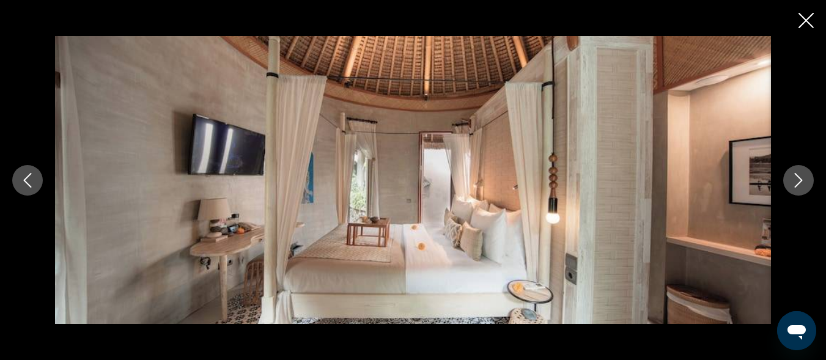
click at [804, 179] on icon "Next image" at bounding box center [798, 180] width 15 height 15
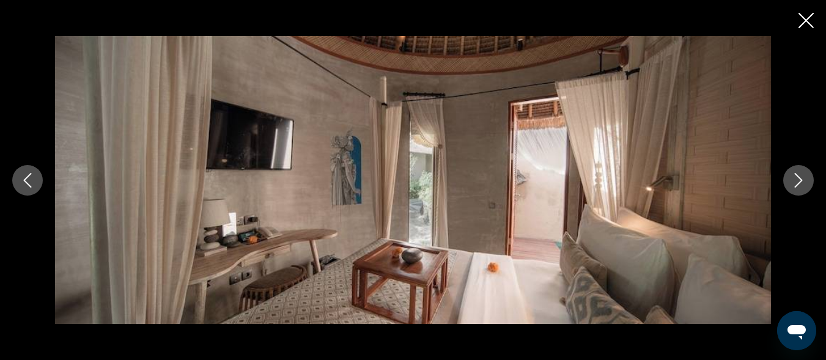
click at [804, 179] on icon "Next image" at bounding box center [798, 180] width 15 height 15
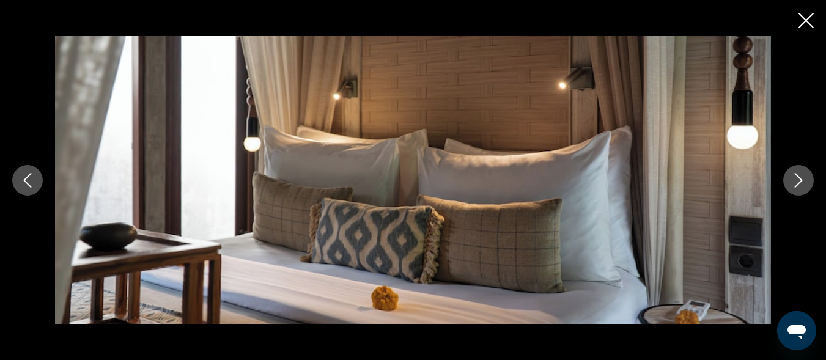
click at [804, 179] on icon "Next image" at bounding box center [798, 180] width 15 height 15
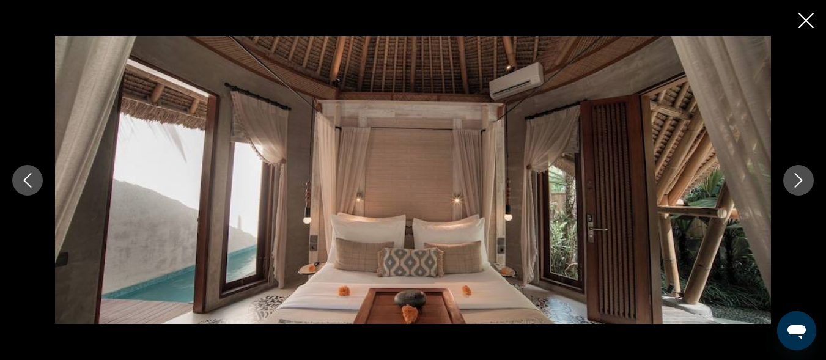
click at [804, 179] on icon "Next image" at bounding box center [798, 180] width 15 height 15
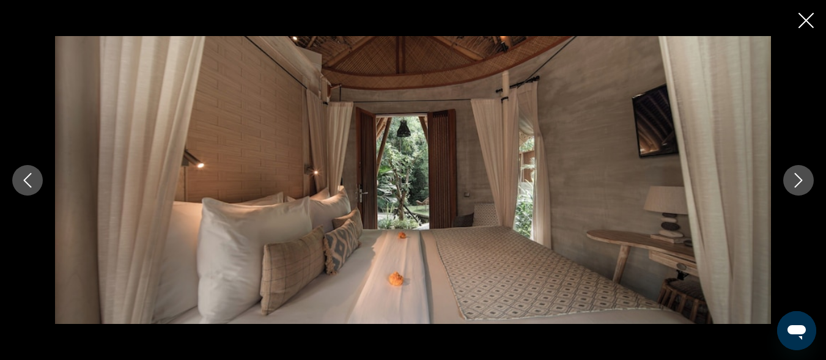
click at [804, 179] on icon "Next image" at bounding box center [798, 180] width 15 height 15
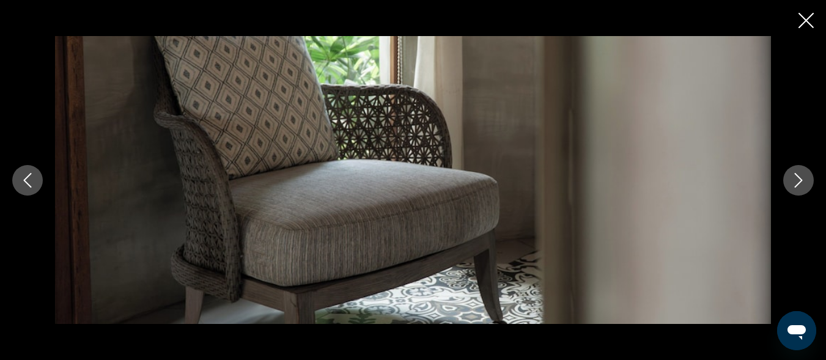
click at [804, 179] on icon "Next image" at bounding box center [798, 180] width 15 height 15
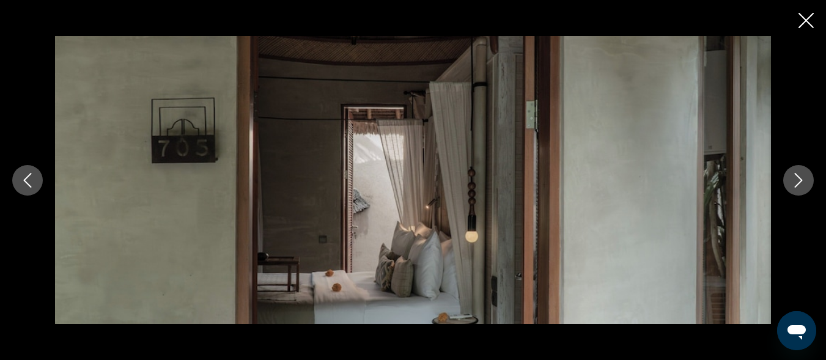
click at [804, 179] on icon "Next image" at bounding box center [798, 180] width 15 height 15
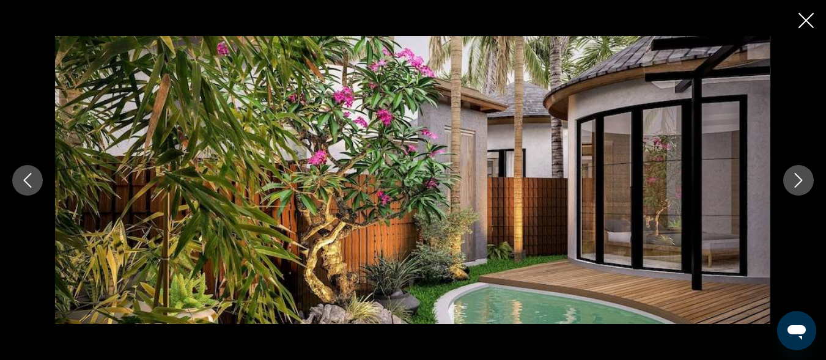
click at [804, 179] on icon "Next image" at bounding box center [798, 180] width 15 height 15
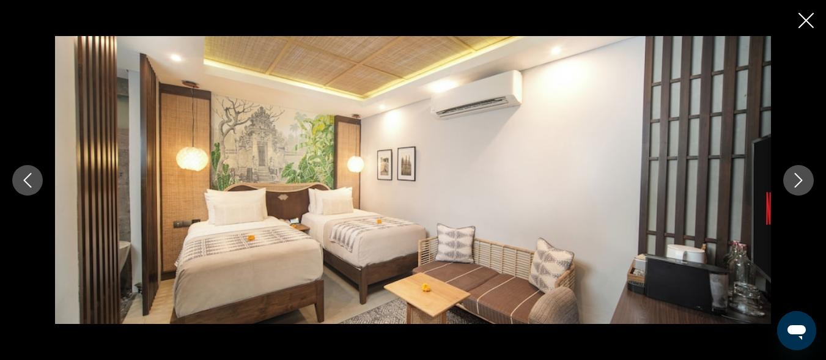
click at [804, 179] on icon "Next image" at bounding box center [798, 180] width 15 height 15
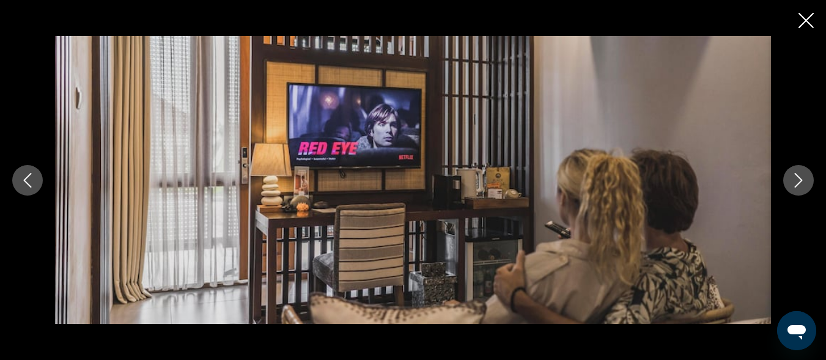
click at [804, 179] on icon "Next image" at bounding box center [798, 180] width 15 height 15
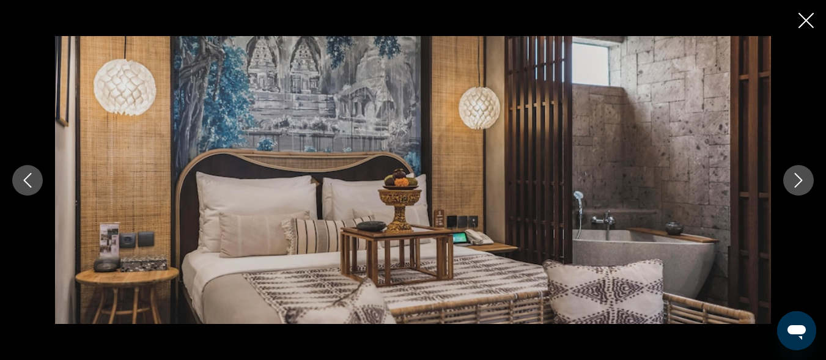
click at [804, 179] on icon "Next image" at bounding box center [798, 180] width 15 height 15
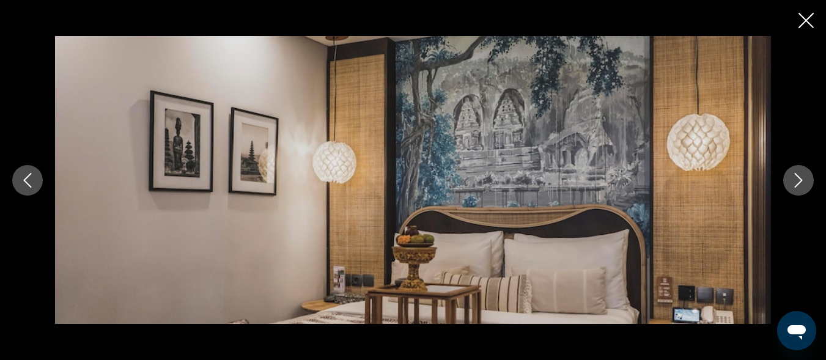
click at [804, 179] on icon "Next image" at bounding box center [798, 180] width 15 height 15
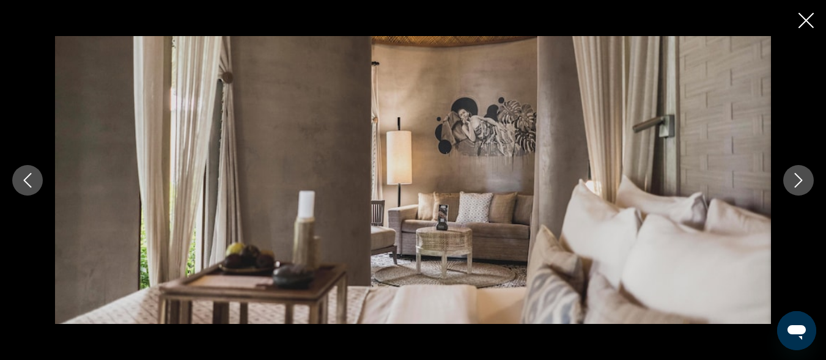
click at [804, 179] on icon "Next image" at bounding box center [798, 180] width 15 height 15
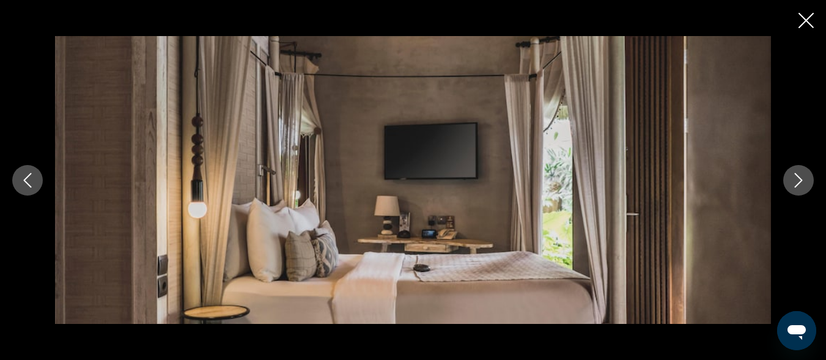
click at [804, 179] on icon "Next image" at bounding box center [798, 180] width 15 height 15
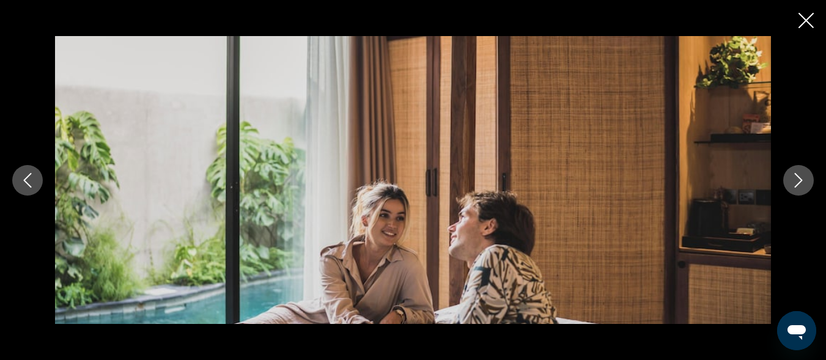
click at [804, 179] on icon "Next image" at bounding box center [798, 180] width 15 height 15
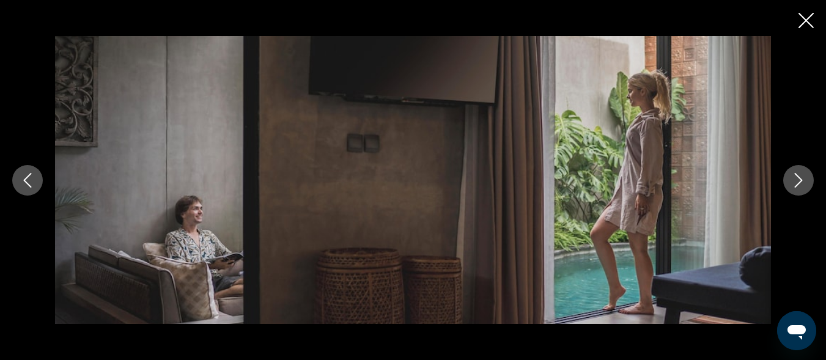
click at [804, 179] on icon "Next image" at bounding box center [798, 180] width 15 height 15
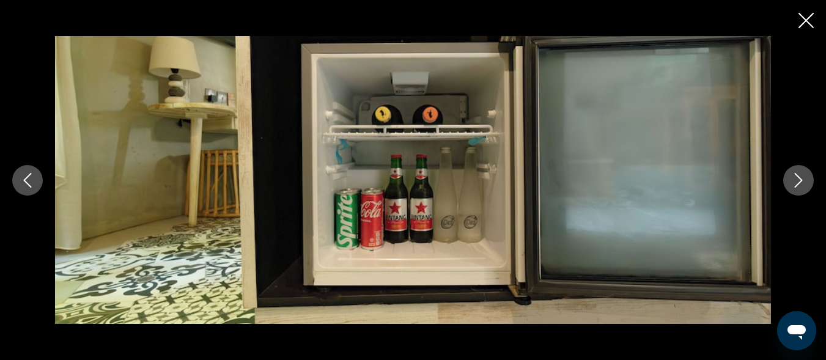
click at [804, 179] on icon "Next image" at bounding box center [798, 180] width 15 height 15
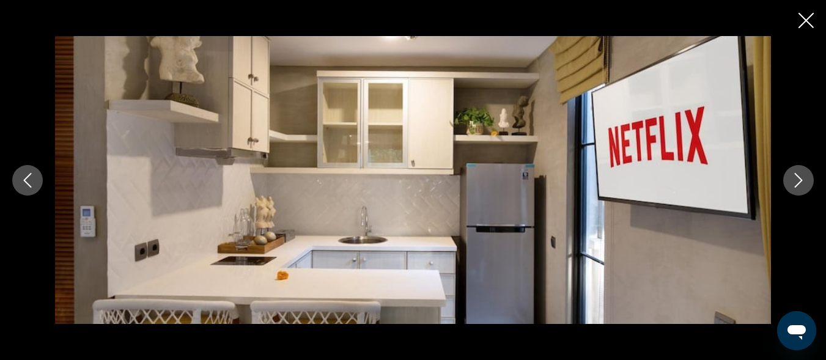
click at [804, 179] on icon "Next image" at bounding box center [798, 180] width 15 height 15
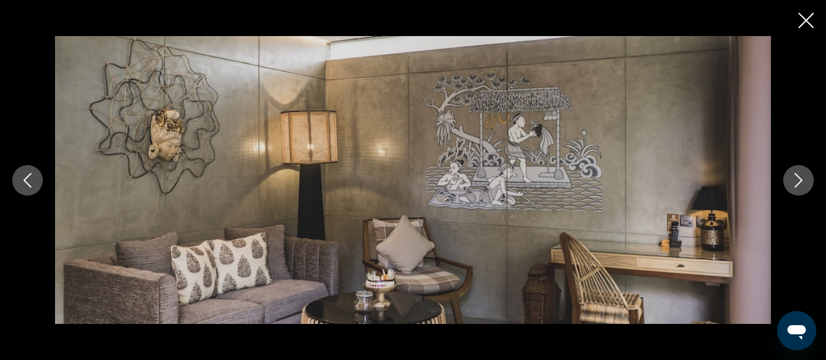
click at [804, 179] on icon "Next image" at bounding box center [798, 180] width 15 height 15
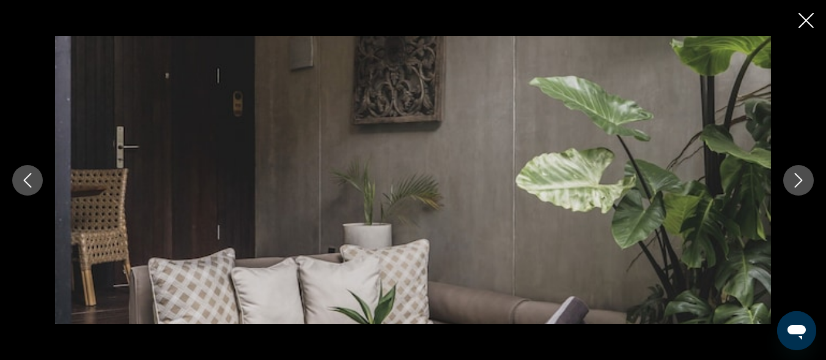
click at [804, 179] on icon "Next image" at bounding box center [798, 180] width 15 height 15
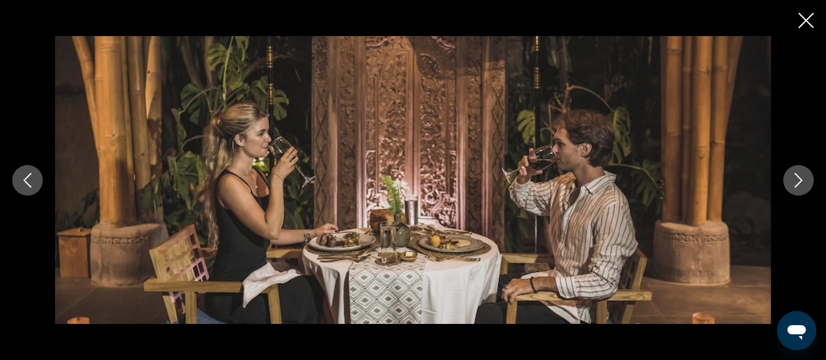
click at [804, 179] on icon "Next image" at bounding box center [798, 180] width 15 height 15
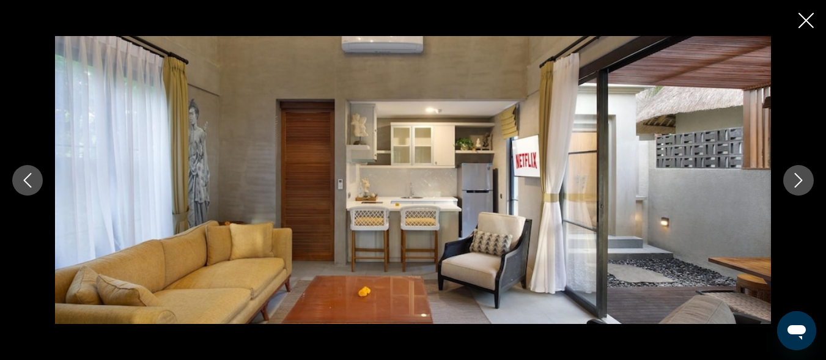
click at [804, 179] on icon "Next image" at bounding box center [798, 180] width 15 height 15
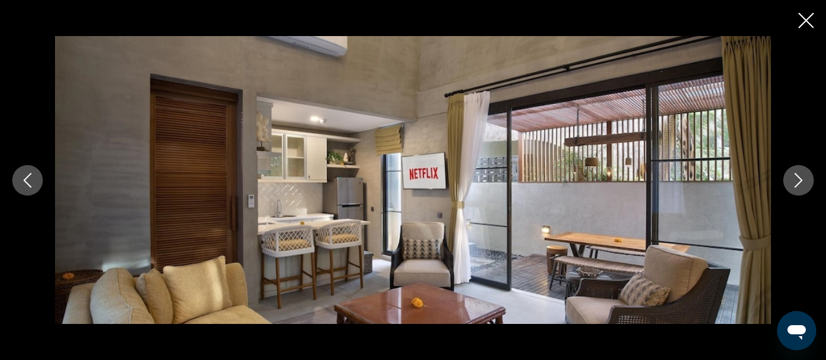
click at [804, 179] on icon "Next image" at bounding box center [798, 180] width 15 height 15
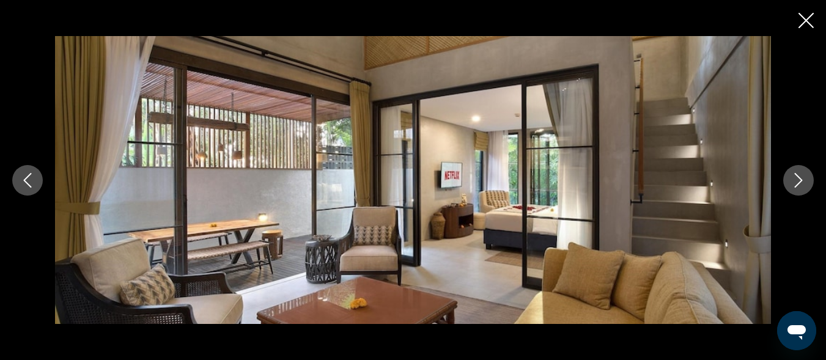
click at [804, 179] on icon "Next image" at bounding box center [798, 180] width 15 height 15
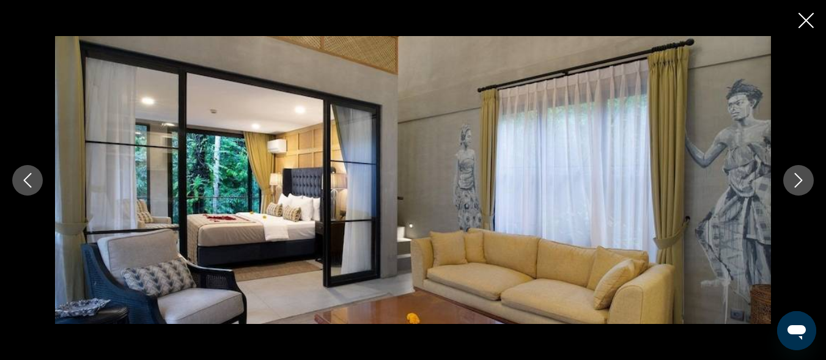
click at [804, 179] on icon "Next image" at bounding box center [798, 180] width 15 height 15
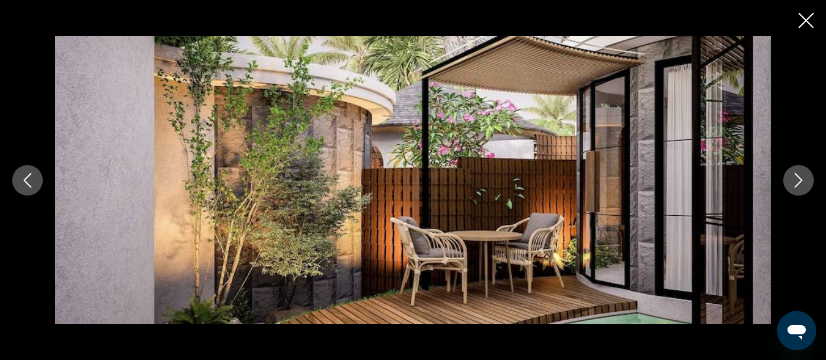
click at [804, 179] on icon "Next image" at bounding box center [798, 180] width 15 height 15
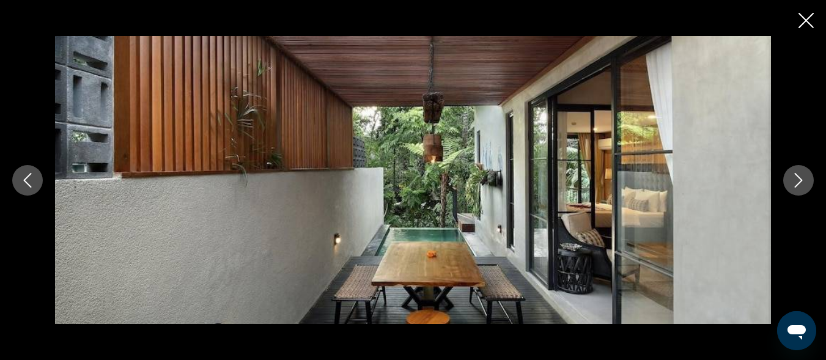
click at [804, 179] on icon "Next image" at bounding box center [798, 180] width 15 height 15
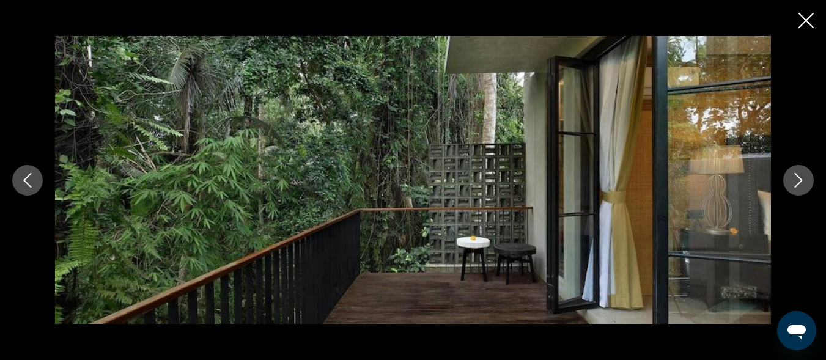
click at [804, 179] on icon "Next image" at bounding box center [798, 180] width 15 height 15
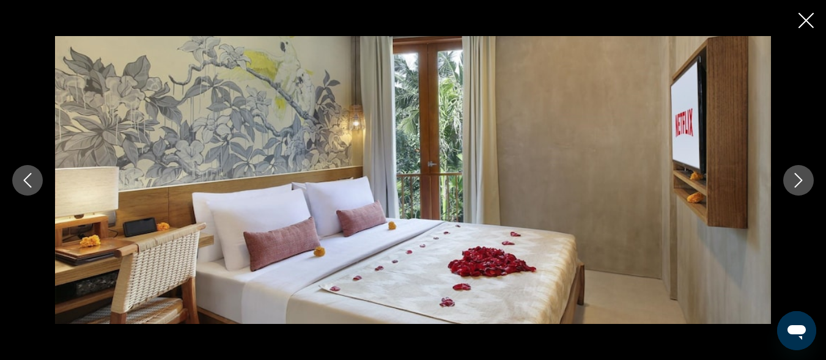
click at [804, 179] on icon "Next image" at bounding box center [798, 180] width 15 height 15
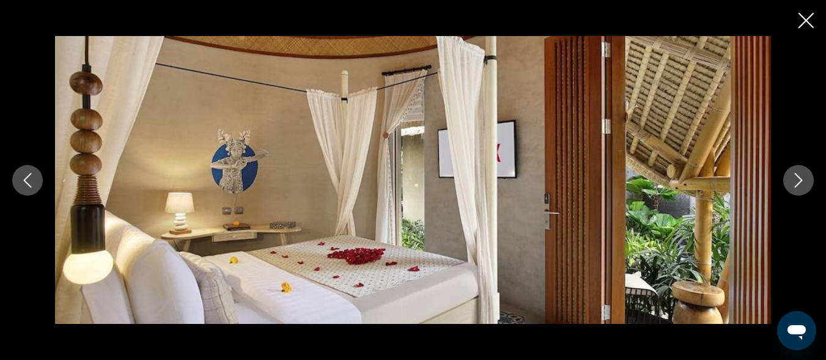
click at [804, 179] on icon "Next image" at bounding box center [798, 180] width 15 height 15
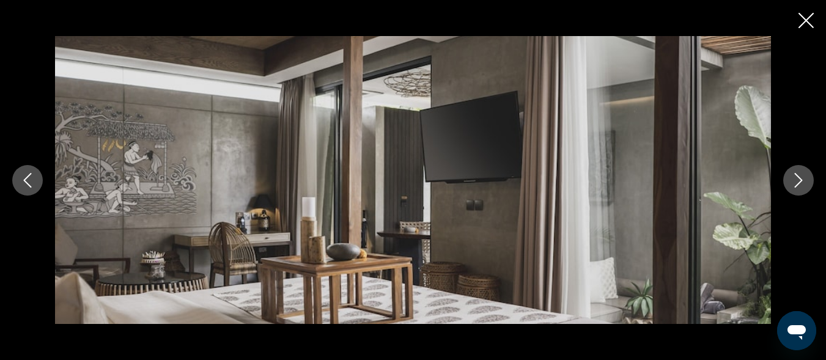
click at [804, 179] on icon "Next image" at bounding box center [798, 180] width 15 height 15
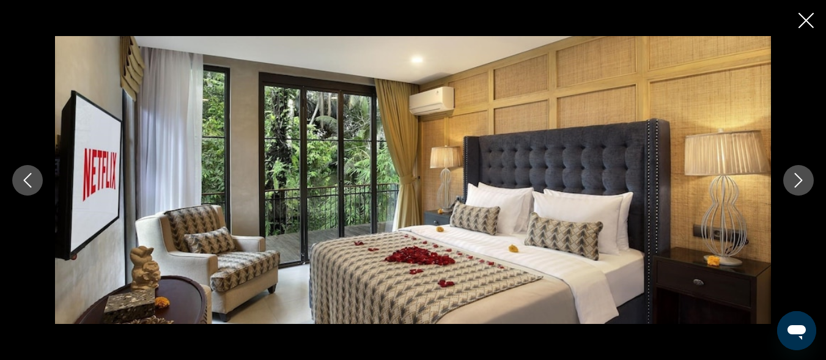
click at [804, 179] on icon "Next image" at bounding box center [798, 180] width 15 height 15
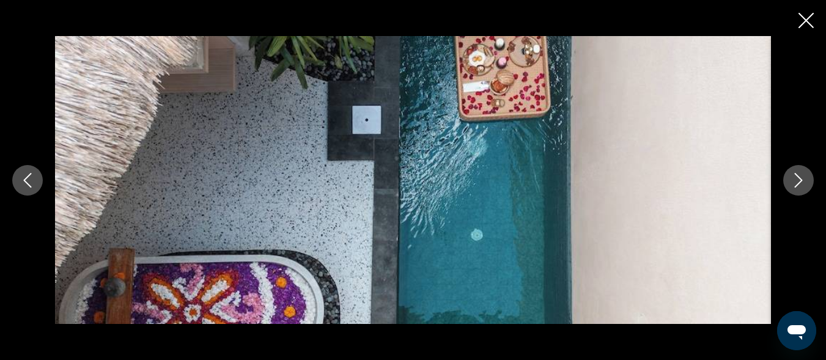
click at [804, 179] on icon "Next image" at bounding box center [798, 180] width 15 height 15
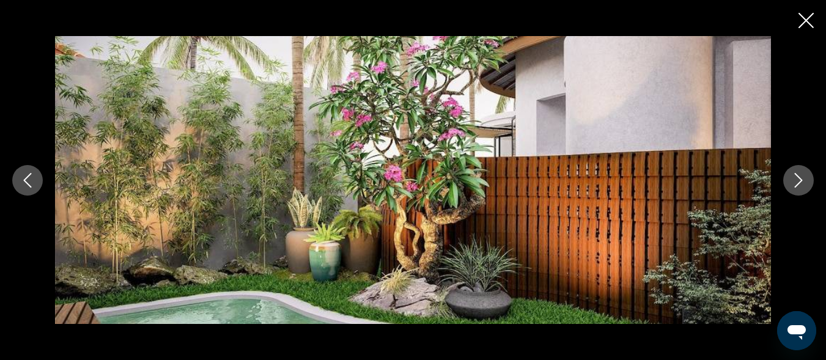
click at [804, 179] on icon "Next image" at bounding box center [798, 180] width 15 height 15
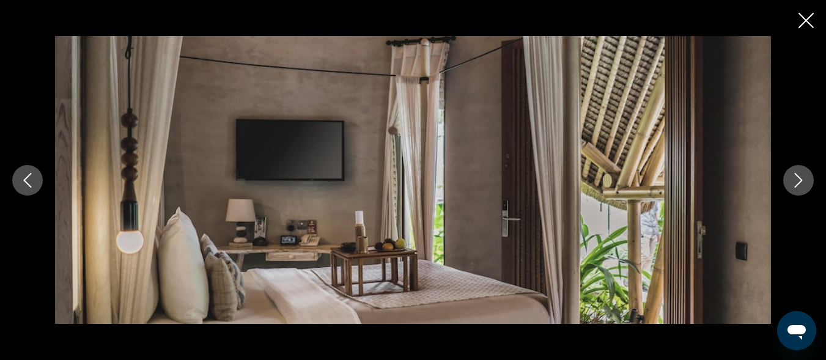
click at [804, 179] on icon "Next image" at bounding box center [798, 180] width 15 height 15
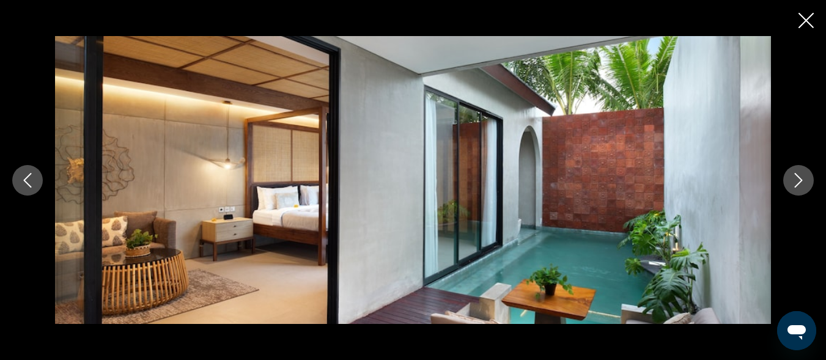
click at [804, 179] on icon "Next image" at bounding box center [798, 180] width 15 height 15
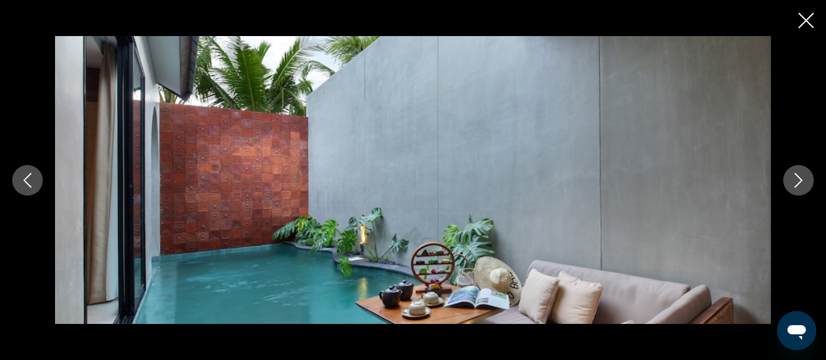
click at [804, 179] on icon "Next image" at bounding box center [798, 180] width 15 height 15
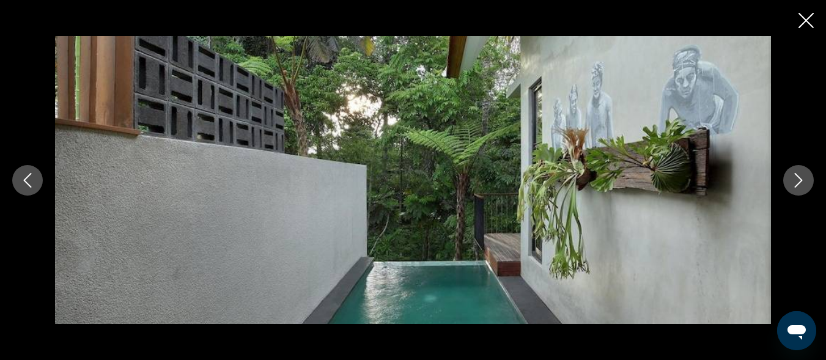
click at [804, 180] on icon "Next image" at bounding box center [798, 180] width 15 height 15
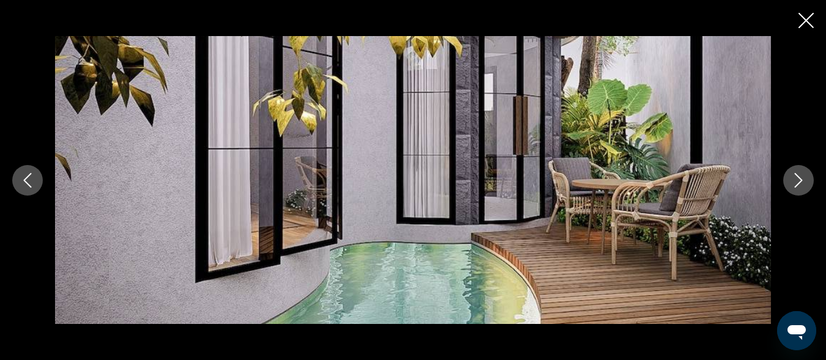
click at [804, 180] on icon "Next image" at bounding box center [798, 180] width 15 height 15
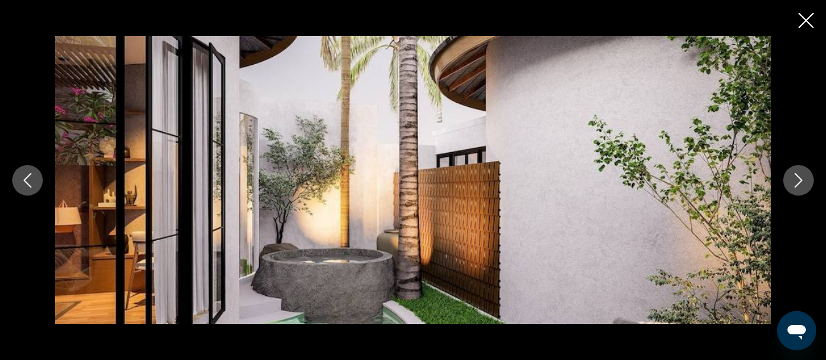
click at [804, 180] on icon "Next image" at bounding box center [798, 180] width 15 height 15
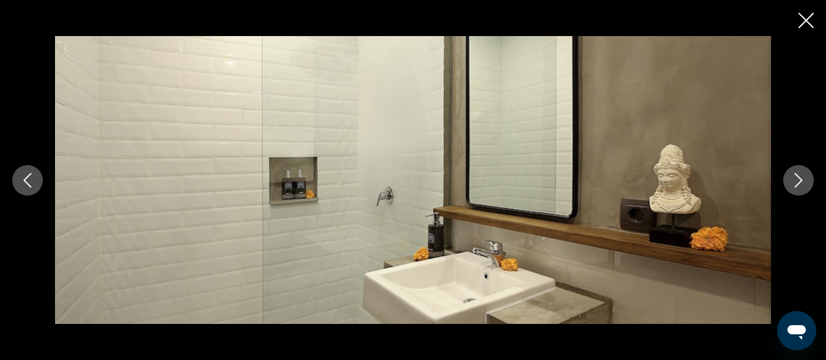
click at [804, 180] on icon "Next image" at bounding box center [798, 180] width 15 height 15
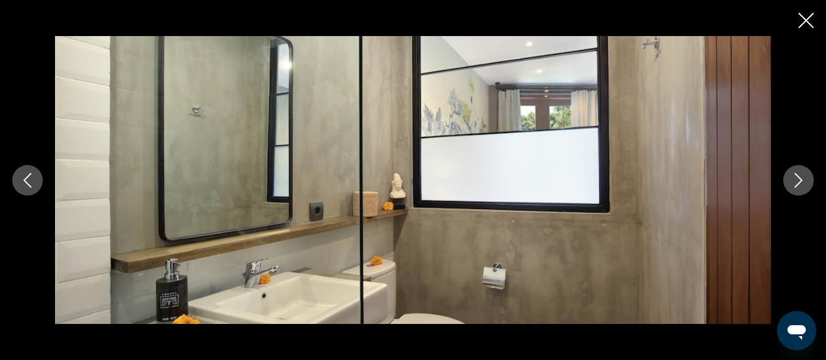
click at [804, 180] on icon "Next image" at bounding box center [798, 180] width 15 height 15
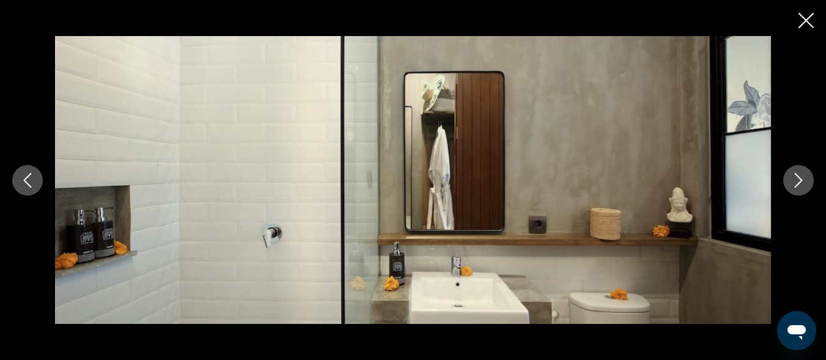
click at [804, 180] on icon "Next image" at bounding box center [798, 180] width 15 height 15
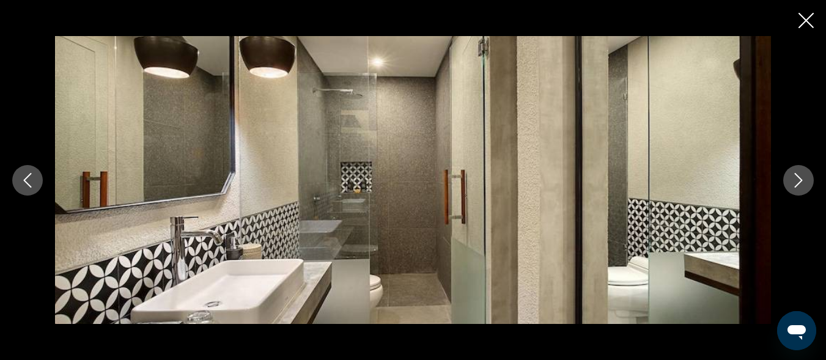
click at [804, 180] on icon "Next image" at bounding box center [798, 180] width 15 height 15
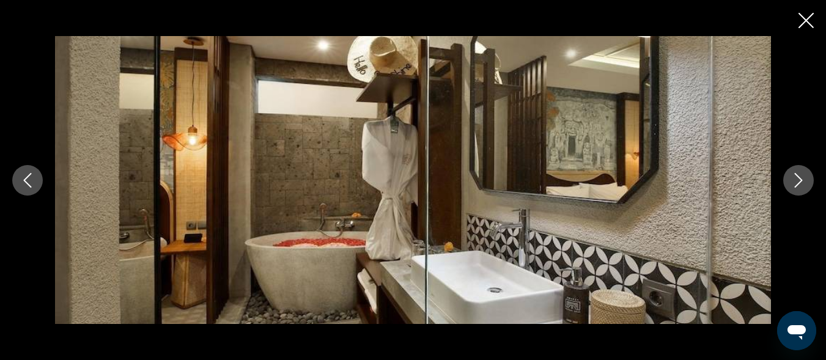
click at [804, 180] on icon "Next image" at bounding box center [798, 180] width 15 height 15
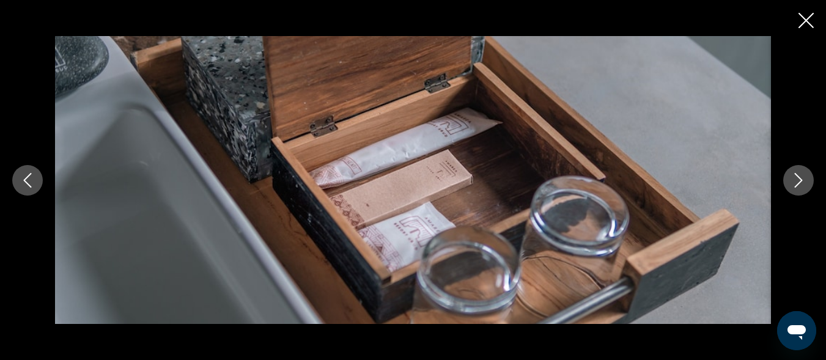
click at [804, 180] on icon "Next image" at bounding box center [798, 180] width 15 height 15
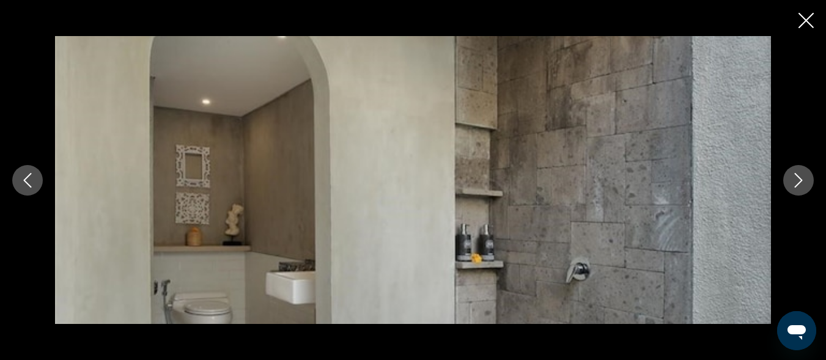
click at [804, 180] on icon "Next image" at bounding box center [798, 180] width 15 height 15
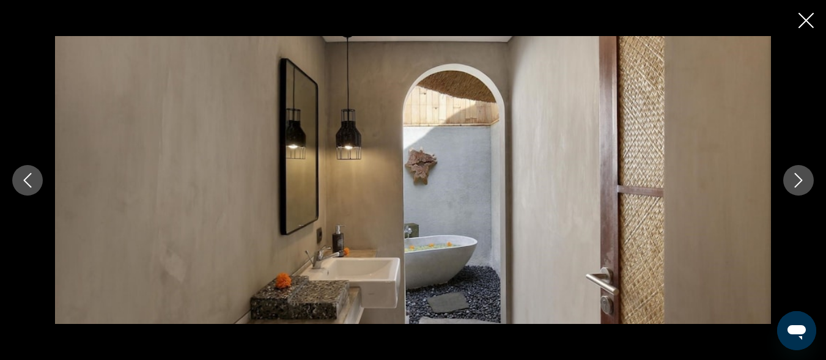
click at [804, 180] on icon "Next image" at bounding box center [798, 180] width 15 height 15
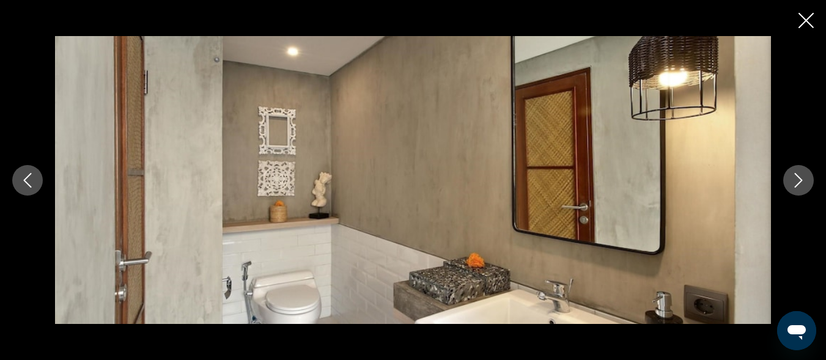
click at [804, 180] on icon "Next image" at bounding box center [798, 180] width 15 height 15
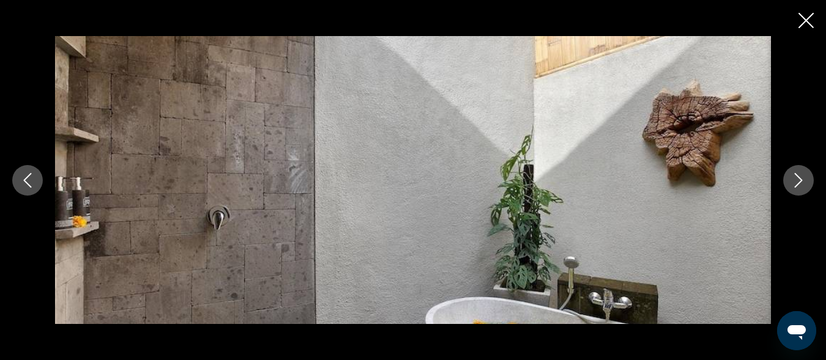
click at [804, 180] on icon "Next image" at bounding box center [798, 180] width 15 height 15
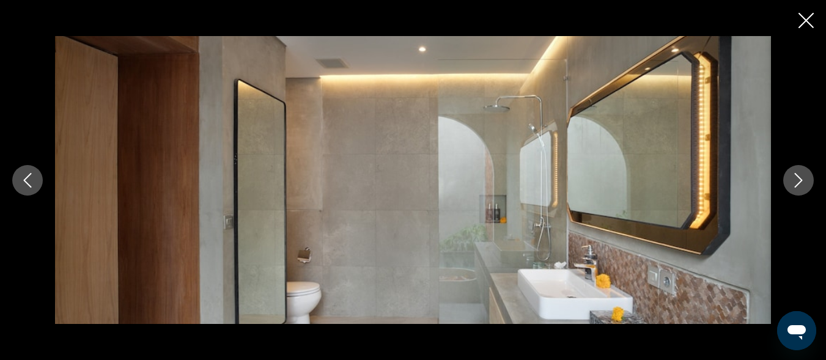
click at [804, 180] on icon "Next image" at bounding box center [798, 180] width 15 height 15
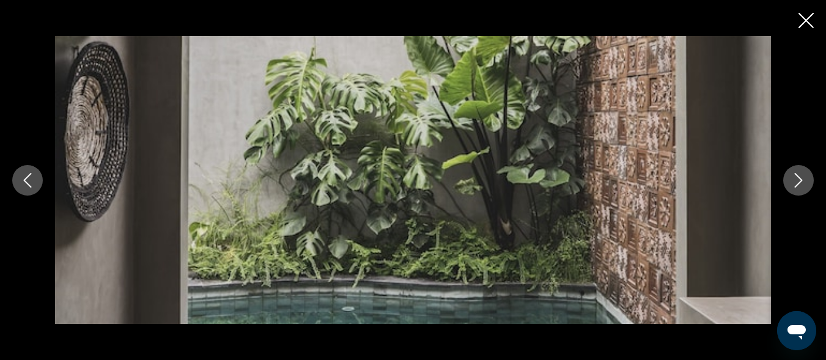
click at [804, 180] on icon "Next image" at bounding box center [798, 180] width 15 height 15
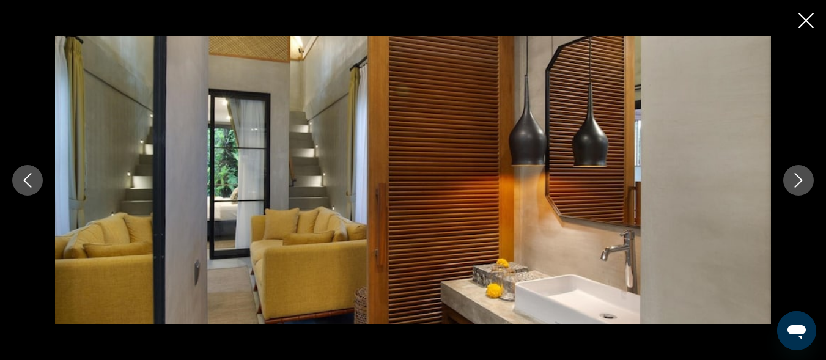
click at [804, 180] on icon "Next image" at bounding box center [798, 180] width 15 height 15
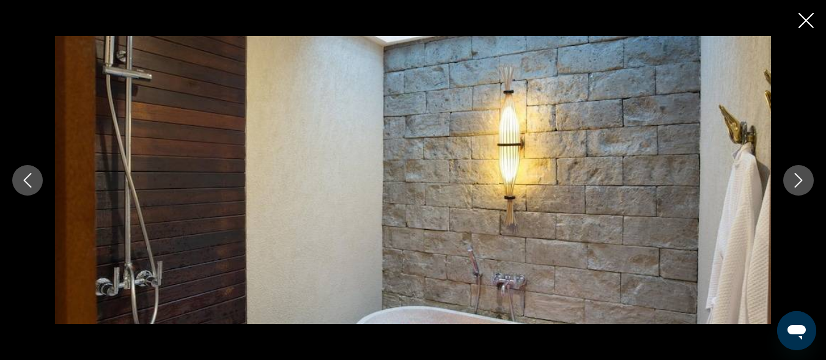
click at [804, 180] on icon "Next image" at bounding box center [798, 180] width 15 height 15
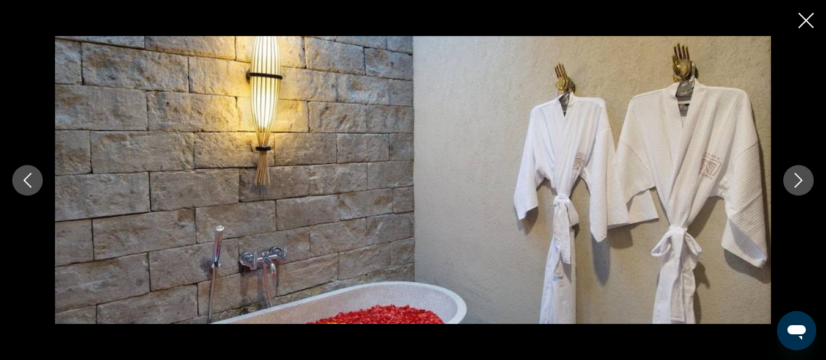
click at [804, 180] on icon "Next image" at bounding box center [798, 180] width 15 height 15
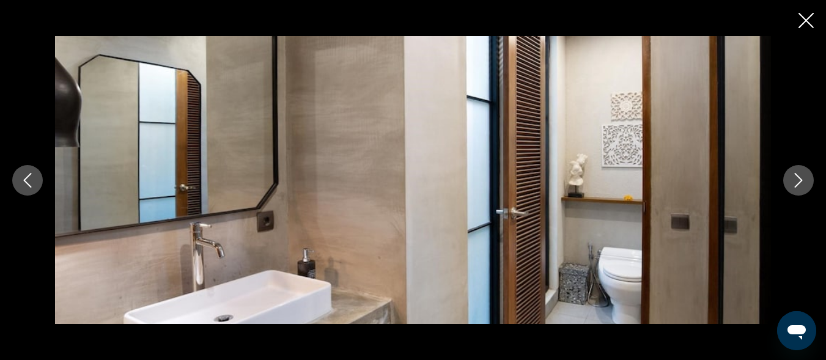
click at [804, 180] on icon "Next image" at bounding box center [798, 180] width 15 height 15
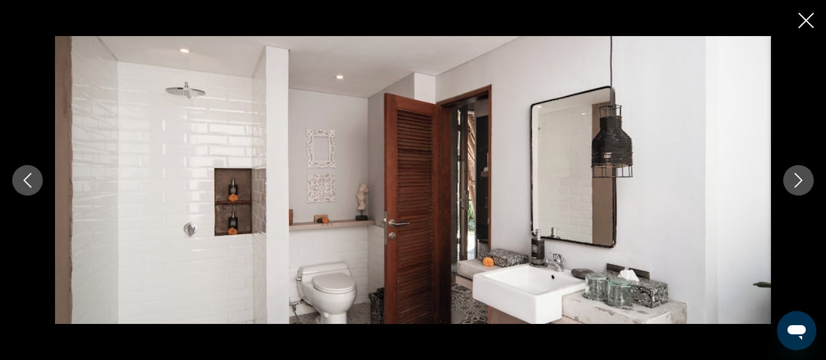
click at [804, 180] on icon "Next image" at bounding box center [798, 180] width 15 height 15
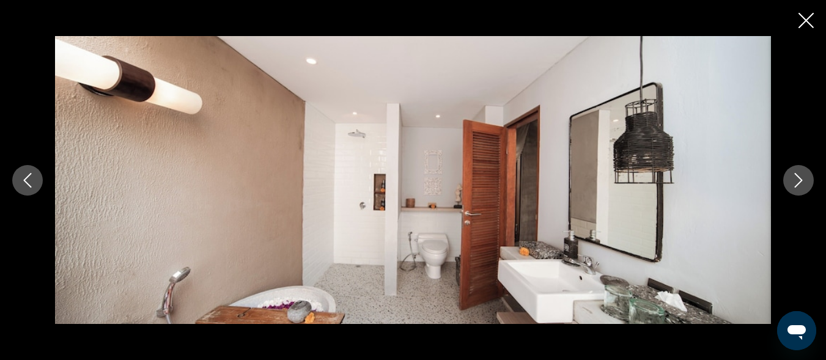
click at [804, 180] on icon "Next image" at bounding box center [798, 180] width 15 height 15
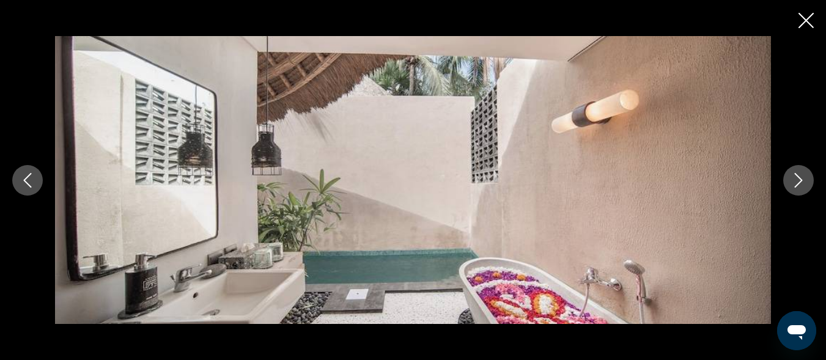
click at [804, 180] on icon "Next image" at bounding box center [798, 180] width 15 height 15
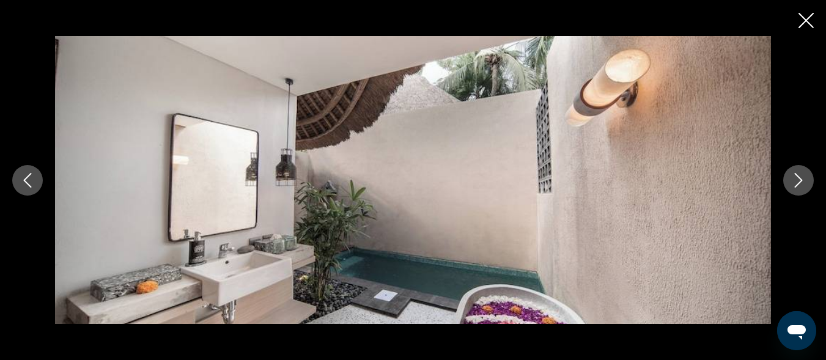
click at [804, 180] on icon "Next image" at bounding box center [798, 180] width 15 height 15
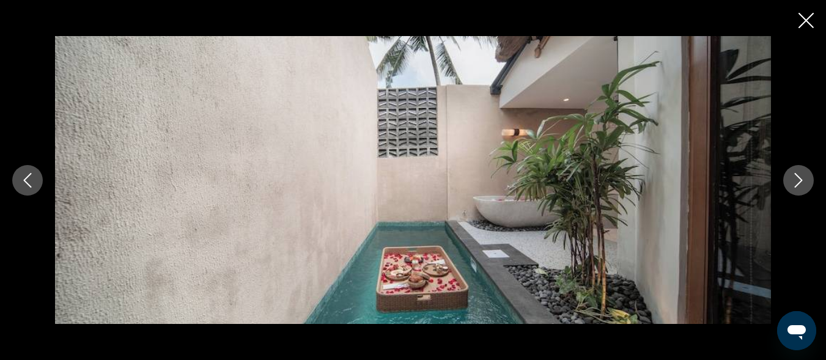
click at [804, 180] on icon "Next image" at bounding box center [798, 180] width 15 height 15
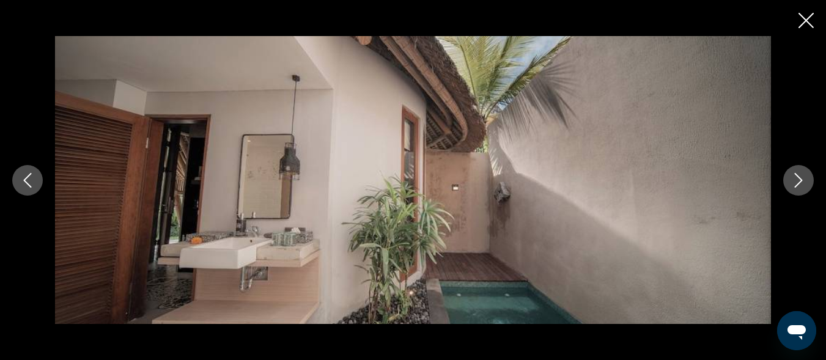
click at [805, 180] on icon "Next image" at bounding box center [798, 180] width 15 height 15
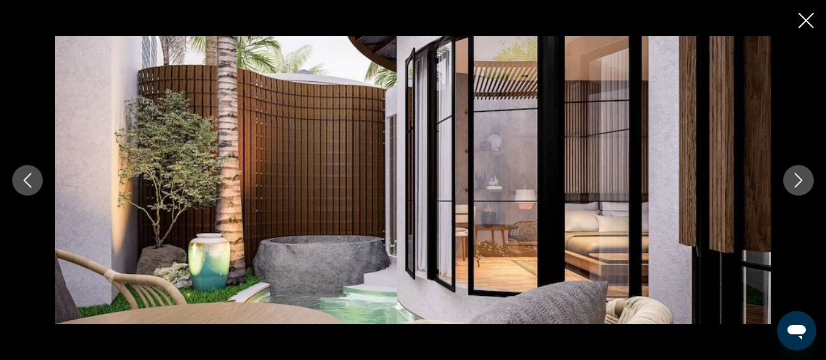
click at [805, 180] on icon "Next image" at bounding box center [798, 180] width 15 height 15
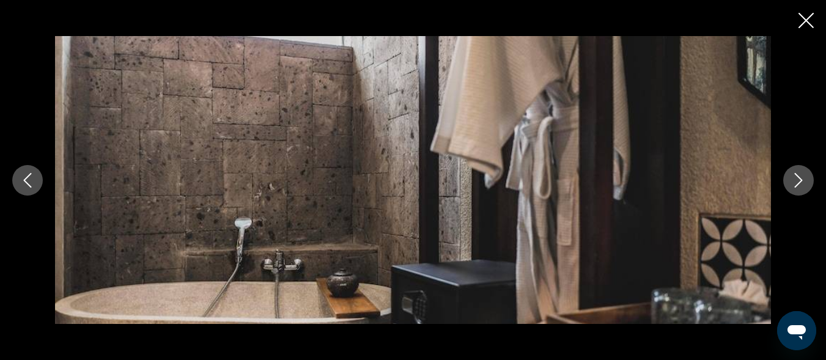
click at [805, 180] on icon "Next image" at bounding box center [798, 180] width 15 height 15
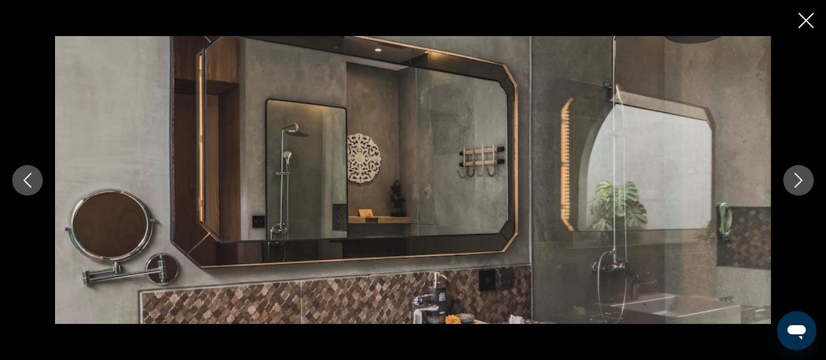
click at [805, 180] on icon "Next image" at bounding box center [798, 180] width 15 height 15
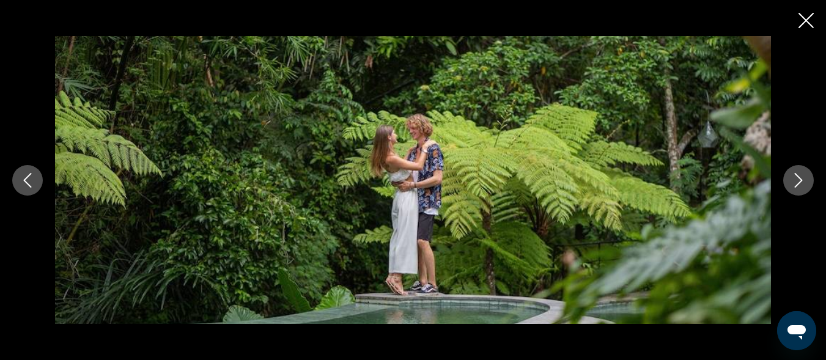
click at [805, 180] on icon "Next image" at bounding box center [798, 180] width 15 height 15
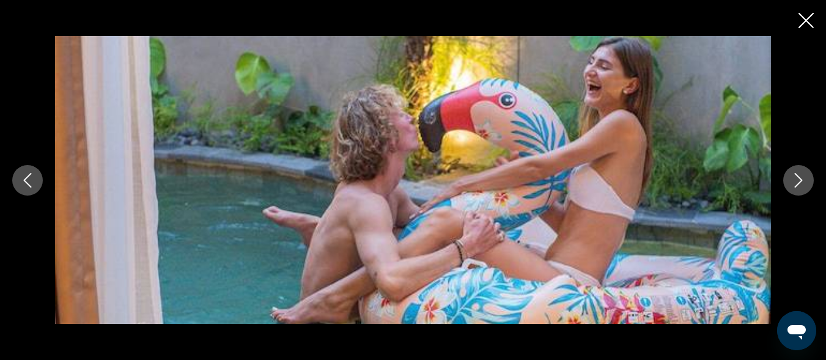
click at [805, 180] on icon "Next image" at bounding box center [798, 180] width 15 height 15
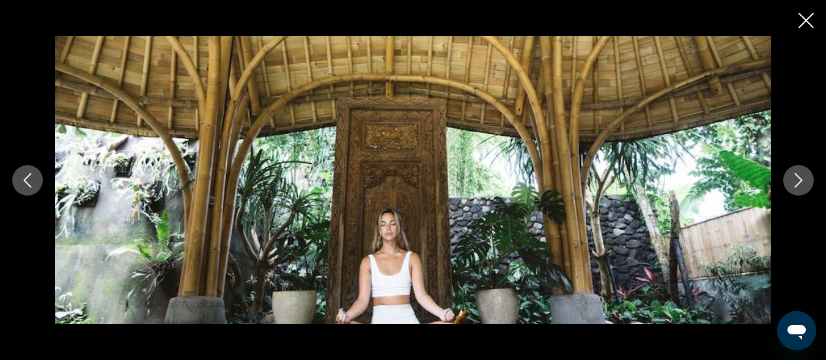
click at [805, 180] on icon "Next image" at bounding box center [798, 180] width 15 height 15
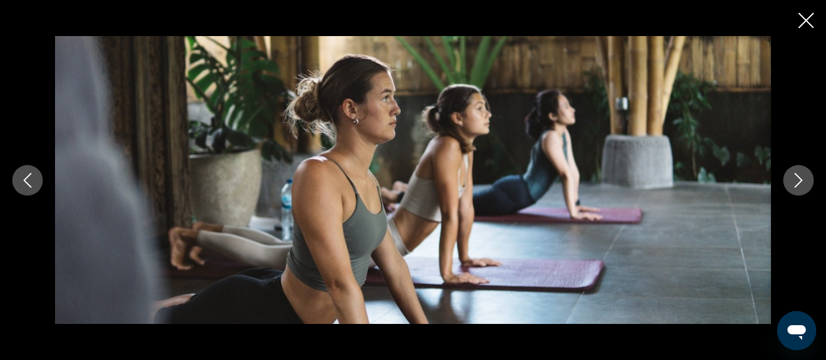
click at [805, 180] on icon "Next image" at bounding box center [798, 180] width 15 height 15
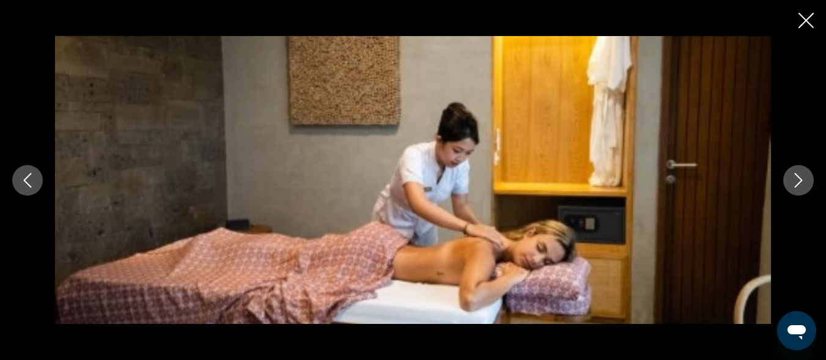
click at [805, 180] on icon "Next image" at bounding box center [798, 180] width 15 height 15
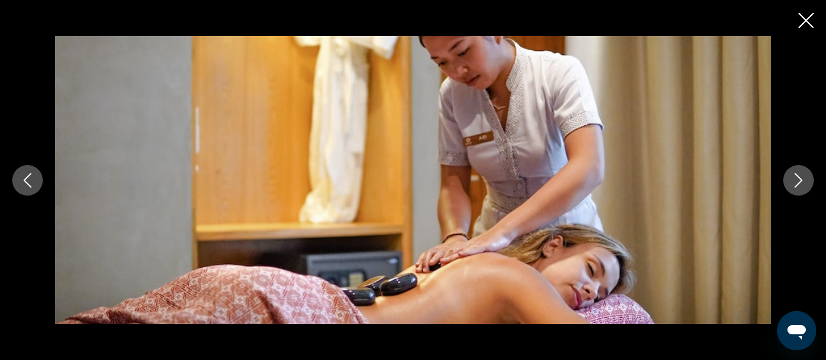
click at [805, 180] on icon "Next image" at bounding box center [798, 180] width 15 height 15
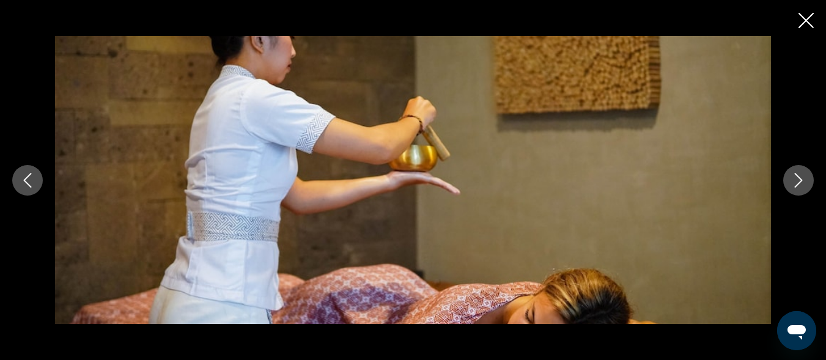
click at [805, 180] on icon "Next image" at bounding box center [798, 180] width 15 height 15
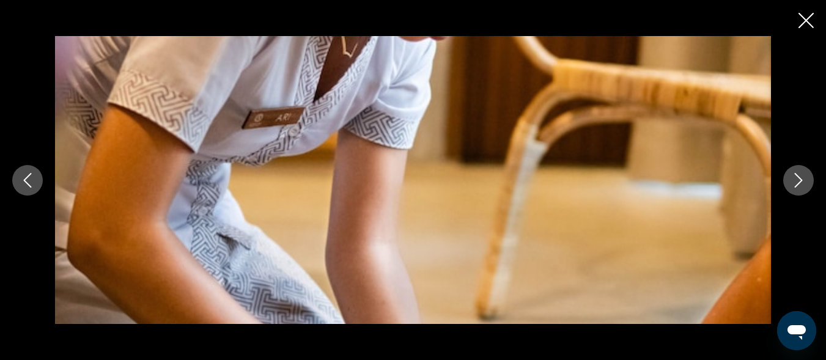
click at [805, 180] on icon "Next image" at bounding box center [798, 180] width 15 height 15
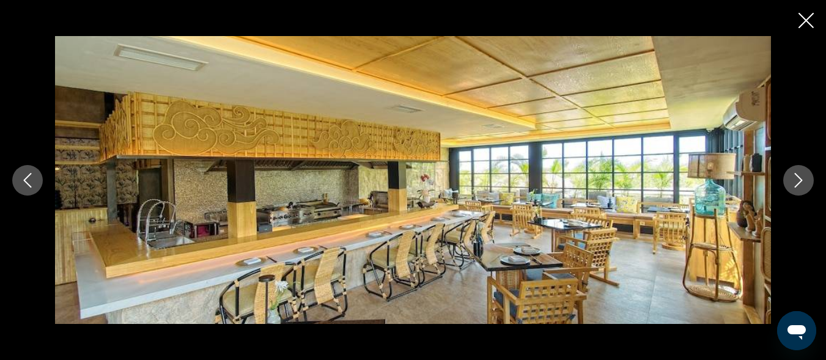
click at [805, 180] on icon "Next image" at bounding box center [798, 180] width 15 height 15
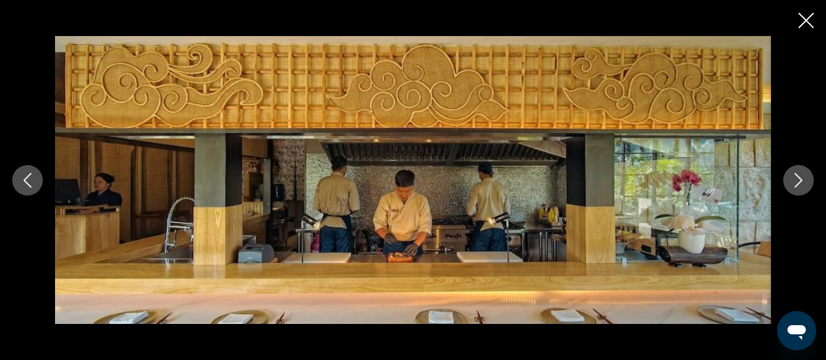
click at [805, 180] on icon "Next image" at bounding box center [798, 180] width 15 height 15
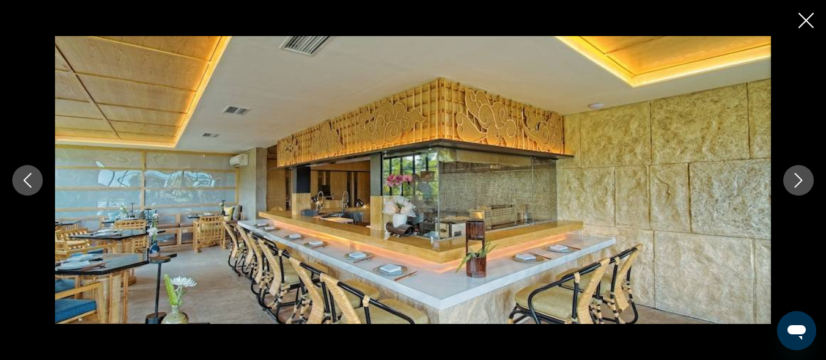
click at [805, 180] on icon "Next image" at bounding box center [798, 180] width 15 height 15
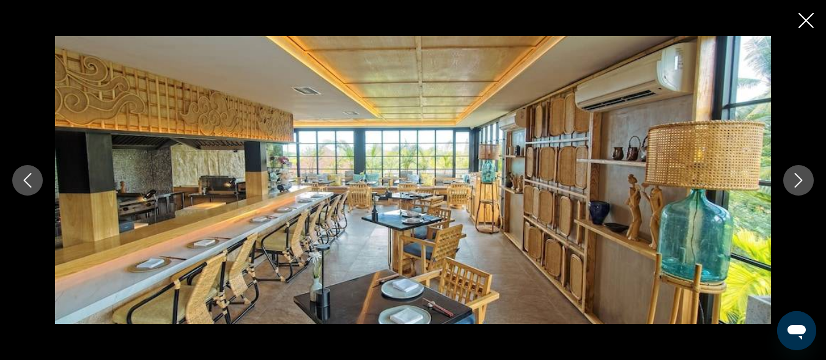
click at [805, 180] on icon "Next image" at bounding box center [798, 180] width 15 height 15
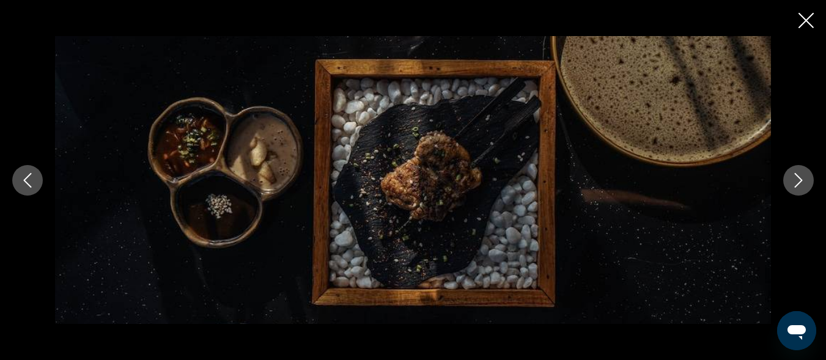
click at [805, 180] on icon "Next image" at bounding box center [798, 180] width 15 height 15
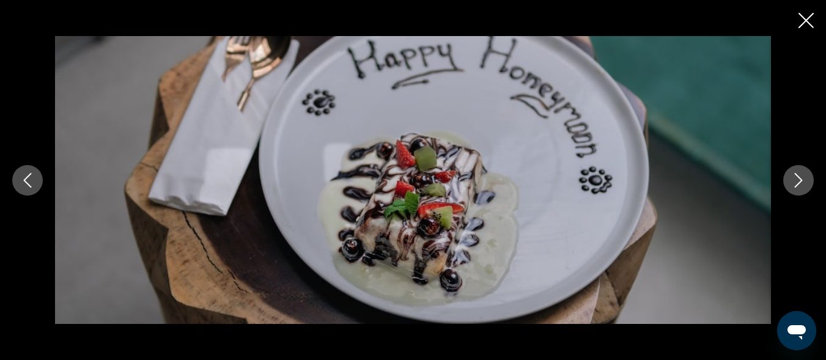
click at [805, 180] on icon "Next image" at bounding box center [798, 180] width 15 height 15
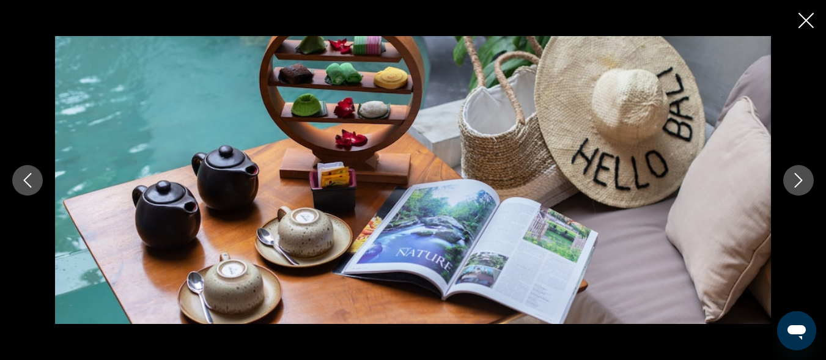
click at [805, 180] on icon "Next image" at bounding box center [798, 180] width 15 height 15
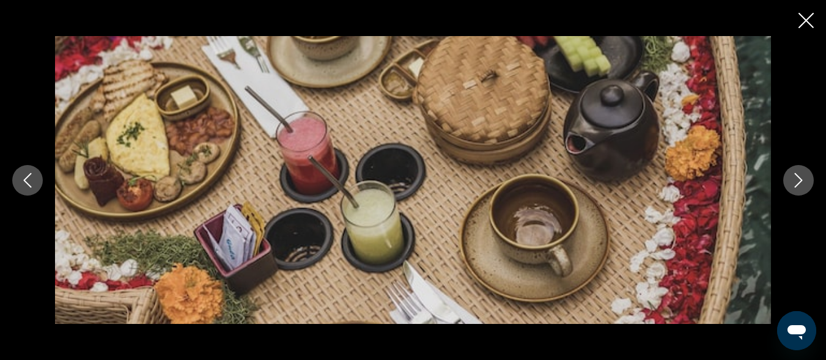
click at [805, 180] on icon "Next image" at bounding box center [798, 180] width 15 height 15
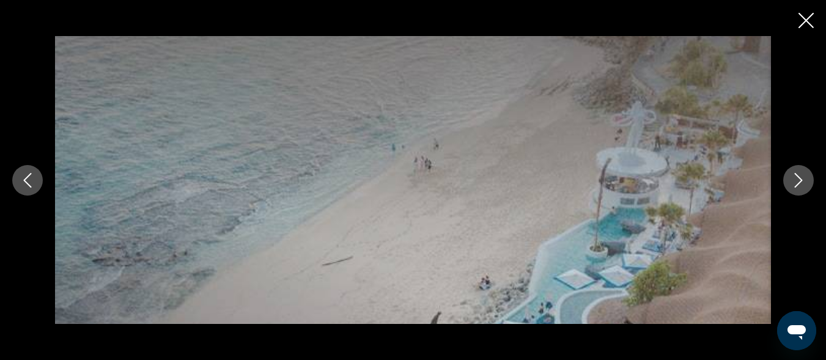
click at [805, 180] on icon "Next image" at bounding box center [798, 180] width 15 height 15
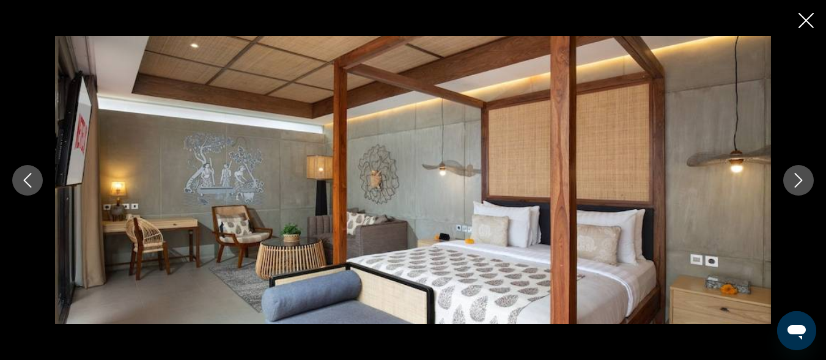
click at [31, 182] on icon "Previous image" at bounding box center [27, 180] width 15 height 15
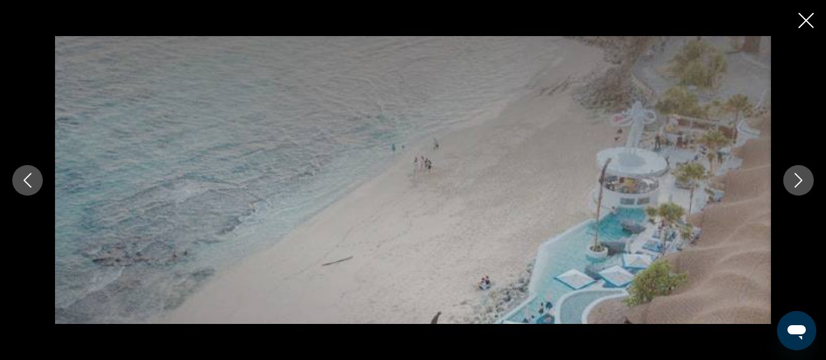
click at [793, 180] on icon "Next image" at bounding box center [798, 180] width 15 height 15
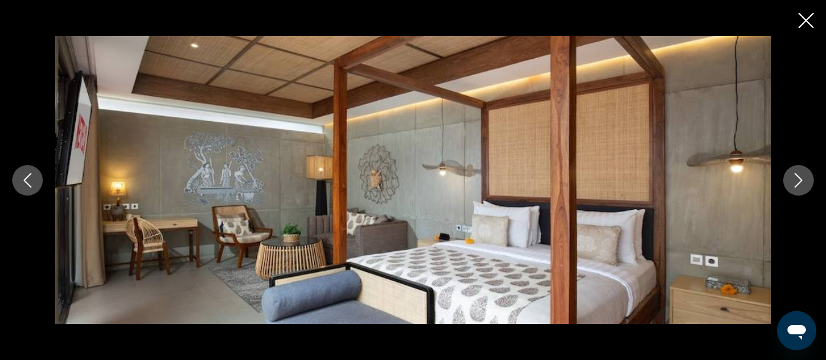
click at [793, 180] on icon "Next image" at bounding box center [798, 180] width 15 height 15
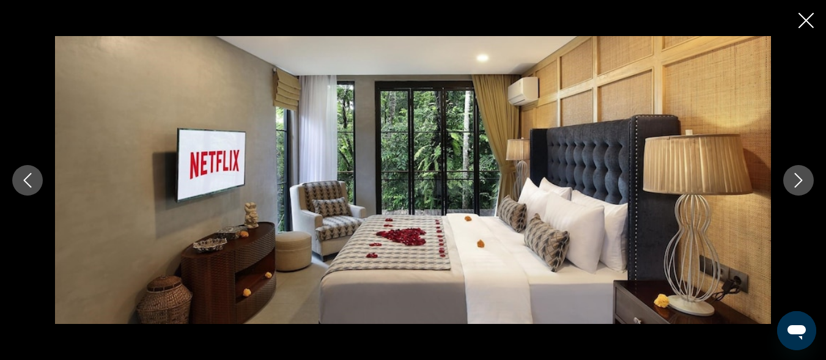
click at [793, 180] on icon "Next image" at bounding box center [798, 180] width 15 height 15
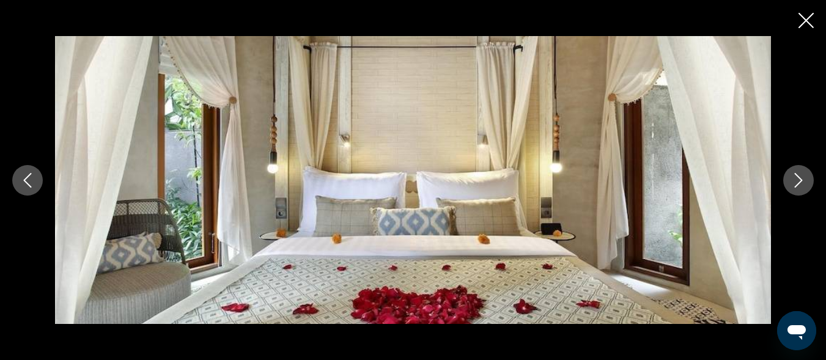
click at [793, 180] on icon "Next image" at bounding box center [798, 180] width 15 height 15
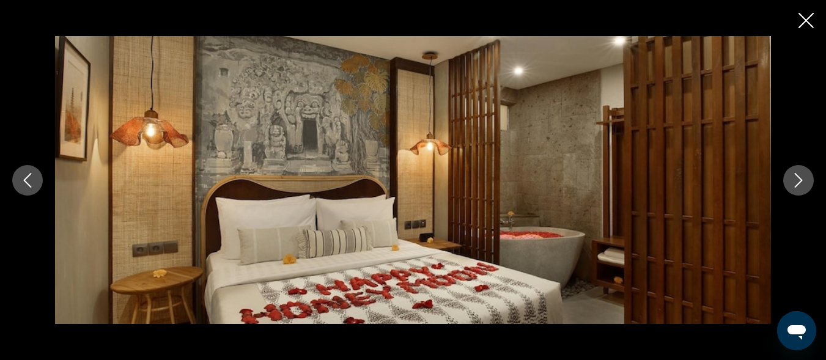
click at [794, 180] on icon "Next image" at bounding box center [798, 180] width 15 height 15
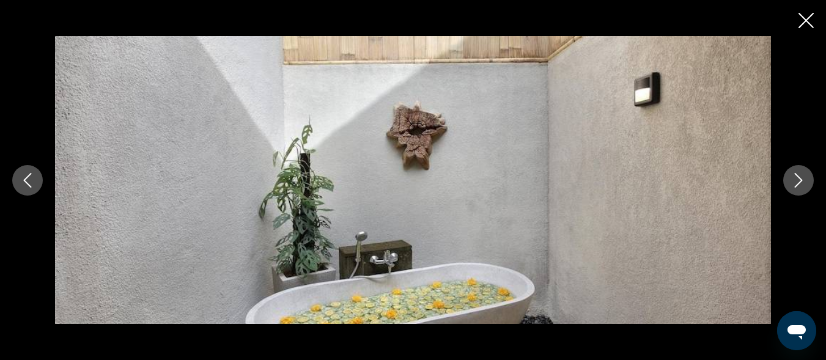
click at [794, 180] on icon "Next image" at bounding box center [798, 180] width 15 height 15
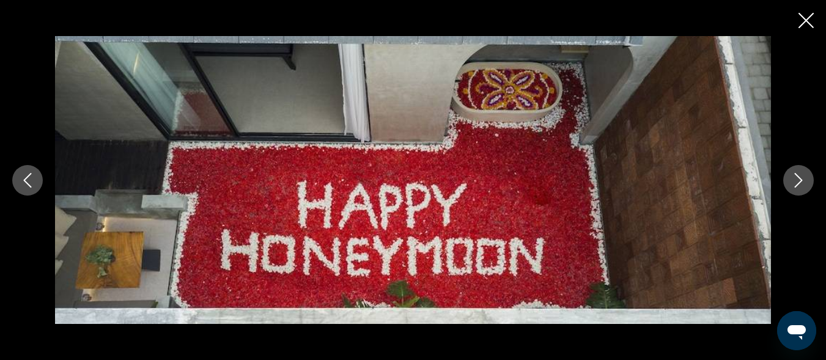
click at [794, 180] on icon "Next image" at bounding box center [798, 180] width 15 height 15
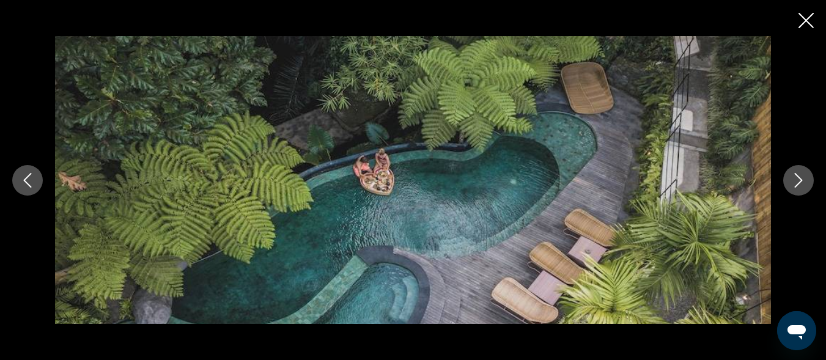
click at [794, 180] on icon "Next image" at bounding box center [798, 180] width 15 height 15
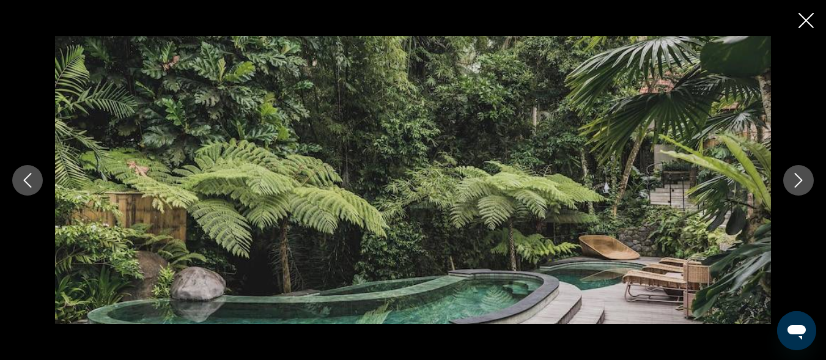
click at [808, 21] on icon "Close slideshow" at bounding box center [806, 20] width 15 height 15
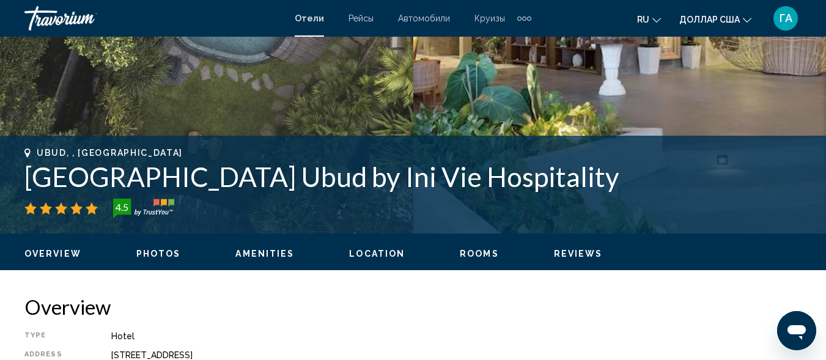
scroll to position [428, 0]
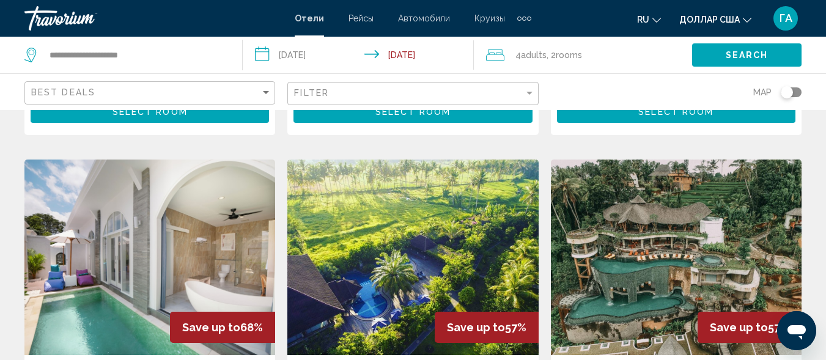
scroll to position [428, 0]
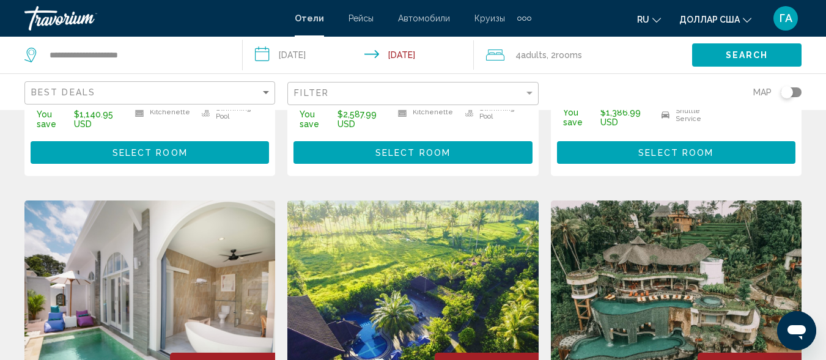
click at [386, 103] on div "Filter" at bounding box center [414, 94] width 240 height 23
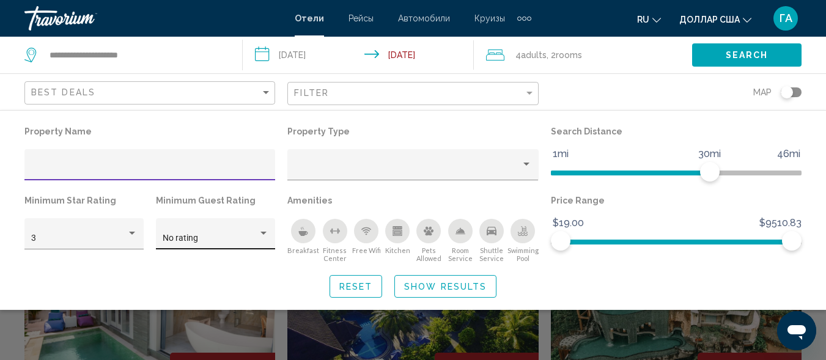
click at [249, 238] on div "No rating" at bounding box center [210, 239] width 95 height 10
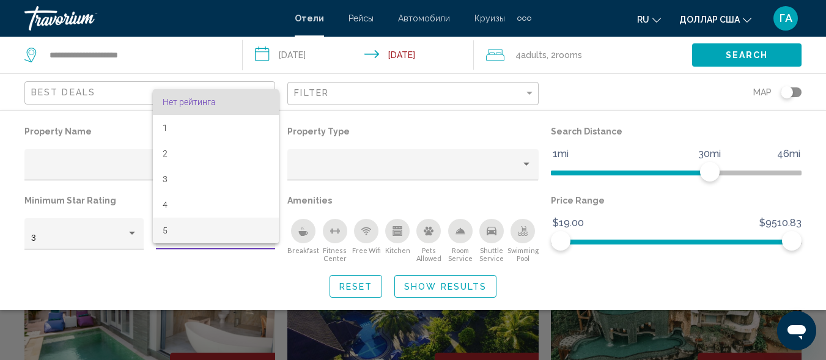
click at [195, 231] on span "5" at bounding box center [216, 231] width 106 height 26
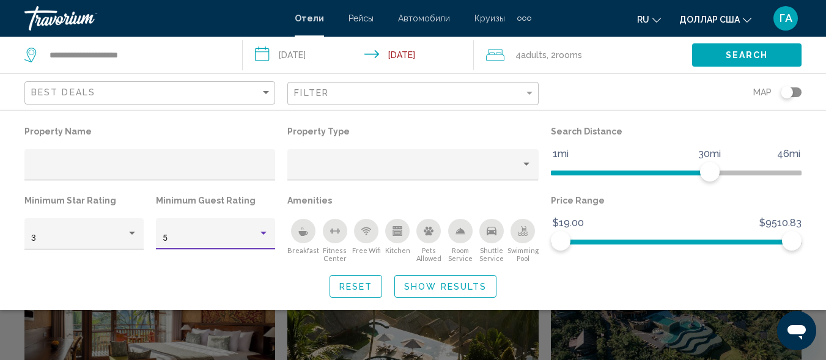
click at [438, 289] on span "Show Results" at bounding box center [445, 287] width 83 height 10
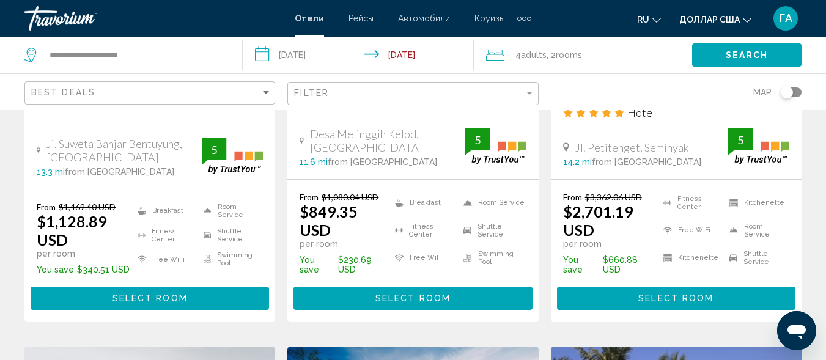
scroll to position [1284, 0]
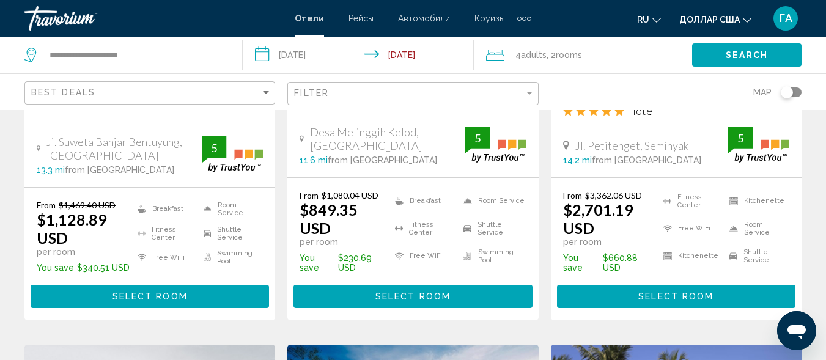
click at [410, 292] on span "Select Room" at bounding box center [412, 297] width 75 height 10
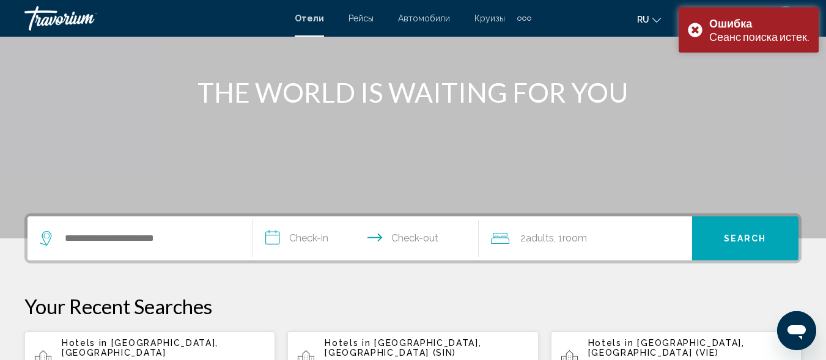
scroll to position [306, 0]
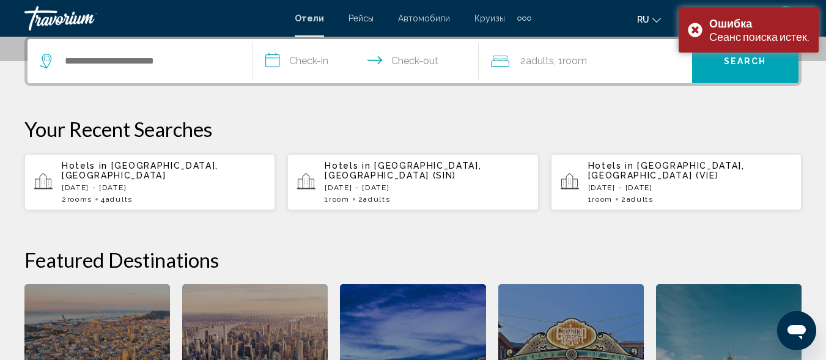
click at [152, 185] on div "Hotels in [GEOGRAPHIC_DATA], [GEOGRAPHIC_DATA] [DATE] - [DATE] 2 Room rooms 4 A…" at bounding box center [164, 182] width 204 height 43
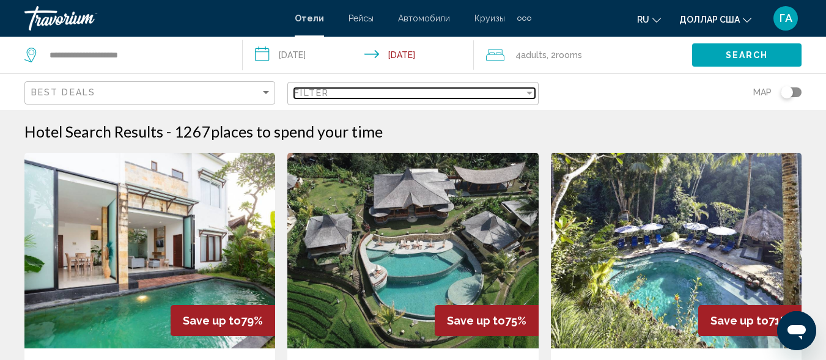
click at [324, 92] on span "Filter" at bounding box center [311, 93] width 35 height 10
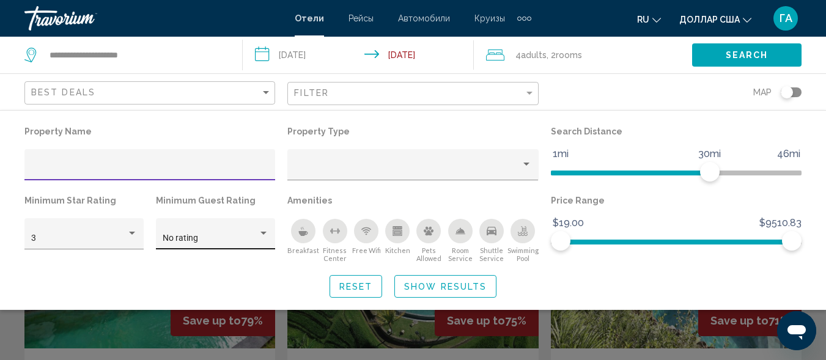
click at [254, 237] on div "No rating" at bounding box center [210, 239] width 95 height 10
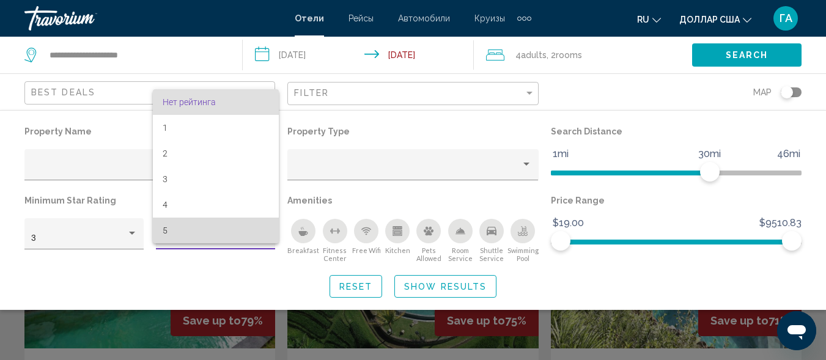
click at [221, 235] on span "5" at bounding box center [216, 231] width 106 height 26
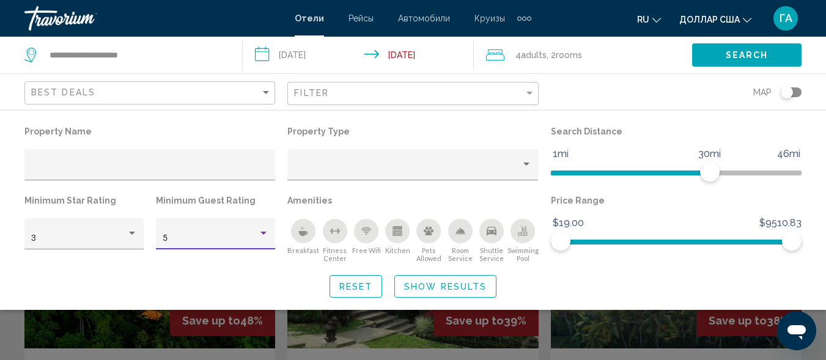
click at [427, 285] on span "Show Results" at bounding box center [445, 287] width 83 height 10
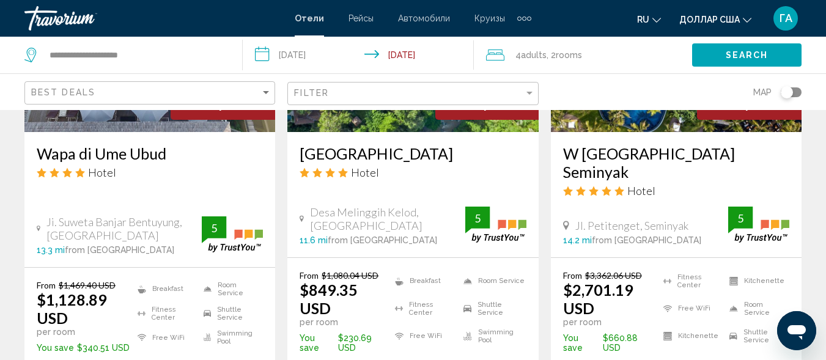
scroll to position [1223, 0]
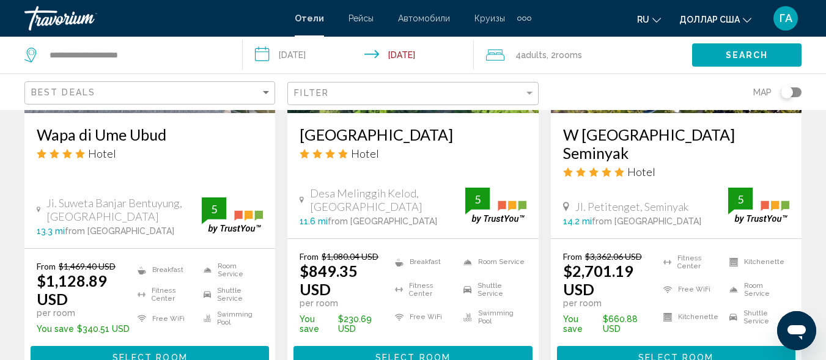
click at [414, 353] on span "Select Room" at bounding box center [412, 358] width 75 height 10
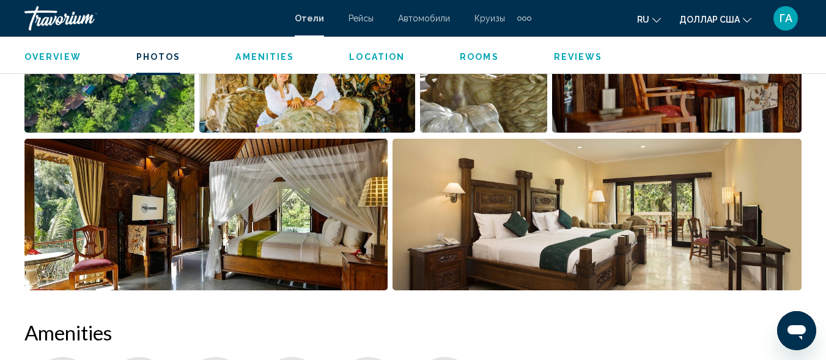
scroll to position [881, 0]
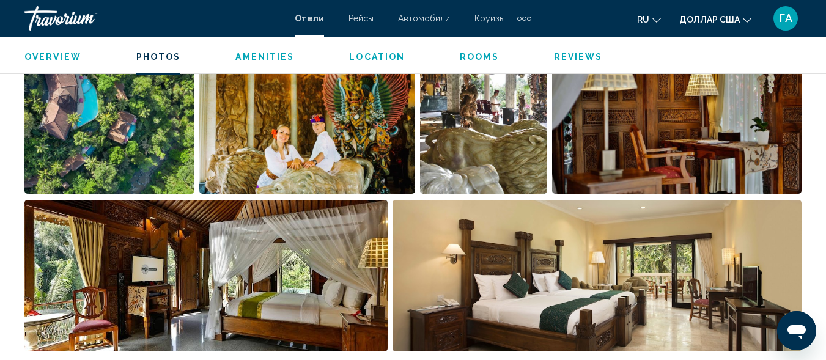
click at [138, 154] on img "Open full-screen image slider" at bounding box center [109, 118] width 170 height 152
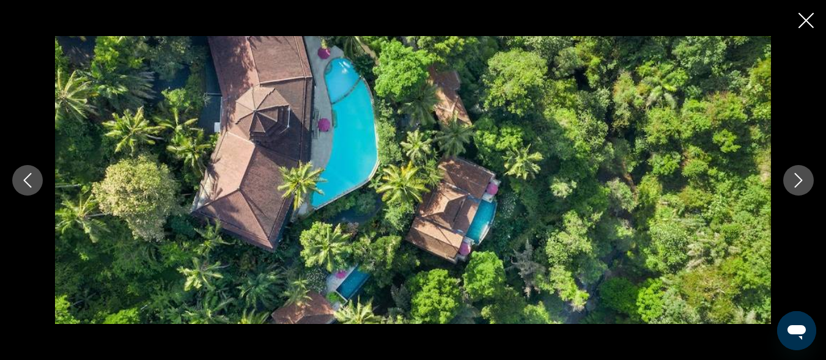
click at [802, 182] on icon "Next image" at bounding box center [798, 180] width 15 height 15
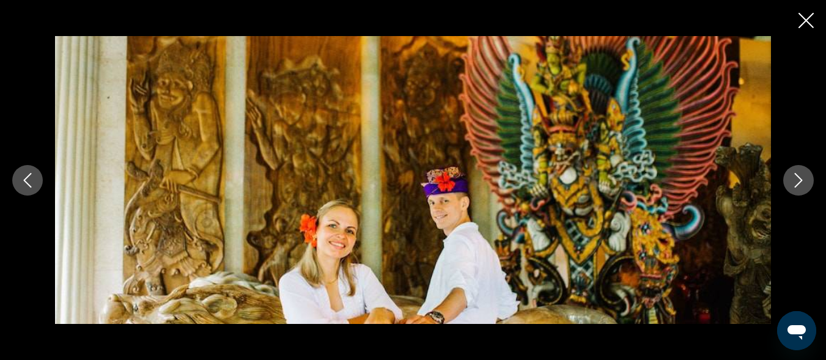
click at [802, 182] on icon "Next image" at bounding box center [798, 180] width 15 height 15
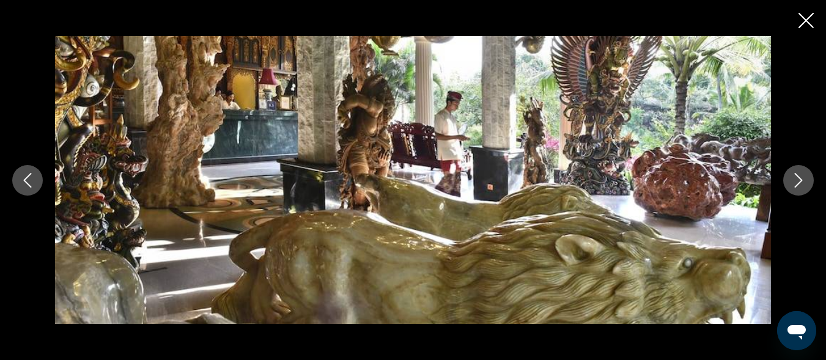
click at [802, 182] on icon "Next image" at bounding box center [798, 180] width 15 height 15
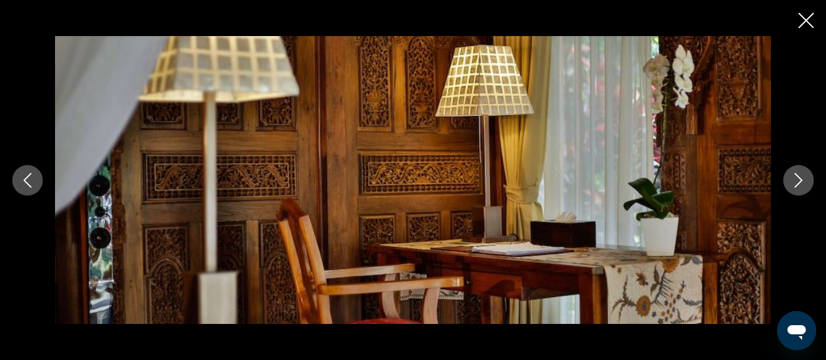
scroll to position [758, 0]
click at [796, 182] on icon "Next image" at bounding box center [798, 180] width 15 height 15
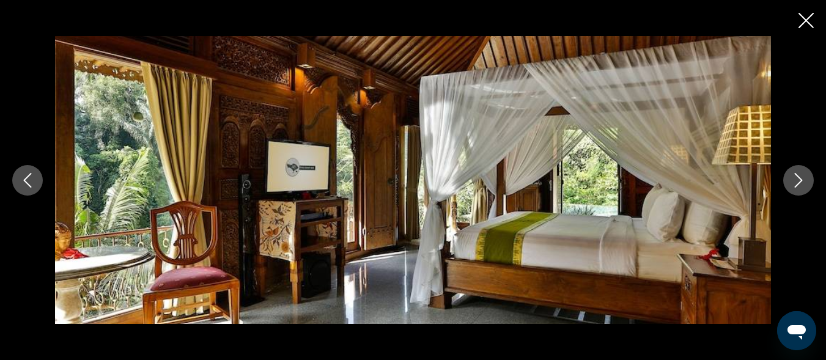
click at [796, 182] on icon "Next image" at bounding box center [798, 180] width 15 height 15
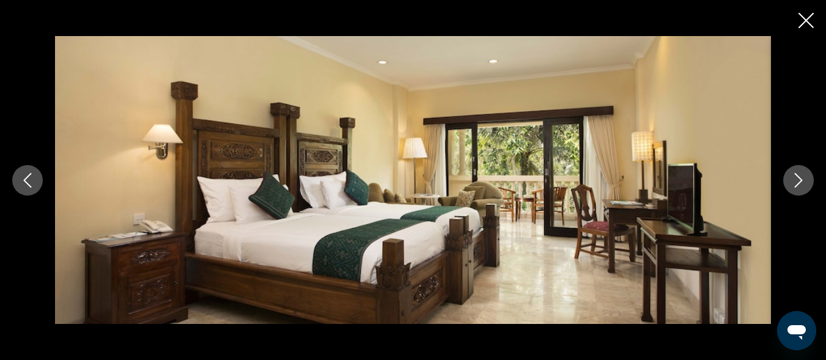
click at [796, 182] on icon "Next image" at bounding box center [798, 180] width 15 height 15
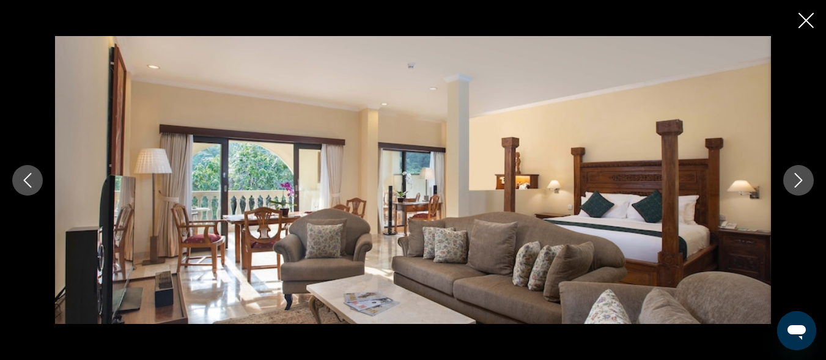
click at [796, 182] on icon "Next image" at bounding box center [798, 180] width 15 height 15
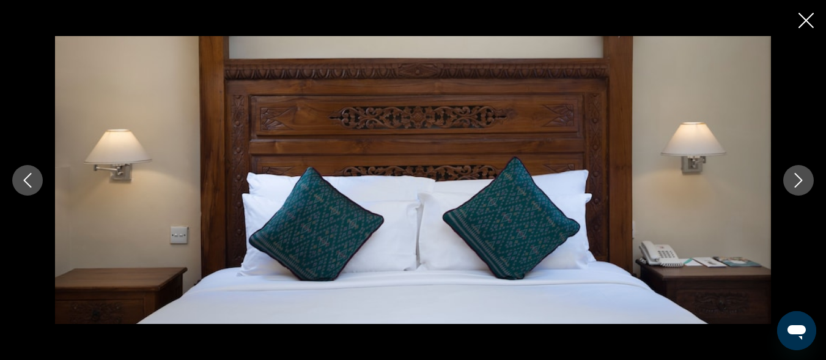
click at [796, 182] on icon "Next image" at bounding box center [798, 180] width 15 height 15
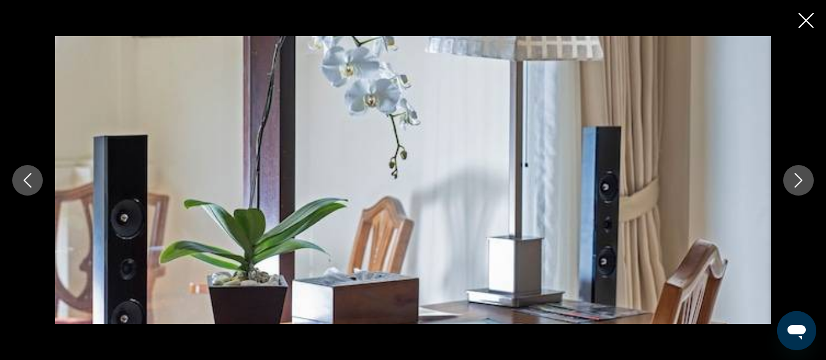
click at [796, 182] on icon "Next image" at bounding box center [798, 180] width 15 height 15
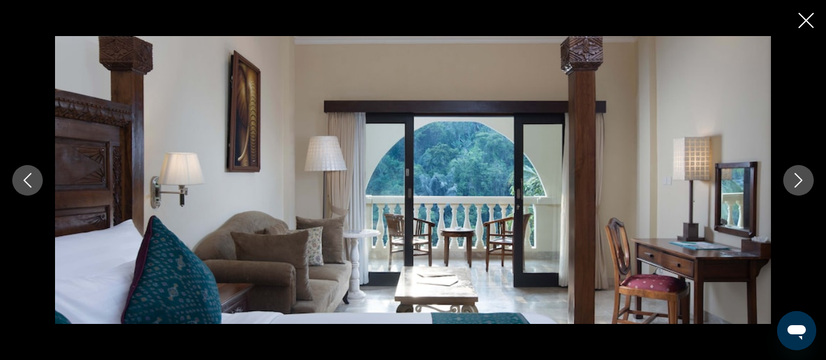
click at [796, 182] on icon "Next image" at bounding box center [798, 180] width 15 height 15
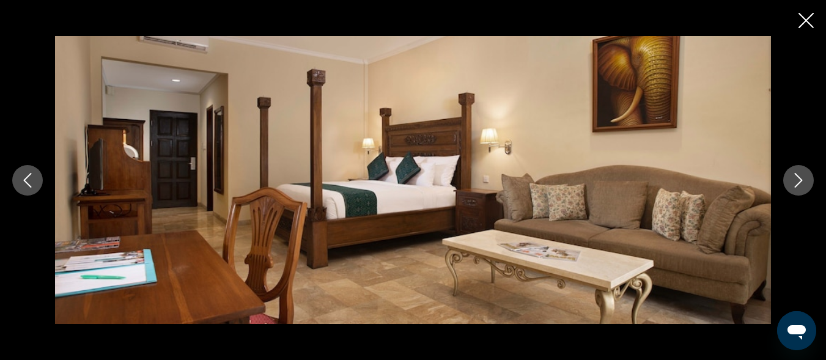
click at [796, 182] on icon "Next image" at bounding box center [798, 180] width 15 height 15
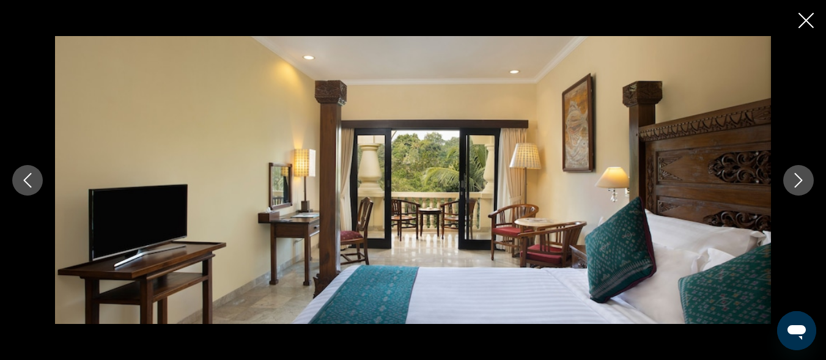
click at [796, 182] on icon "Next image" at bounding box center [798, 180] width 15 height 15
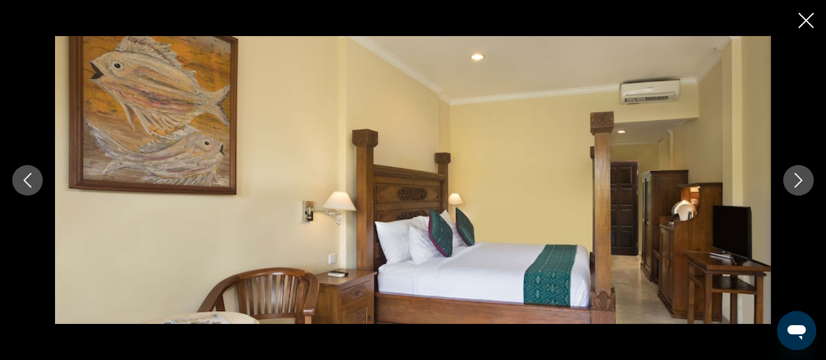
click at [796, 182] on icon "Next image" at bounding box center [798, 180] width 15 height 15
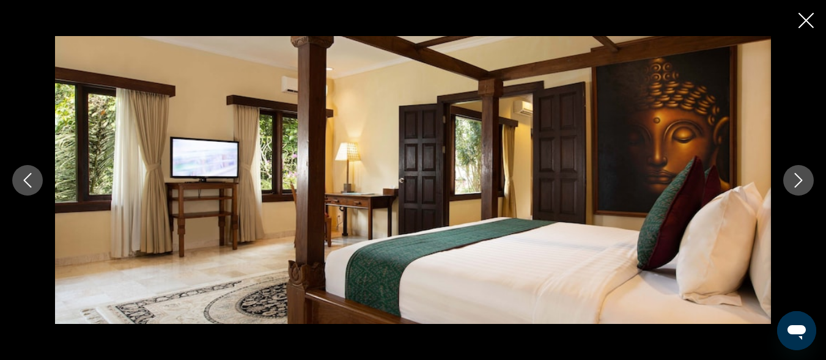
click at [796, 182] on icon "Next image" at bounding box center [798, 180] width 15 height 15
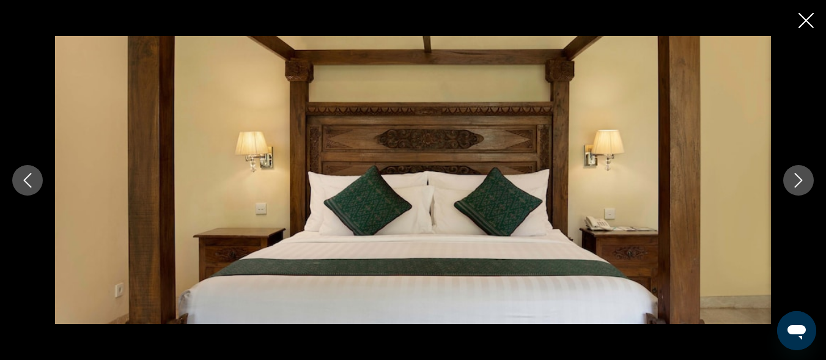
click at [796, 182] on icon "Next image" at bounding box center [798, 180] width 15 height 15
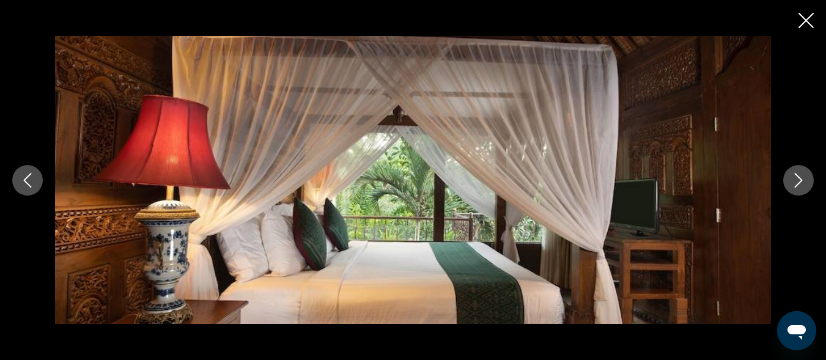
click at [796, 182] on icon "Next image" at bounding box center [798, 180] width 15 height 15
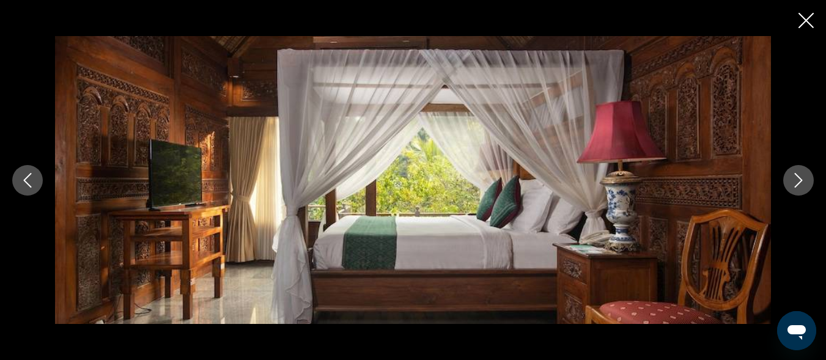
click at [796, 182] on icon "Next image" at bounding box center [798, 180] width 15 height 15
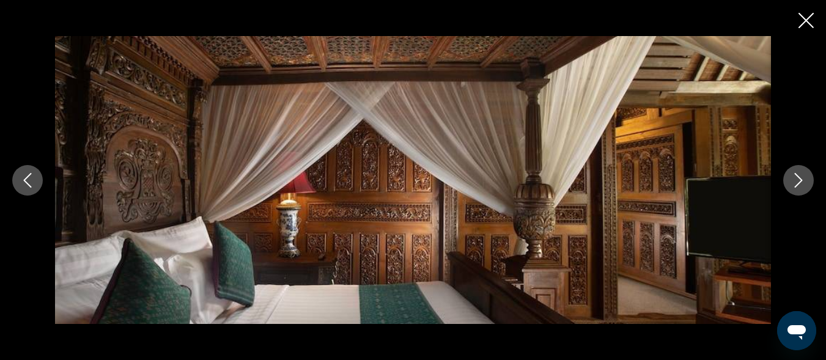
click at [796, 182] on icon "Next image" at bounding box center [798, 180] width 15 height 15
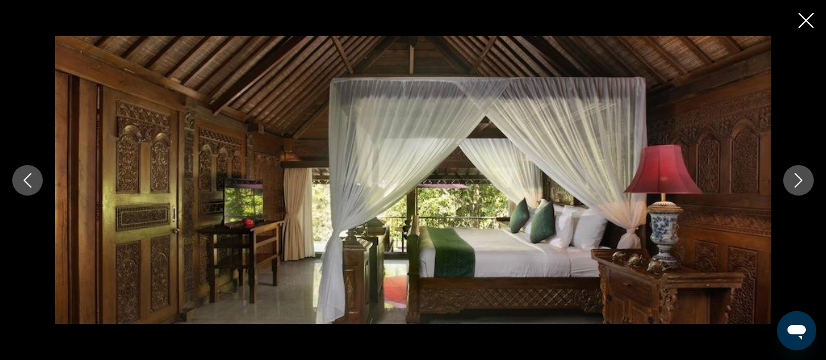
click at [796, 182] on icon "Next image" at bounding box center [798, 180] width 15 height 15
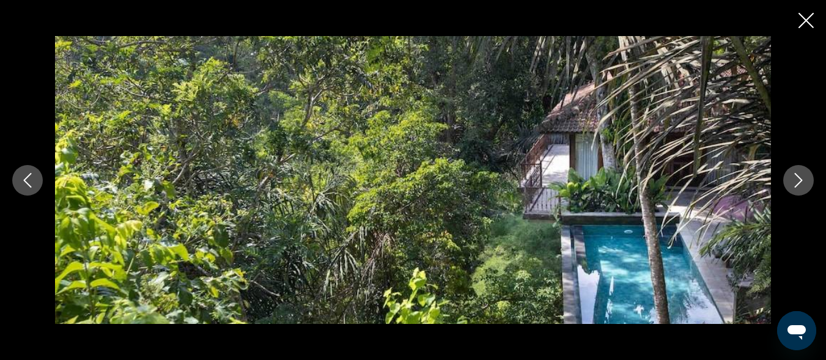
click at [796, 182] on icon "Next image" at bounding box center [798, 180] width 15 height 15
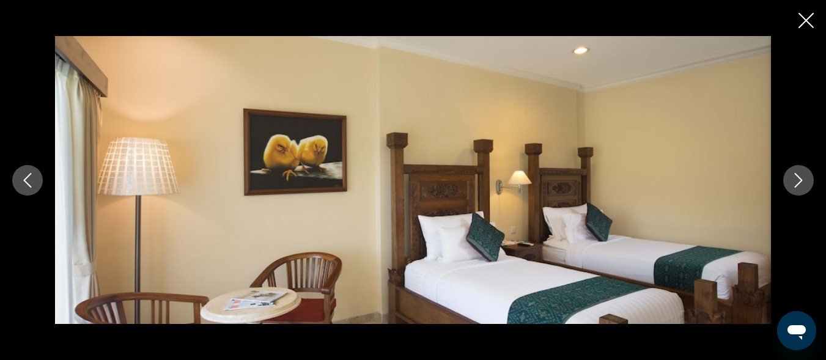
click at [796, 182] on icon "Next image" at bounding box center [798, 180] width 15 height 15
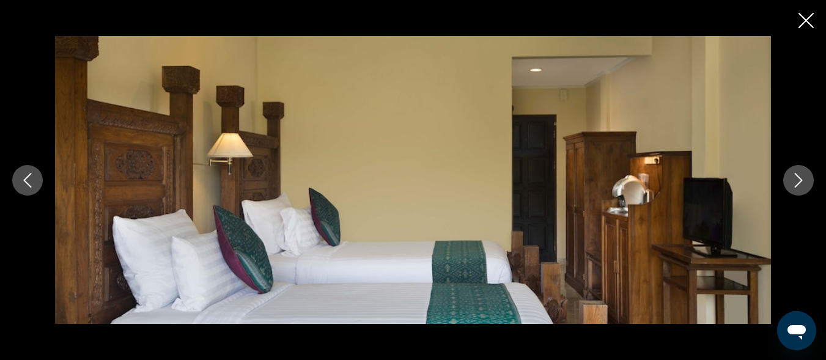
click at [796, 182] on icon "Next image" at bounding box center [798, 180] width 15 height 15
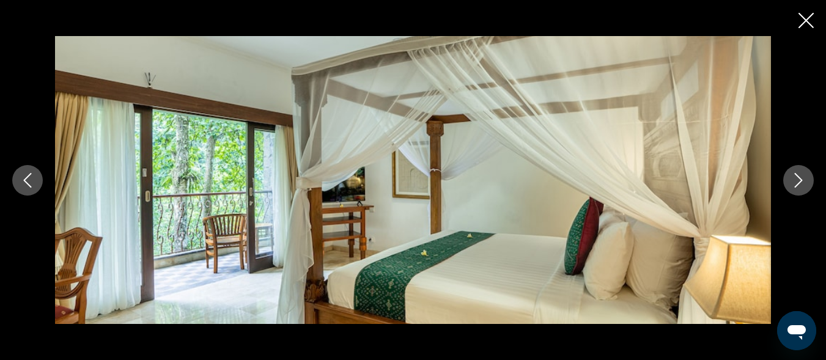
click at [796, 182] on icon "Next image" at bounding box center [798, 180] width 15 height 15
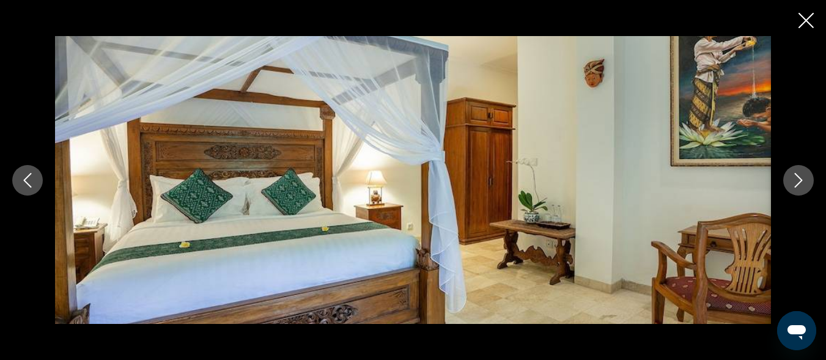
click at [796, 182] on icon "Next image" at bounding box center [798, 180] width 15 height 15
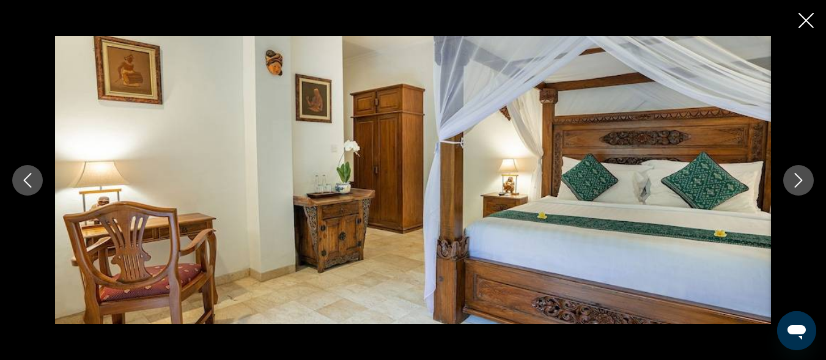
click at [796, 182] on icon "Next image" at bounding box center [798, 180] width 15 height 15
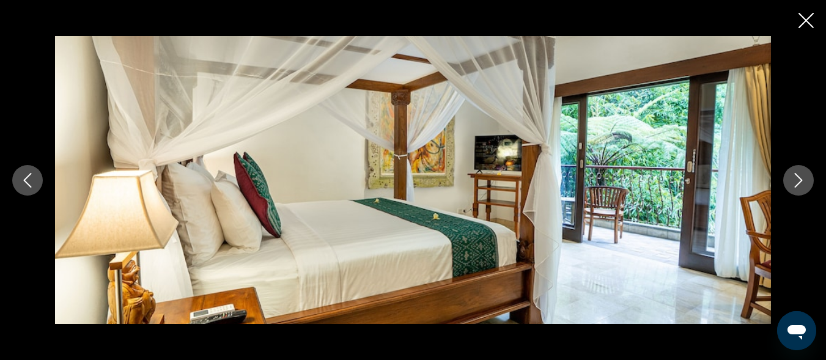
click at [796, 182] on icon "Next image" at bounding box center [798, 180] width 15 height 15
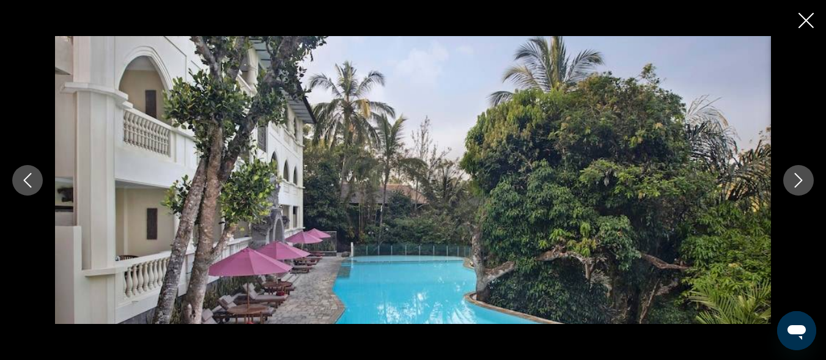
click at [796, 182] on icon "Next image" at bounding box center [798, 180] width 15 height 15
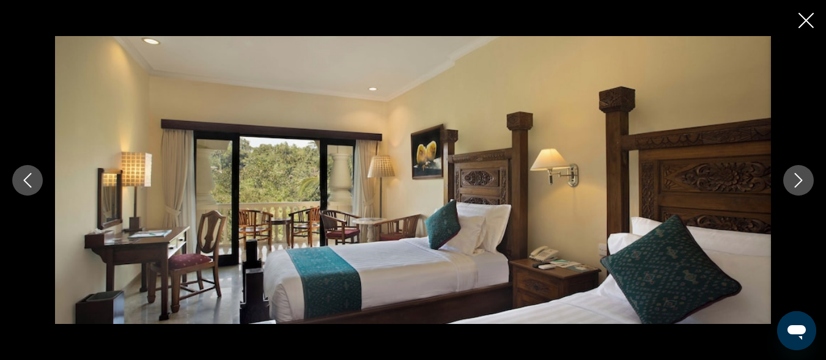
click at [796, 182] on icon "Next image" at bounding box center [798, 180] width 15 height 15
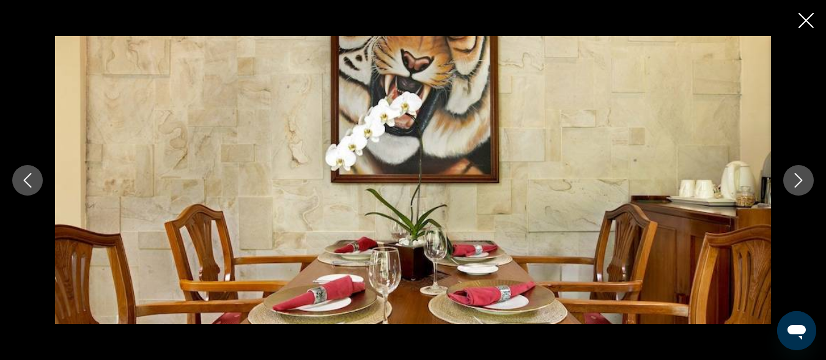
click at [796, 182] on icon "Next image" at bounding box center [798, 180] width 15 height 15
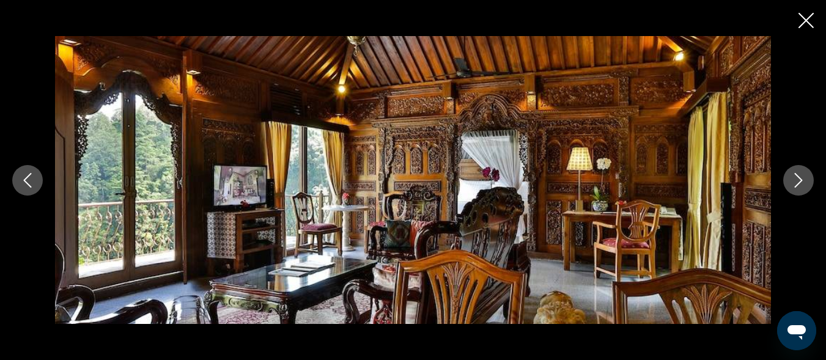
click at [796, 182] on icon "Next image" at bounding box center [798, 180] width 15 height 15
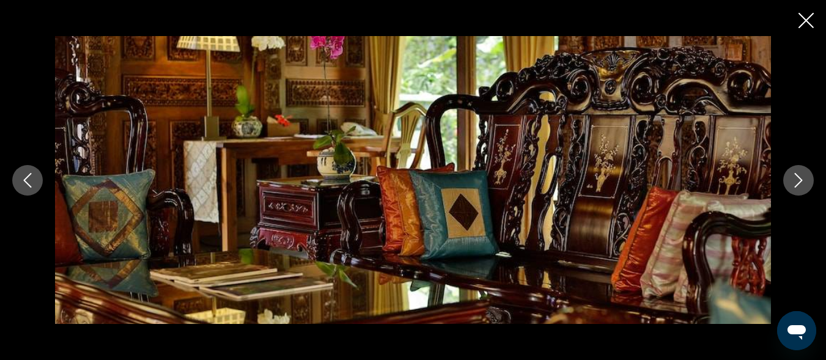
click at [796, 182] on icon "Next image" at bounding box center [798, 180] width 15 height 15
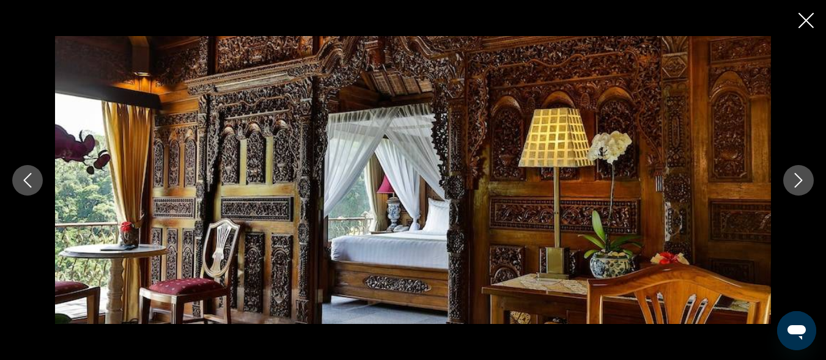
click at [796, 182] on icon "Next image" at bounding box center [798, 180] width 15 height 15
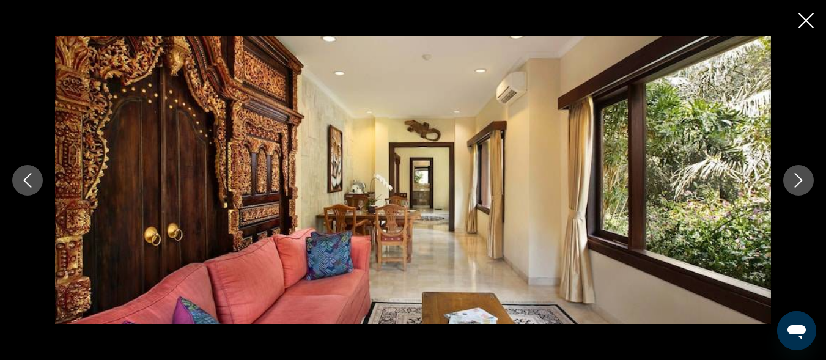
click at [797, 182] on icon "Next image" at bounding box center [798, 180] width 15 height 15
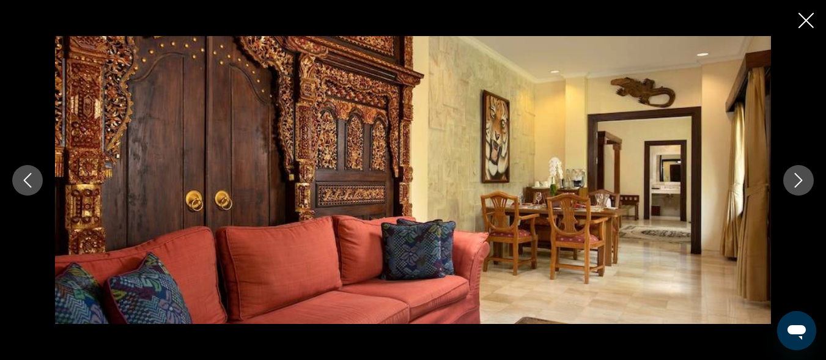
click at [797, 182] on icon "Next image" at bounding box center [798, 180] width 15 height 15
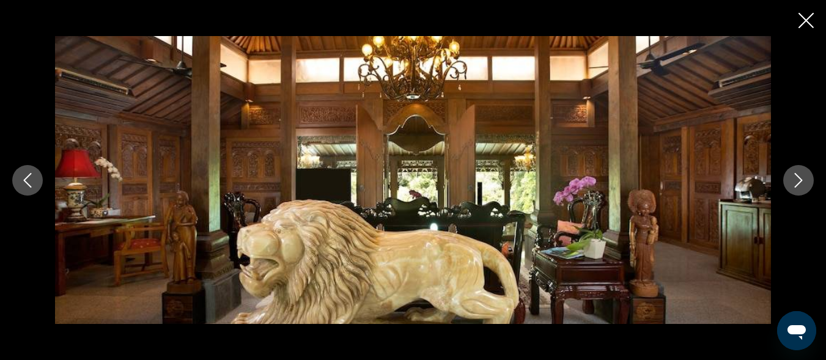
click at [797, 182] on icon "Next image" at bounding box center [798, 180] width 15 height 15
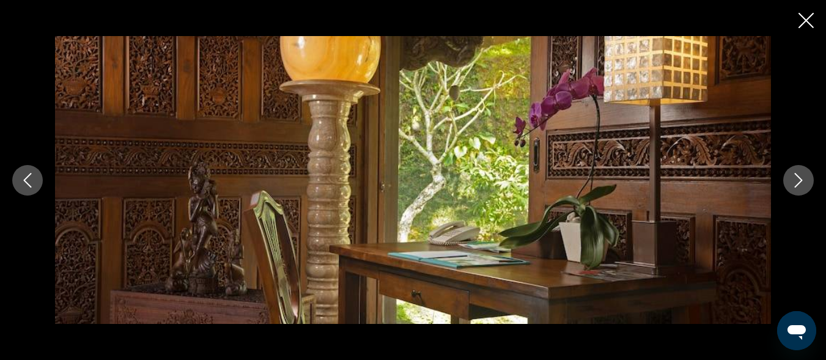
click at [797, 182] on icon "Next image" at bounding box center [798, 180] width 15 height 15
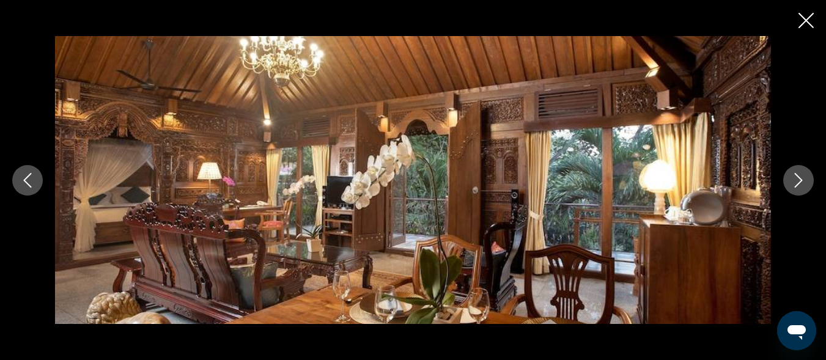
click at [797, 182] on icon "Next image" at bounding box center [798, 180] width 15 height 15
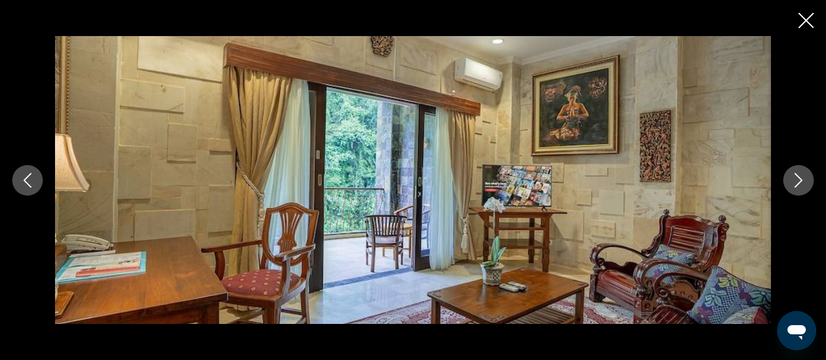
click at [797, 182] on icon "Next image" at bounding box center [798, 180] width 15 height 15
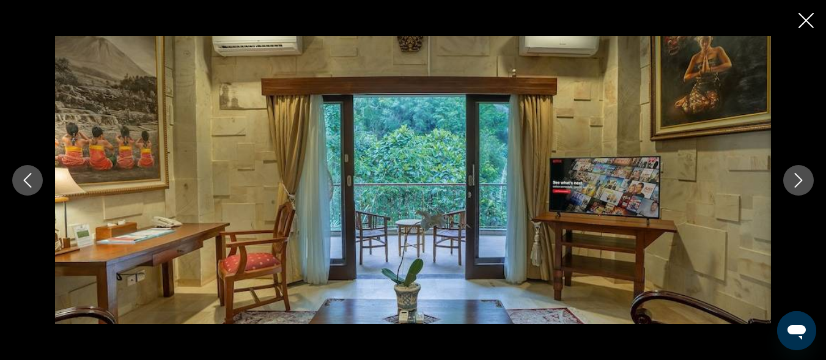
click at [797, 182] on icon "Next image" at bounding box center [798, 180] width 15 height 15
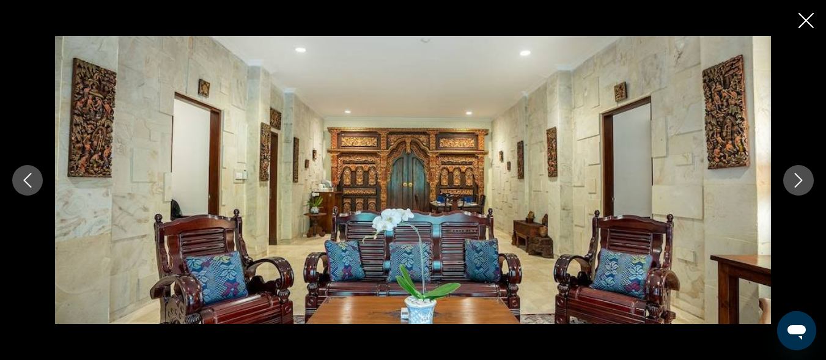
click at [797, 182] on icon "Next image" at bounding box center [798, 180] width 15 height 15
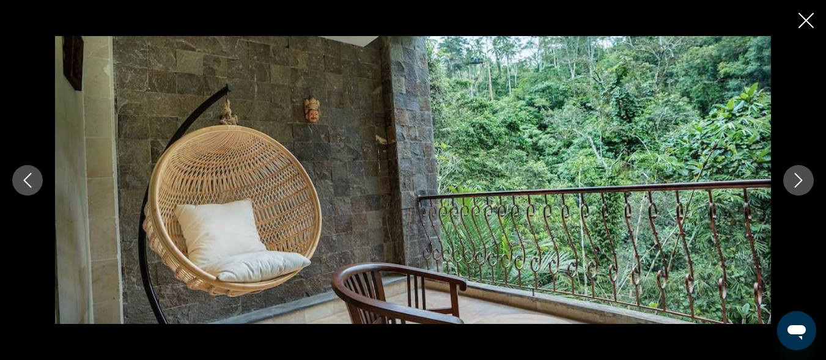
click at [797, 182] on icon "Next image" at bounding box center [798, 180] width 15 height 15
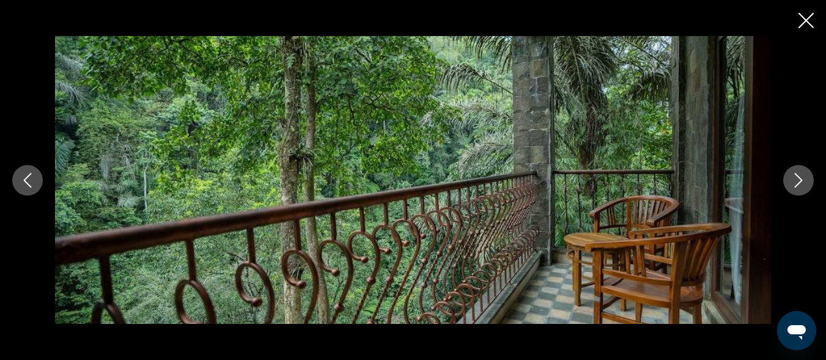
click at [797, 182] on icon "Next image" at bounding box center [798, 180] width 15 height 15
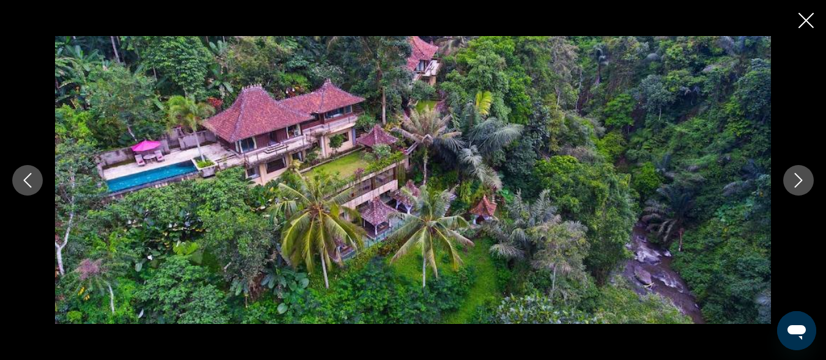
click at [797, 182] on icon "Next image" at bounding box center [798, 180] width 15 height 15
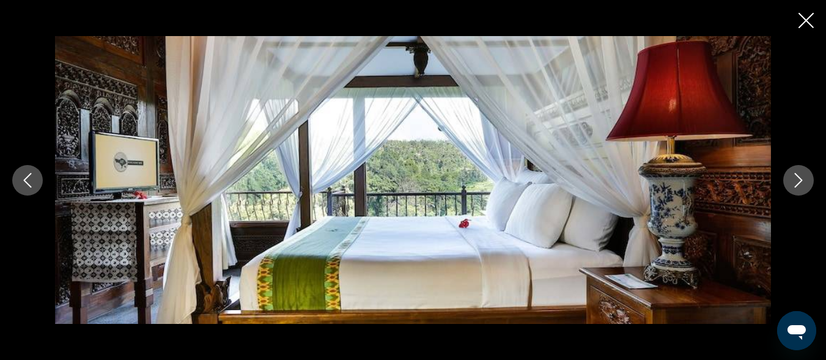
click at [797, 182] on icon "Next image" at bounding box center [798, 180] width 15 height 15
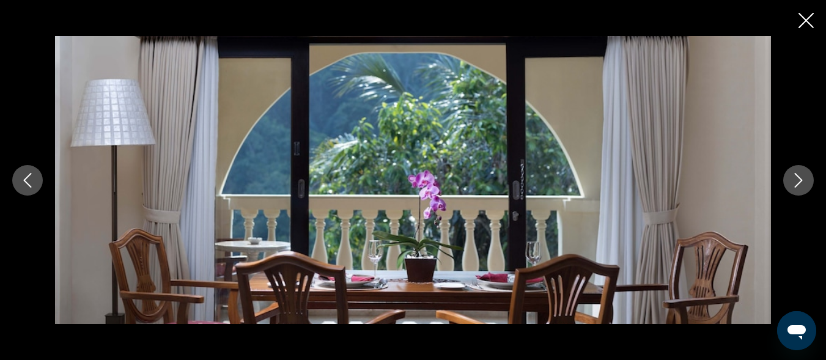
click at [797, 182] on icon "Next image" at bounding box center [798, 180] width 15 height 15
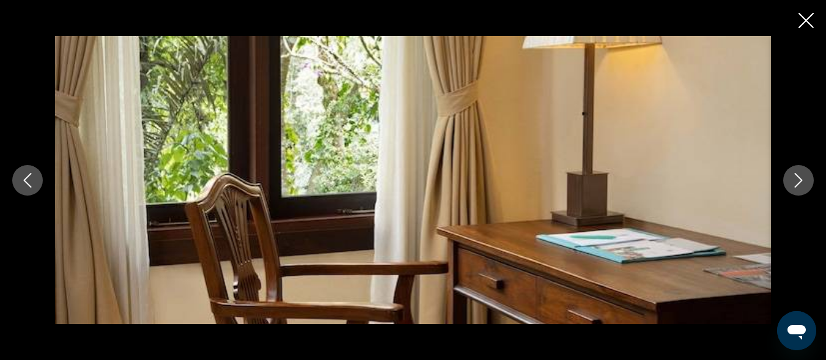
click at [797, 182] on icon "Next image" at bounding box center [798, 180] width 15 height 15
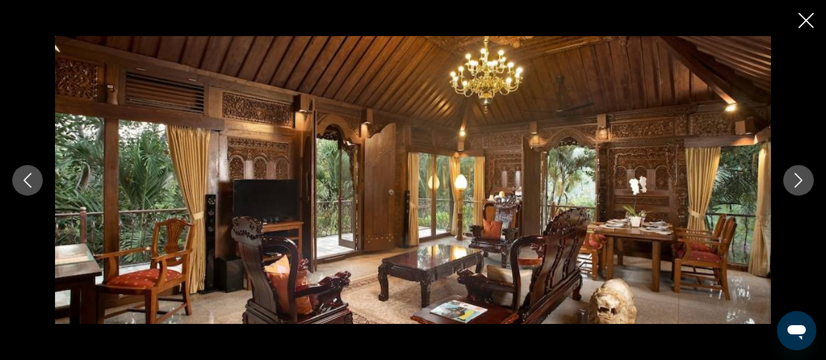
click at [797, 182] on icon "Next image" at bounding box center [798, 180] width 15 height 15
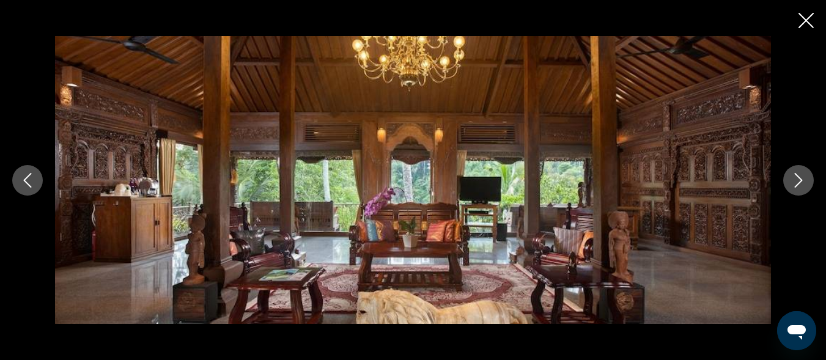
click at [798, 183] on icon "Next image" at bounding box center [798, 180] width 15 height 15
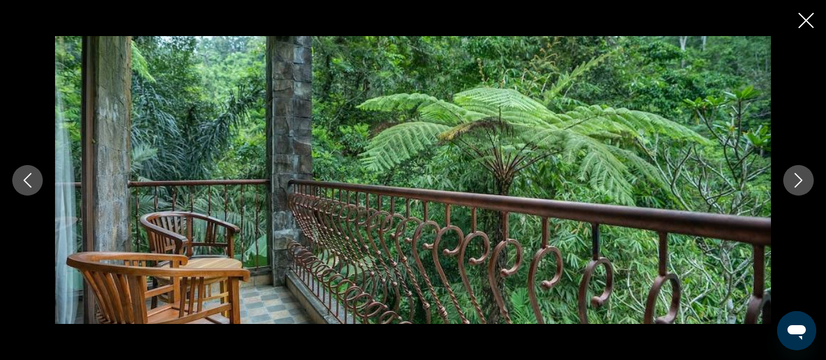
click at [798, 183] on icon "Next image" at bounding box center [799, 180] width 8 height 15
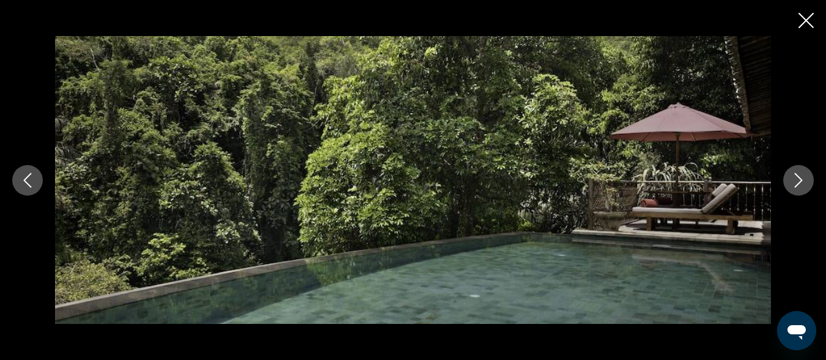
click at [798, 183] on icon "Next image" at bounding box center [799, 180] width 8 height 15
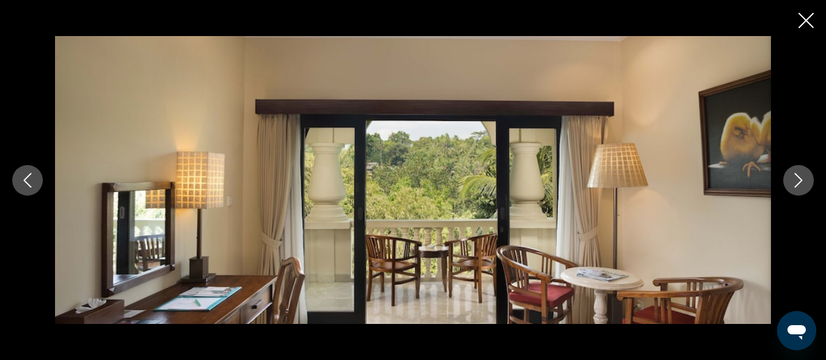
click at [798, 183] on icon "Next image" at bounding box center [799, 180] width 8 height 15
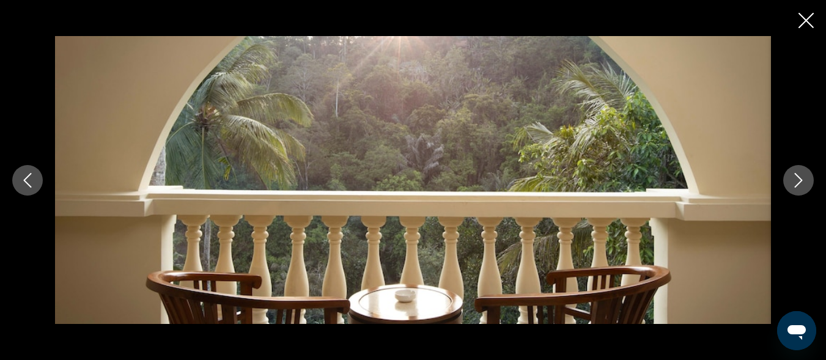
click at [798, 183] on icon "Next image" at bounding box center [799, 180] width 8 height 15
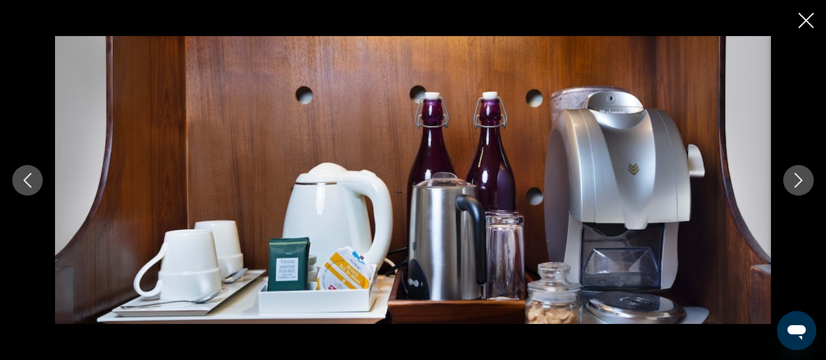
click at [798, 183] on icon "Next image" at bounding box center [799, 180] width 8 height 15
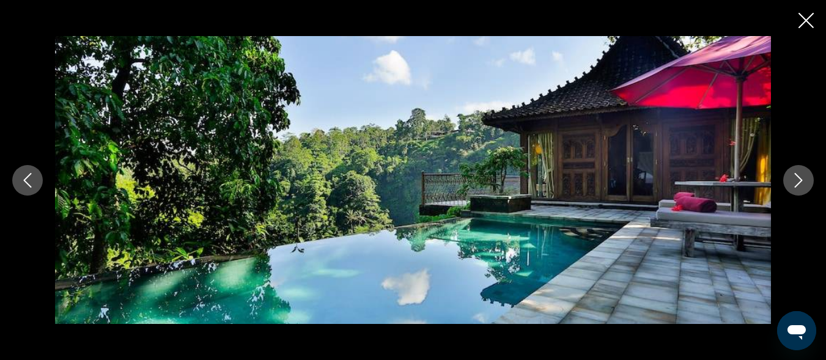
click at [798, 183] on icon "Next image" at bounding box center [799, 180] width 8 height 15
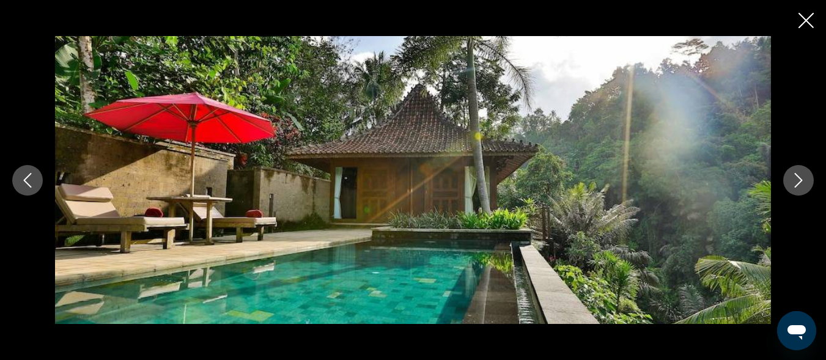
click at [798, 183] on icon "Next image" at bounding box center [799, 180] width 8 height 15
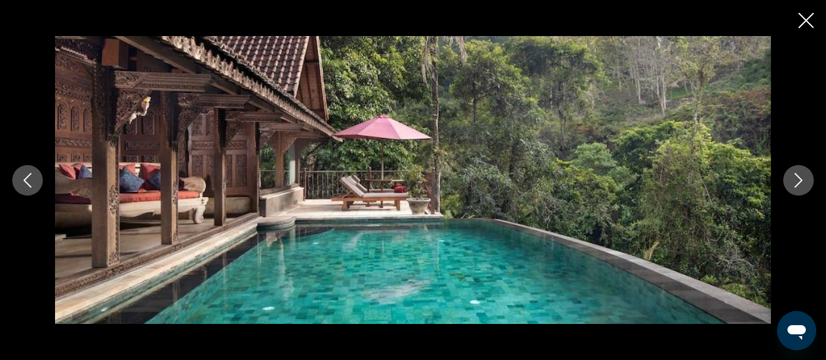
click at [798, 183] on icon "Next image" at bounding box center [799, 180] width 8 height 15
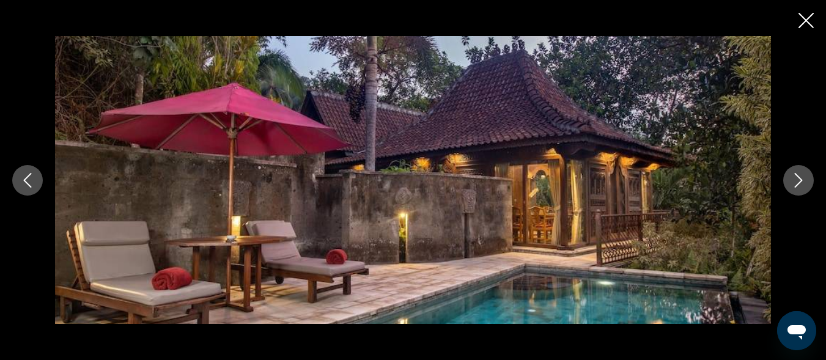
click at [798, 183] on icon "Next image" at bounding box center [799, 180] width 8 height 15
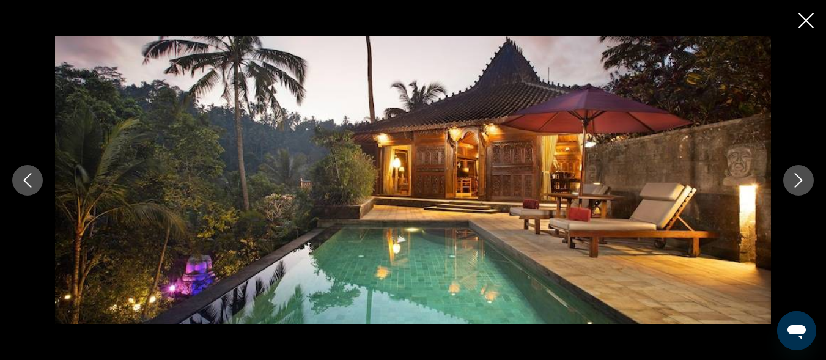
click at [798, 183] on icon "Next image" at bounding box center [799, 180] width 8 height 15
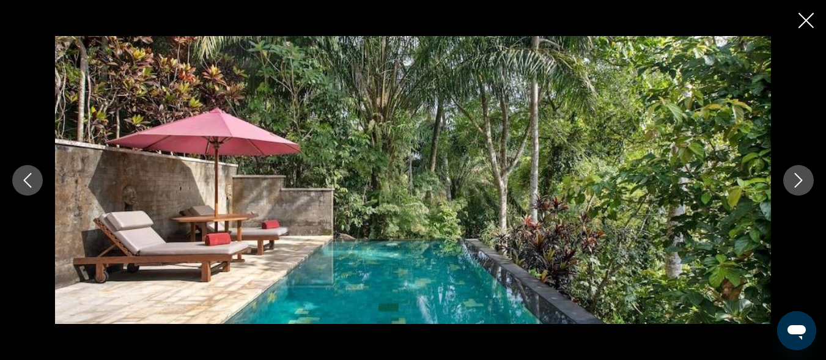
click at [799, 185] on icon "Next image" at bounding box center [798, 180] width 15 height 15
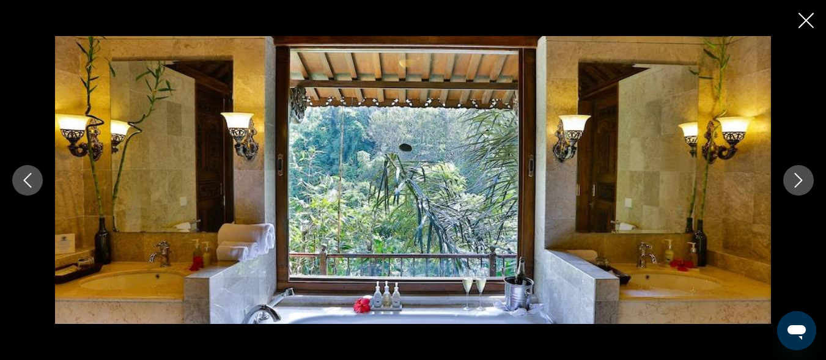
click at [799, 185] on icon "Next image" at bounding box center [798, 180] width 15 height 15
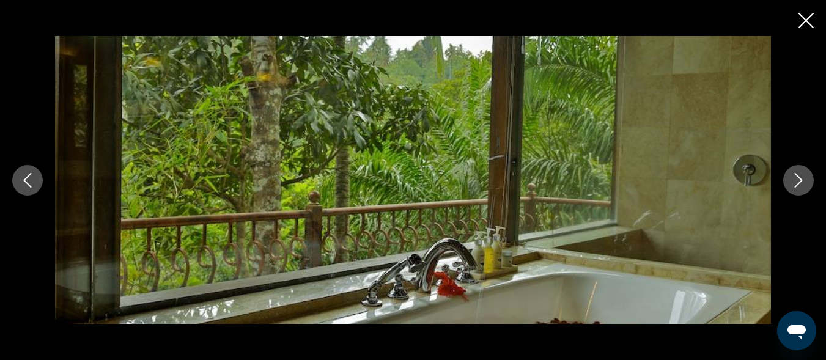
click at [799, 185] on icon "Next image" at bounding box center [798, 180] width 15 height 15
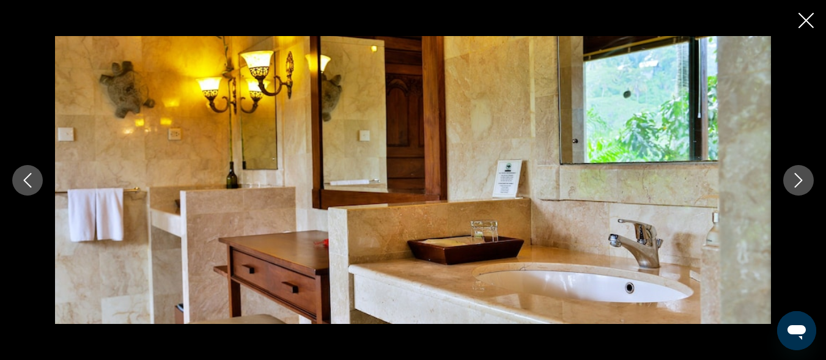
click at [799, 185] on icon "Next image" at bounding box center [798, 180] width 15 height 15
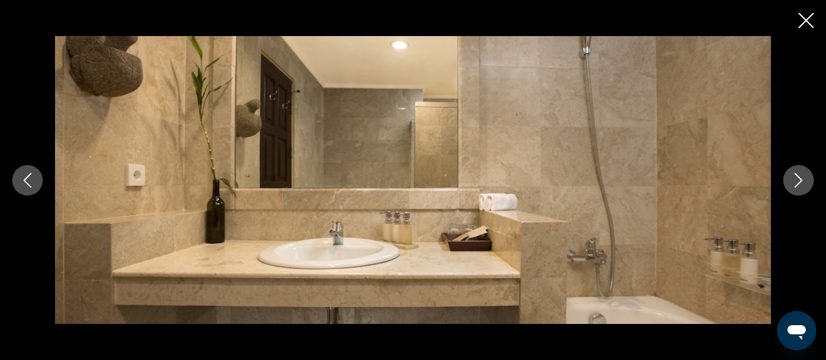
click at [799, 185] on icon "Next image" at bounding box center [798, 180] width 15 height 15
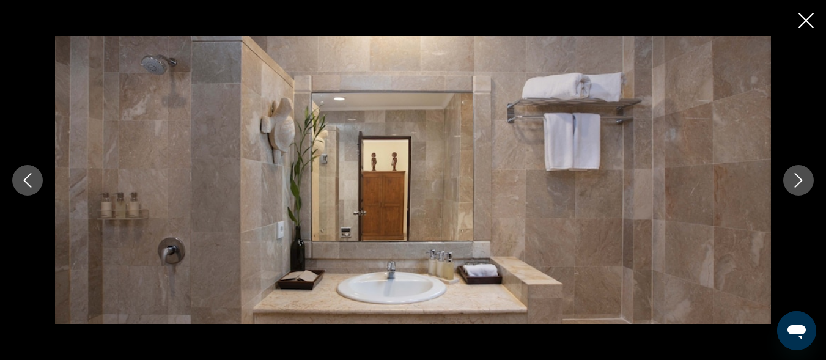
click at [799, 185] on icon "Next image" at bounding box center [798, 180] width 15 height 15
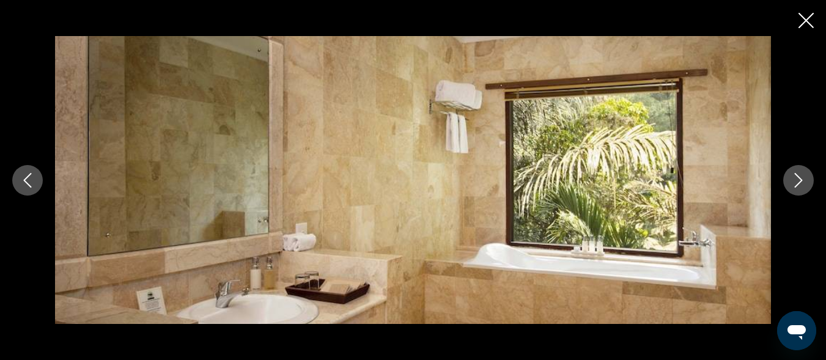
click at [799, 185] on icon "Next image" at bounding box center [798, 180] width 15 height 15
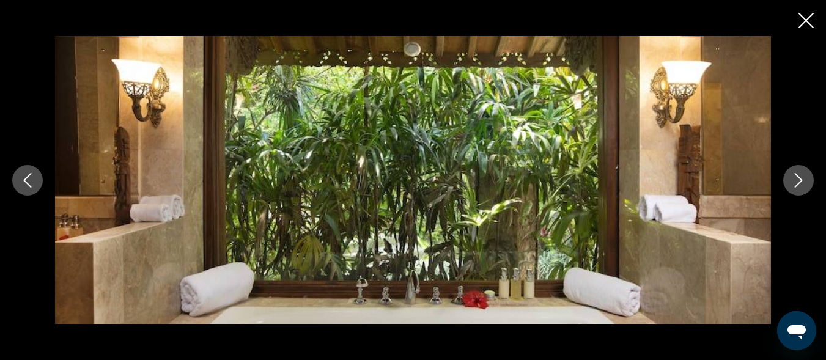
click at [799, 185] on icon "Next image" at bounding box center [798, 180] width 15 height 15
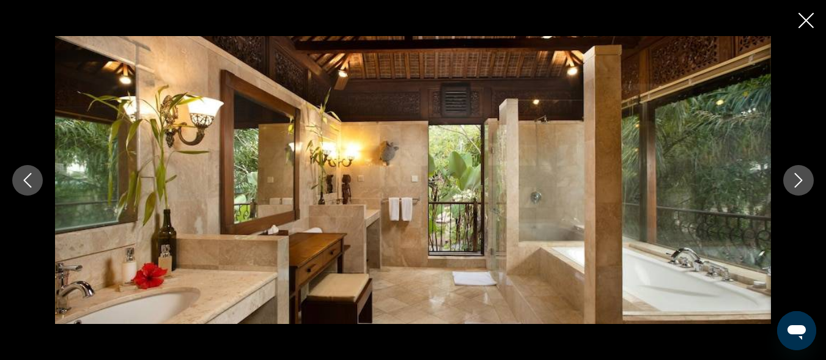
click at [799, 185] on icon "Next image" at bounding box center [798, 180] width 15 height 15
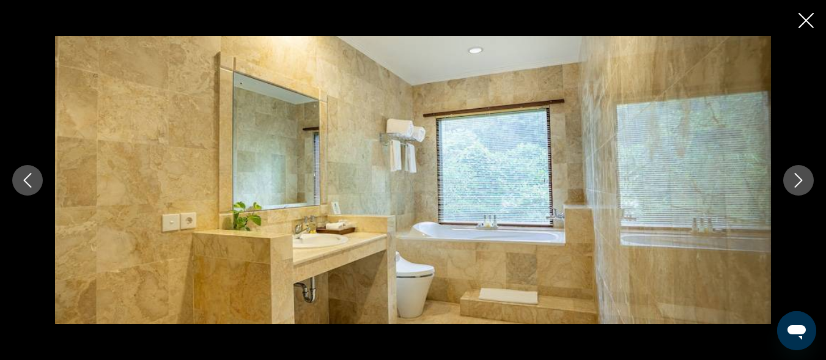
click at [799, 185] on icon "Next image" at bounding box center [798, 180] width 15 height 15
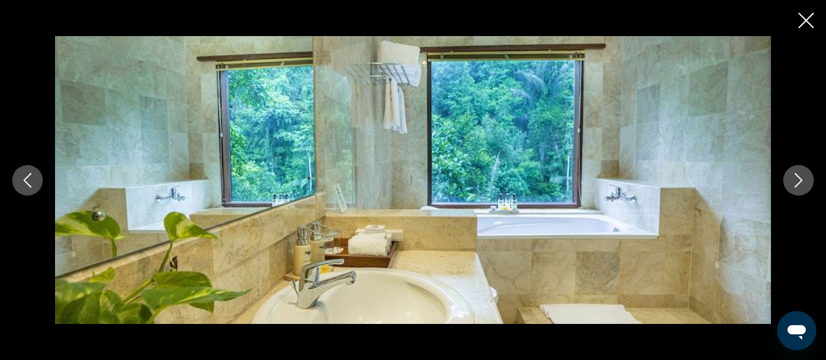
click at [799, 185] on icon "Next image" at bounding box center [798, 180] width 15 height 15
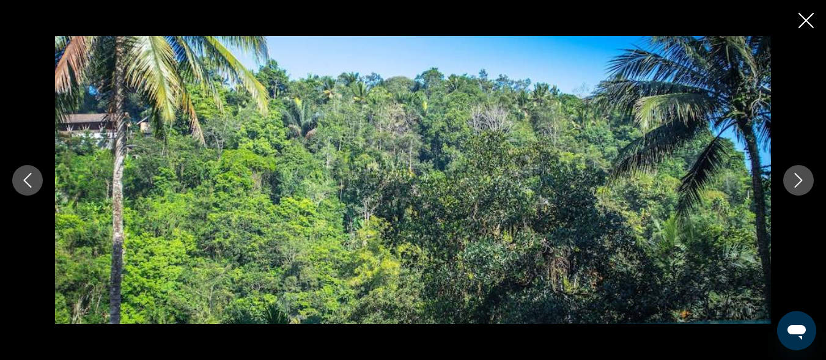
click at [800, 185] on icon "Next image" at bounding box center [798, 180] width 15 height 15
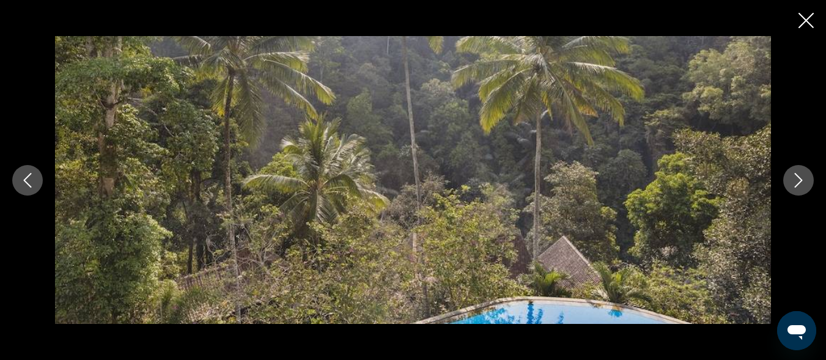
click at [800, 185] on icon "Next image" at bounding box center [798, 180] width 15 height 15
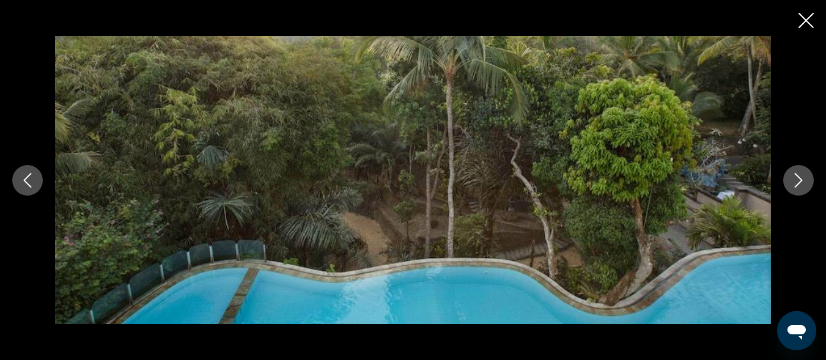
click at [800, 185] on icon "Next image" at bounding box center [798, 180] width 15 height 15
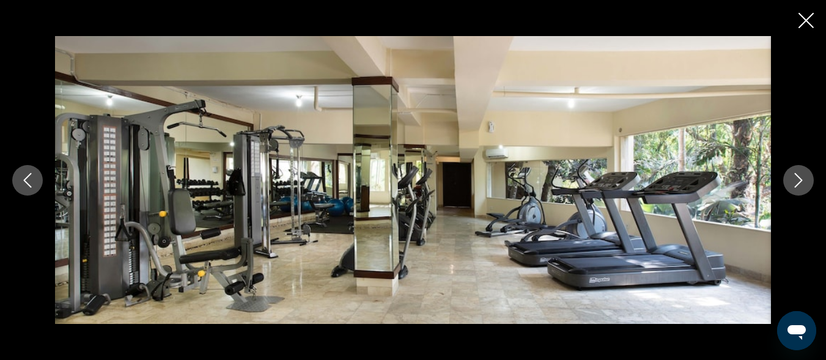
click at [800, 185] on icon "Next image" at bounding box center [798, 180] width 15 height 15
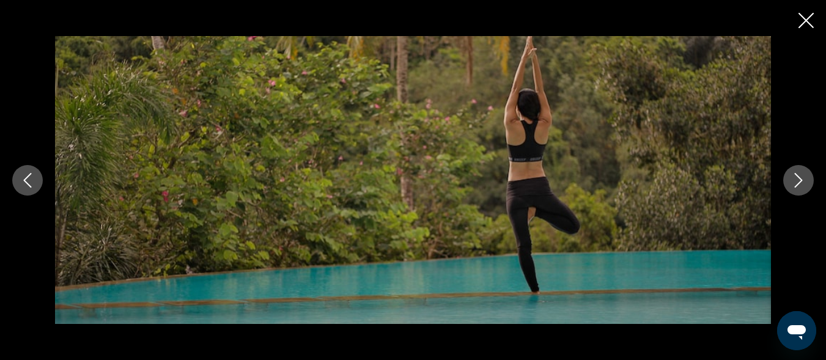
click at [800, 185] on icon "Next image" at bounding box center [798, 180] width 15 height 15
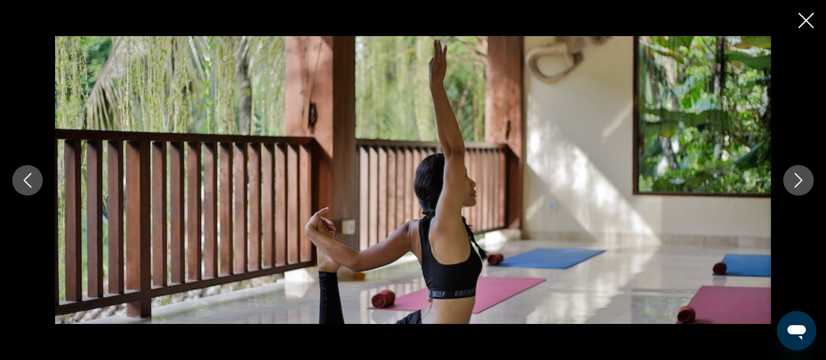
click at [800, 185] on icon "Next image" at bounding box center [798, 180] width 15 height 15
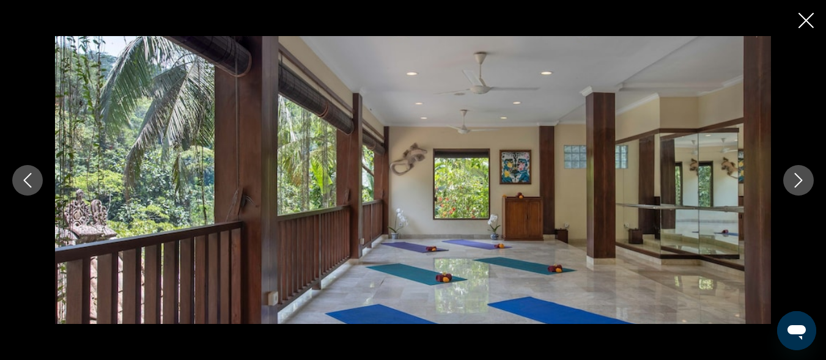
click at [800, 185] on icon "Next image" at bounding box center [798, 180] width 15 height 15
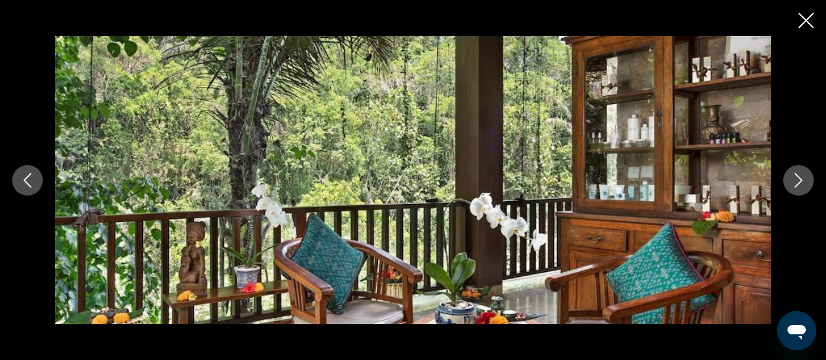
click at [800, 185] on icon "Next image" at bounding box center [798, 180] width 15 height 15
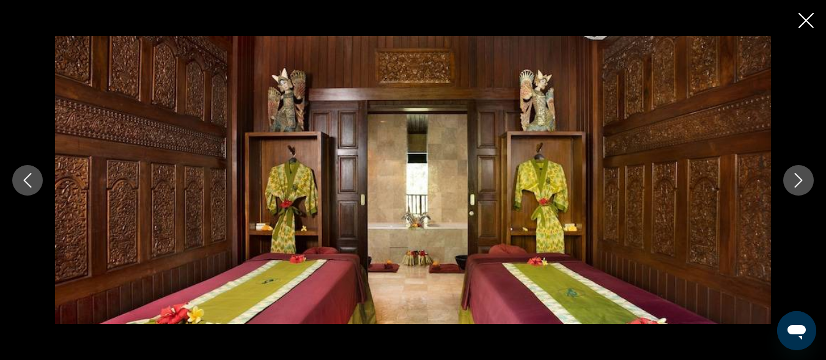
click at [800, 185] on icon "Next image" at bounding box center [798, 180] width 15 height 15
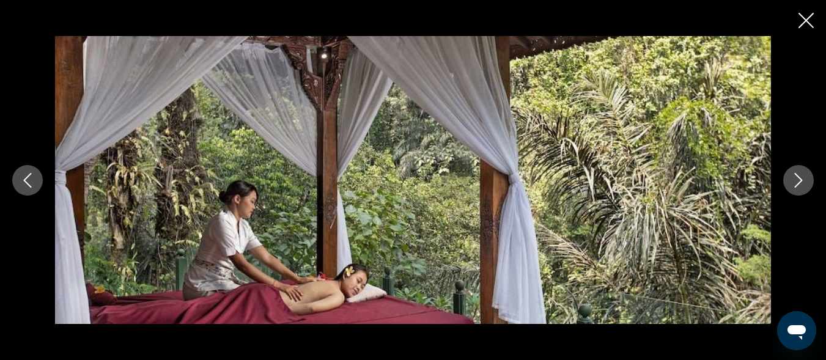
click at [800, 185] on icon "Next image" at bounding box center [798, 180] width 15 height 15
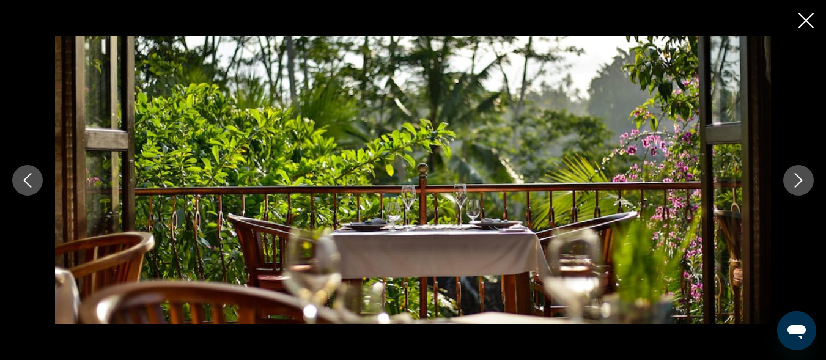
click at [800, 185] on icon "Next image" at bounding box center [798, 180] width 15 height 15
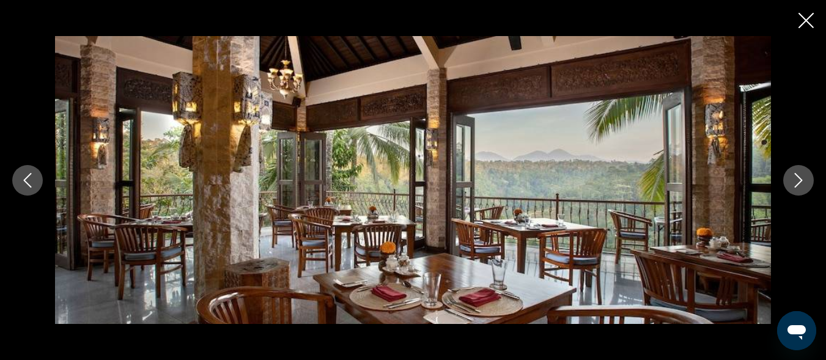
click at [800, 185] on icon "Next image" at bounding box center [798, 180] width 15 height 15
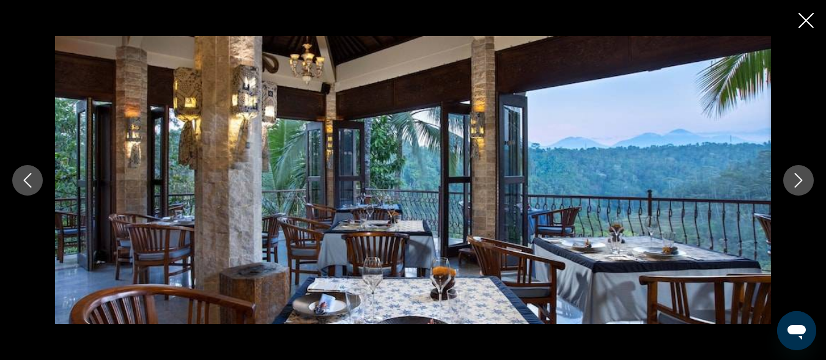
click at [804, 21] on icon "Close slideshow" at bounding box center [806, 20] width 15 height 15
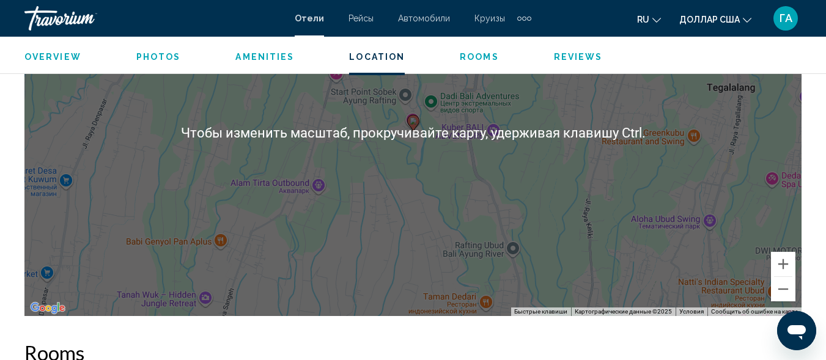
scroll to position [1553, 0]
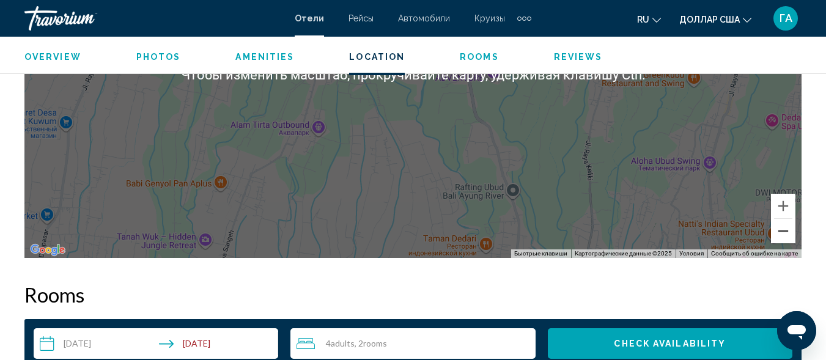
click at [781, 231] on button "Уменьшить" at bounding box center [783, 231] width 24 height 24
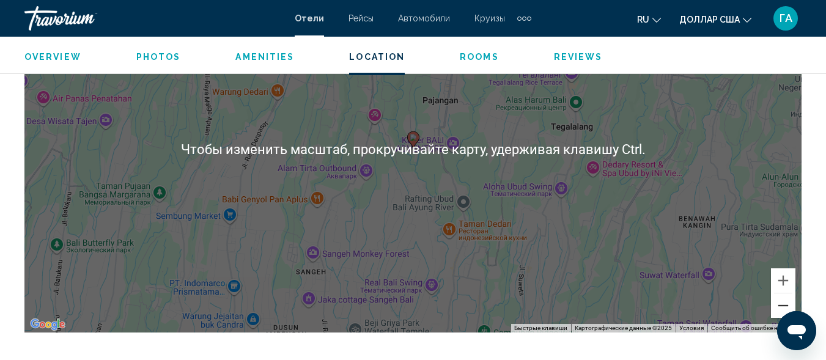
scroll to position [1492, 0]
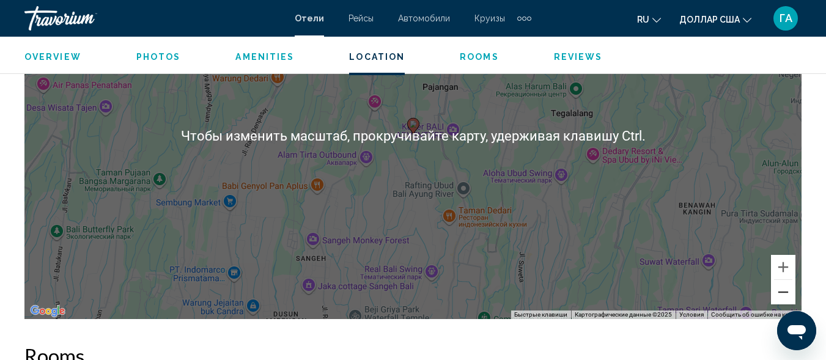
click at [786, 296] on button "Уменьшить" at bounding box center [783, 292] width 24 height 24
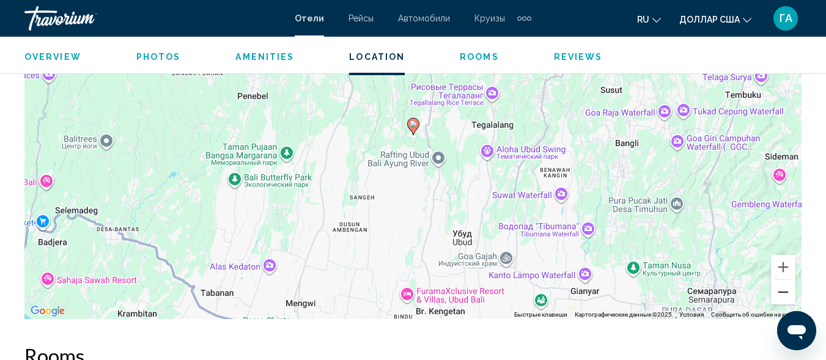
click at [786, 296] on button "Уменьшить" at bounding box center [783, 292] width 24 height 24
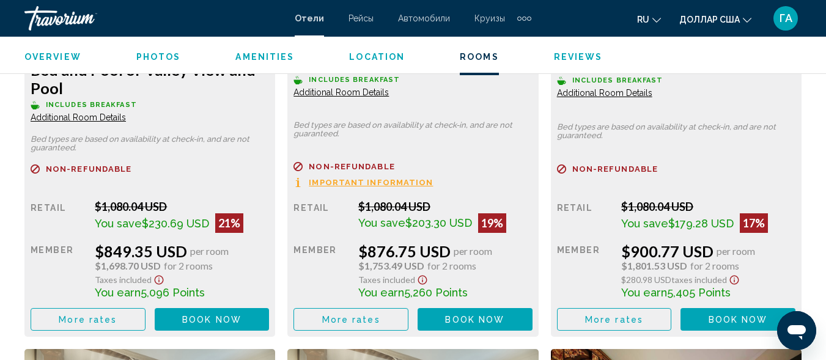
scroll to position [2165, 0]
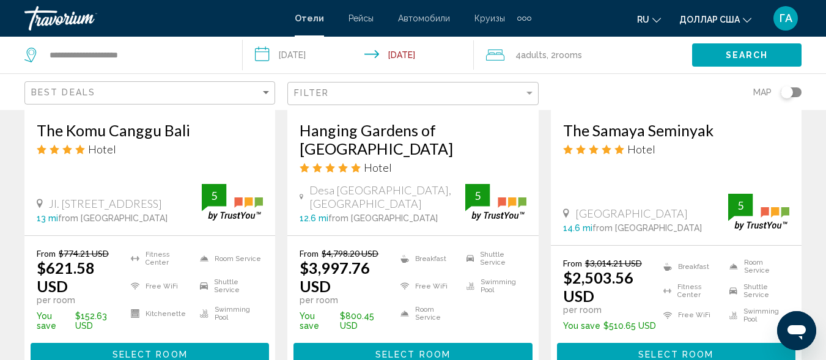
scroll to position [1651, 0]
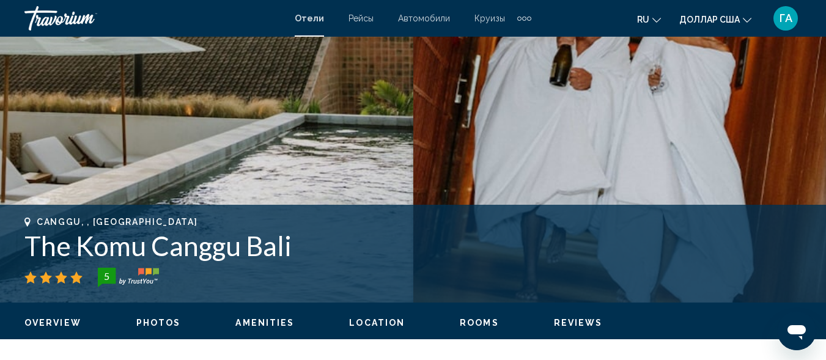
scroll to position [330, 0]
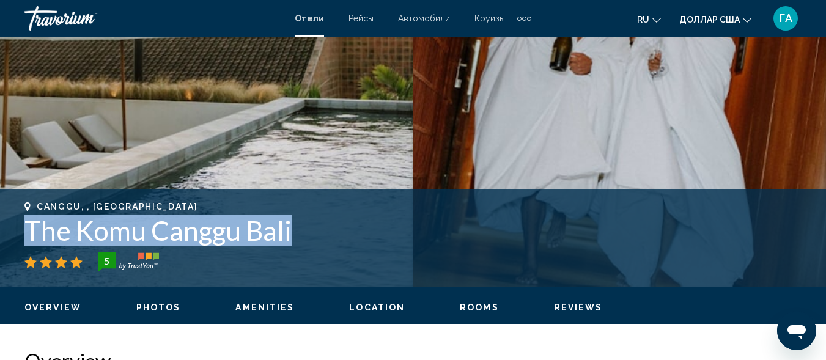
drag, startPoint x: 24, startPoint y: 225, endPoint x: 305, endPoint y: 234, distance: 280.2
click at [308, 234] on h1 "The Komu Canggu Bali" at bounding box center [412, 231] width 777 height 32
copy h1 "The Komu Canggu Bali"
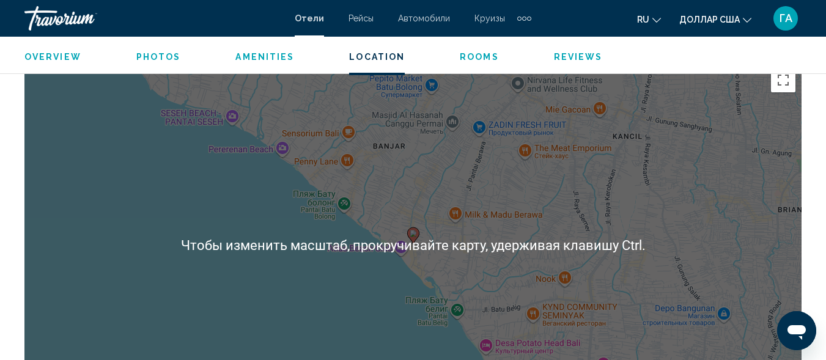
scroll to position [1370, 0]
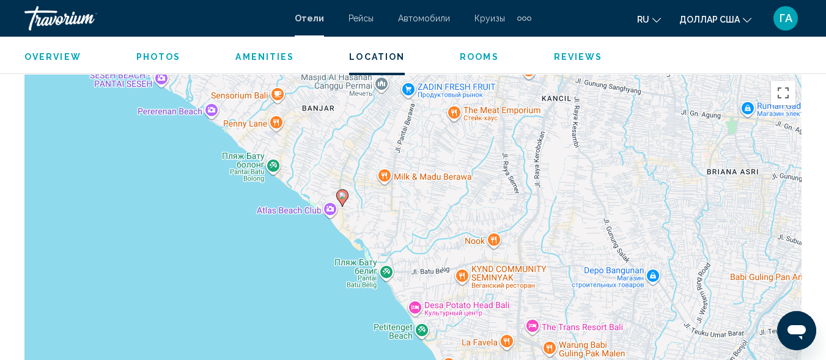
drag, startPoint x: 513, startPoint y: 292, endPoint x: 441, endPoint y: 240, distance: 88.9
click at [441, 240] on div "Чтобы активировать перетаскивание с помощью клавиатуры, нажмите Alt + Ввод. Пос…" at bounding box center [412, 258] width 777 height 367
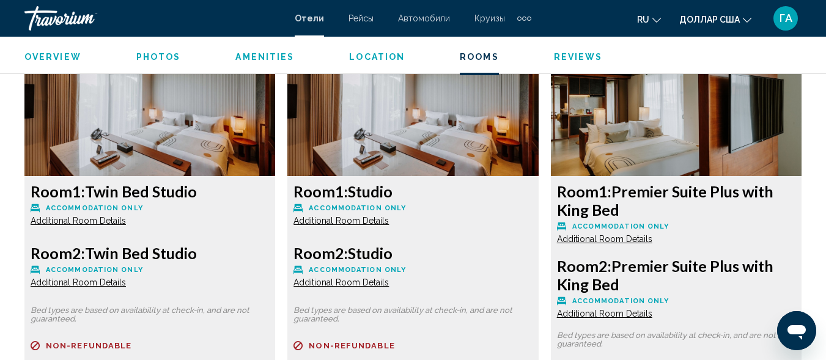
scroll to position [1922, 0]
click at [190, 138] on img "Основное содержание" at bounding box center [149, 100] width 251 height 153
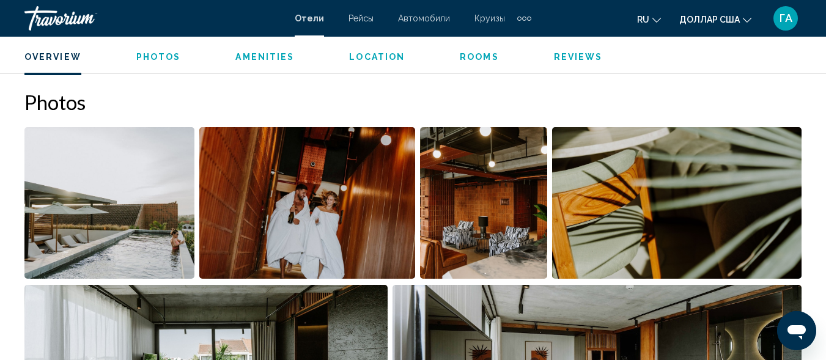
scroll to position [821, 0]
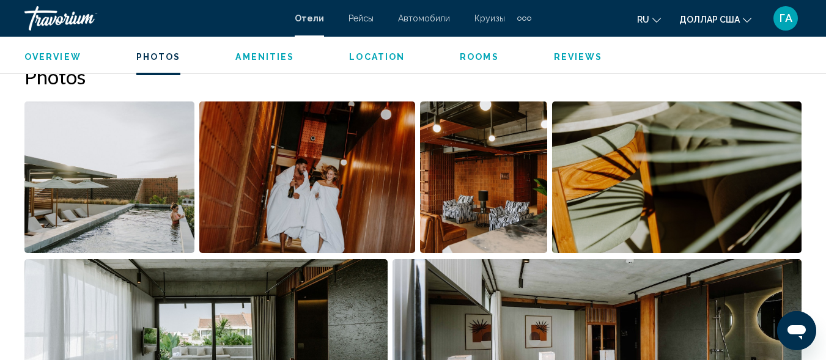
click at [112, 187] on img "Open full-screen image slider" at bounding box center [109, 178] width 170 height 152
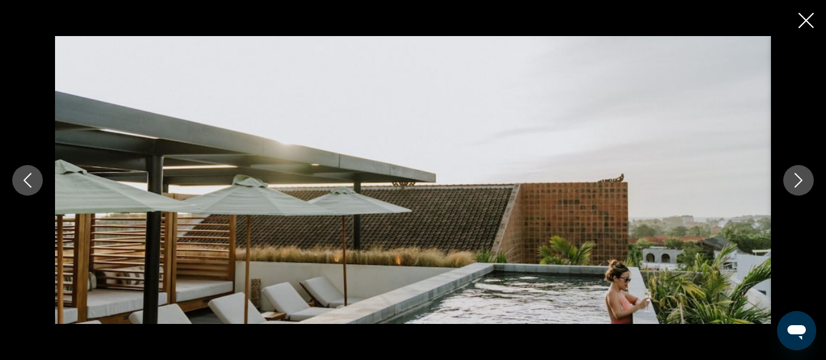
click at [796, 176] on icon "Next image" at bounding box center [798, 180] width 15 height 15
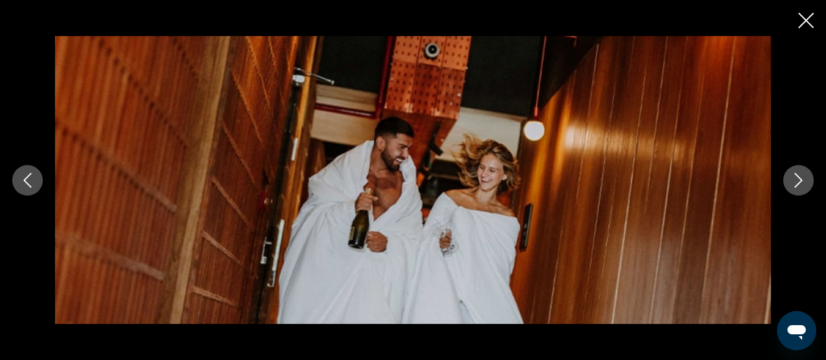
click at [796, 176] on icon "Next image" at bounding box center [798, 180] width 15 height 15
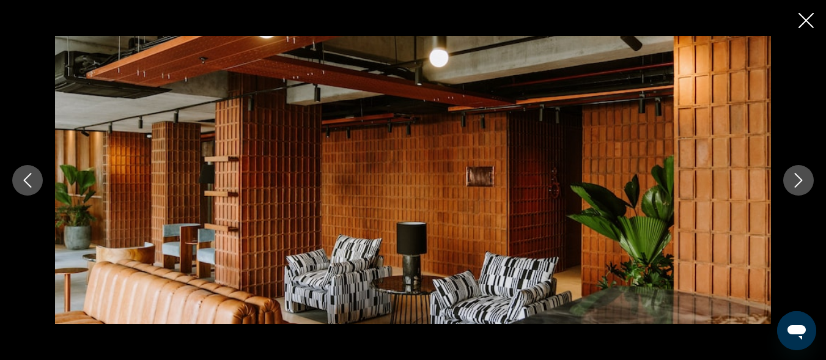
click at [796, 176] on icon "Next image" at bounding box center [798, 180] width 15 height 15
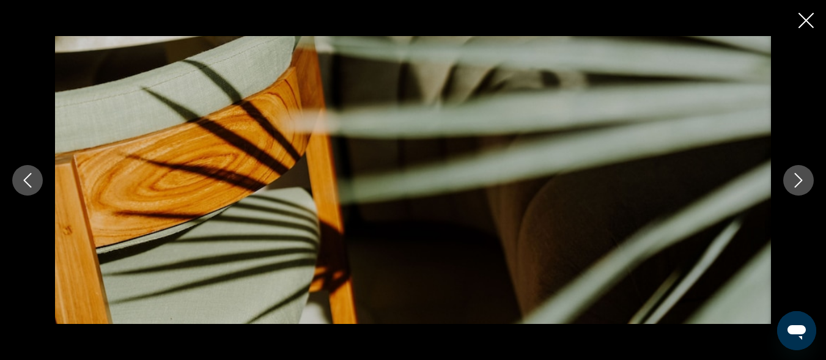
click at [796, 176] on icon "Next image" at bounding box center [798, 180] width 15 height 15
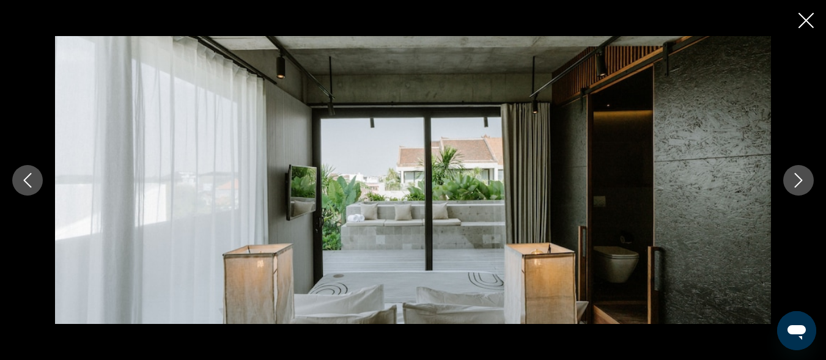
click at [796, 176] on icon "Next image" at bounding box center [798, 180] width 15 height 15
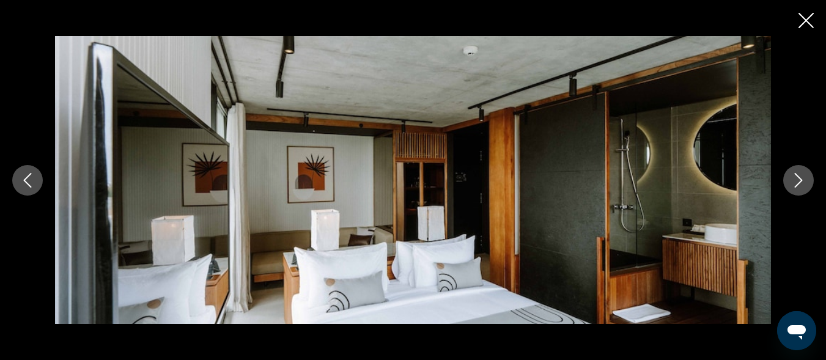
click at [796, 176] on icon "Next image" at bounding box center [798, 180] width 15 height 15
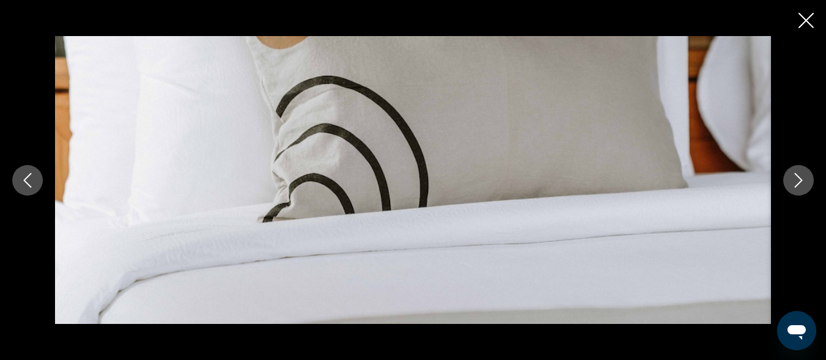
click at [796, 176] on icon "Next image" at bounding box center [798, 180] width 15 height 15
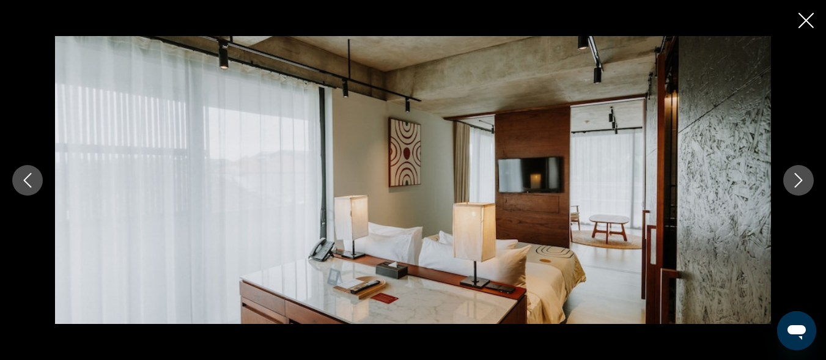
click at [796, 176] on icon "Next image" at bounding box center [798, 180] width 15 height 15
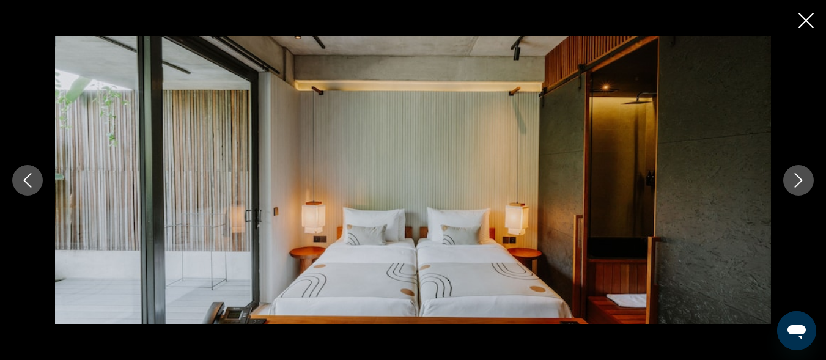
click at [796, 176] on icon "Next image" at bounding box center [798, 180] width 15 height 15
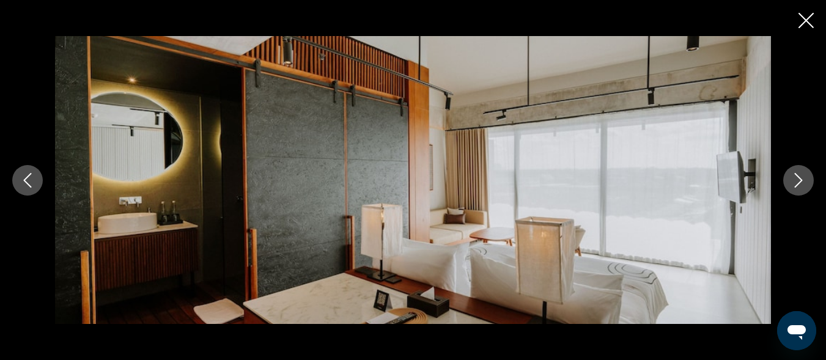
click at [796, 176] on icon "Next image" at bounding box center [798, 180] width 15 height 15
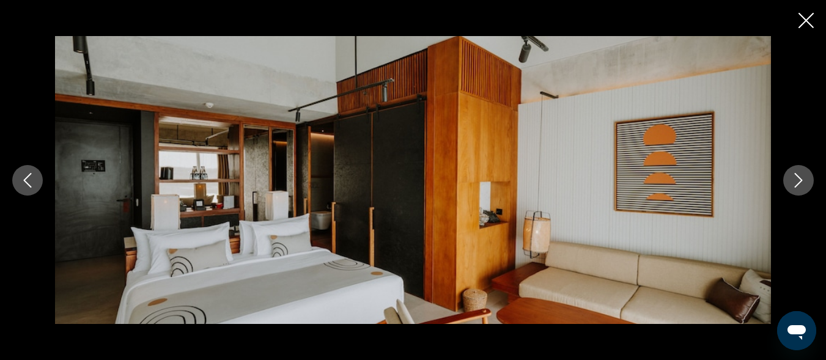
click at [796, 176] on icon "Next image" at bounding box center [798, 180] width 15 height 15
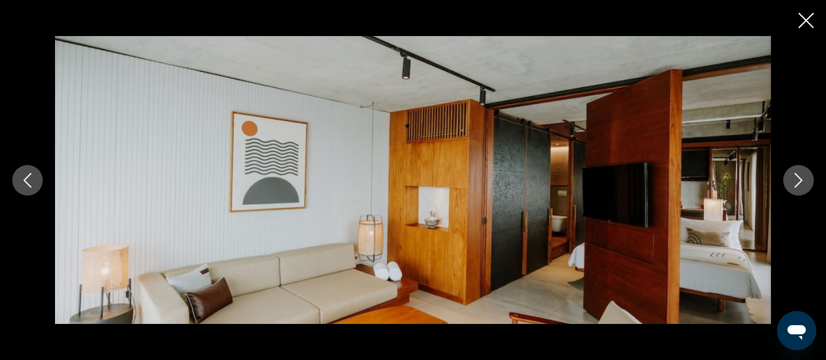
click at [796, 176] on icon "Next image" at bounding box center [798, 180] width 15 height 15
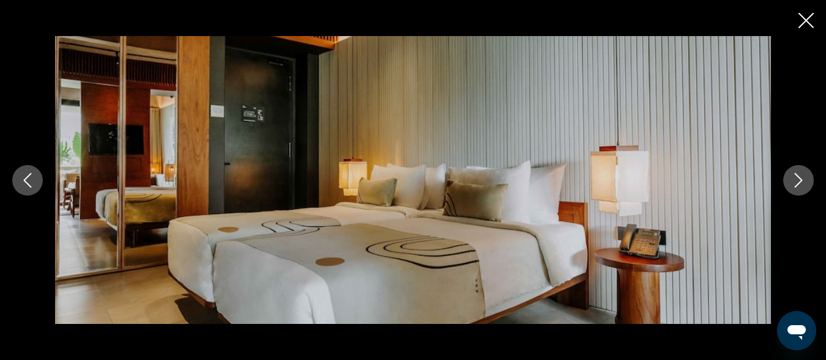
click at [796, 176] on icon "Next image" at bounding box center [798, 180] width 15 height 15
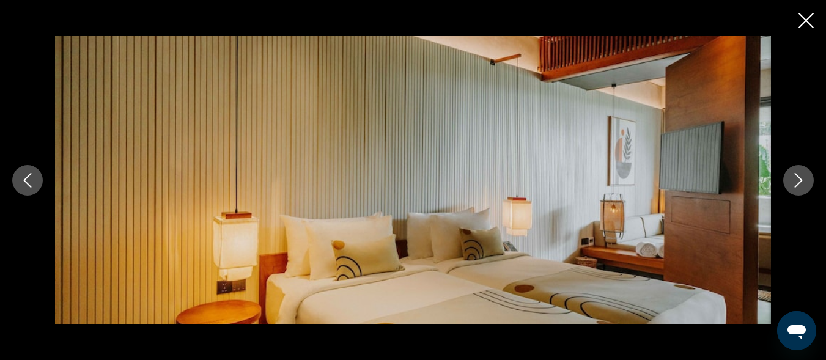
click at [796, 176] on icon "Next image" at bounding box center [798, 180] width 15 height 15
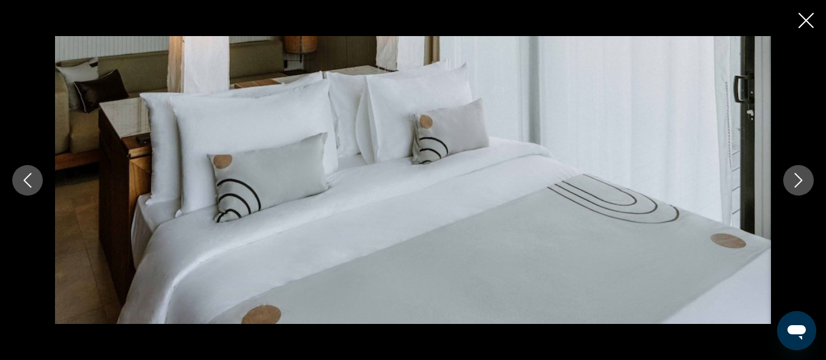
click at [796, 176] on icon "Next image" at bounding box center [798, 180] width 15 height 15
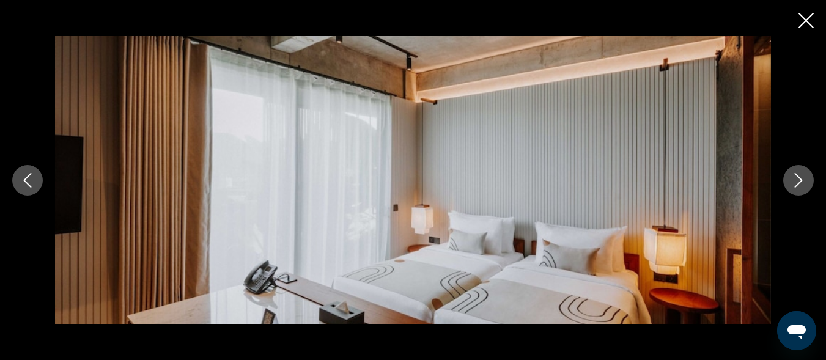
click at [796, 176] on icon "Next image" at bounding box center [798, 180] width 15 height 15
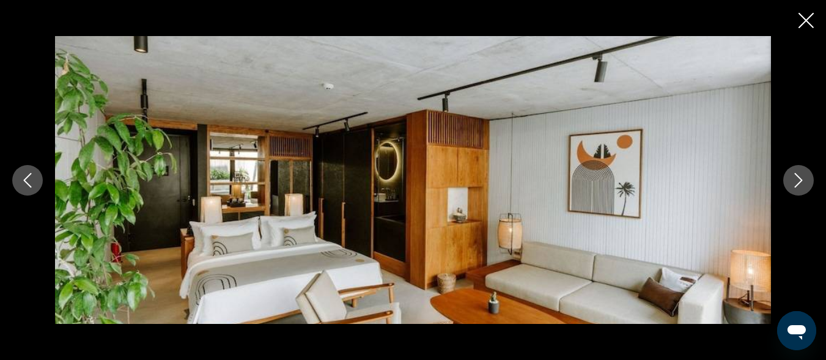
click at [796, 176] on icon "Next image" at bounding box center [798, 180] width 15 height 15
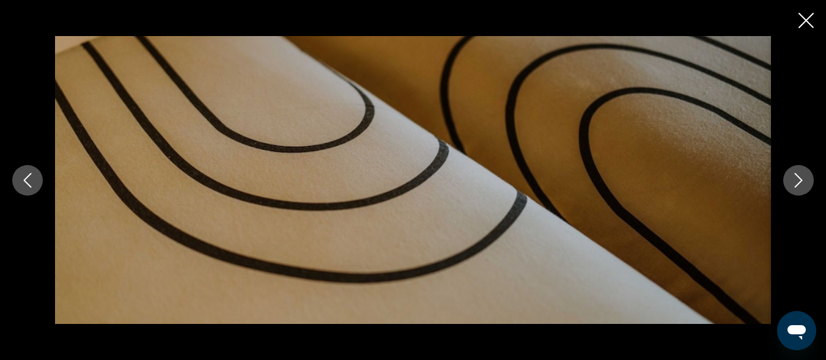
click at [796, 176] on icon "Next image" at bounding box center [798, 180] width 15 height 15
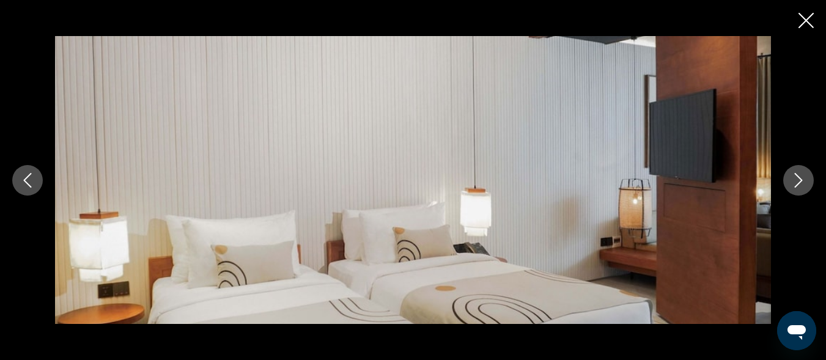
click at [796, 176] on icon "Next image" at bounding box center [798, 180] width 15 height 15
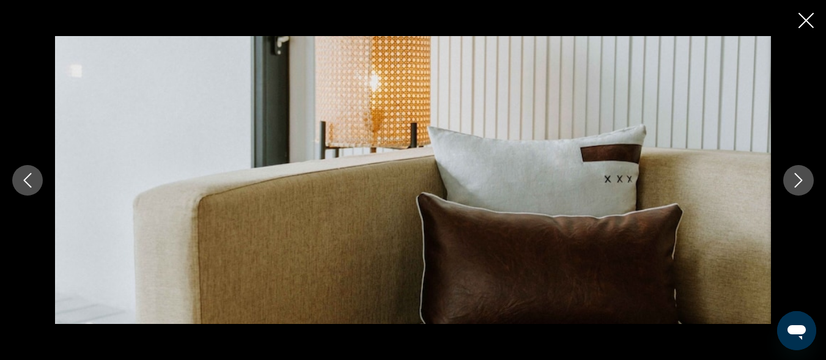
click at [796, 176] on icon "Next image" at bounding box center [798, 180] width 15 height 15
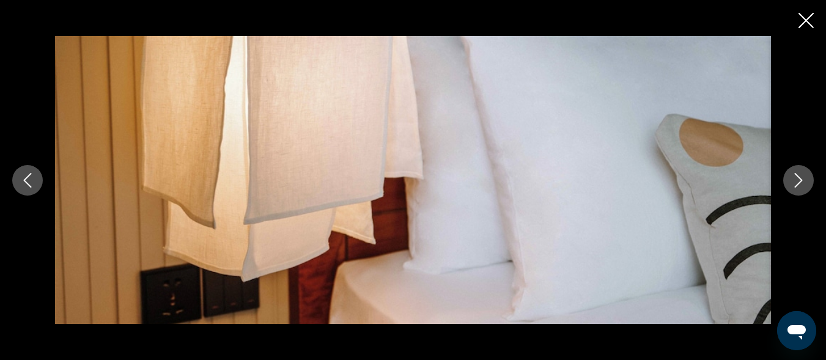
click at [796, 176] on icon "Next image" at bounding box center [798, 180] width 15 height 15
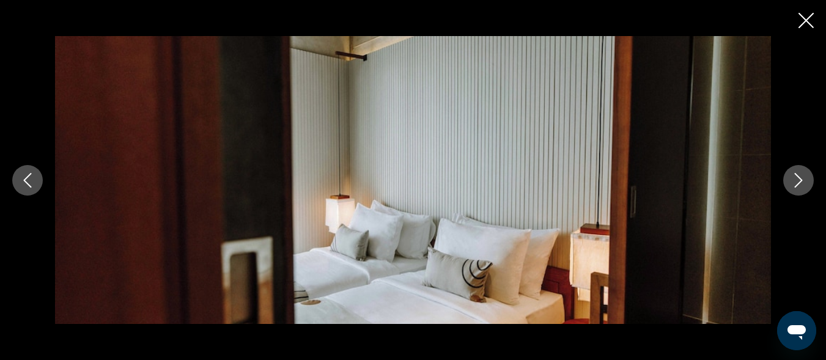
click at [796, 176] on icon "Next image" at bounding box center [798, 180] width 15 height 15
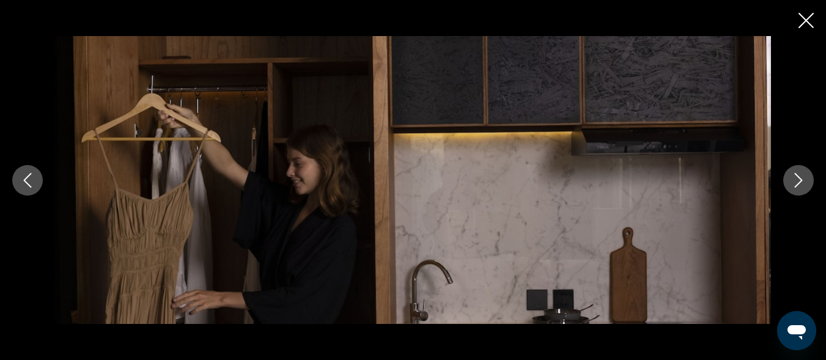
click at [796, 176] on icon "Next image" at bounding box center [798, 180] width 15 height 15
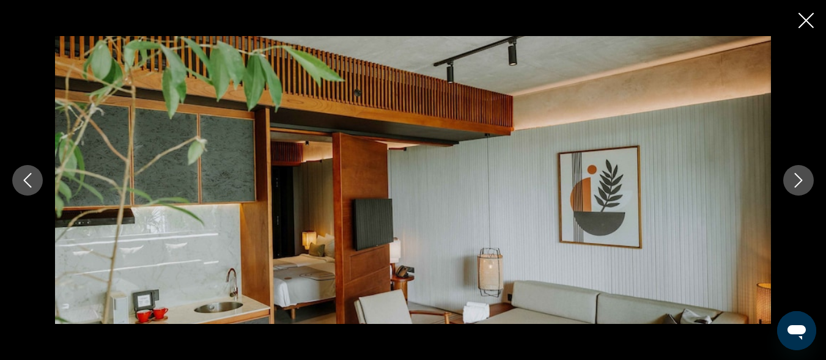
click at [796, 176] on icon "Next image" at bounding box center [798, 180] width 15 height 15
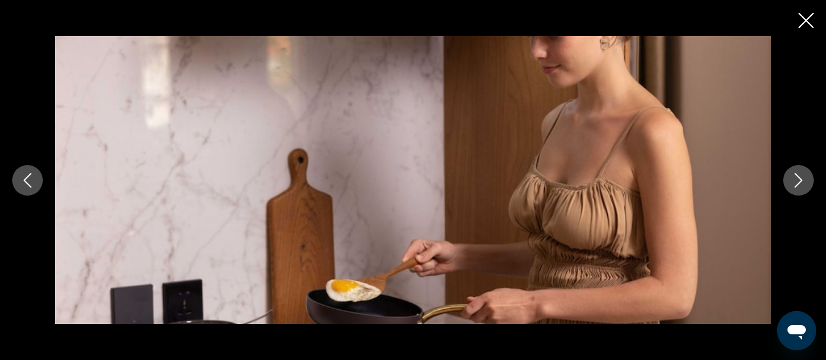
click at [796, 176] on icon "Next image" at bounding box center [798, 180] width 15 height 15
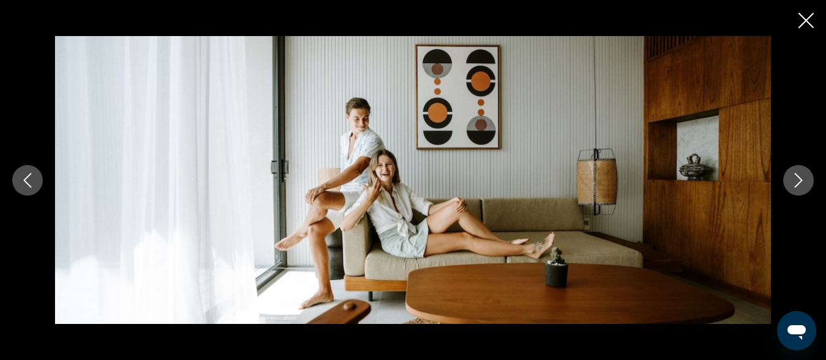
click at [796, 176] on icon "Next image" at bounding box center [798, 180] width 15 height 15
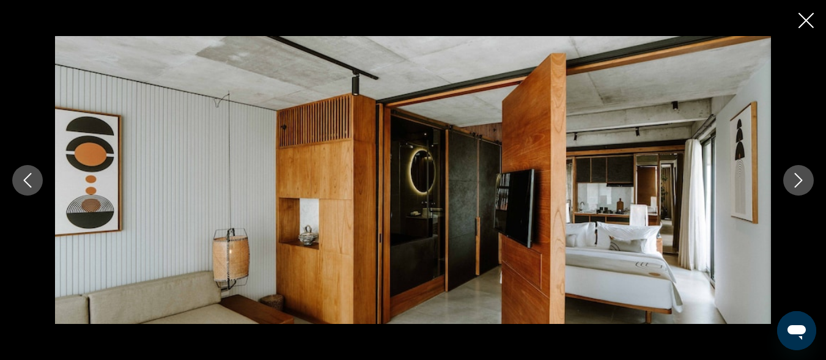
click at [796, 176] on icon "Next image" at bounding box center [798, 180] width 15 height 15
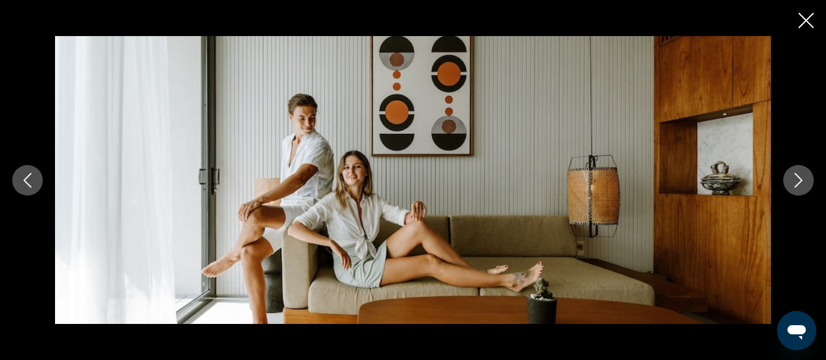
click at [796, 176] on icon "Next image" at bounding box center [798, 180] width 15 height 15
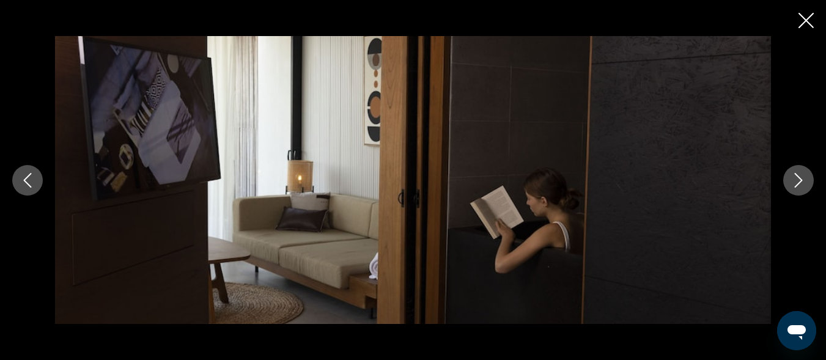
click at [796, 176] on icon "Next image" at bounding box center [798, 180] width 15 height 15
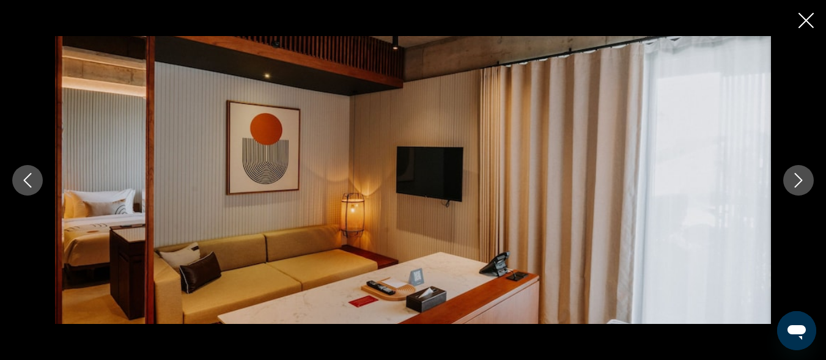
click at [796, 176] on icon "Next image" at bounding box center [798, 180] width 15 height 15
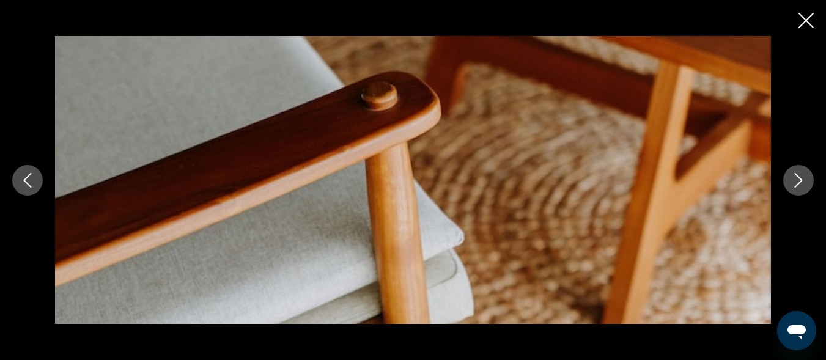
click at [796, 176] on icon "Next image" at bounding box center [798, 180] width 15 height 15
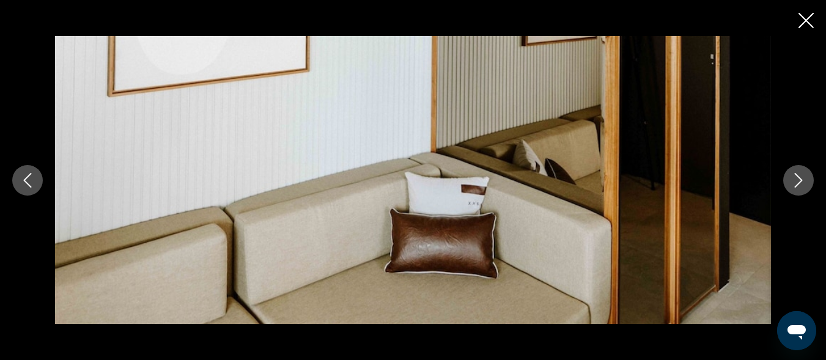
click at [796, 176] on icon "Next image" at bounding box center [798, 180] width 15 height 15
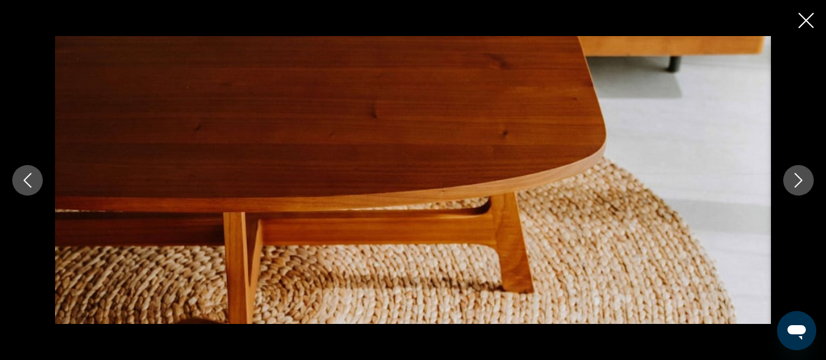
click at [796, 176] on icon "Next image" at bounding box center [798, 180] width 15 height 15
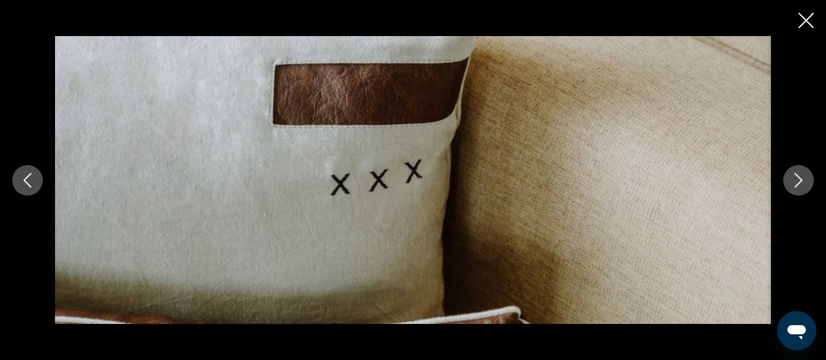
click at [796, 176] on icon "Next image" at bounding box center [798, 180] width 15 height 15
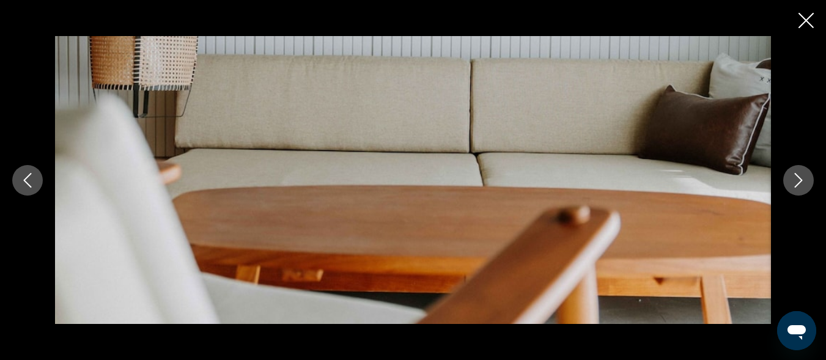
click at [796, 176] on icon "Next image" at bounding box center [798, 180] width 15 height 15
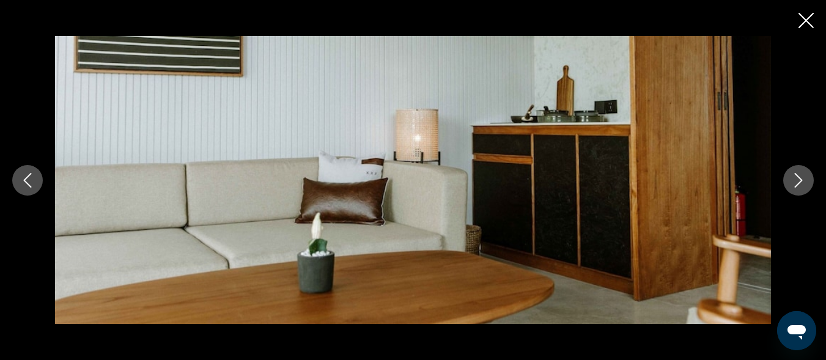
click at [796, 176] on icon "Next image" at bounding box center [798, 180] width 15 height 15
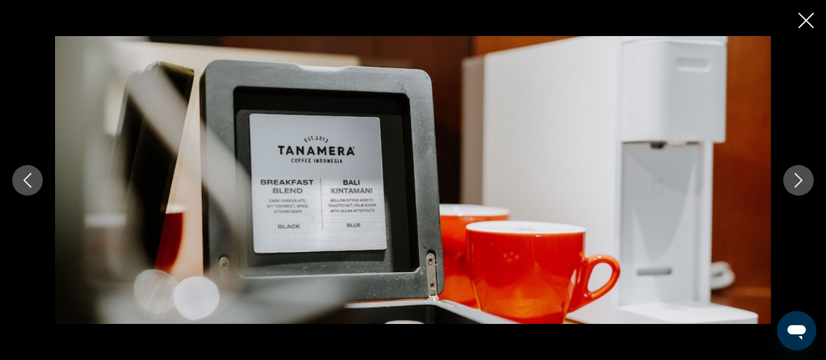
click at [796, 176] on icon "Next image" at bounding box center [798, 180] width 15 height 15
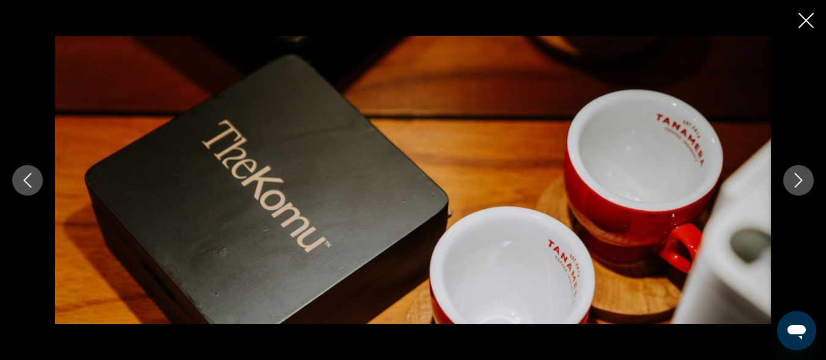
click at [796, 176] on icon "Next image" at bounding box center [798, 180] width 15 height 15
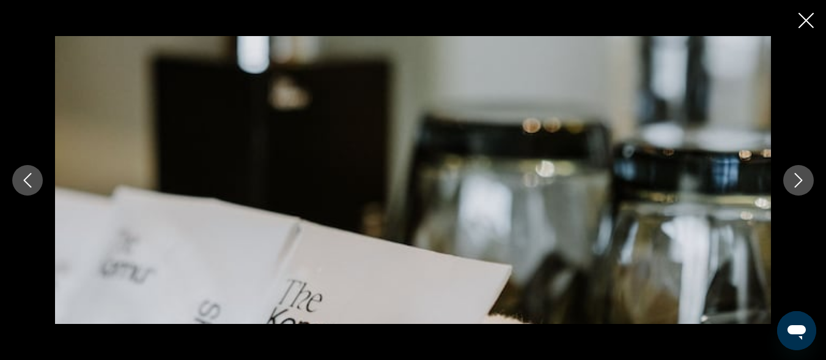
click at [796, 176] on icon "Next image" at bounding box center [798, 180] width 15 height 15
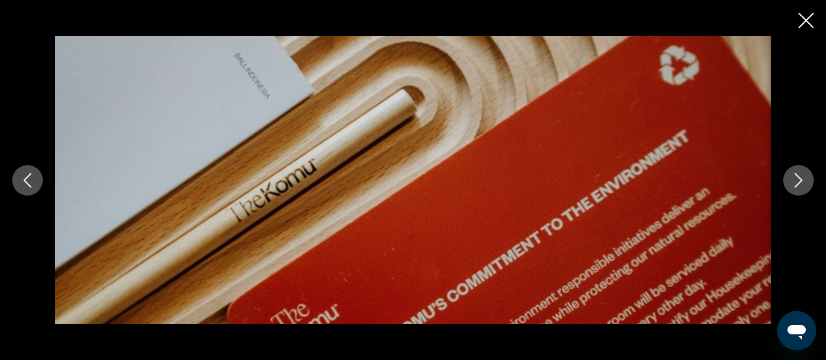
click at [796, 176] on icon "Next image" at bounding box center [798, 180] width 15 height 15
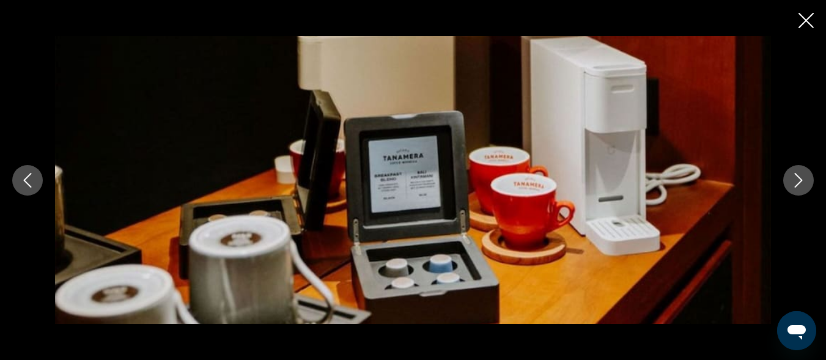
click at [796, 176] on icon "Next image" at bounding box center [798, 180] width 15 height 15
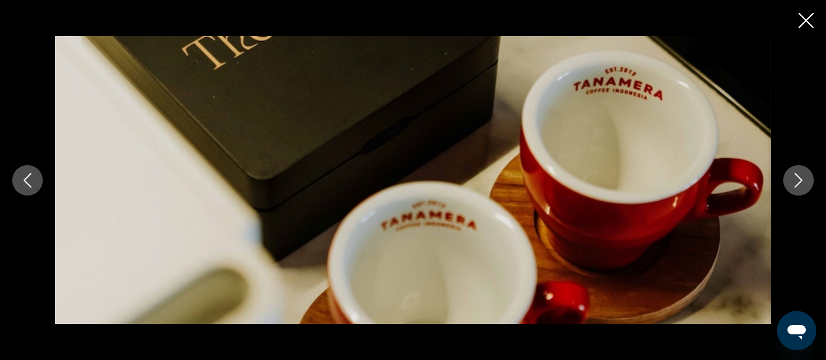
click at [796, 176] on icon "Next image" at bounding box center [798, 180] width 15 height 15
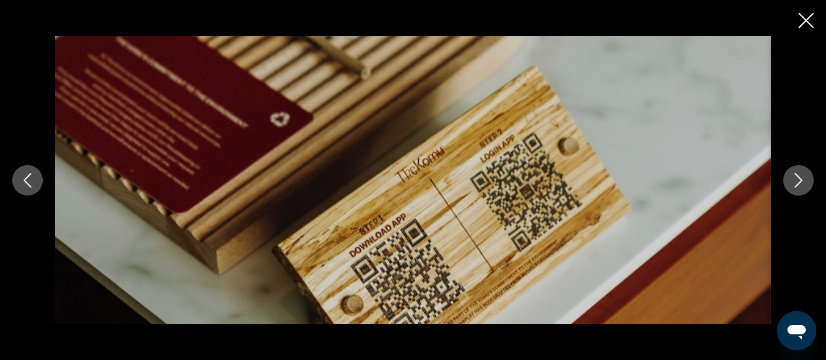
click at [796, 176] on icon "Next image" at bounding box center [798, 180] width 15 height 15
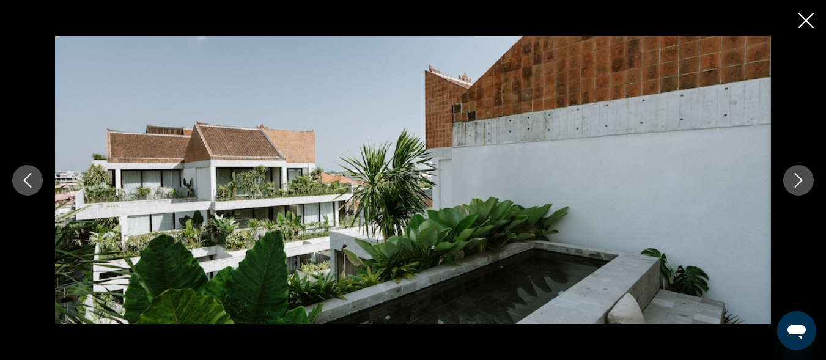
click at [796, 176] on icon "Next image" at bounding box center [798, 180] width 15 height 15
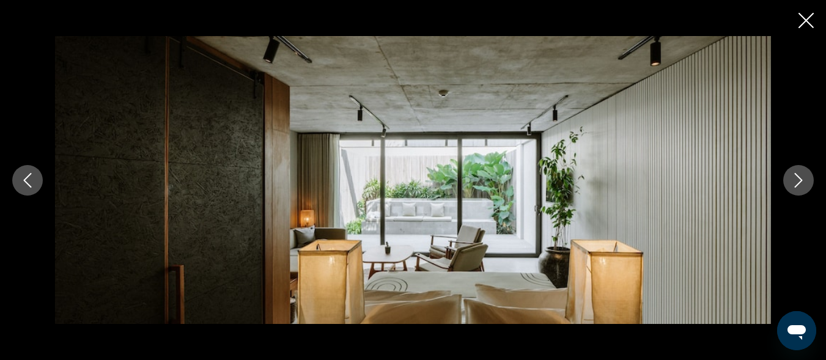
click at [796, 176] on icon "Next image" at bounding box center [798, 180] width 15 height 15
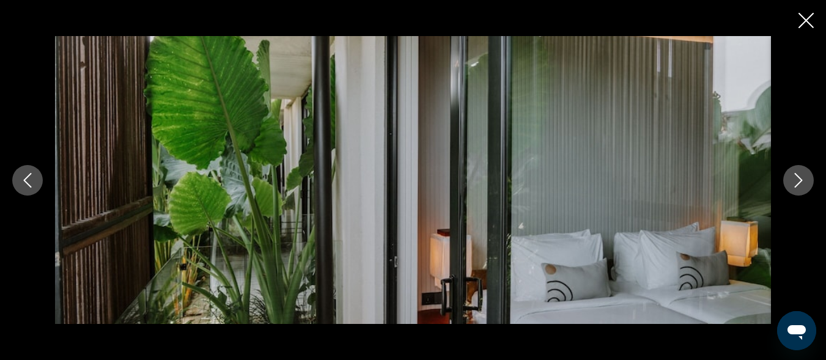
click at [796, 176] on icon "Next image" at bounding box center [798, 180] width 15 height 15
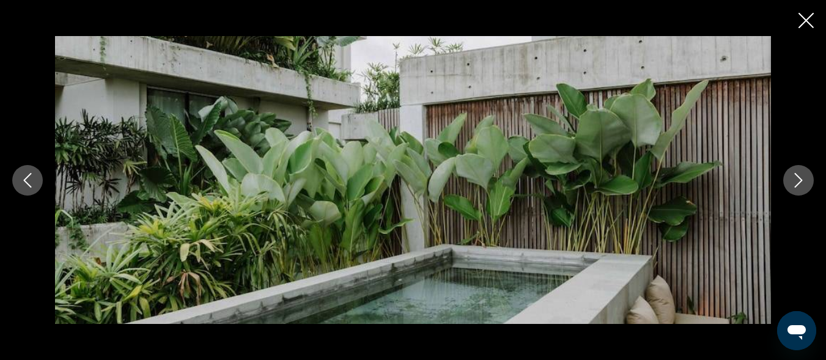
click at [796, 176] on icon "Next image" at bounding box center [798, 180] width 15 height 15
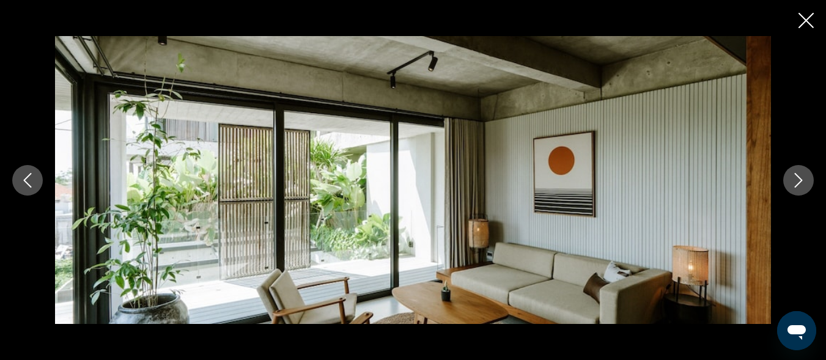
click at [796, 176] on icon "Next image" at bounding box center [798, 180] width 15 height 15
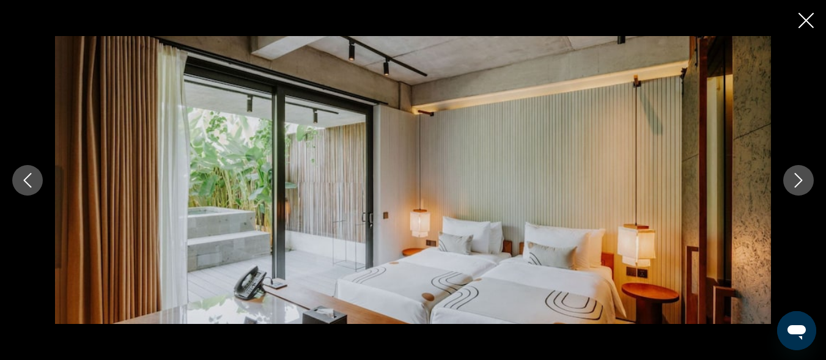
click at [796, 176] on icon "Next image" at bounding box center [798, 180] width 15 height 15
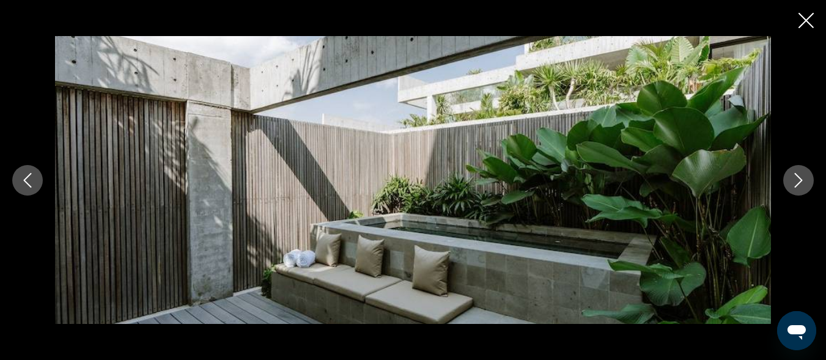
click at [796, 176] on icon "Next image" at bounding box center [798, 180] width 15 height 15
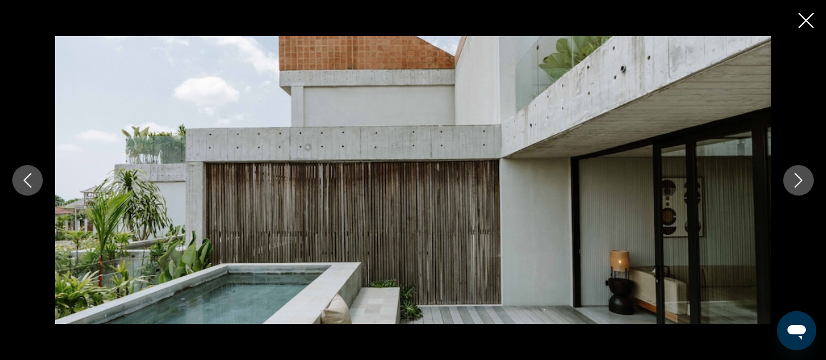
click at [796, 176] on icon "Next image" at bounding box center [798, 180] width 15 height 15
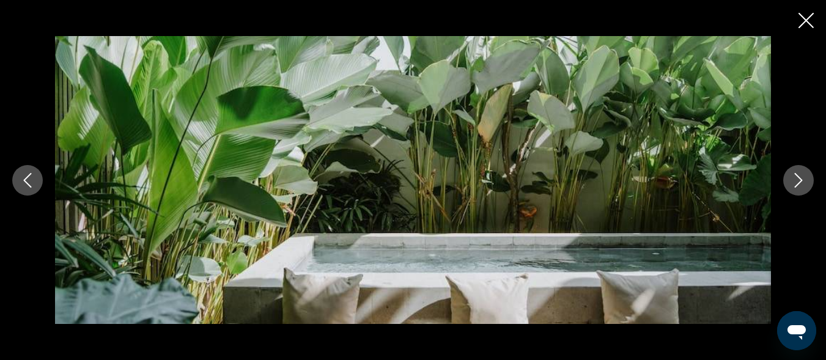
click at [796, 176] on icon "Next image" at bounding box center [798, 180] width 15 height 15
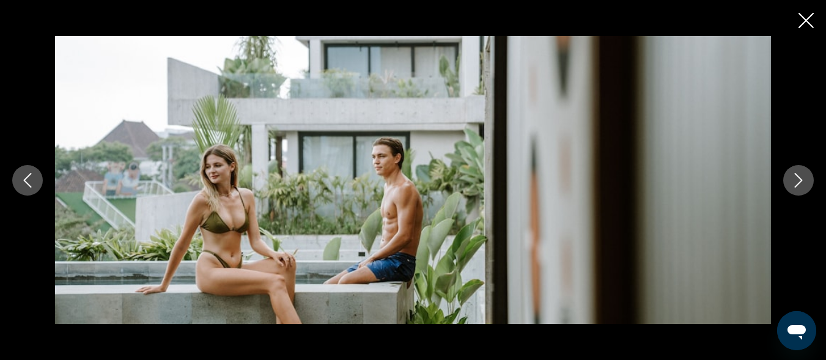
click at [796, 176] on icon "Next image" at bounding box center [798, 180] width 15 height 15
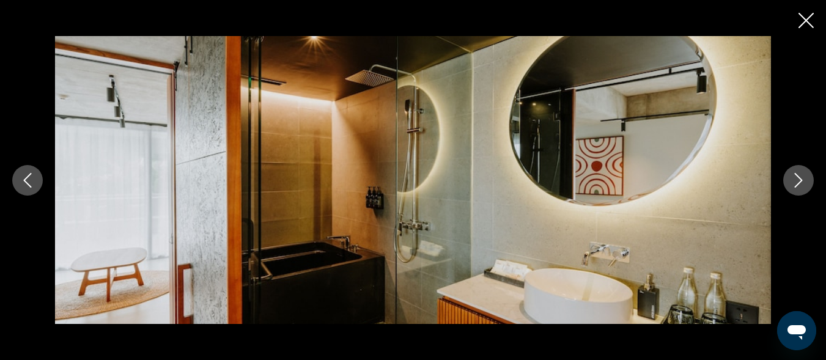
click at [796, 176] on icon "Next image" at bounding box center [798, 180] width 15 height 15
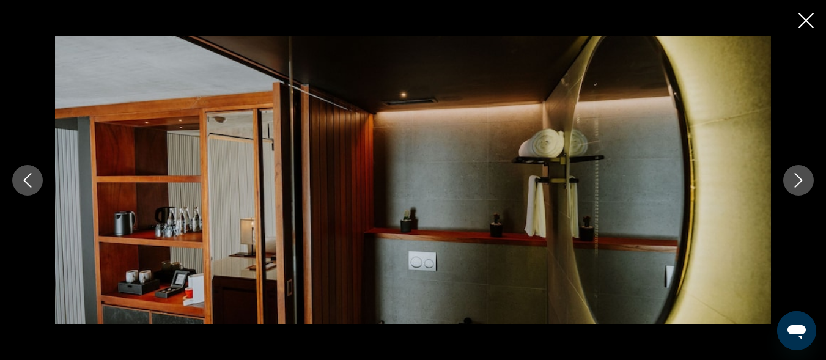
click at [796, 176] on icon "Next image" at bounding box center [798, 180] width 15 height 15
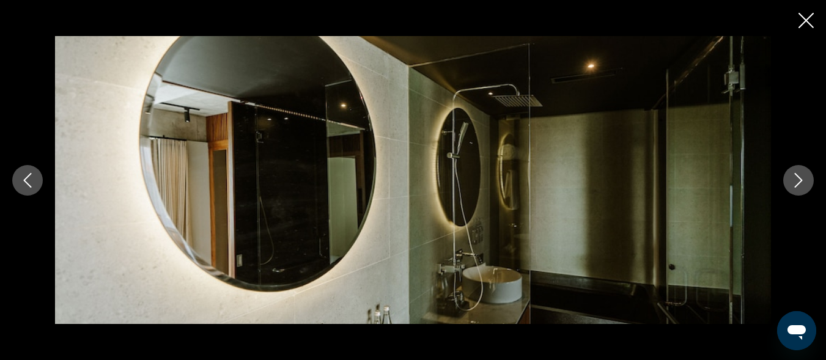
click at [796, 176] on icon "Next image" at bounding box center [798, 180] width 15 height 15
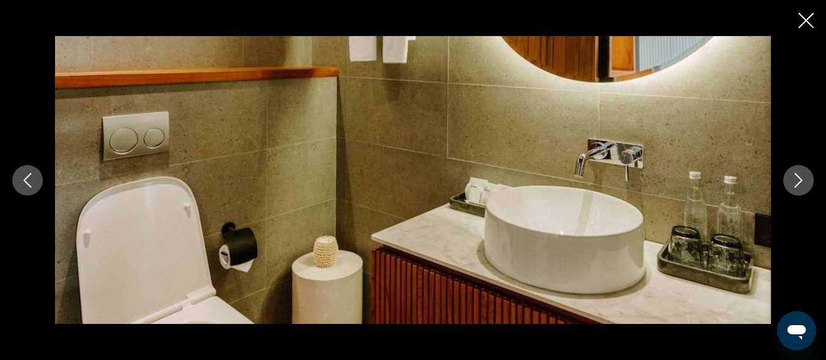
click at [796, 176] on icon "Next image" at bounding box center [798, 180] width 15 height 15
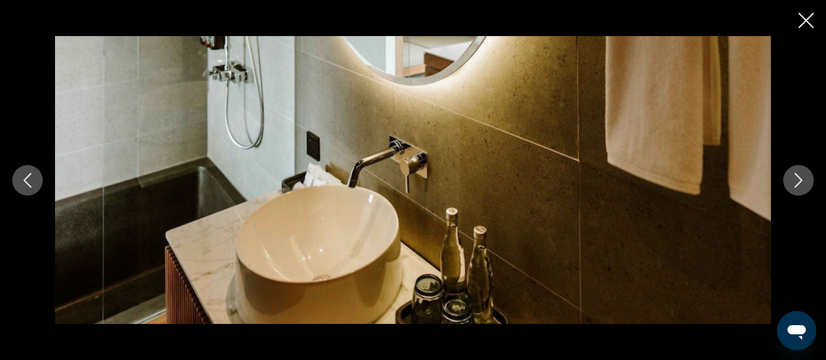
click at [796, 176] on icon "Next image" at bounding box center [798, 180] width 15 height 15
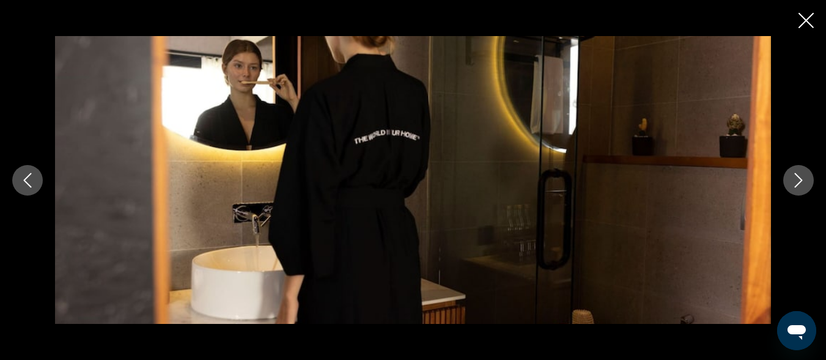
click at [796, 176] on icon "Next image" at bounding box center [798, 180] width 15 height 15
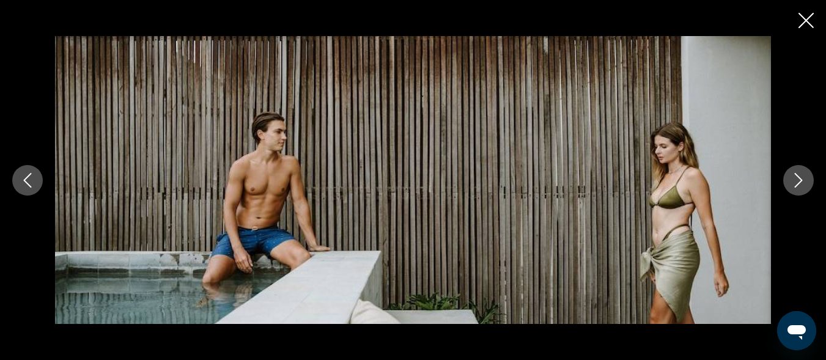
click at [796, 176] on icon "Next image" at bounding box center [798, 180] width 15 height 15
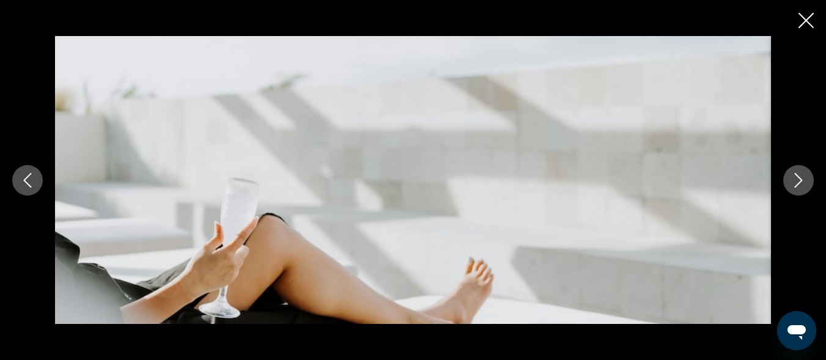
click at [796, 176] on icon "Next image" at bounding box center [798, 180] width 15 height 15
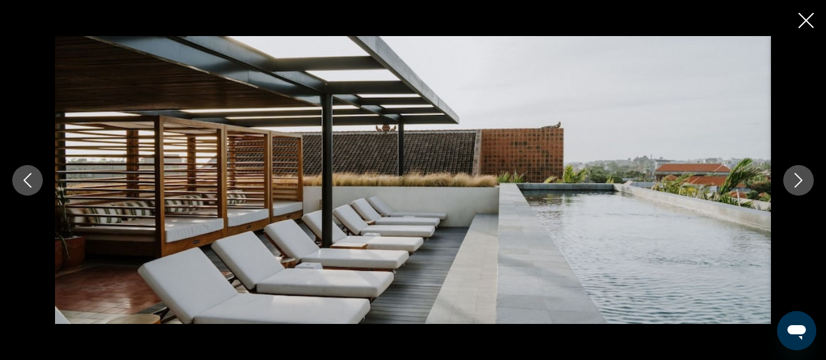
click at [796, 176] on icon "Next image" at bounding box center [798, 180] width 15 height 15
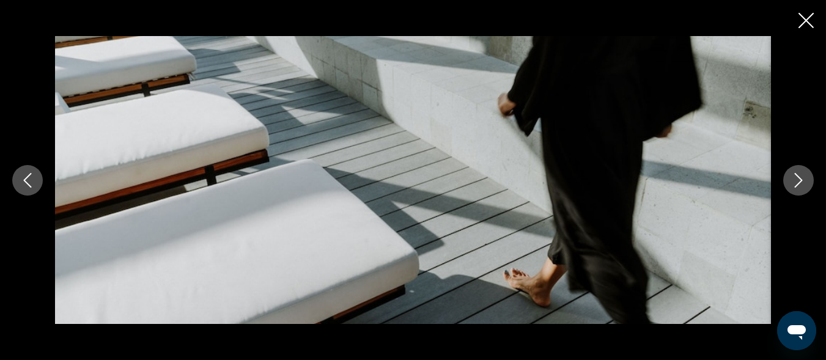
click at [796, 176] on icon "Next image" at bounding box center [798, 180] width 15 height 15
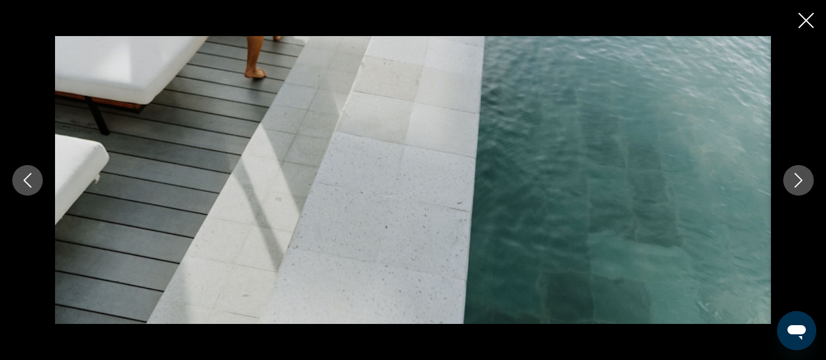
click at [796, 176] on icon "Next image" at bounding box center [798, 180] width 15 height 15
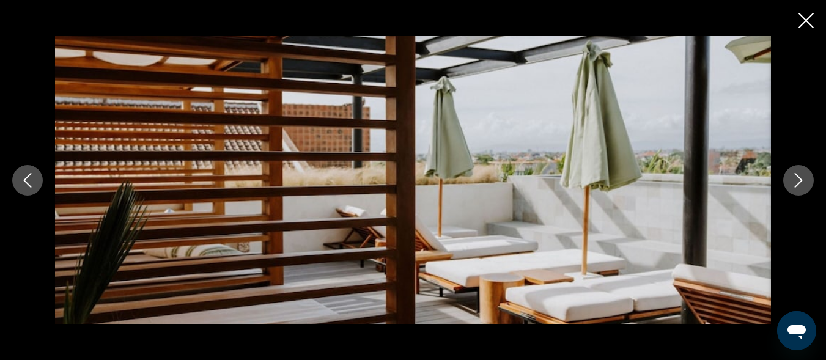
click at [796, 176] on icon "Next image" at bounding box center [798, 180] width 15 height 15
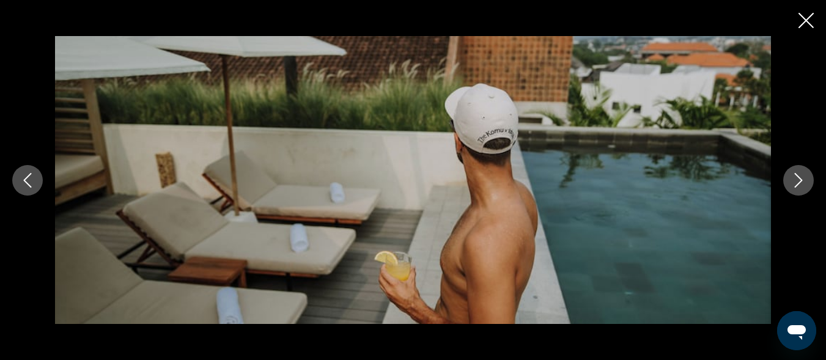
click at [796, 176] on icon "Next image" at bounding box center [798, 180] width 15 height 15
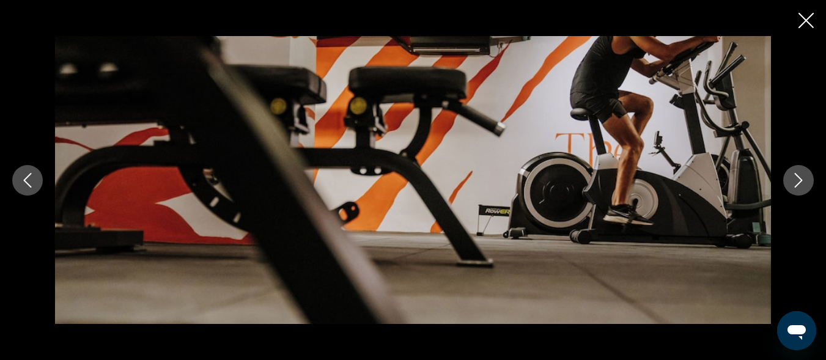
click at [796, 176] on icon "Next image" at bounding box center [798, 180] width 15 height 15
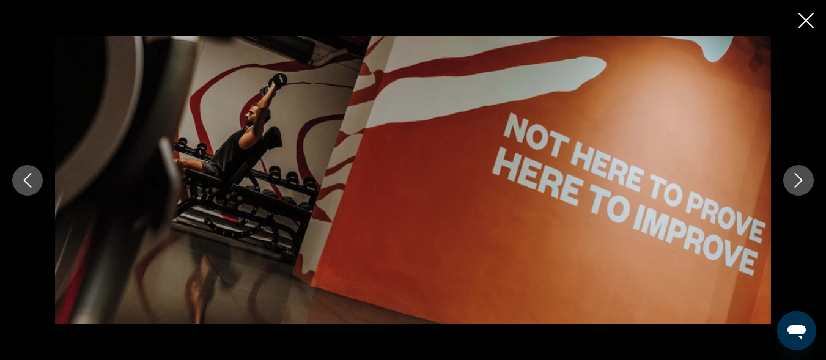
click at [796, 176] on icon "Next image" at bounding box center [798, 180] width 15 height 15
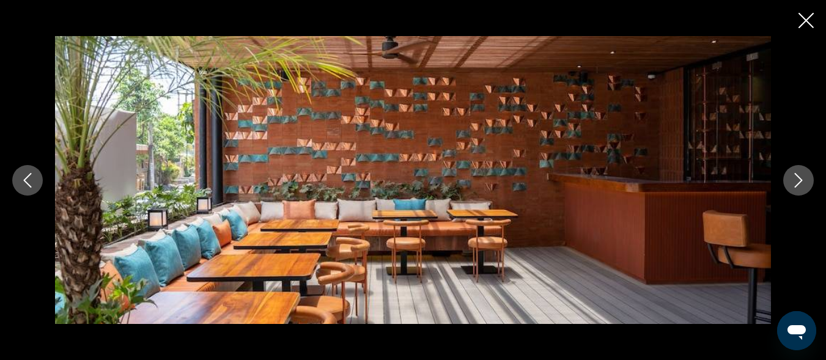
click at [796, 176] on icon "Next image" at bounding box center [798, 180] width 15 height 15
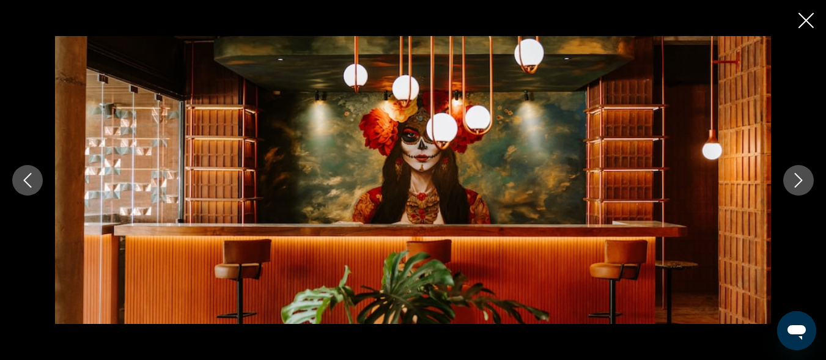
click at [796, 176] on icon "Next image" at bounding box center [798, 180] width 15 height 15
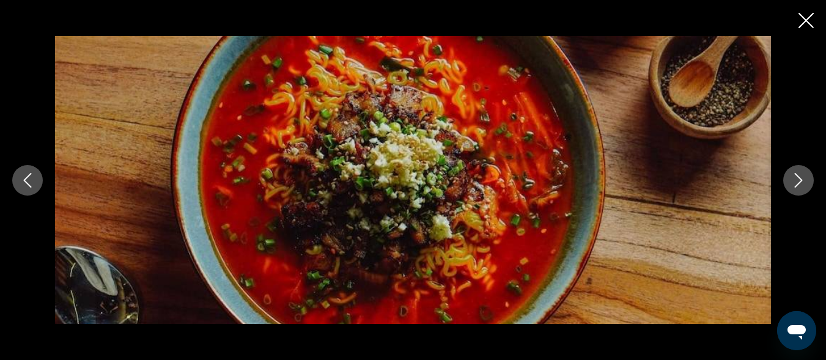
click at [796, 176] on icon "Next image" at bounding box center [798, 180] width 15 height 15
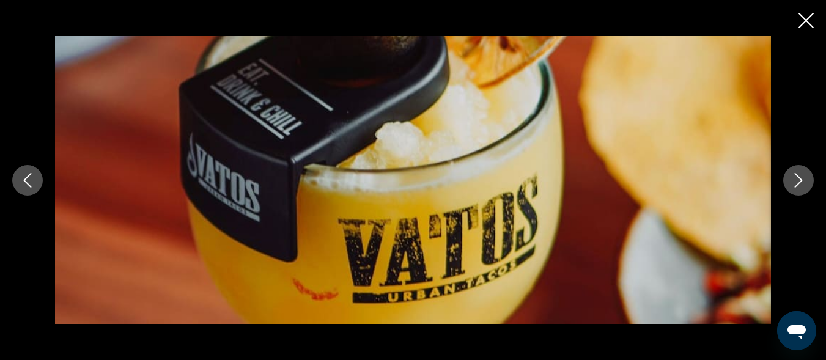
click at [796, 176] on icon "Next image" at bounding box center [798, 180] width 15 height 15
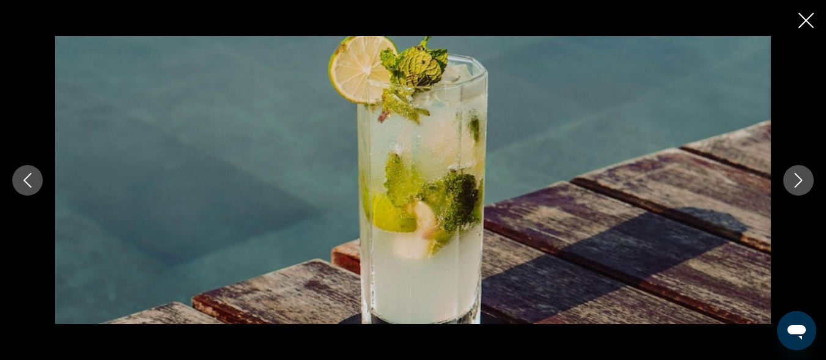
click at [796, 176] on icon "Next image" at bounding box center [798, 180] width 15 height 15
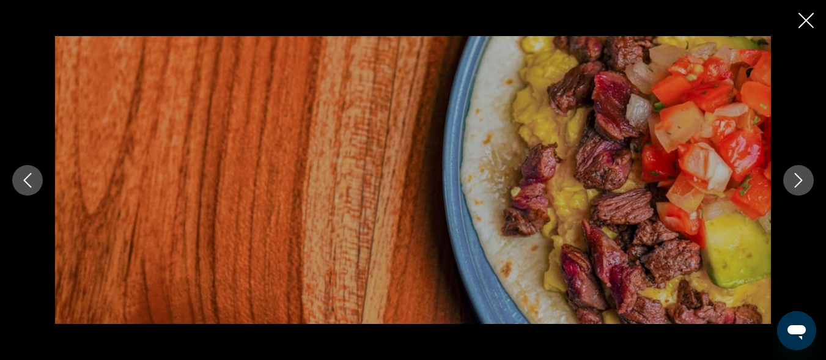
click at [796, 176] on icon "Next image" at bounding box center [798, 180] width 15 height 15
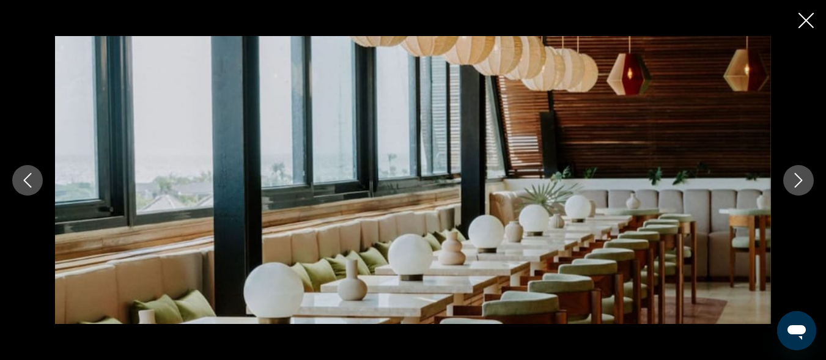
click at [796, 176] on icon "Next image" at bounding box center [798, 180] width 15 height 15
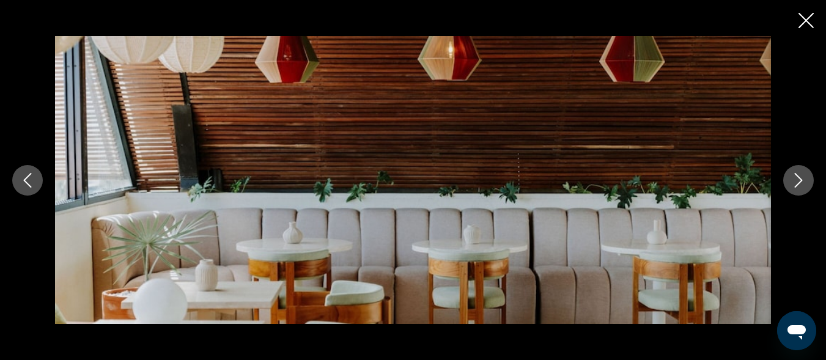
click at [796, 176] on icon "Next image" at bounding box center [798, 180] width 15 height 15
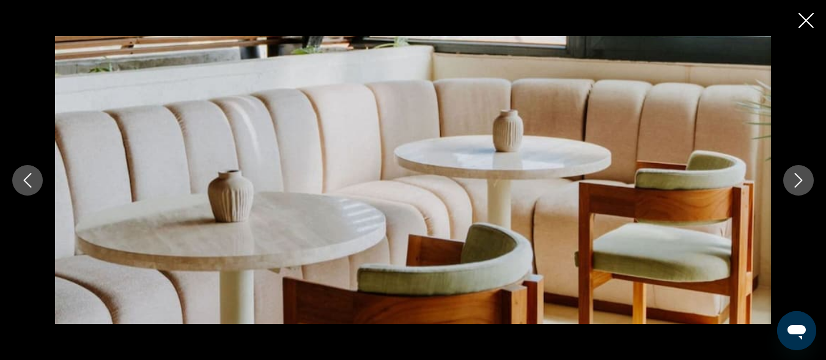
click at [796, 176] on icon "Next image" at bounding box center [798, 180] width 15 height 15
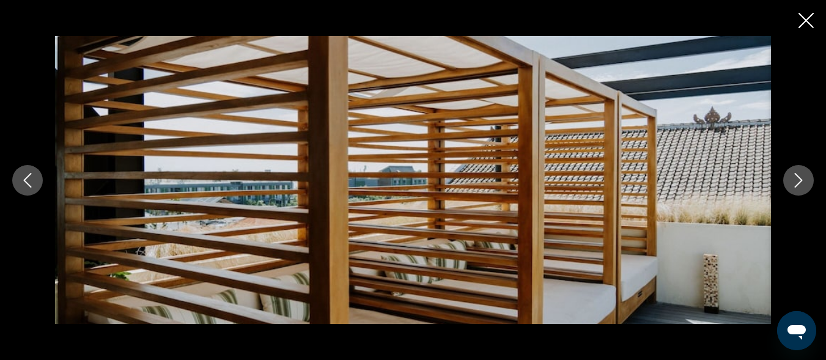
click at [796, 176] on icon "Next image" at bounding box center [798, 180] width 15 height 15
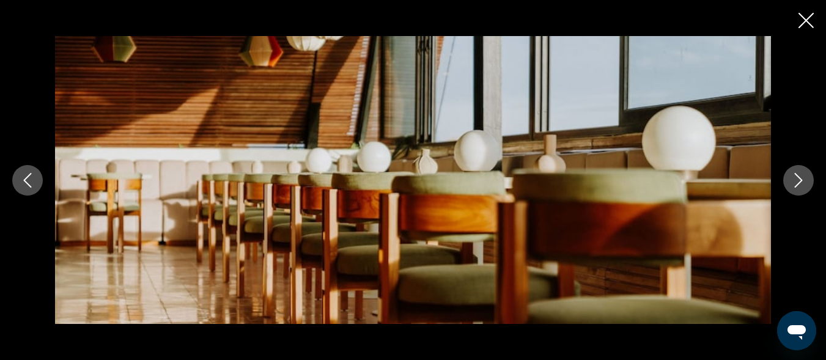
click at [796, 176] on icon "Next image" at bounding box center [798, 180] width 15 height 15
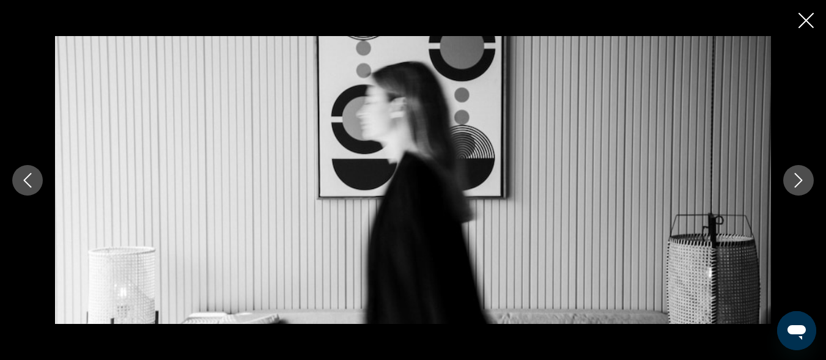
click at [796, 176] on icon "Next image" at bounding box center [798, 180] width 15 height 15
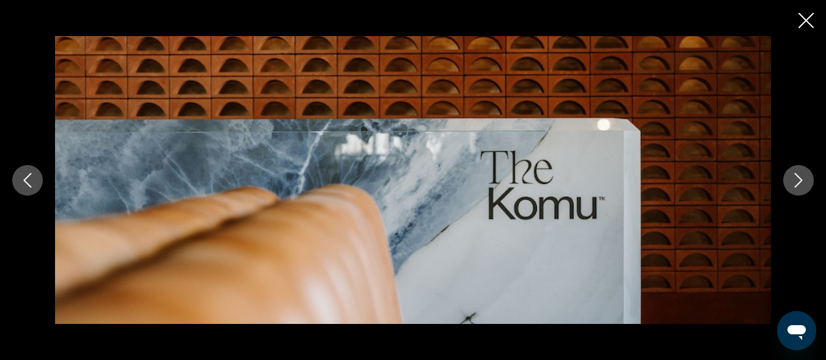
click at [796, 176] on icon "Next image" at bounding box center [798, 180] width 15 height 15
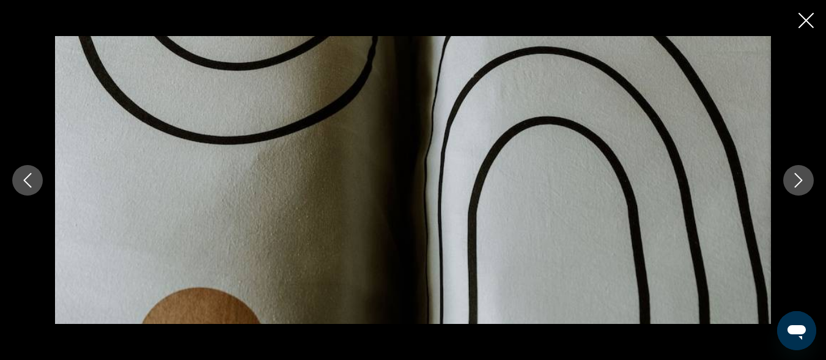
click at [796, 176] on icon "Next image" at bounding box center [798, 180] width 15 height 15
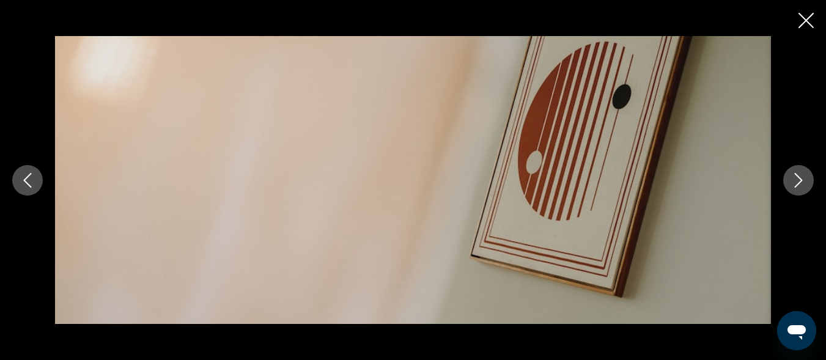
click at [796, 176] on icon "Next image" at bounding box center [798, 180] width 15 height 15
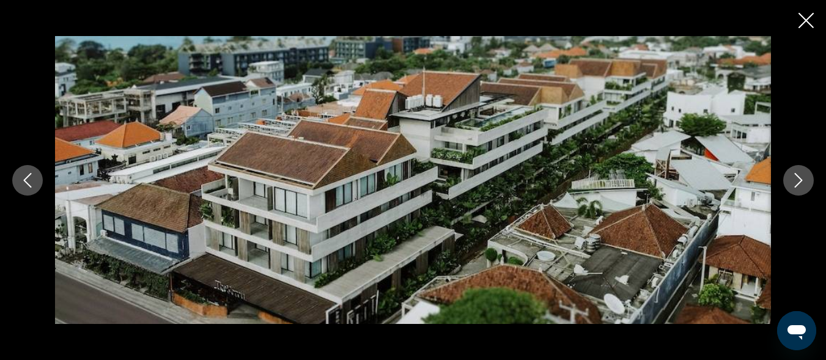
click at [796, 176] on icon "Next image" at bounding box center [798, 180] width 15 height 15
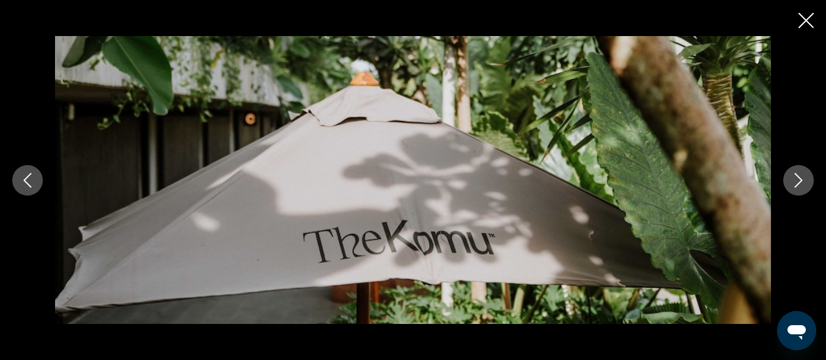
click at [796, 176] on icon "Next image" at bounding box center [798, 180] width 15 height 15
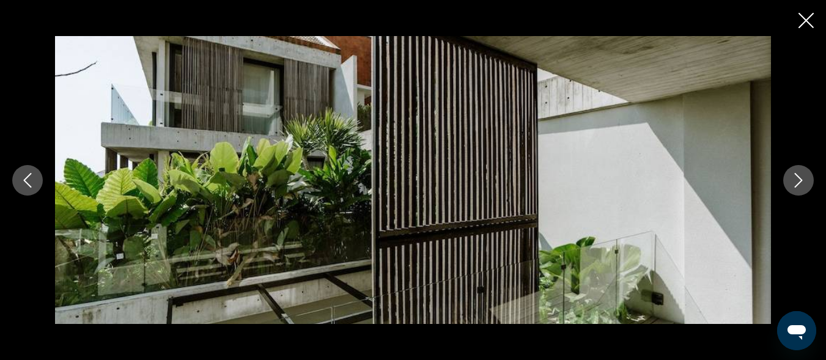
click at [796, 176] on icon "Next image" at bounding box center [798, 180] width 15 height 15
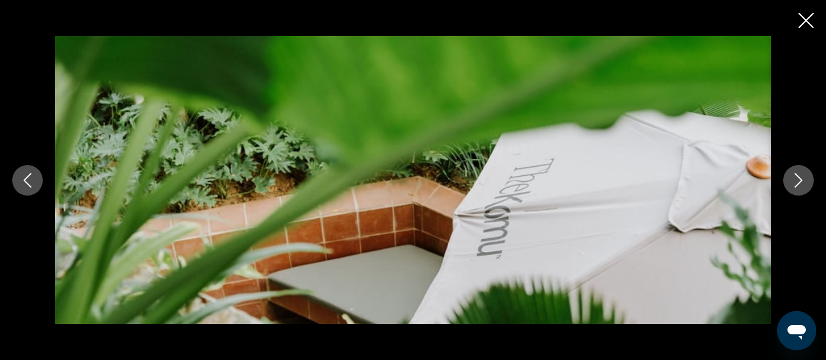
click at [796, 176] on icon "Next image" at bounding box center [798, 180] width 15 height 15
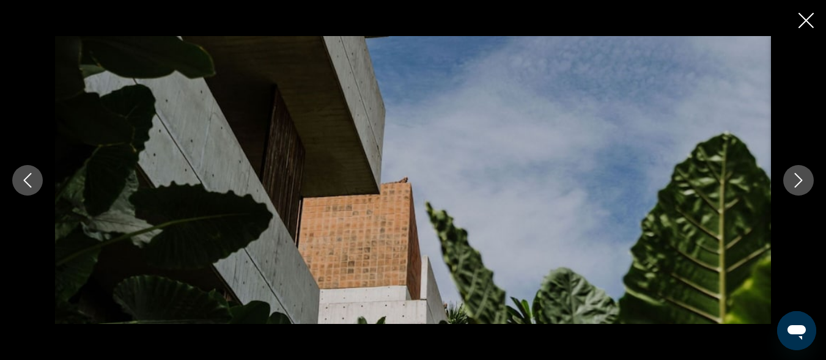
click at [796, 176] on icon "Next image" at bounding box center [798, 180] width 15 height 15
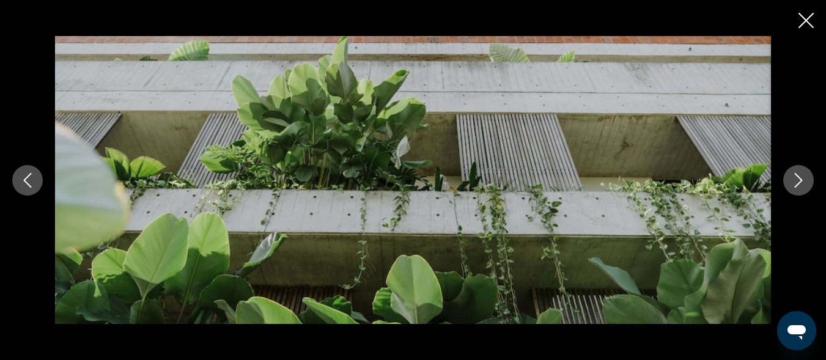
click at [796, 176] on icon "Next image" at bounding box center [798, 180] width 15 height 15
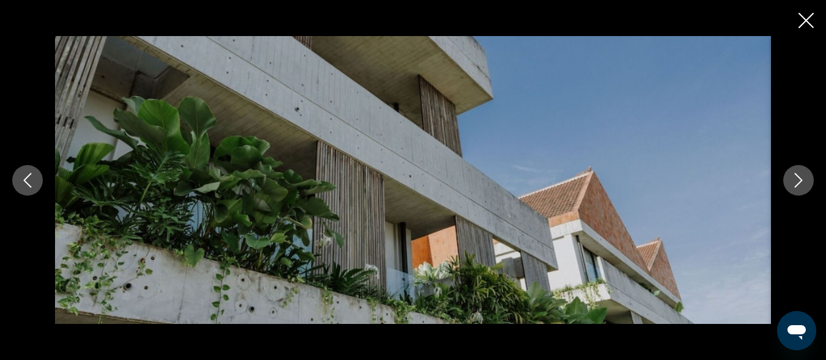
click at [796, 176] on icon "Next image" at bounding box center [798, 180] width 15 height 15
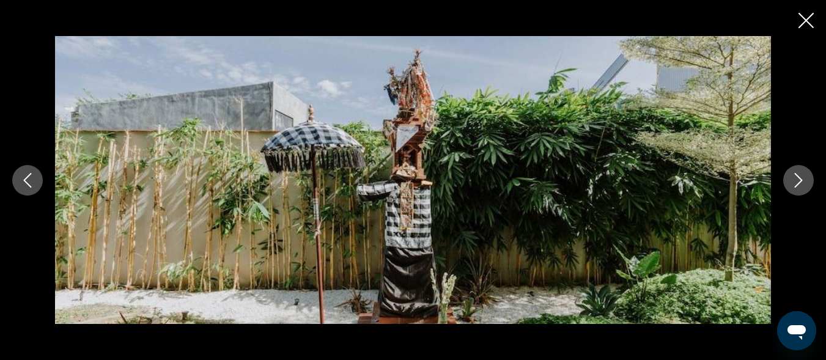
click at [796, 176] on icon "Next image" at bounding box center [798, 180] width 15 height 15
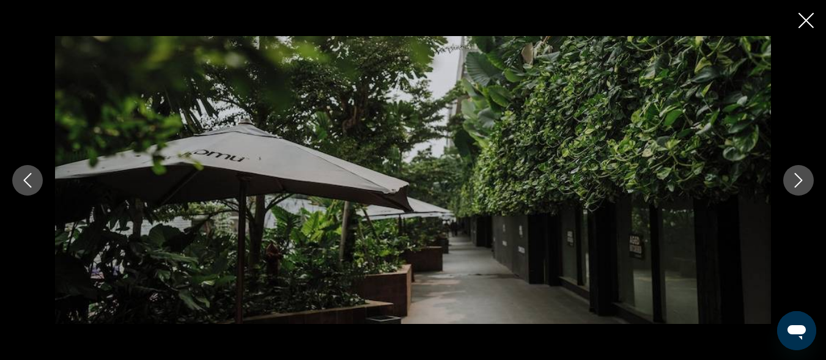
click at [796, 176] on icon "Next image" at bounding box center [798, 180] width 15 height 15
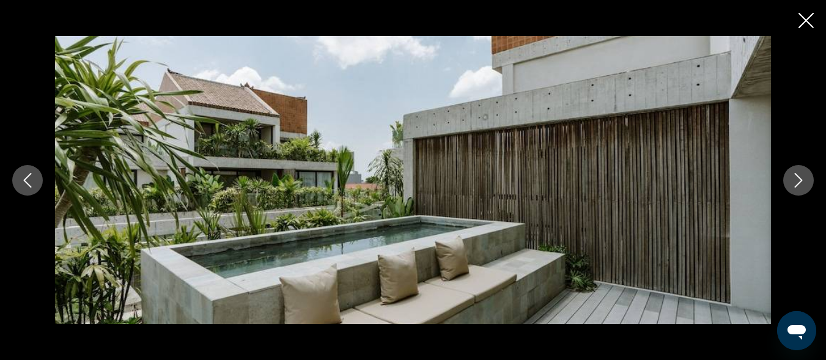
click at [796, 176] on icon "Next image" at bounding box center [798, 180] width 15 height 15
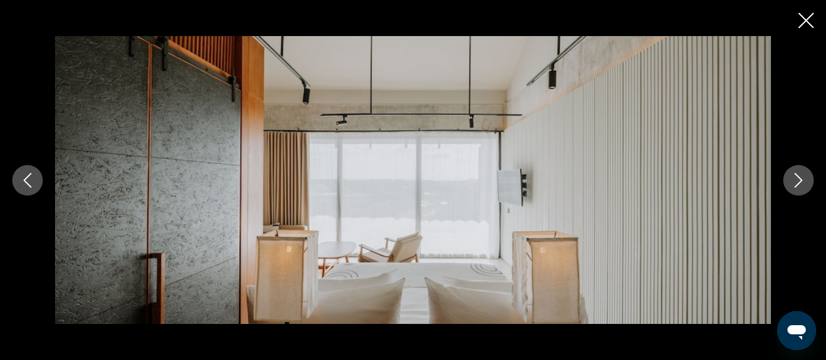
click at [796, 176] on icon "Next image" at bounding box center [798, 180] width 15 height 15
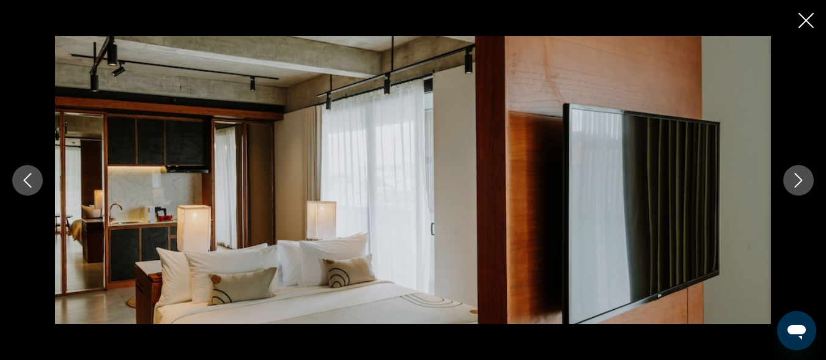
click at [796, 176] on icon "Next image" at bounding box center [798, 180] width 15 height 15
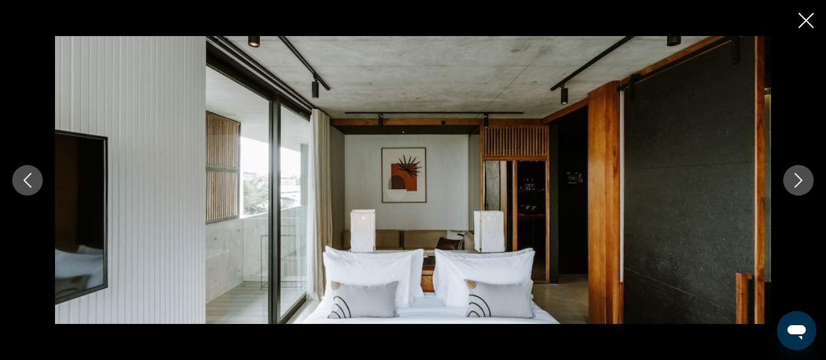
click at [796, 176] on icon "Next image" at bounding box center [798, 180] width 15 height 15
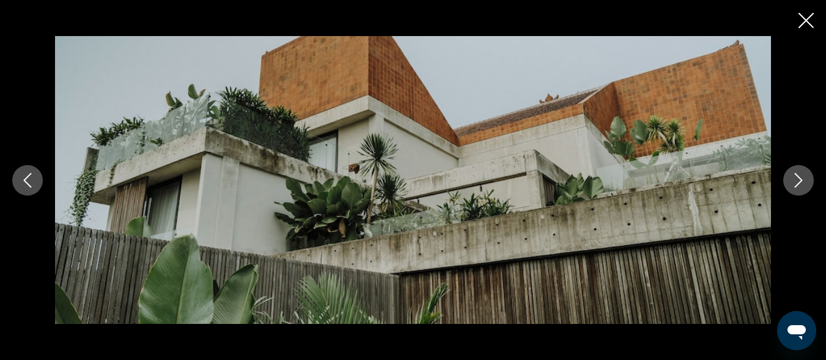
click at [796, 176] on icon "Next image" at bounding box center [798, 180] width 15 height 15
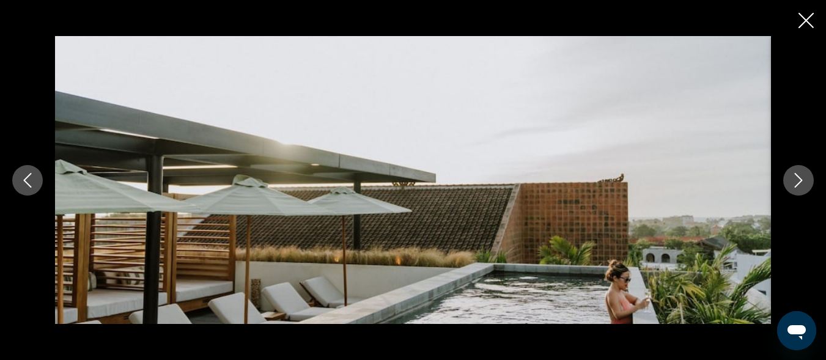
click at [796, 176] on icon "Next image" at bounding box center [798, 180] width 15 height 15
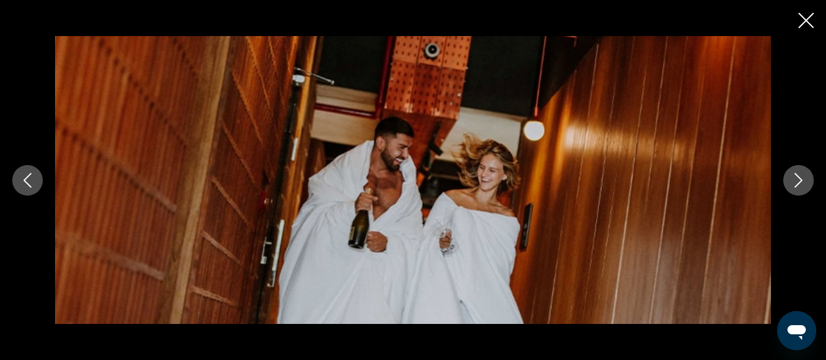
click at [806, 22] on icon "Close slideshow" at bounding box center [806, 20] width 15 height 15
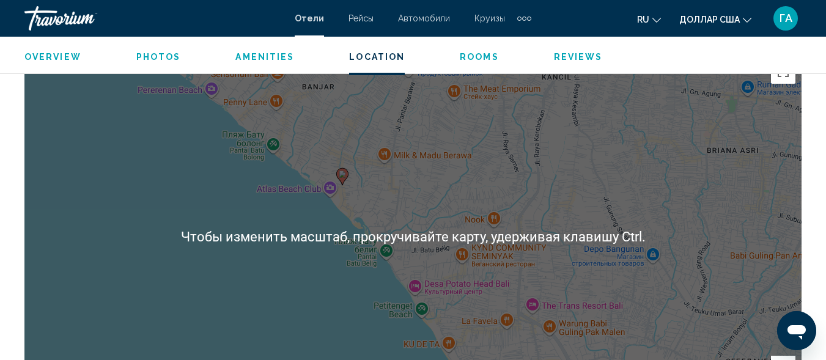
scroll to position [1372, 0]
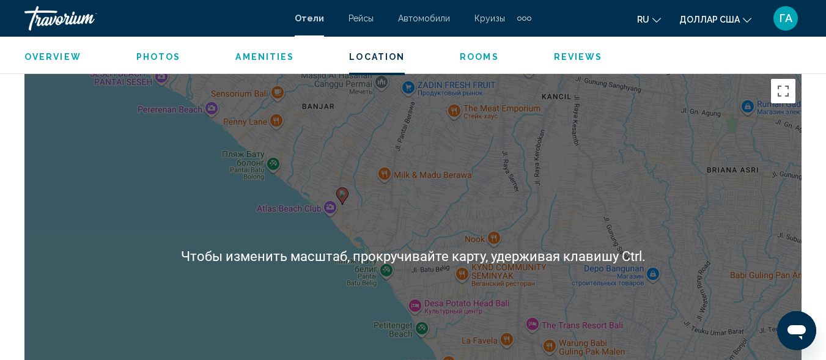
click at [576, 227] on div "Чтобы активировать перетаскивание с помощью клавиатуры, нажмите Alt + Ввод. Пос…" at bounding box center [412, 256] width 777 height 367
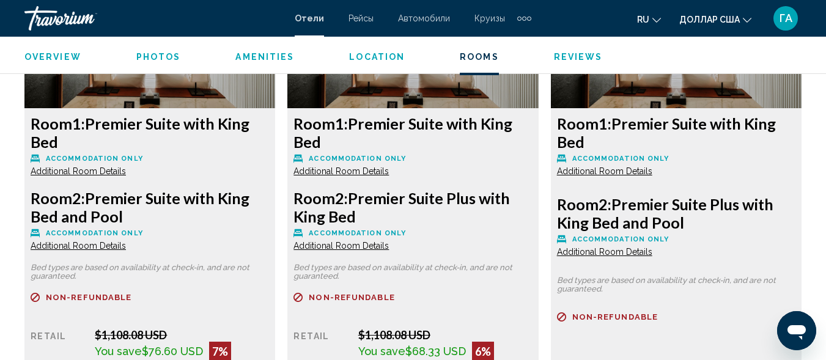
scroll to position [3023, 0]
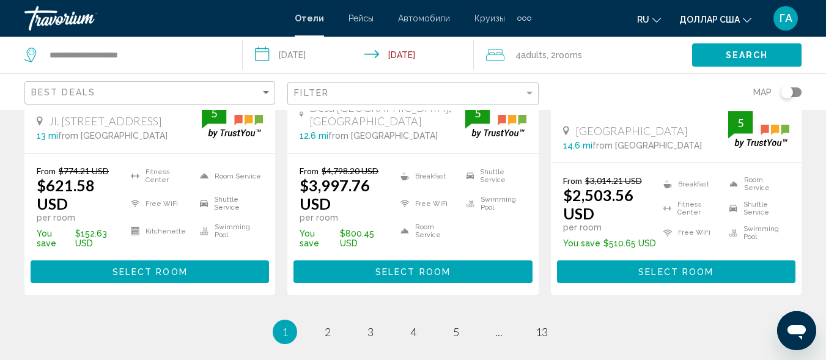
scroll to position [1862, 0]
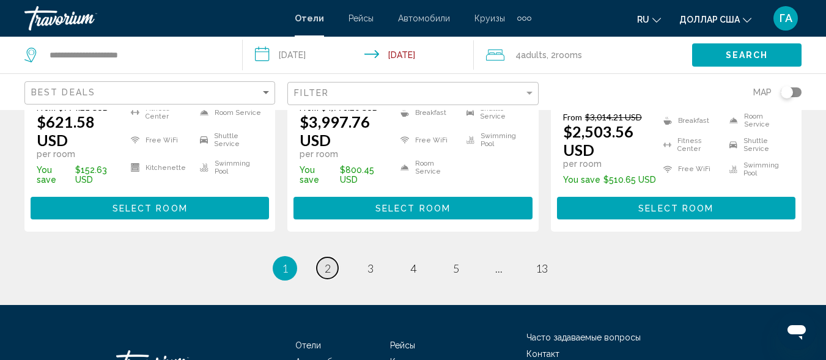
click at [328, 262] on span "2" at bounding box center [328, 268] width 6 height 13
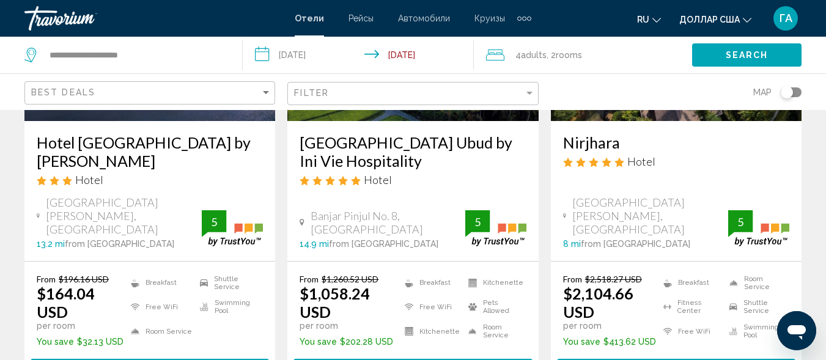
scroll to position [245, 0]
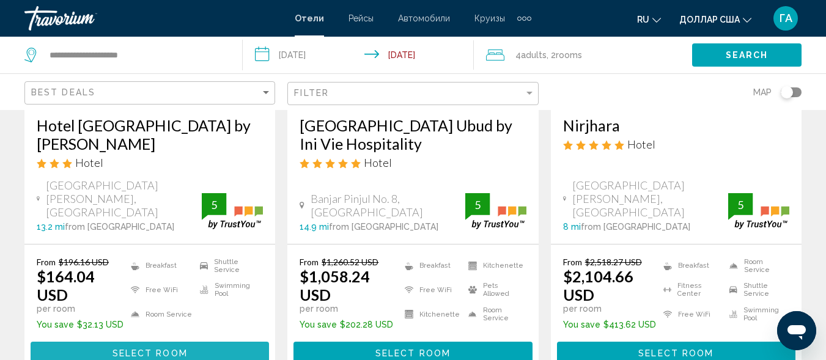
click at [131, 349] on span "Select Room" at bounding box center [150, 354] width 75 height 10
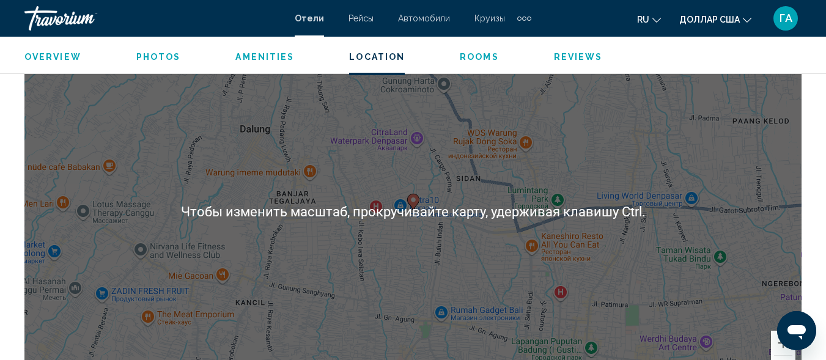
scroll to position [1431, 0]
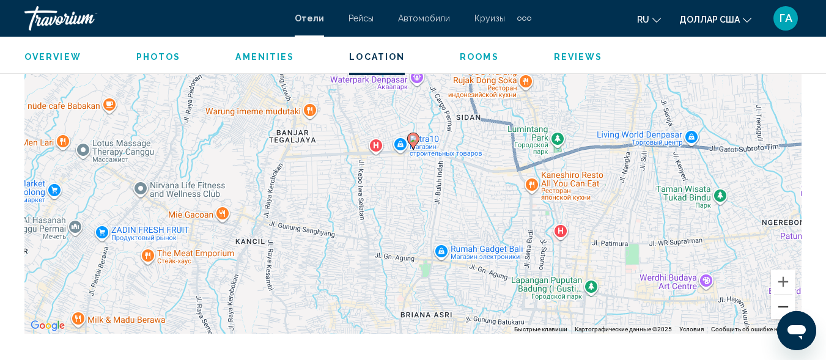
click at [779, 310] on button "Уменьшить" at bounding box center [783, 307] width 24 height 24
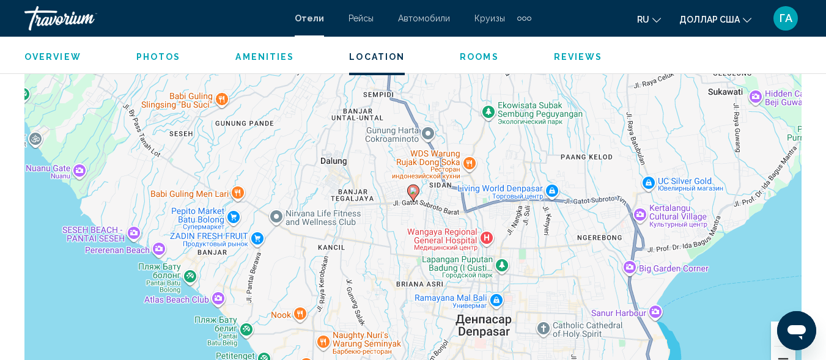
scroll to position [1370, 0]
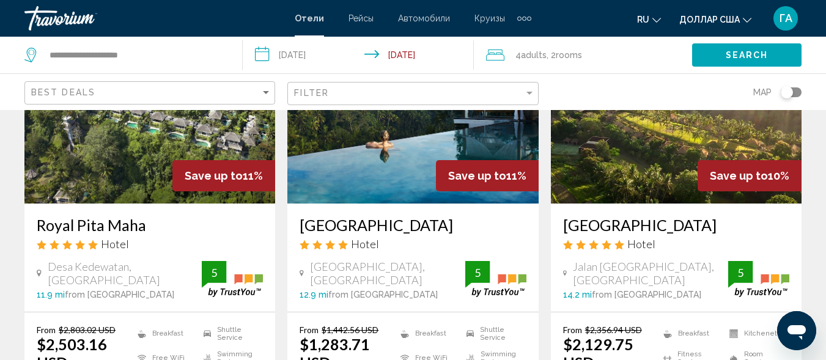
scroll to position [1773, 0]
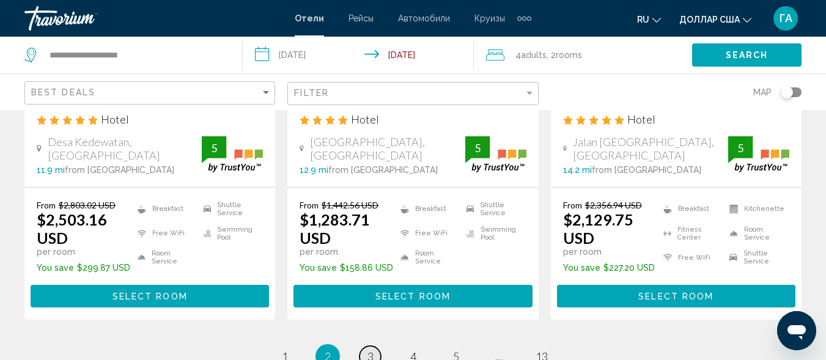
click at [375, 346] on link "page 3" at bounding box center [370, 356] width 21 height 21
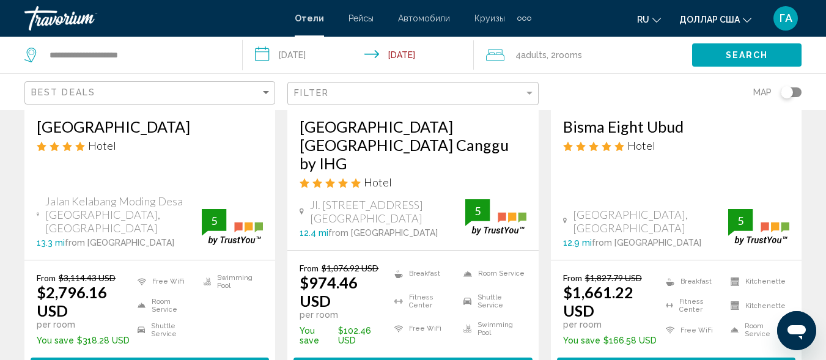
scroll to position [306, 0]
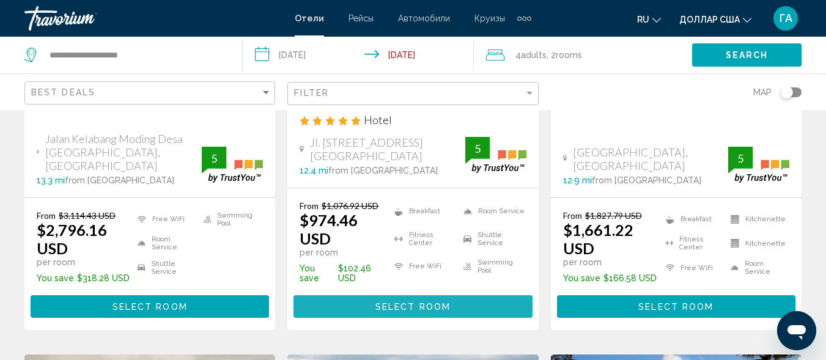
click at [400, 305] on span "Select Room" at bounding box center [412, 307] width 75 height 10
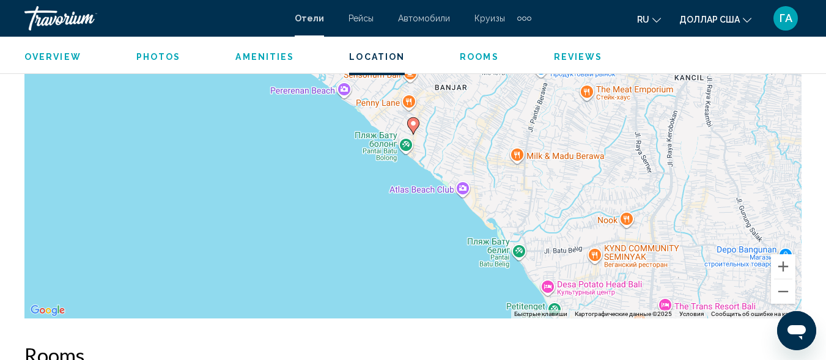
scroll to position [1126, 0]
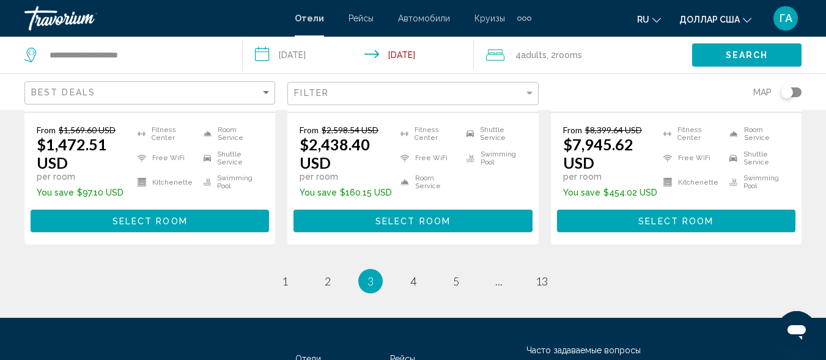
scroll to position [1894, 0]
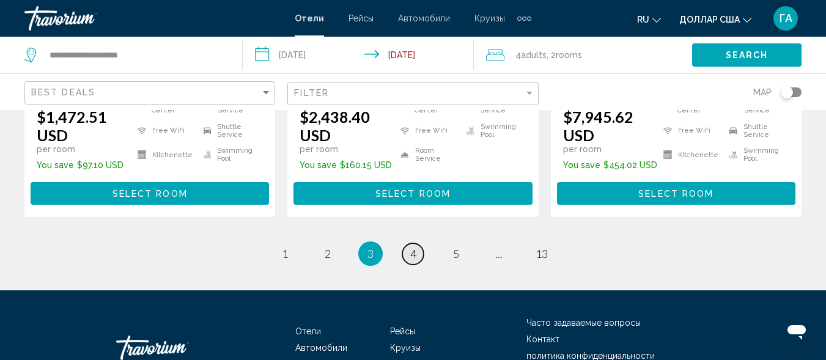
click at [412, 247] on span "4" at bounding box center [413, 253] width 6 height 13
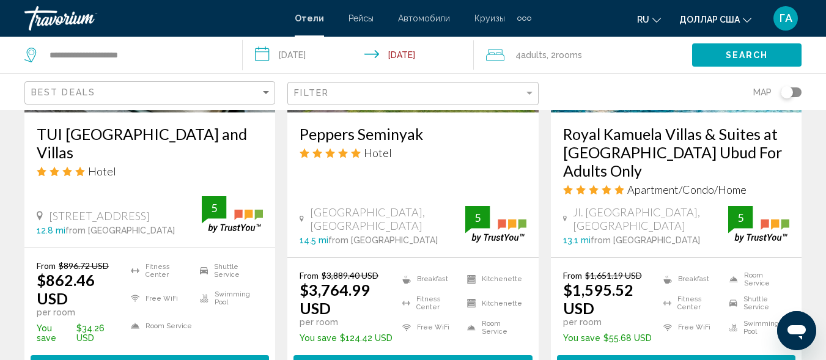
scroll to position [1223, 0]
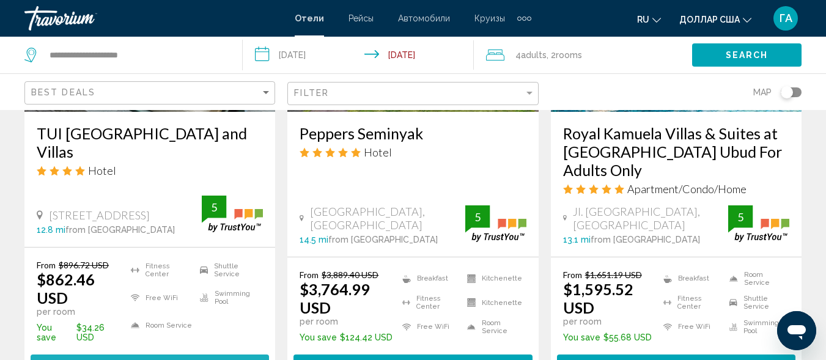
click at [144, 360] on span "Select Room" at bounding box center [150, 366] width 75 height 10
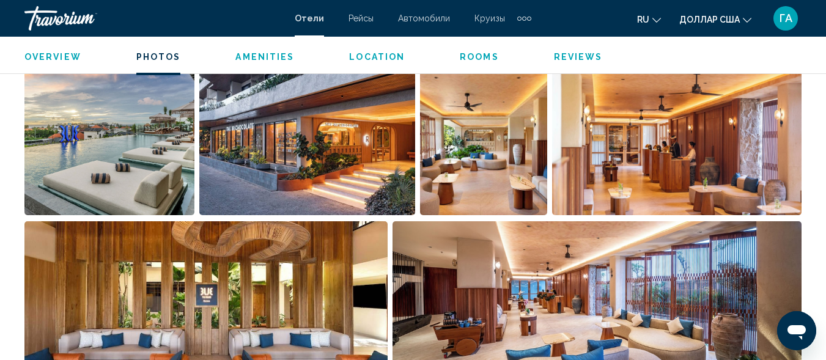
scroll to position [881, 0]
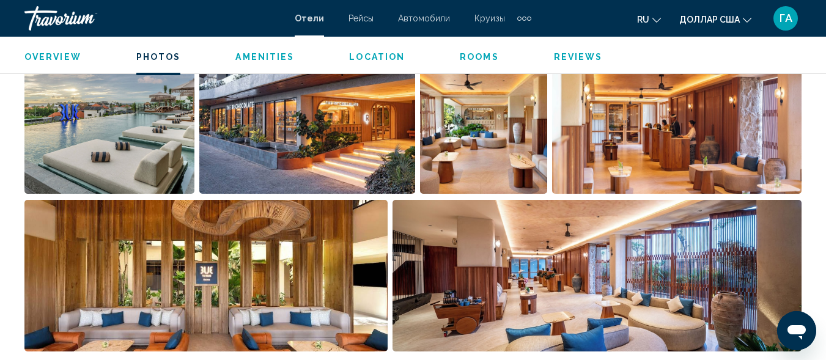
click at [142, 141] on img "Open full-screen image slider" at bounding box center [109, 118] width 170 height 152
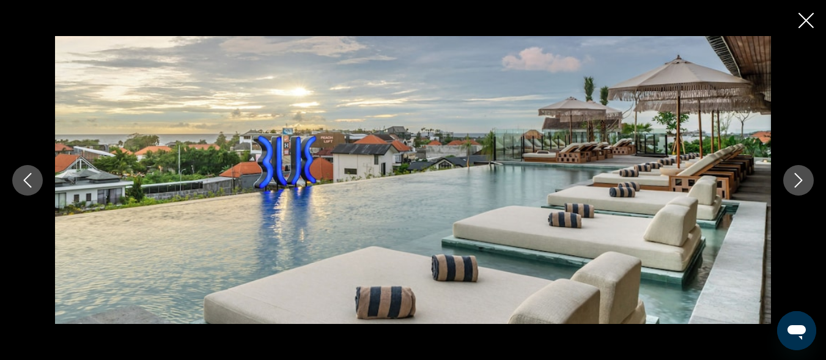
click at [799, 174] on icon "Next image" at bounding box center [798, 180] width 15 height 15
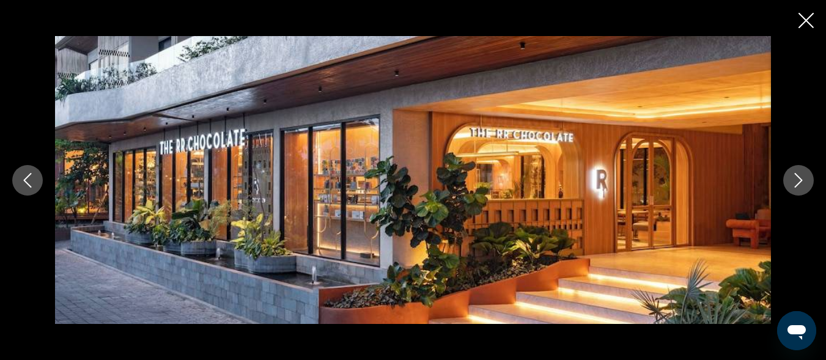
click at [799, 174] on icon "Next image" at bounding box center [798, 180] width 15 height 15
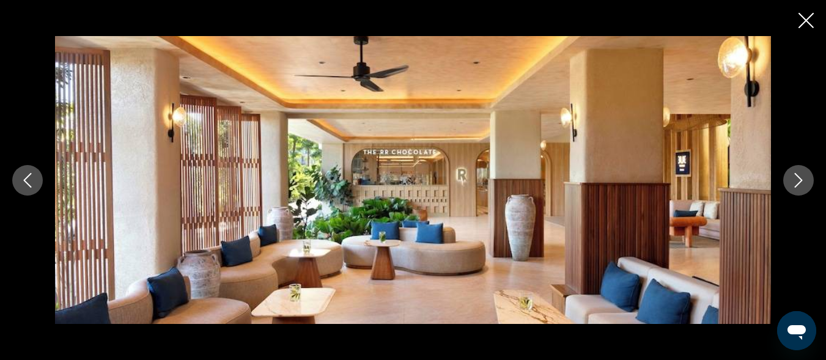
click at [799, 174] on icon "Next image" at bounding box center [798, 180] width 15 height 15
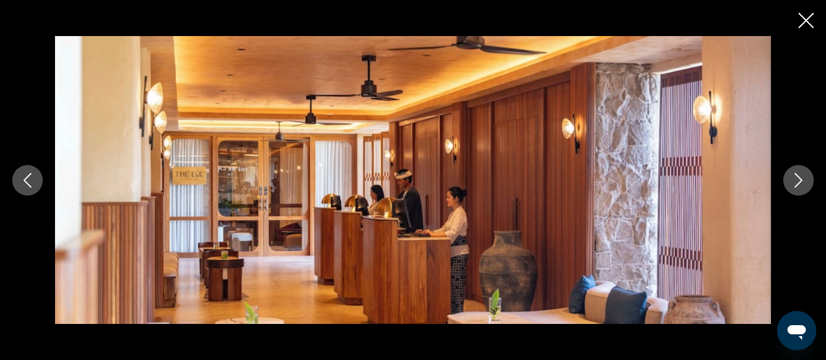
click at [799, 174] on icon "Next image" at bounding box center [798, 180] width 15 height 15
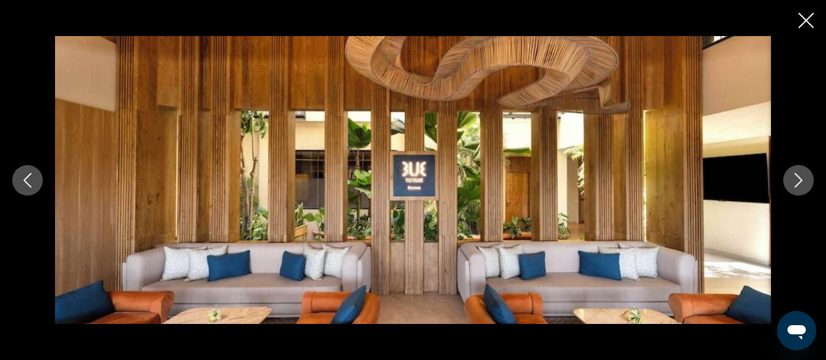
click at [799, 174] on icon "Next image" at bounding box center [798, 180] width 15 height 15
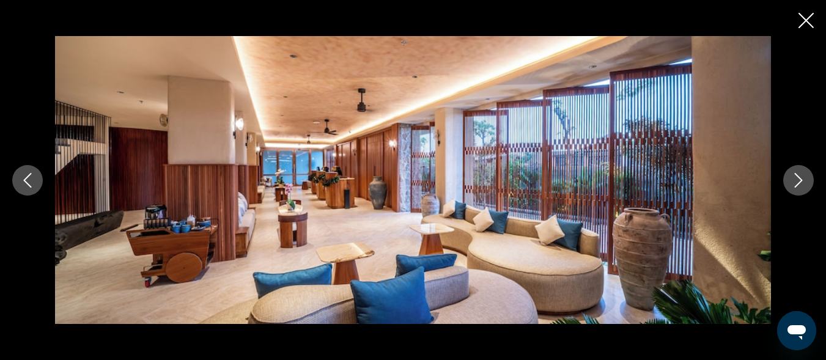
click at [799, 174] on icon "Next image" at bounding box center [798, 180] width 15 height 15
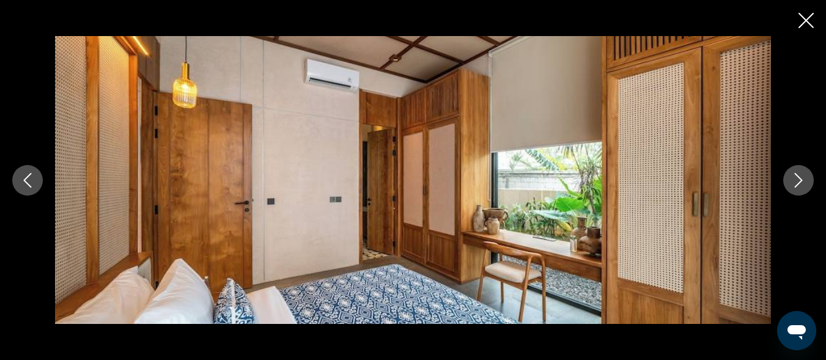
click at [799, 174] on icon "Next image" at bounding box center [798, 180] width 15 height 15
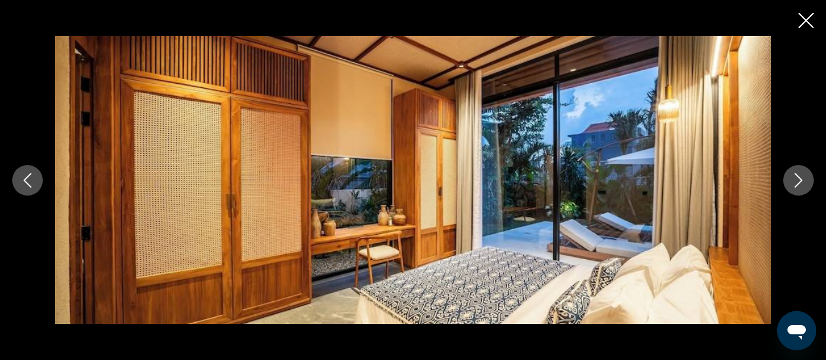
click at [799, 174] on icon "Next image" at bounding box center [798, 180] width 15 height 15
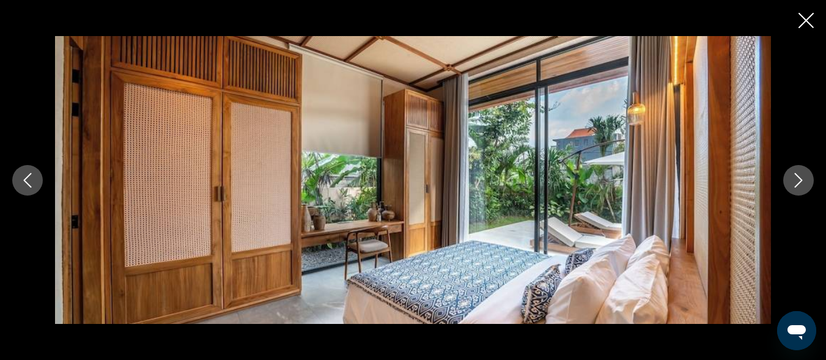
click at [799, 174] on icon "Next image" at bounding box center [798, 180] width 15 height 15
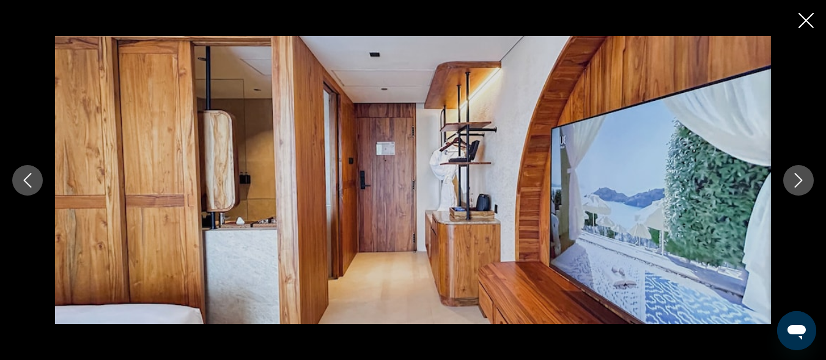
click at [799, 174] on icon "Next image" at bounding box center [798, 180] width 15 height 15
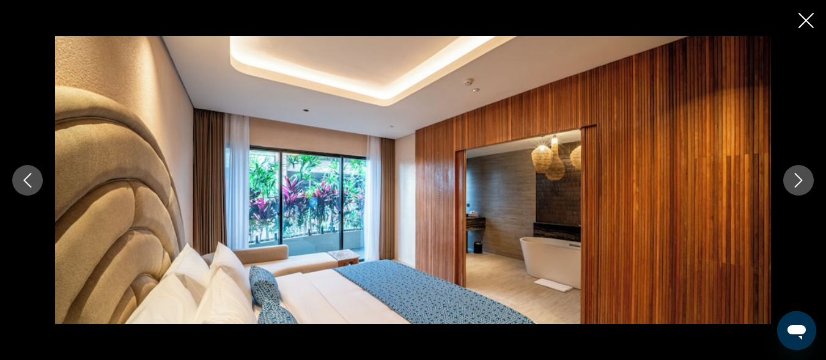
click at [799, 174] on icon "Next image" at bounding box center [798, 180] width 15 height 15
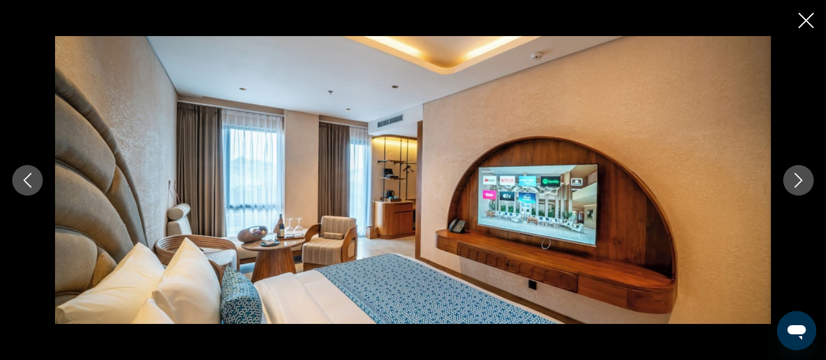
click at [799, 174] on icon "Next image" at bounding box center [798, 180] width 15 height 15
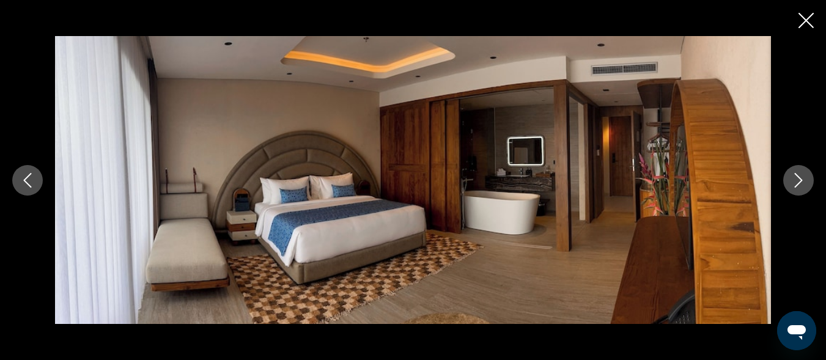
click at [799, 174] on icon "Next image" at bounding box center [798, 180] width 15 height 15
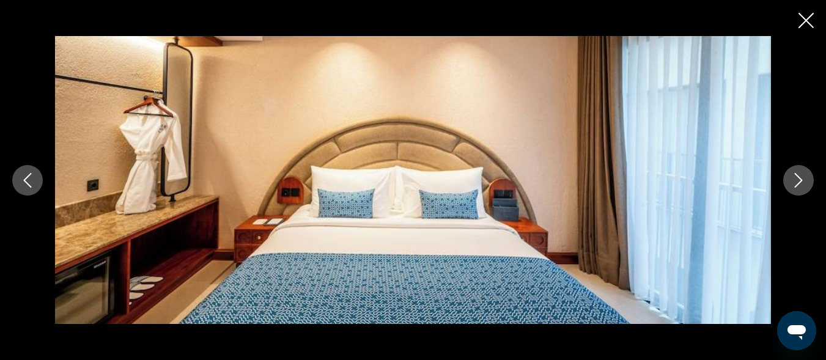
click at [799, 174] on icon "Next image" at bounding box center [798, 180] width 15 height 15
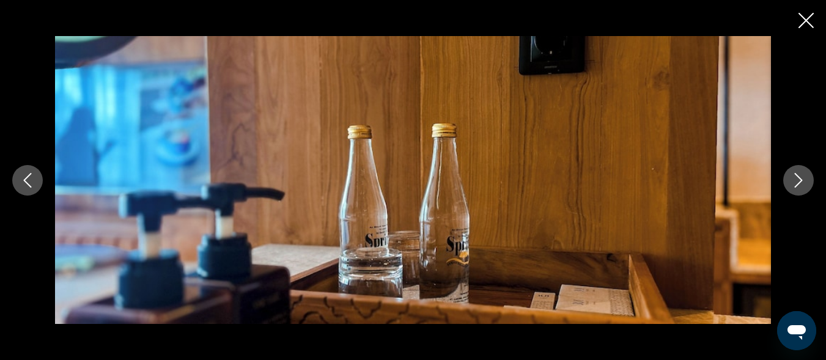
click at [799, 174] on icon "Next image" at bounding box center [798, 180] width 15 height 15
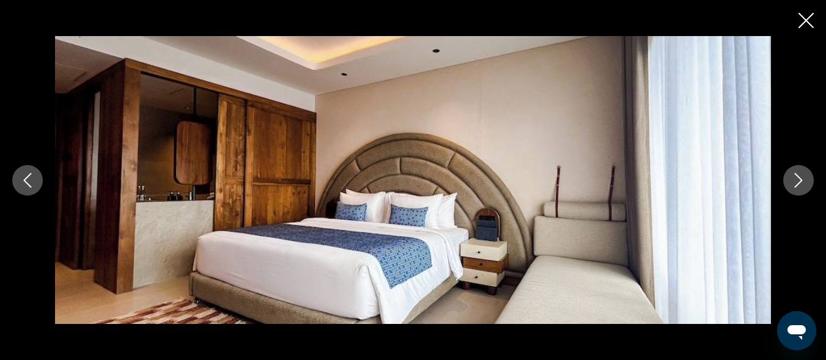
click at [799, 174] on icon "Next image" at bounding box center [798, 180] width 15 height 15
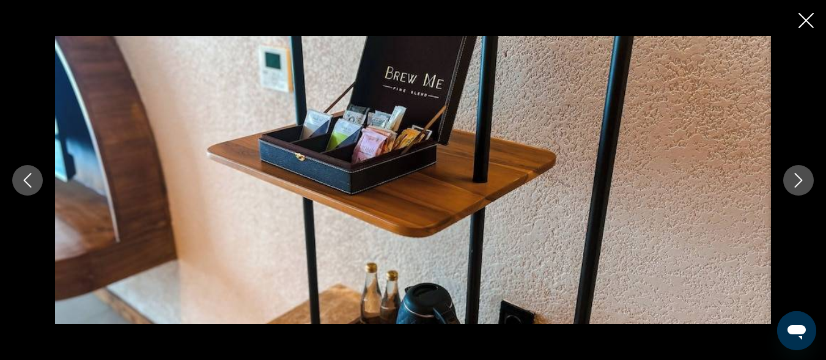
click at [799, 174] on icon "Next image" at bounding box center [798, 180] width 15 height 15
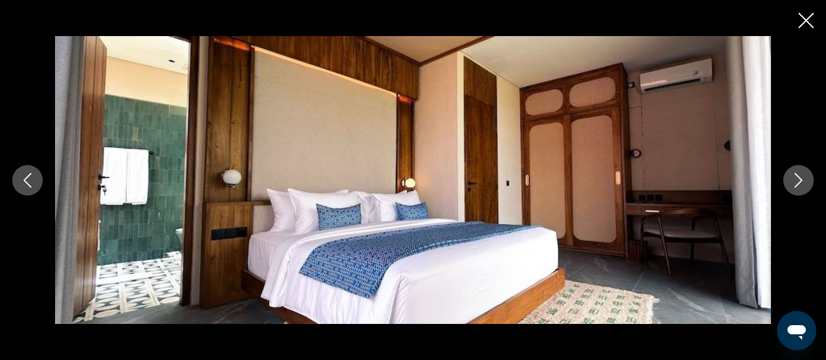
click at [799, 174] on icon "Next image" at bounding box center [798, 180] width 15 height 15
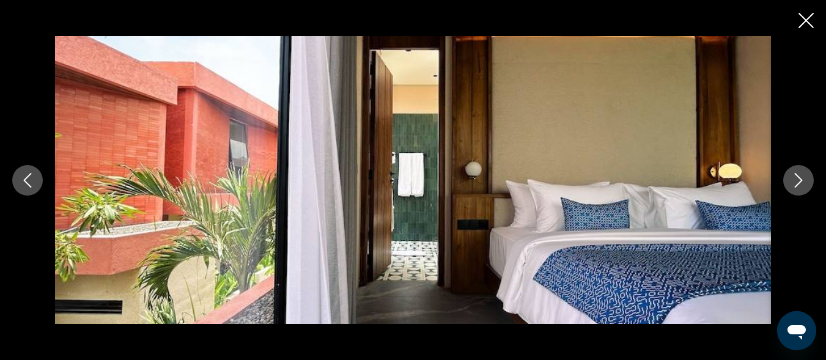
click at [799, 174] on icon "Next image" at bounding box center [798, 180] width 15 height 15
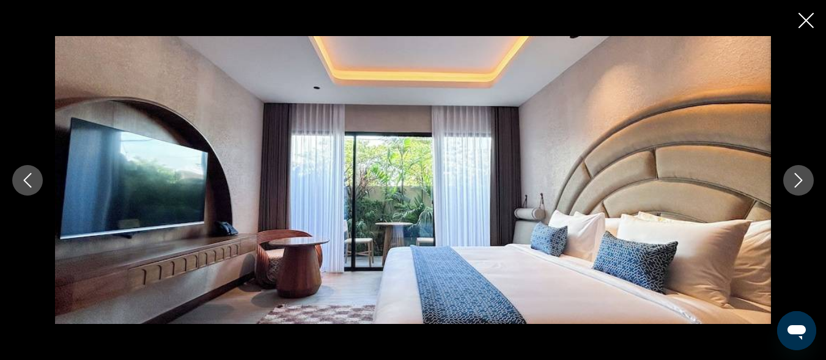
click at [799, 174] on icon "Next image" at bounding box center [798, 180] width 15 height 15
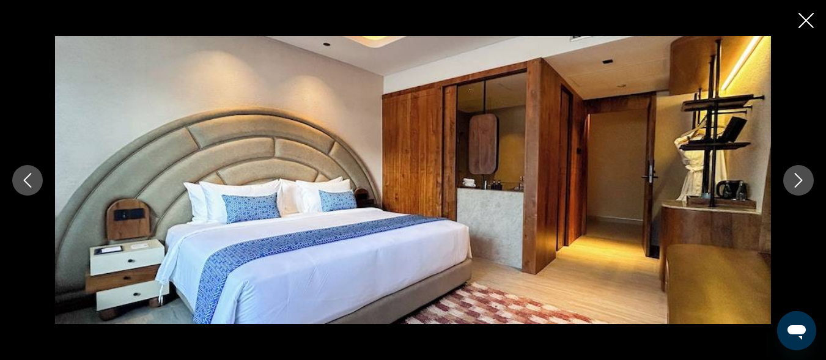
click at [799, 174] on icon "Next image" at bounding box center [798, 180] width 15 height 15
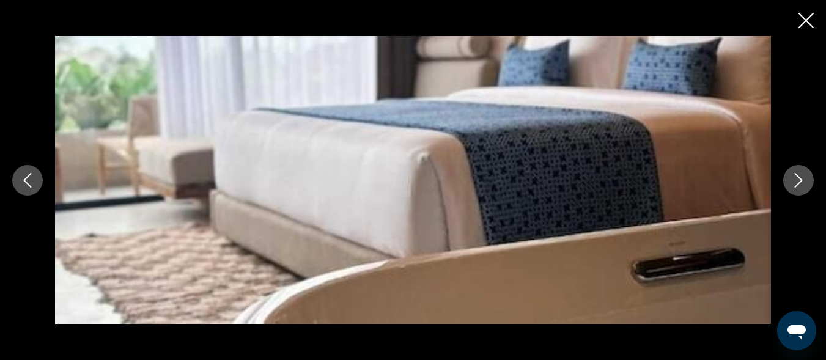
click at [799, 174] on icon "Next image" at bounding box center [798, 180] width 15 height 15
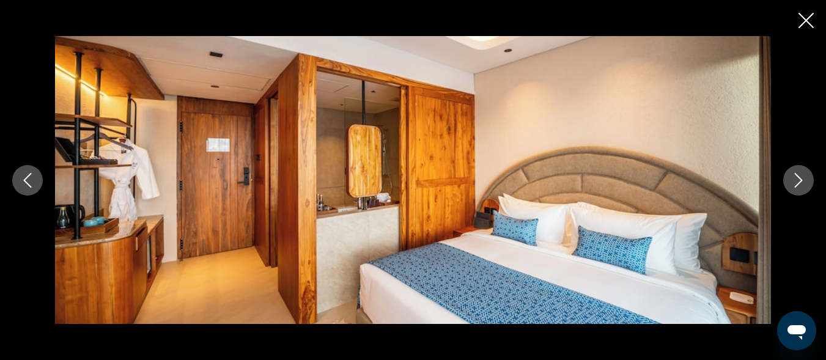
click at [799, 174] on icon "Next image" at bounding box center [798, 180] width 15 height 15
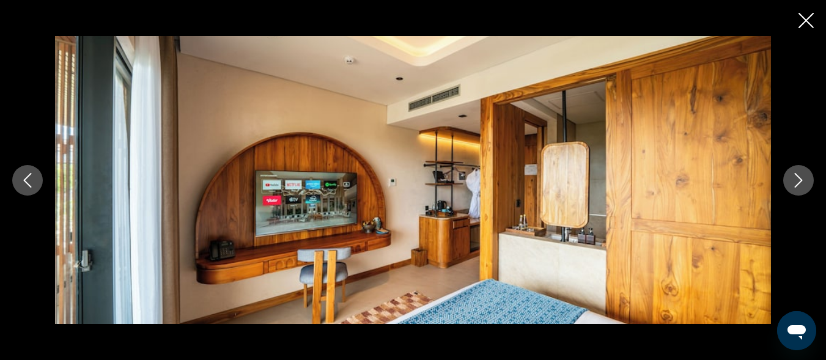
click at [799, 174] on icon "Next image" at bounding box center [798, 180] width 15 height 15
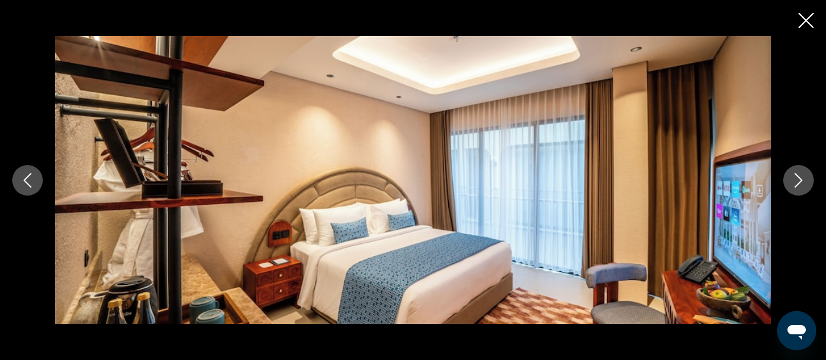
click at [799, 174] on icon "Next image" at bounding box center [798, 180] width 15 height 15
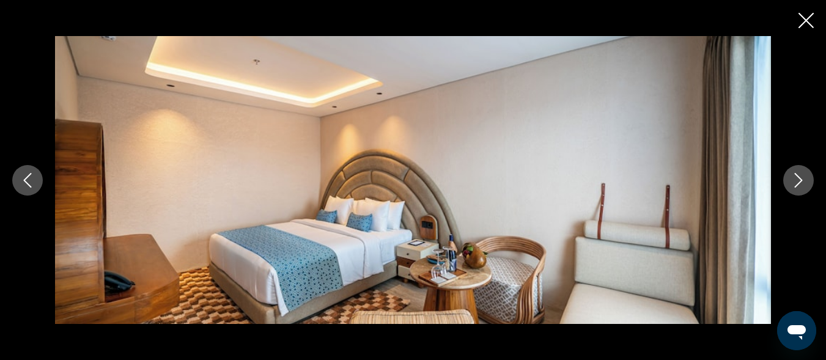
click at [799, 174] on icon "Next image" at bounding box center [798, 180] width 15 height 15
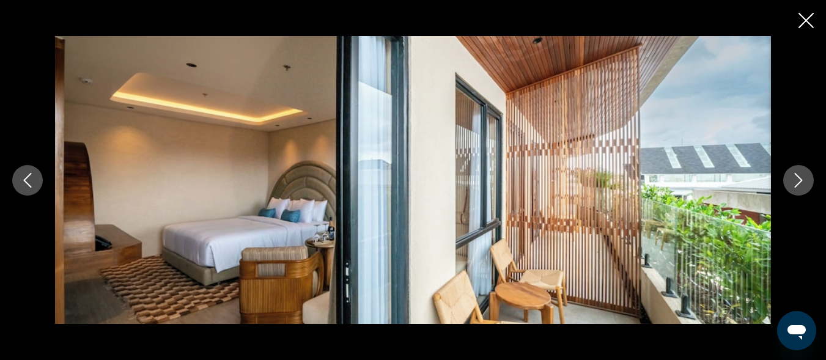
click at [799, 174] on icon "Next image" at bounding box center [798, 180] width 15 height 15
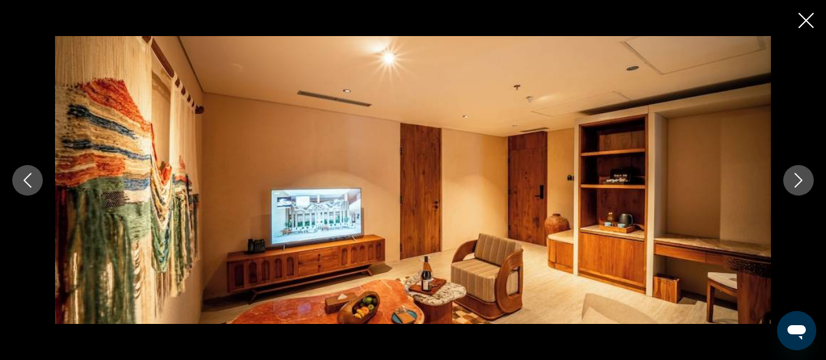
click at [799, 174] on icon "Next image" at bounding box center [798, 180] width 15 height 15
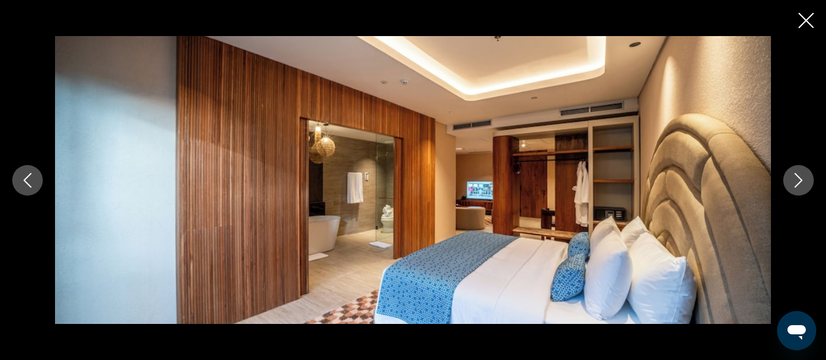
click at [799, 174] on icon "Next image" at bounding box center [798, 180] width 15 height 15
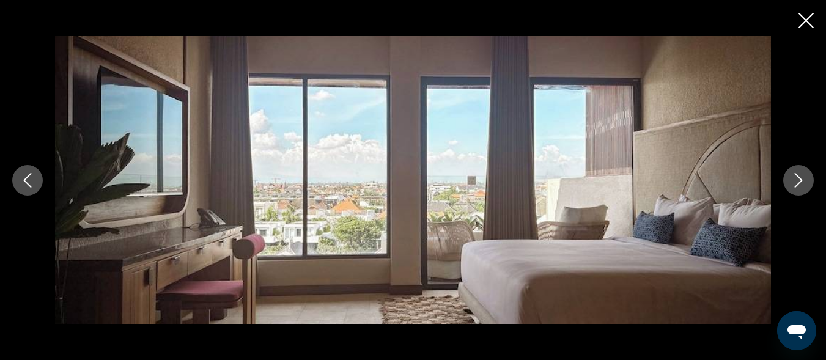
click at [799, 174] on icon "Next image" at bounding box center [798, 180] width 15 height 15
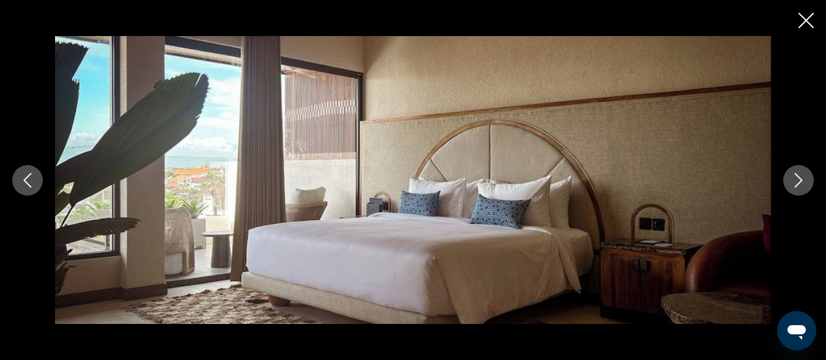
click at [799, 174] on icon "Next image" at bounding box center [798, 180] width 15 height 15
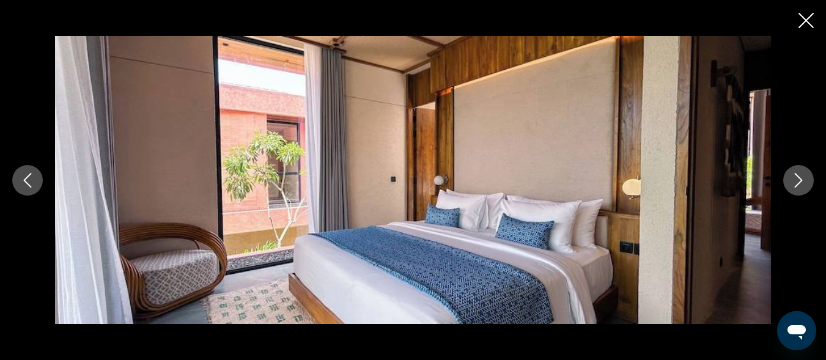
click at [799, 174] on icon "Next image" at bounding box center [798, 180] width 15 height 15
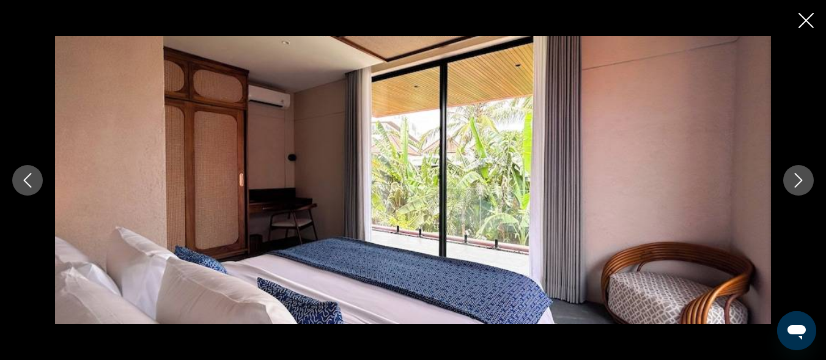
click at [799, 174] on icon "Next image" at bounding box center [798, 180] width 15 height 15
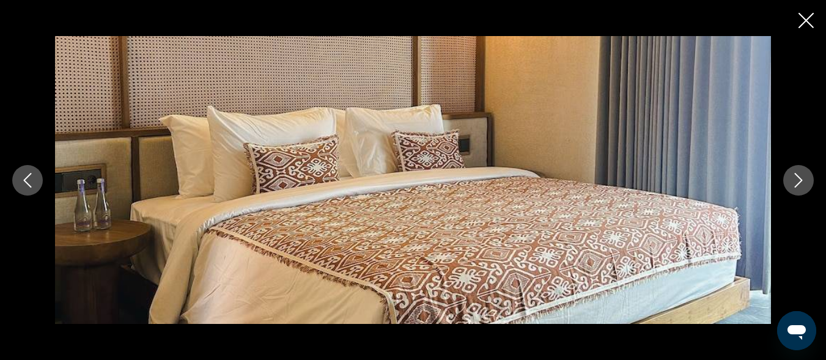
click at [799, 174] on icon "Next image" at bounding box center [798, 180] width 15 height 15
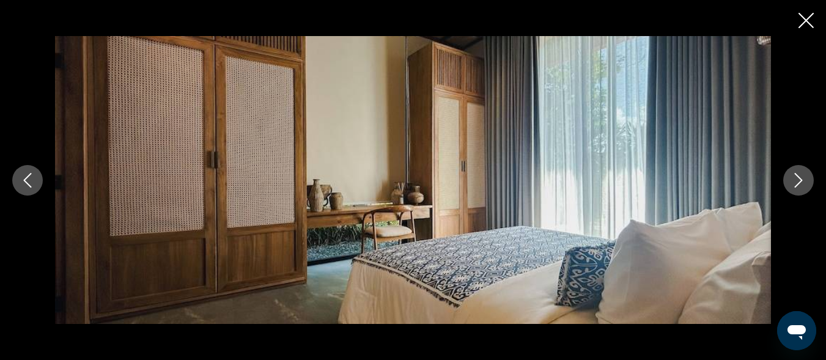
click at [799, 174] on icon "Next image" at bounding box center [798, 180] width 15 height 15
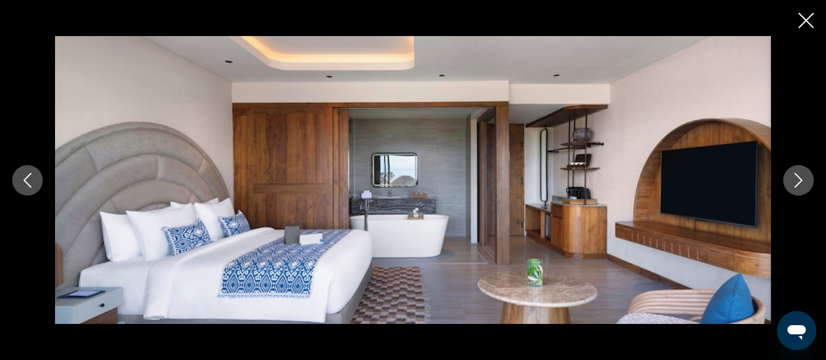
click at [799, 174] on icon "Next image" at bounding box center [798, 180] width 15 height 15
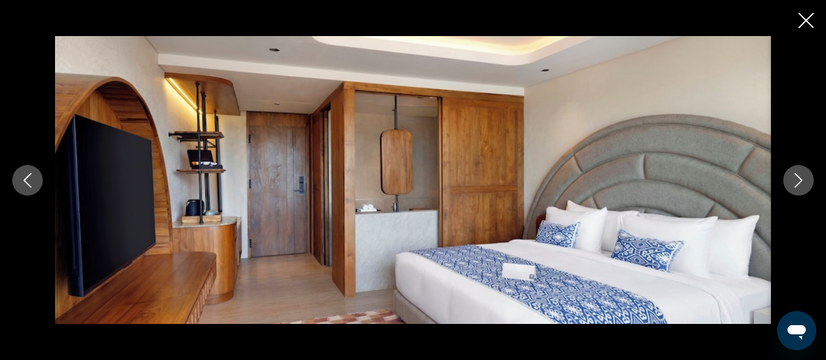
click at [799, 174] on icon "Next image" at bounding box center [798, 180] width 15 height 15
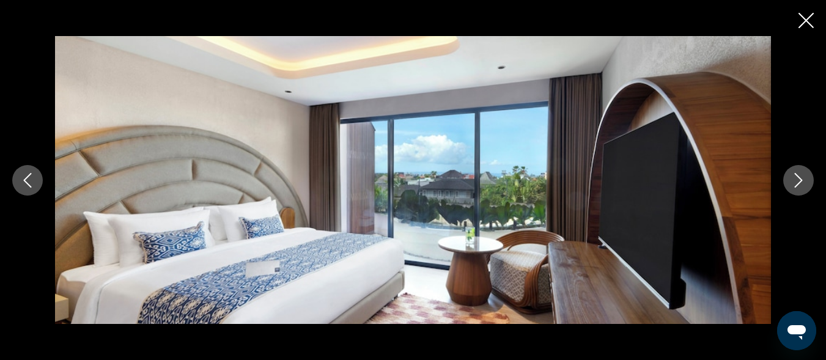
click at [799, 174] on icon "Next image" at bounding box center [798, 180] width 15 height 15
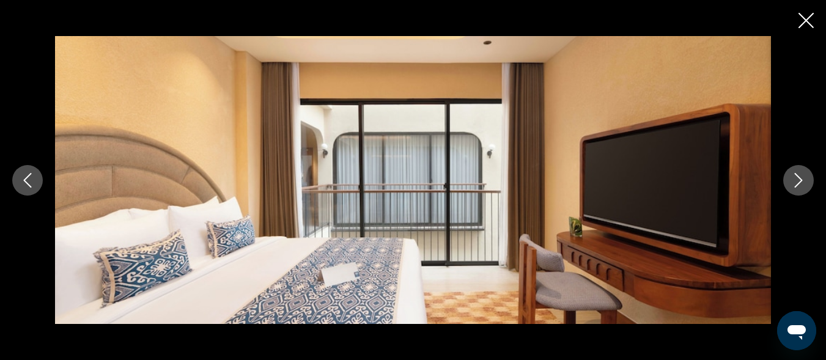
click at [799, 174] on icon "Next image" at bounding box center [798, 180] width 15 height 15
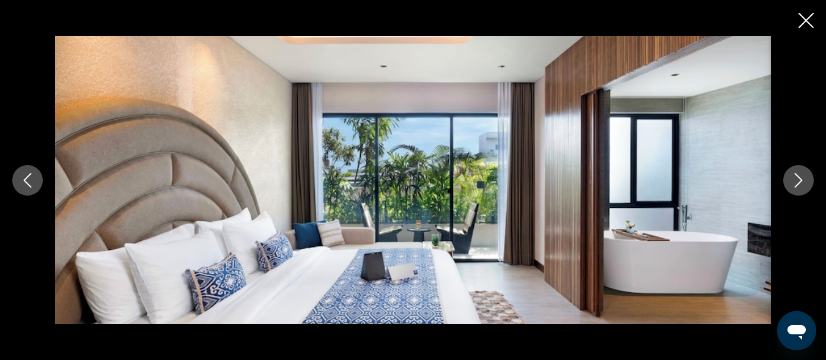
click at [799, 174] on icon "Next image" at bounding box center [798, 180] width 15 height 15
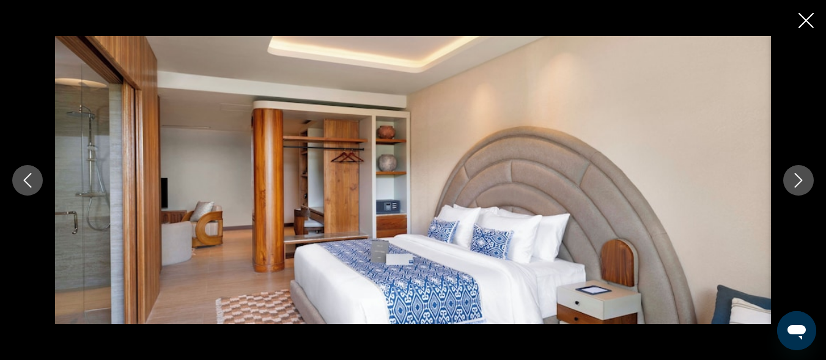
click at [799, 174] on icon "Next image" at bounding box center [798, 180] width 15 height 15
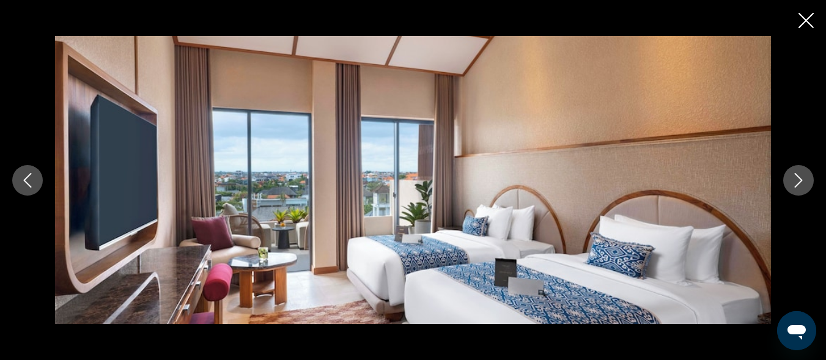
click at [799, 174] on icon "Next image" at bounding box center [798, 180] width 15 height 15
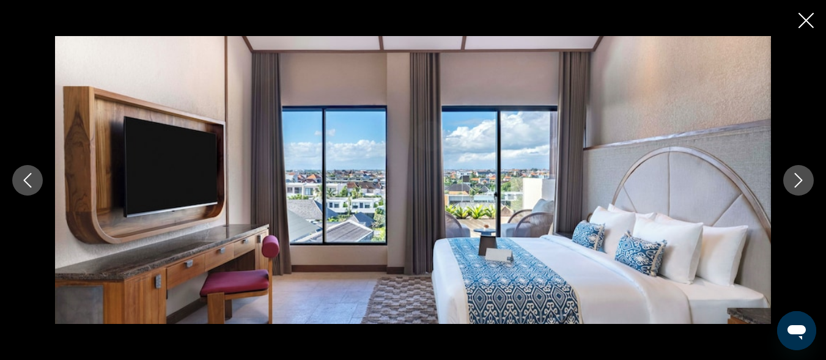
click at [799, 174] on icon "Next image" at bounding box center [798, 180] width 15 height 15
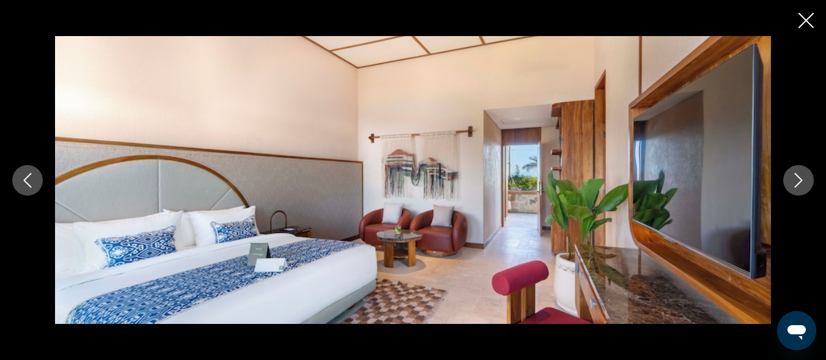
click at [799, 174] on icon "Next image" at bounding box center [798, 180] width 15 height 15
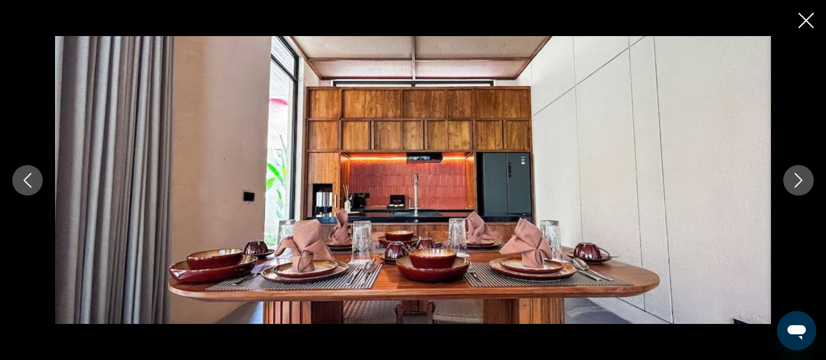
click at [799, 174] on icon "Next image" at bounding box center [798, 180] width 15 height 15
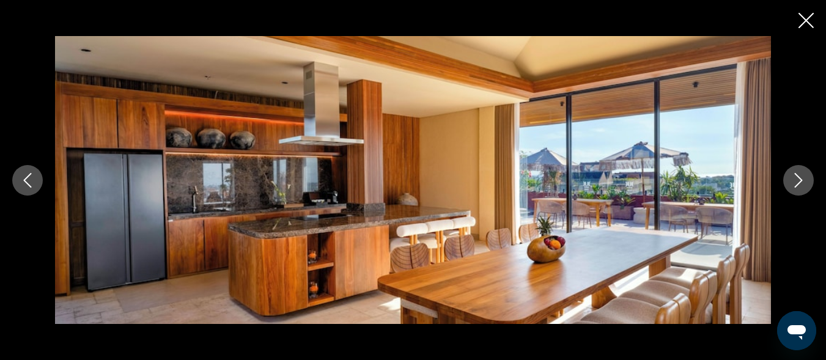
click at [799, 174] on icon "Next image" at bounding box center [798, 180] width 15 height 15
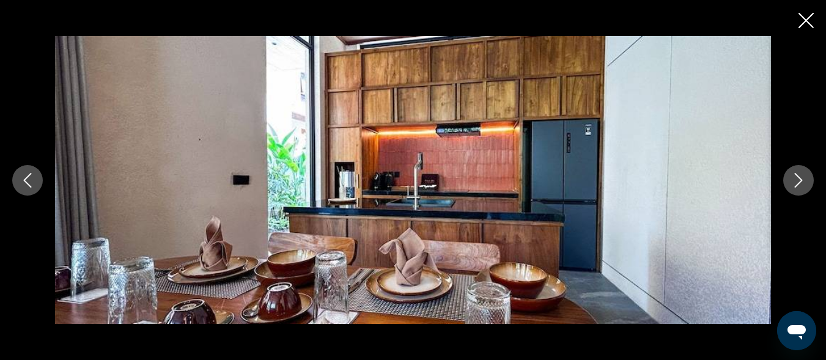
click at [799, 174] on icon "Next image" at bounding box center [798, 180] width 15 height 15
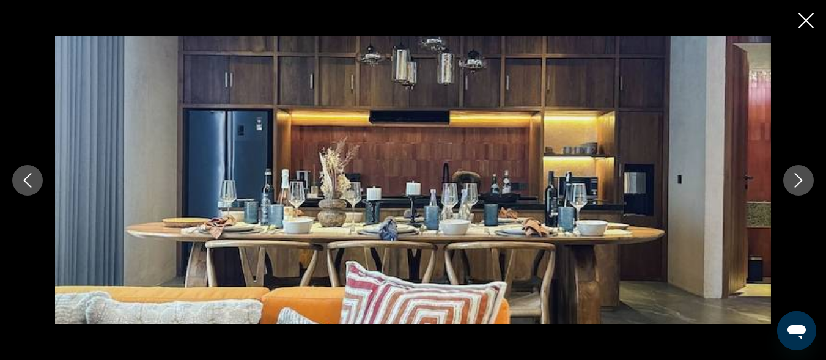
click at [799, 174] on icon "Next image" at bounding box center [798, 180] width 15 height 15
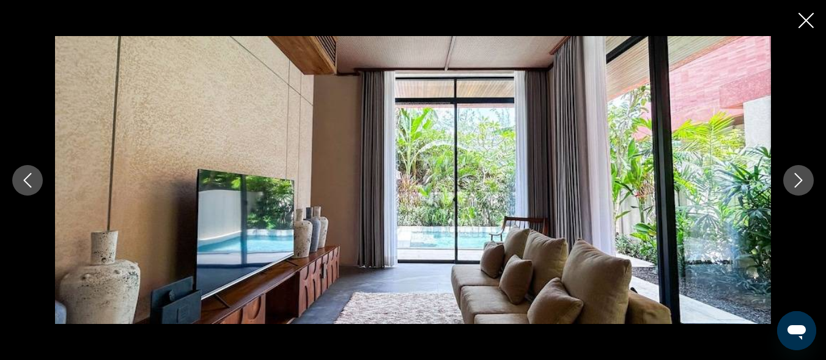
click at [799, 174] on icon "Next image" at bounding box center [798, 180] width 15 height 15
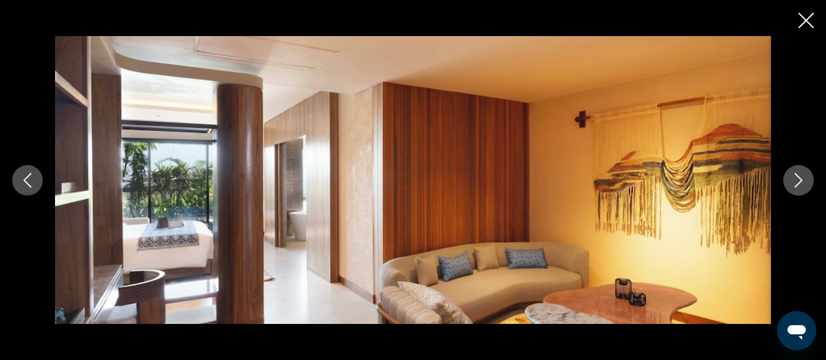
click at [799, 174] on icon "Next image" at bounding box center [798, 180] width 15 height 15
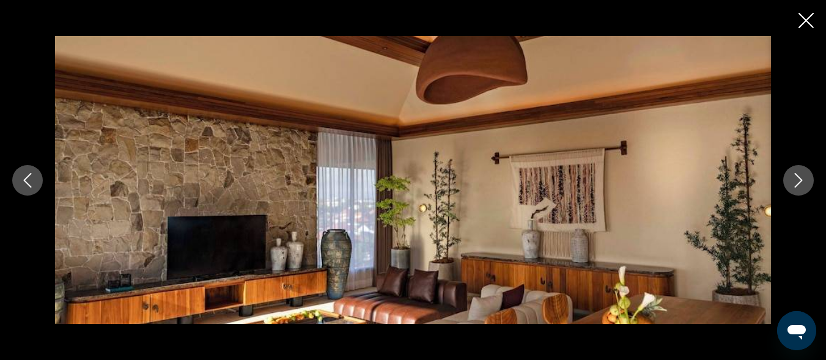
click at [799, 174] on icon "Next image" at bounding box center [798, 180] width 15 height 15
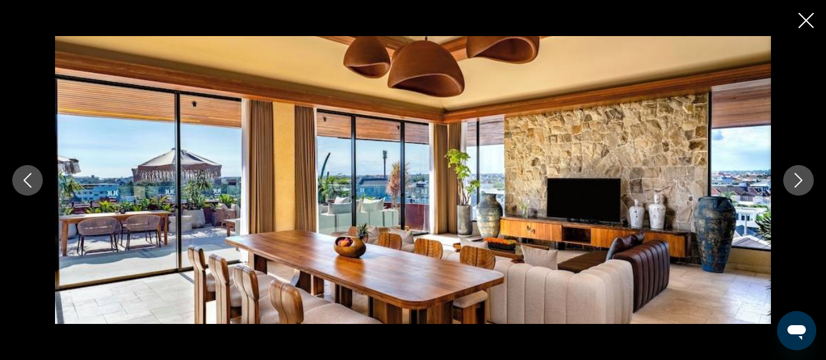
click at [799, 174] on icon "Next image" at bounding box center [798, 180] width 15 height 15
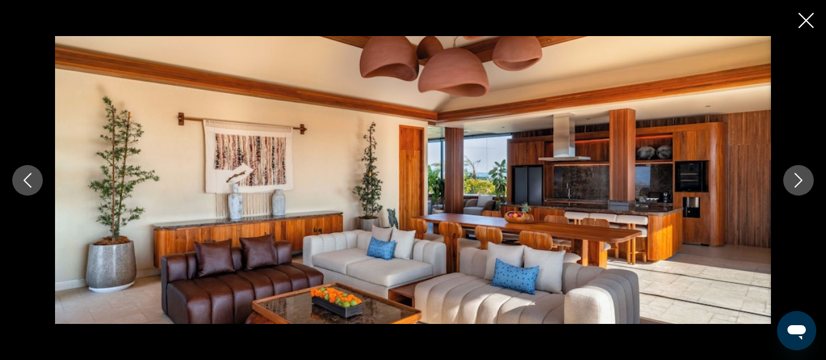
click at [799, 174] on icon "Next image" at bounding box center [798, 180] width 15 height 15
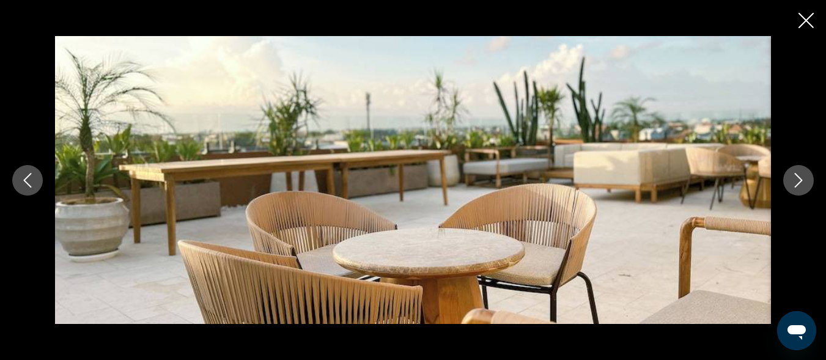
click at [799, 174] on icon "Next image" at bounding box center [798, 180] width 15 height 15
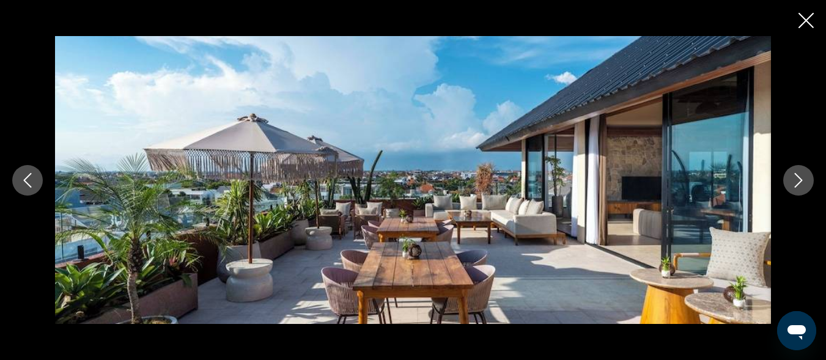
click at [799, 174] on icon "Next image" at bounding box center [798, 180] width 15 height 15
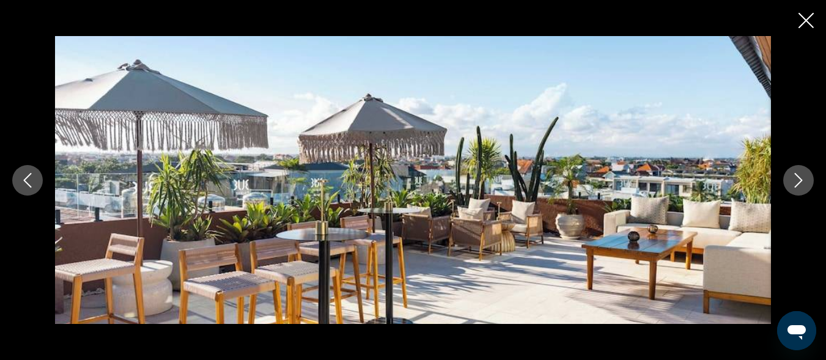
click at [799, 174] on icon "Next image" at bounding box center [798, 180] width 15 height 15
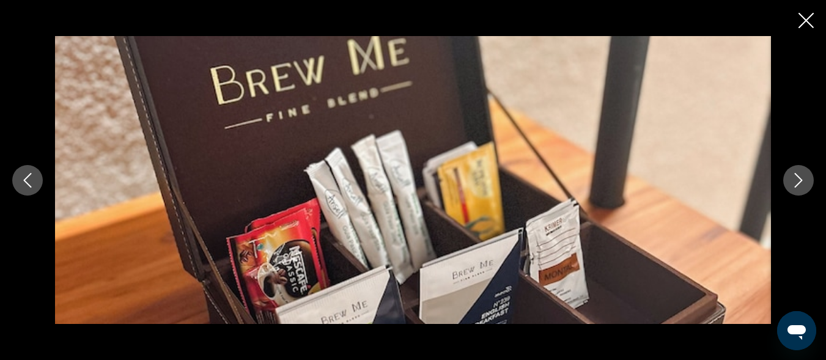
click at [19, 182] on button "Previous image" at bounding box center [27, 180] width 31 height 31
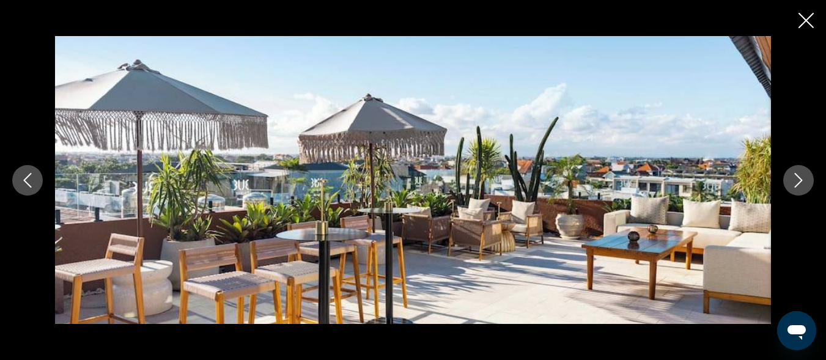
click at [802, 177] on icon "Next image" at bounding box center [798, 180] width 15 height 15
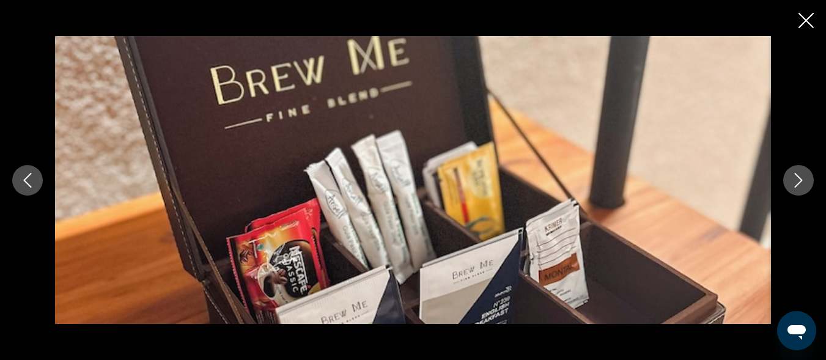
click at [802, 177] on icon "Next image" at bounding box center [798, 180] width 15 height 15
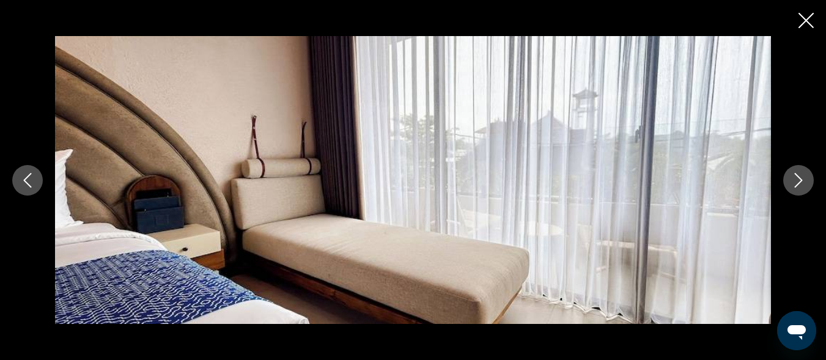
click at [802, 177] on icon "Next image" at bounding box center [798, 180] width 15 height 15
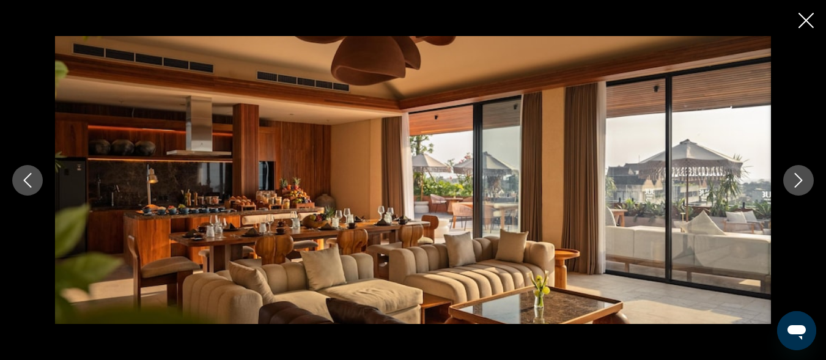
click at [802, 177] on icon "Next image" at bounding box center [798, 180] width 15 height 15
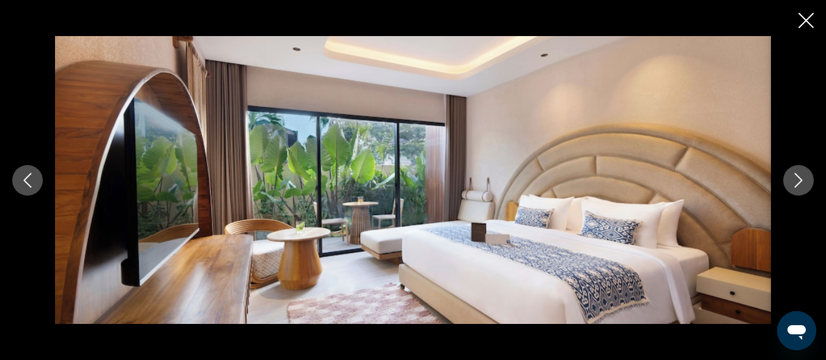
click at [802, 177] on icon "Next image" at bounding box center [798, 180] width 15 height 15
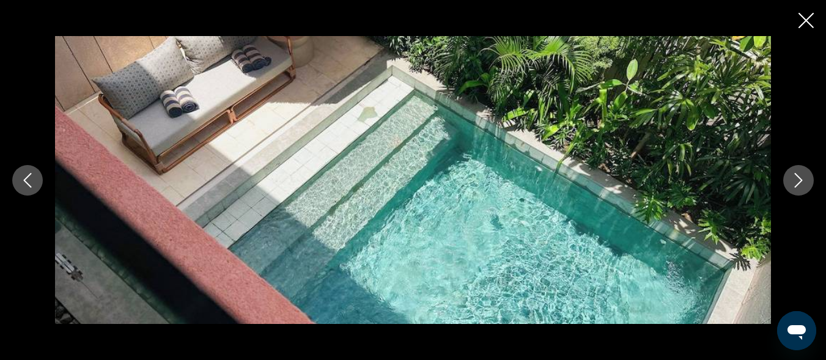
click at [802, 177] on icon "Next image" at bounding box center [798, 180] width 15 height 15
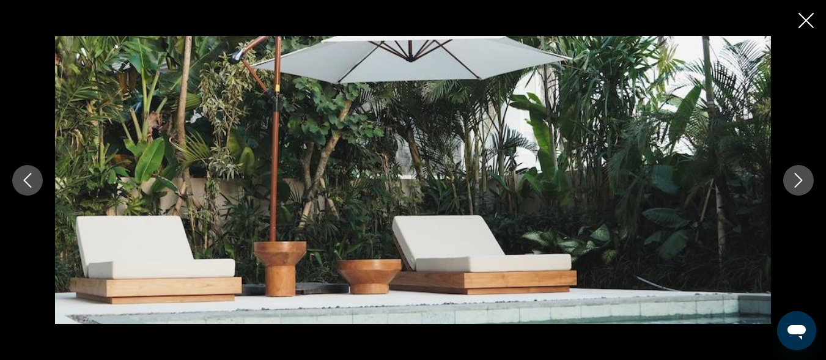
click at [802, 177] on icon "Next image" at bounding box center [798, 180] width 15 height 15
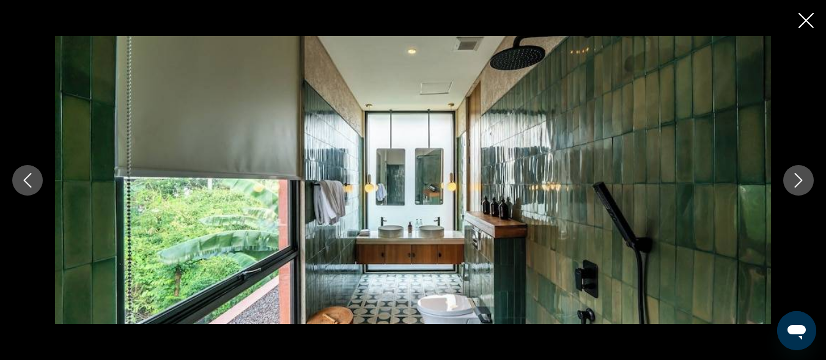
click at [802, 177] on icon "Next image" at bounding box center [798, 180] width 15 height 15
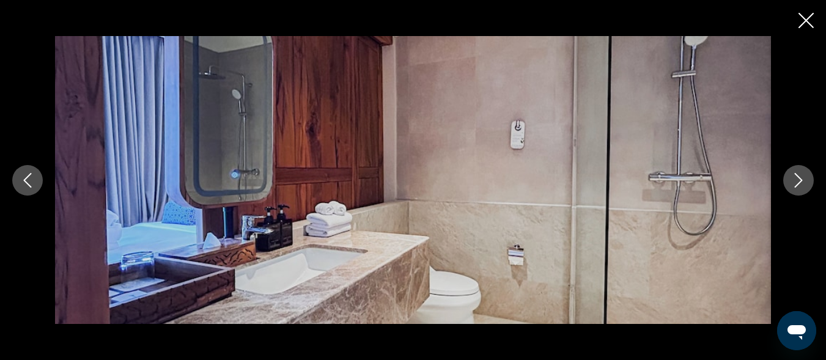
click at [802, 177] on icon "Next image" at bounding box center [798, 180] width 15 height 15
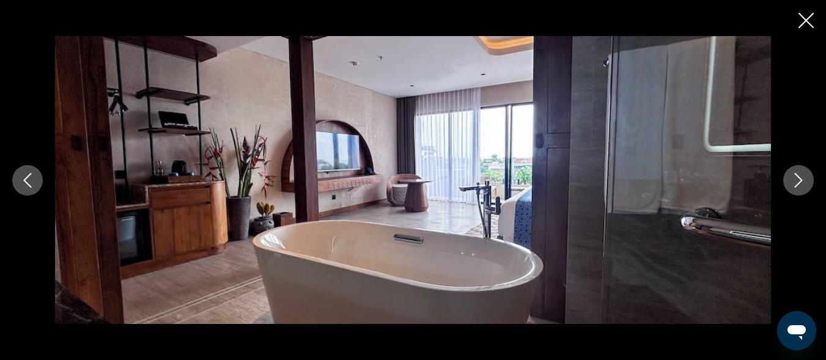
click at [802, 177] on icon "Next image" at bounding box center [798, 180] width 15 height 15
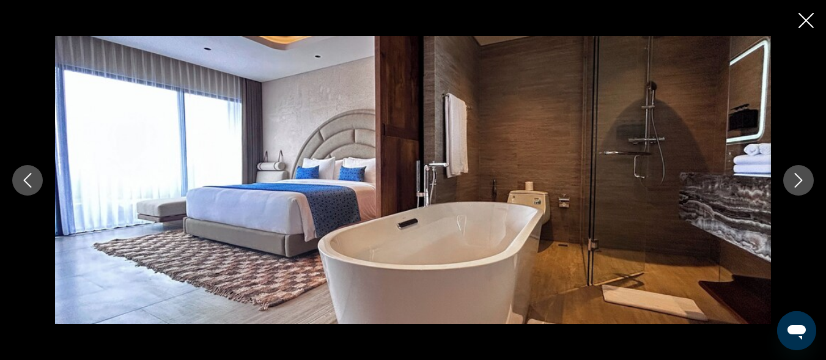
click at [802, 23] on icon "Close slideshow" at bounding box center [806, 20] width 15 height 15
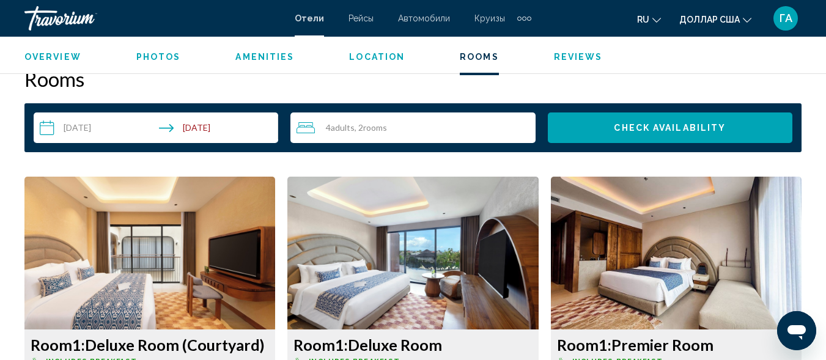
scroll to position [1773, 0]
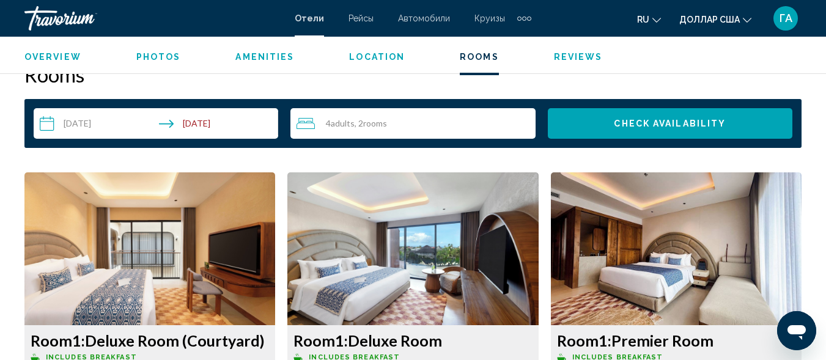
click at [306, 128] on icon "Travelers: 4 adults, 0 children" at bounding box center [306, 123] width 18 height 11
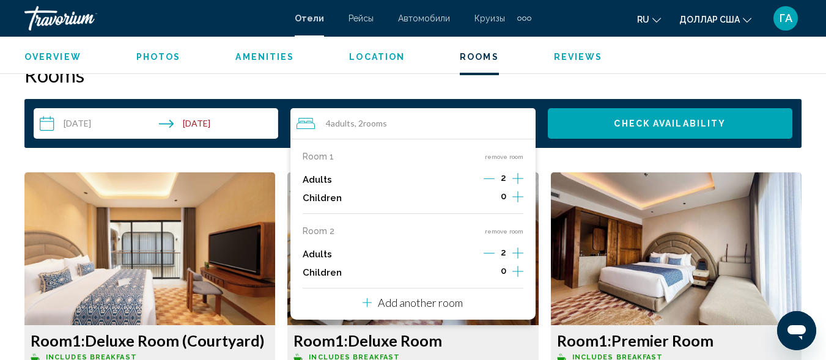
click at [504, 233] on button "remove room" at bounding box center [504, 231] width 39 height 8
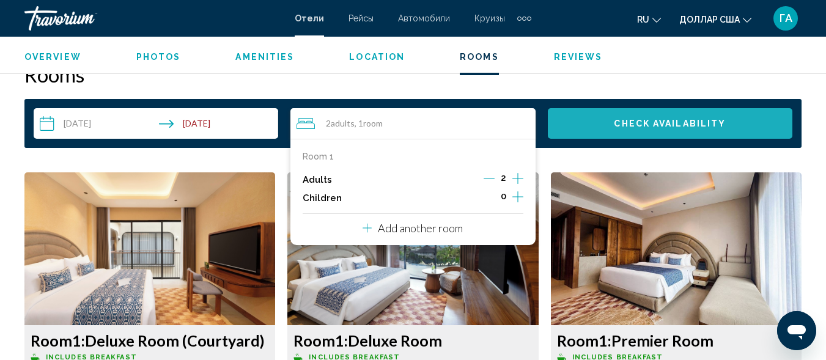
click at [628, 128] on span "Check Availability" at bounding box center [670, 124] width 112 height 10
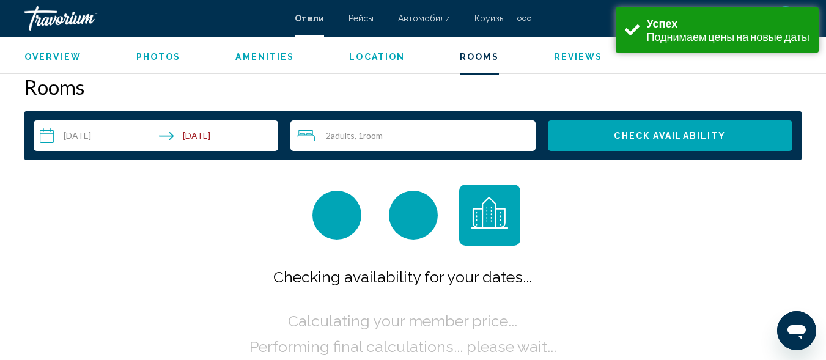
scroll to position [1762, 0]
